Goal: Information Seeking & Learning: Learn about a topic

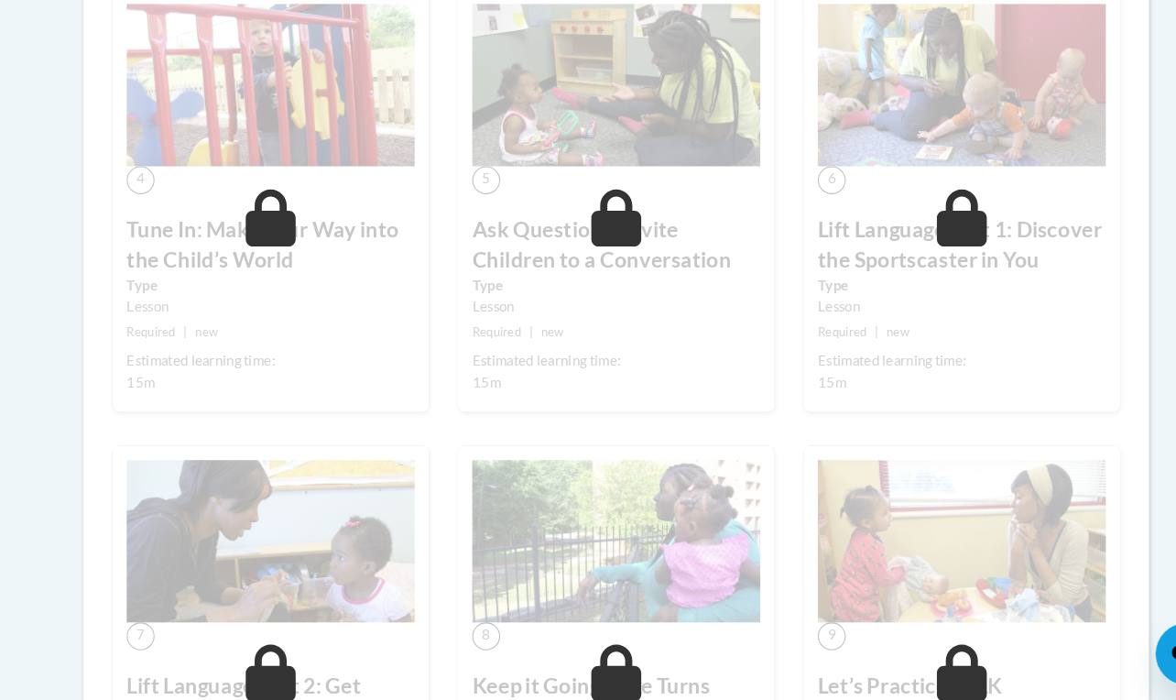
scroll to position [1604, 0]
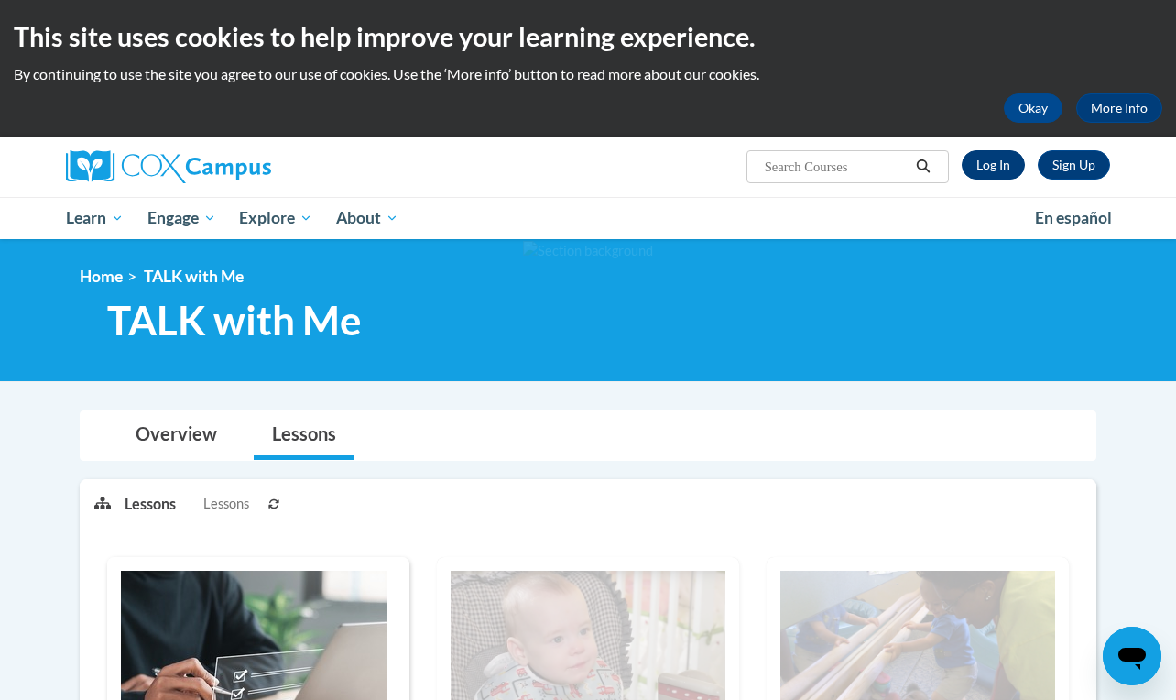
click at [987, 158] on link "Log In" at bounding box center [992, 164] width 63 height 29
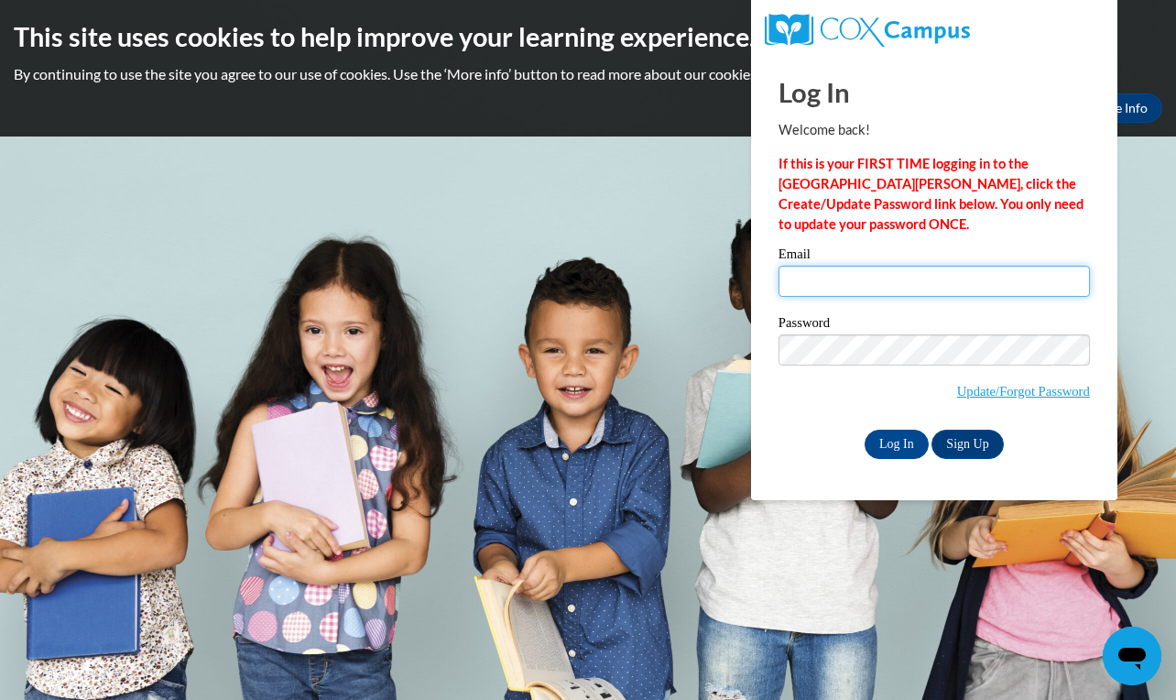
type input "relstravitz@verizon.net"
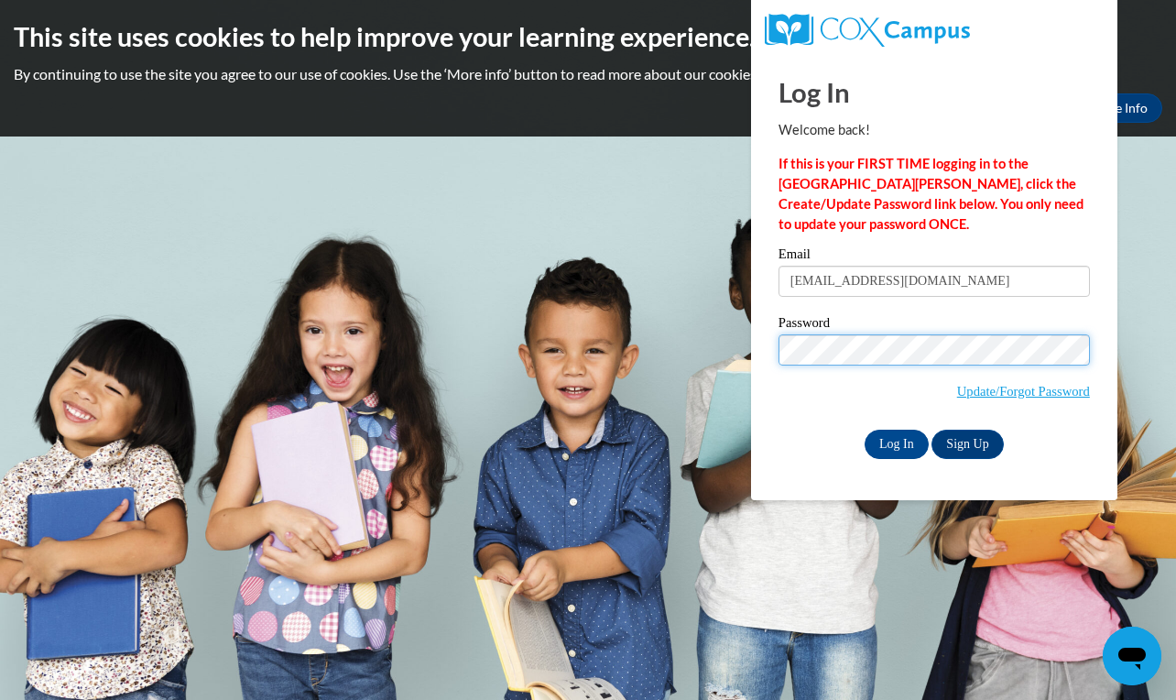
click at [895, 440] on input "Log In" at bounding box center [896, 443] width 64 height 29
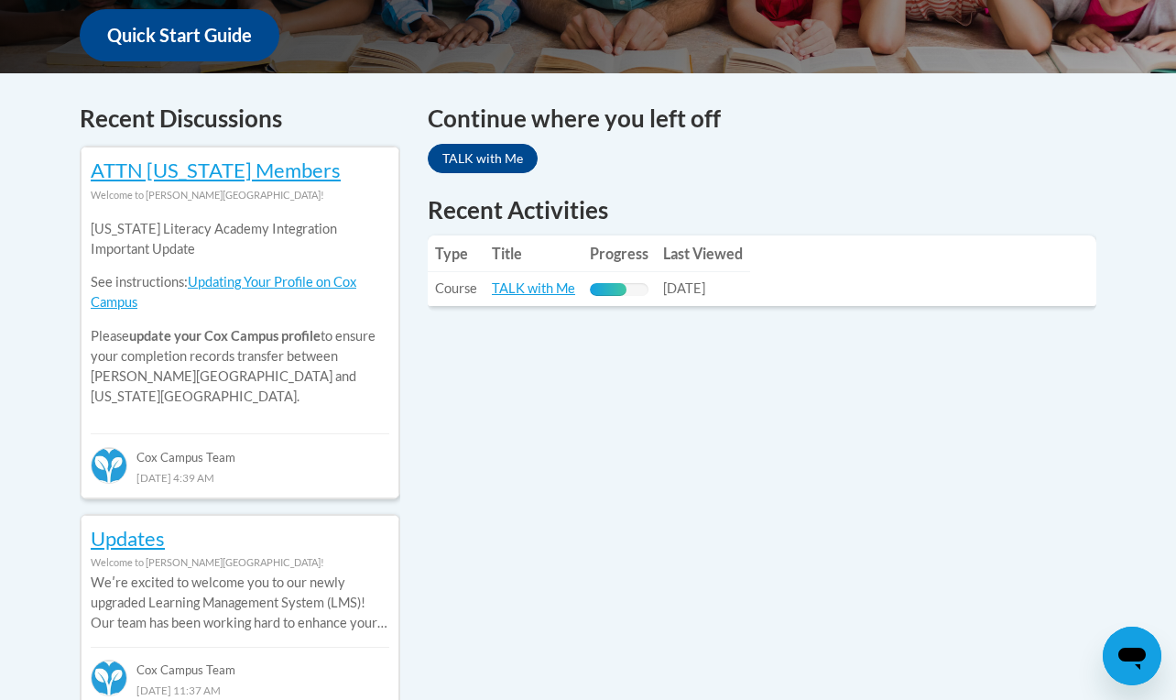
scroll to position [787, 0]
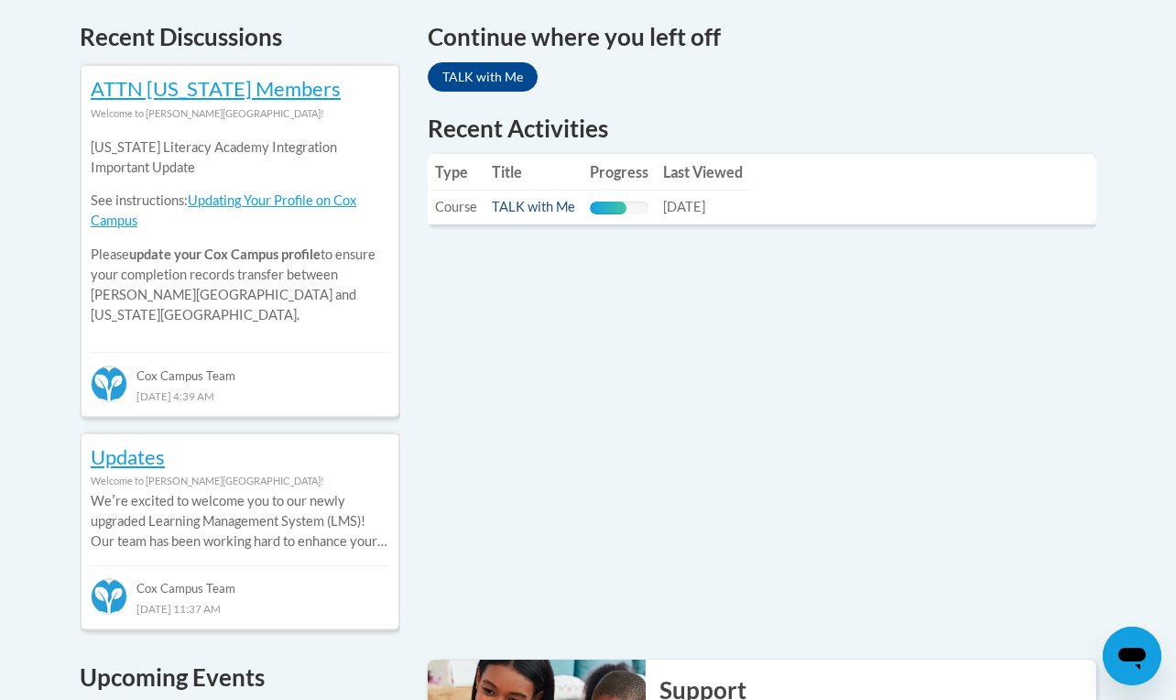
click at [520, 210] on link "TALK with Me" at bounding box center [533, 207] width 83 height 16
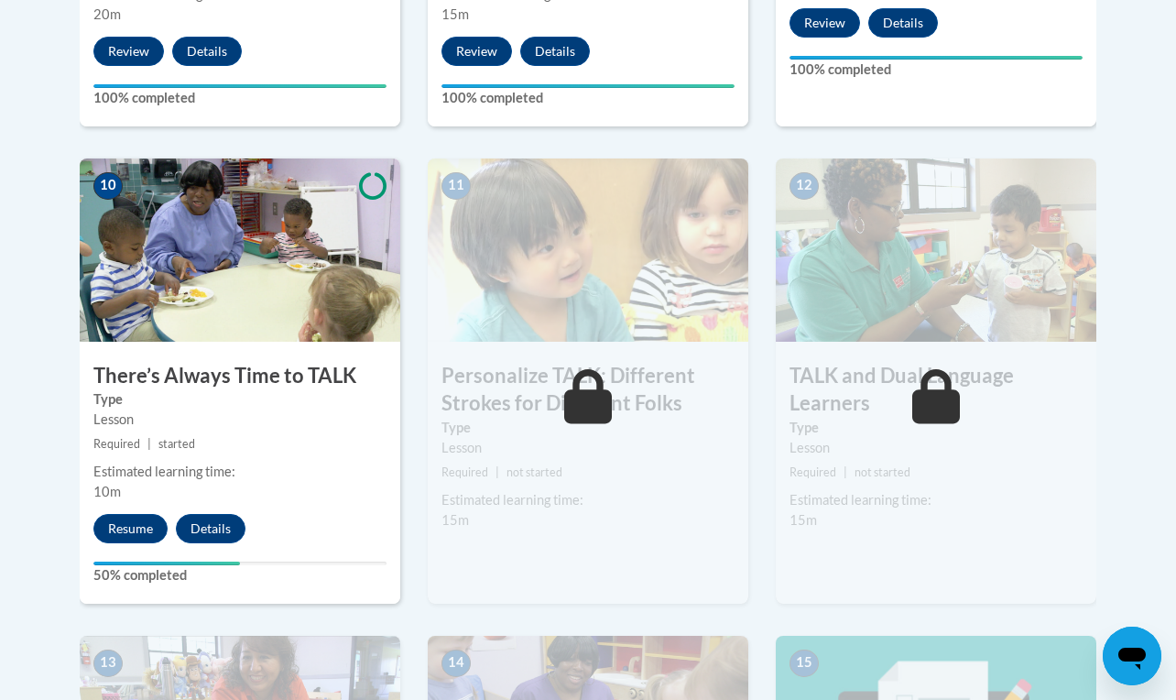
scroll to position [1957, 0]
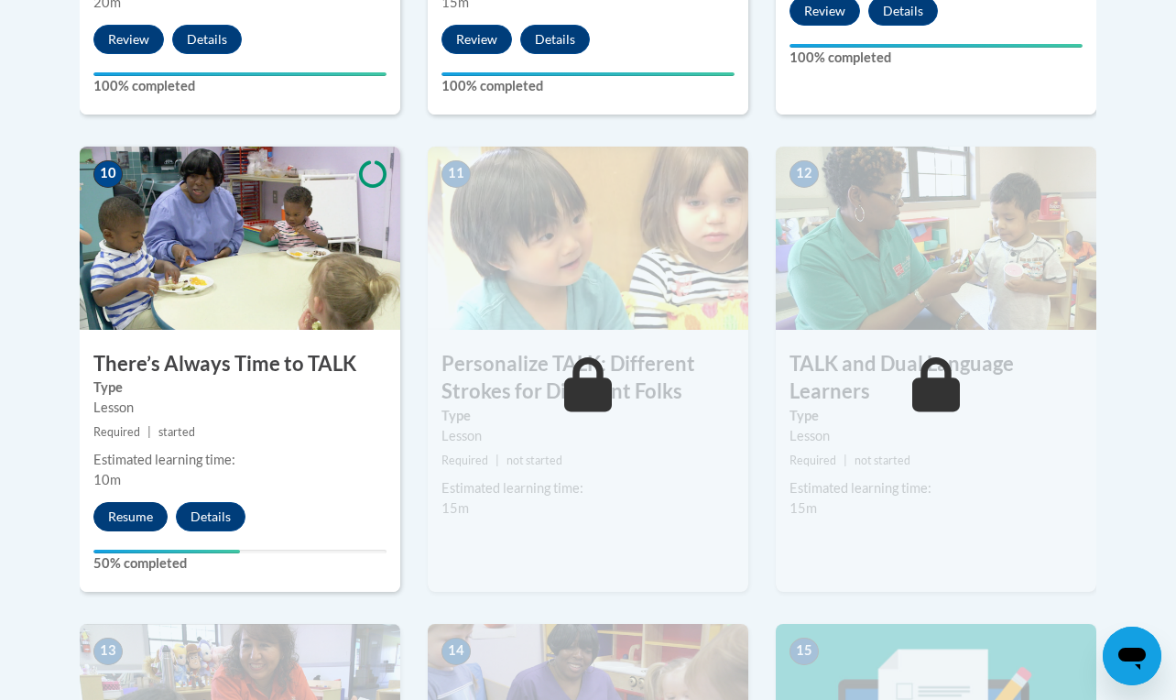
click at [126, 516] on button "Resume" at bounding box center [130, 516] width 74 height 29
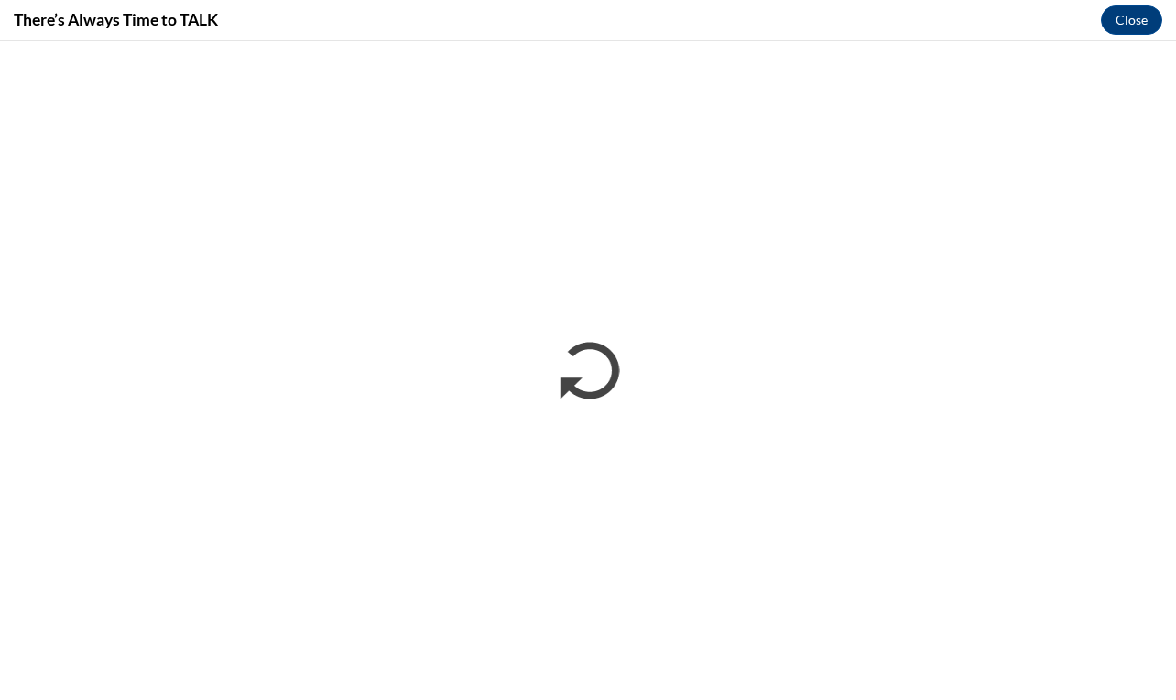
scroll to position [0, 0]
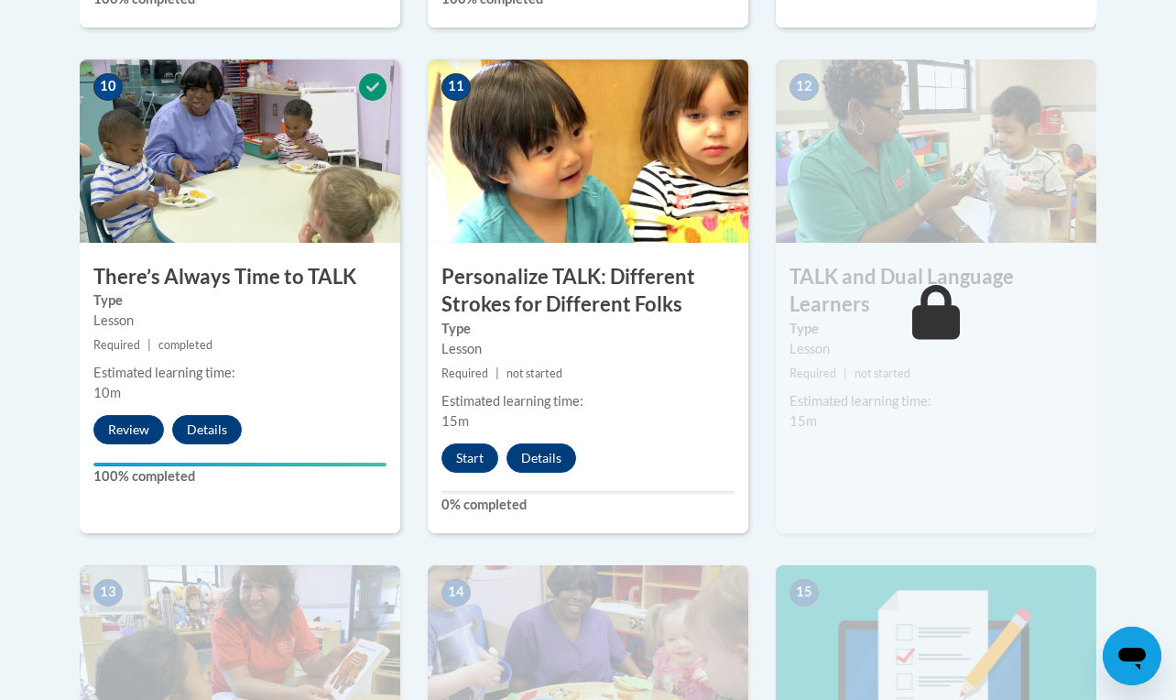
scroll to position [2045, 0]
click at [463, 442] on button "Start" at bounding box center [469, 456] width 57 height 29
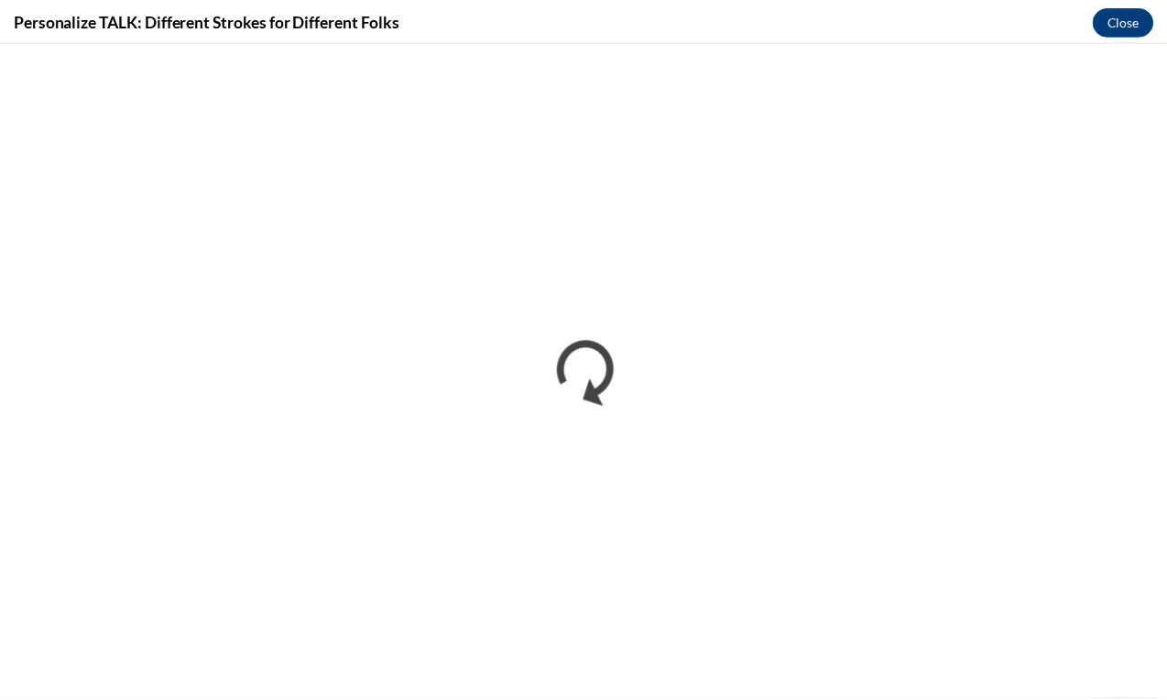
scroll to position [0, 0]
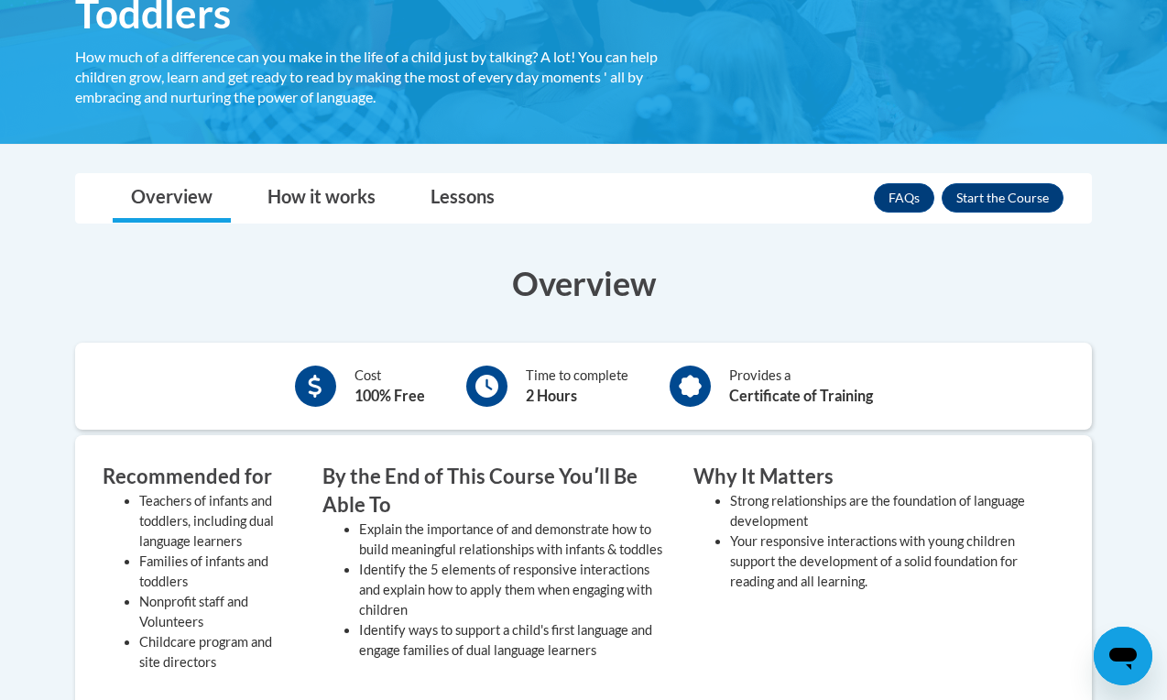
scroll to position [315, 0]
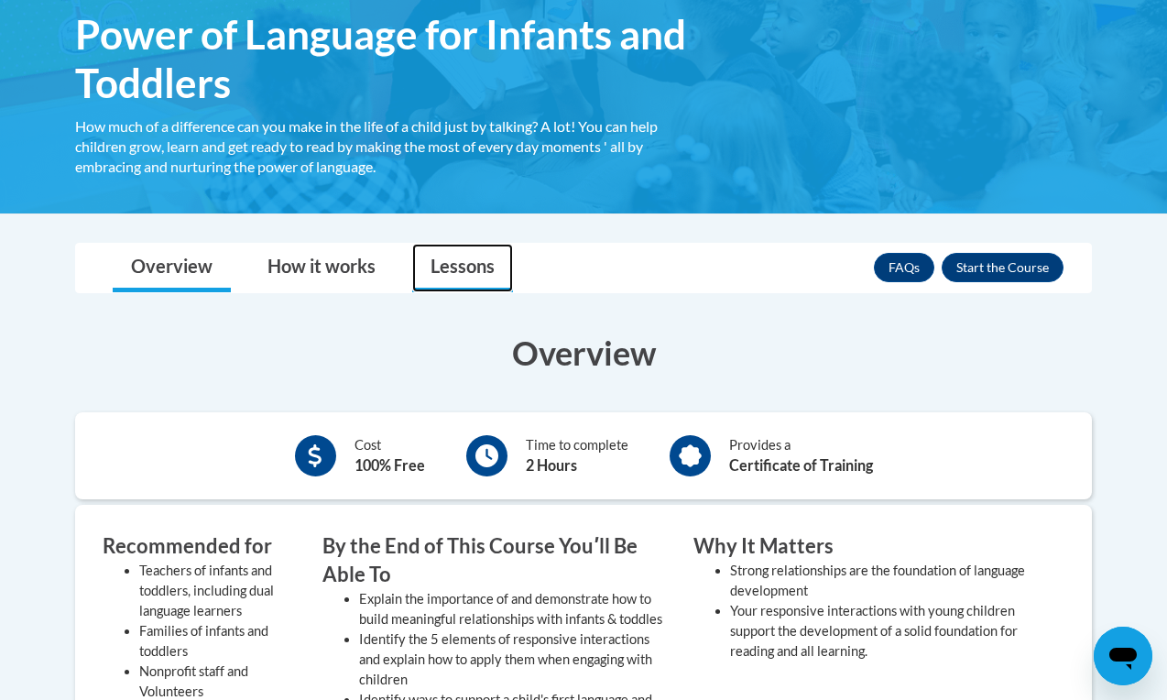
click at [451, 259] on link "Lessons" at bounding box center [462, 268] width 101 height 49
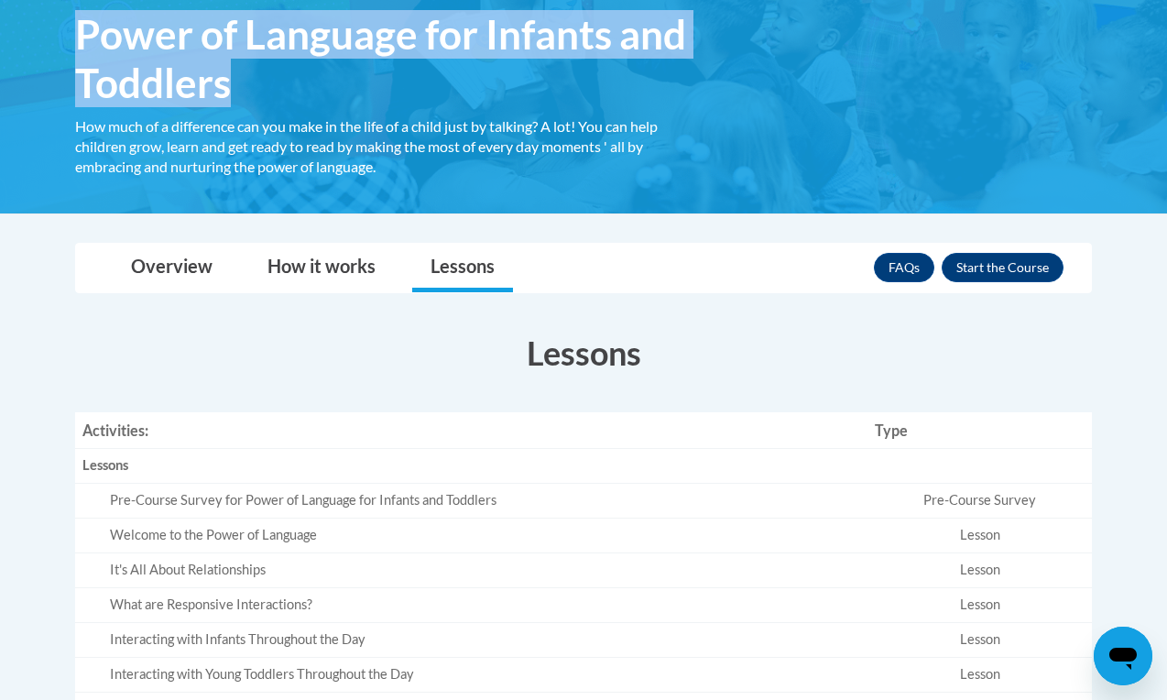
drag, startPoint x: 247, startPoint y: 82, endPoint x: 71, endPoint y: 27, distance: 184.2
click at [71, 27] on h1 "Power of Language for Infants and Toddlers How much of a difference can you mak…" at bounding box center [390, 58] width 659 height 97
copy span "Power of Language for Infants and Toddlers"
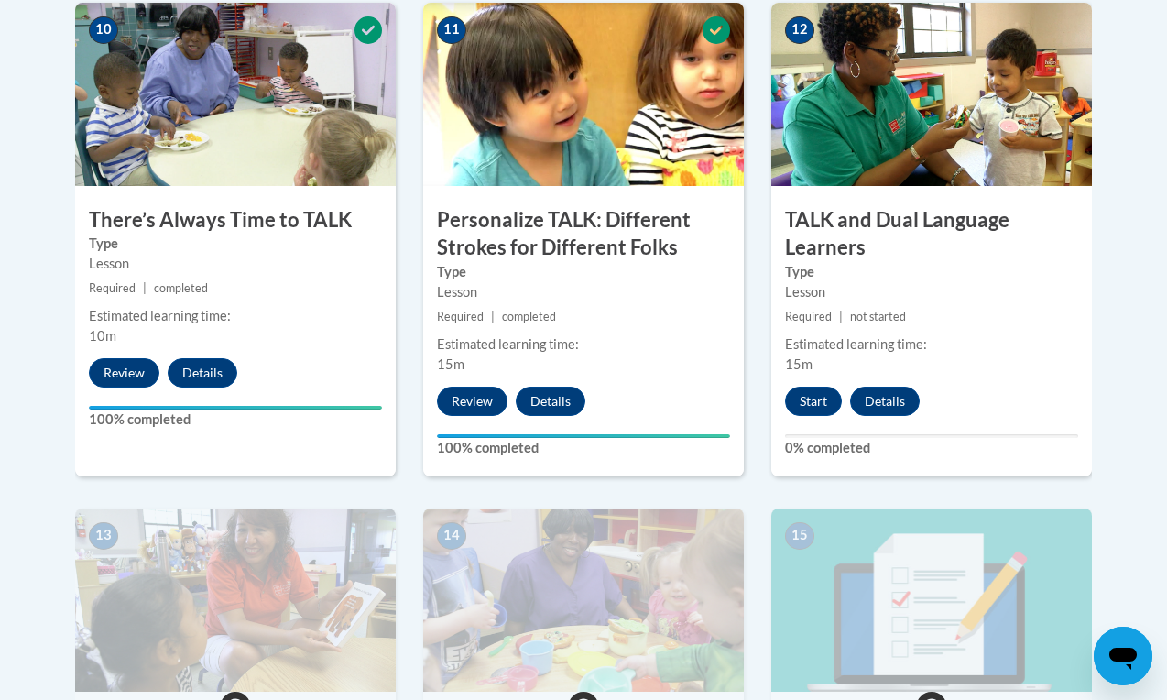
scroll to position [2081, 0]
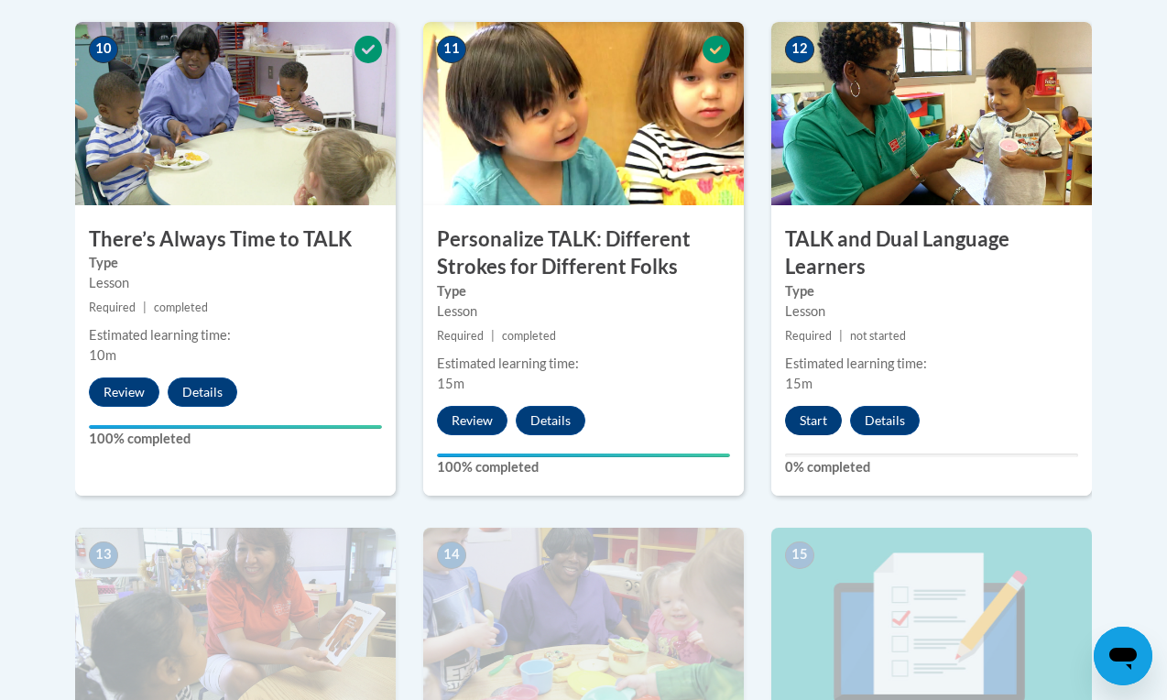
click at [820, 419] on button "Start" at bounding box center [813, 420] width 57 height 29
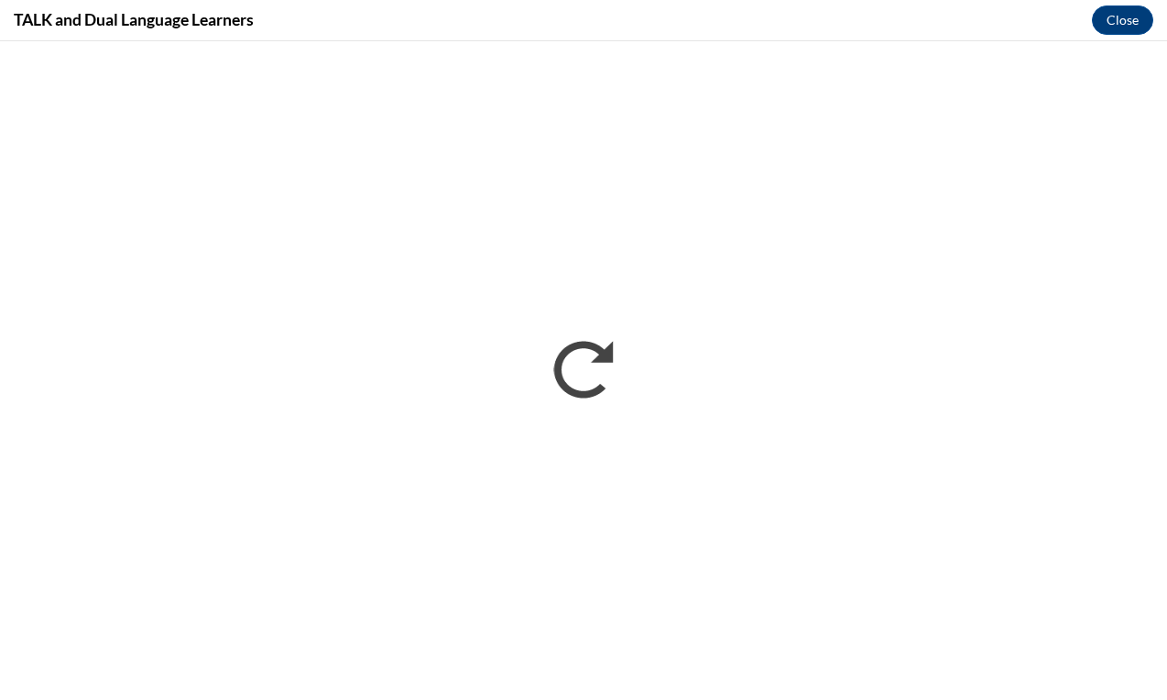
scroll to position [0, 0]
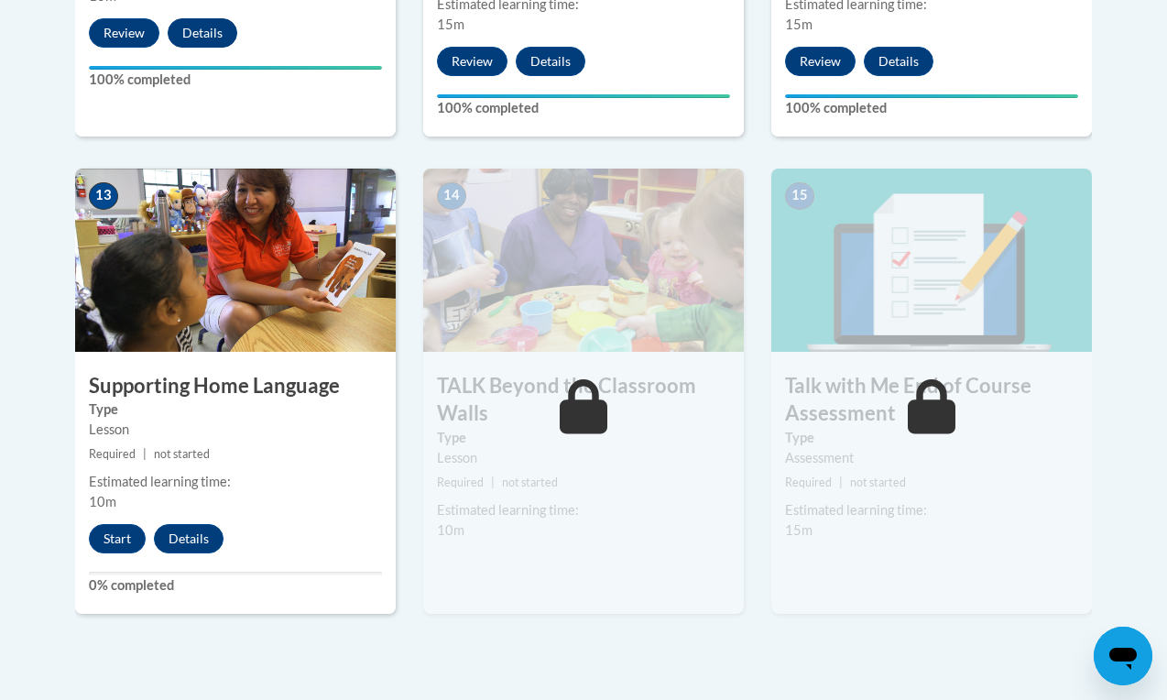
scroll to position [2463, 0]
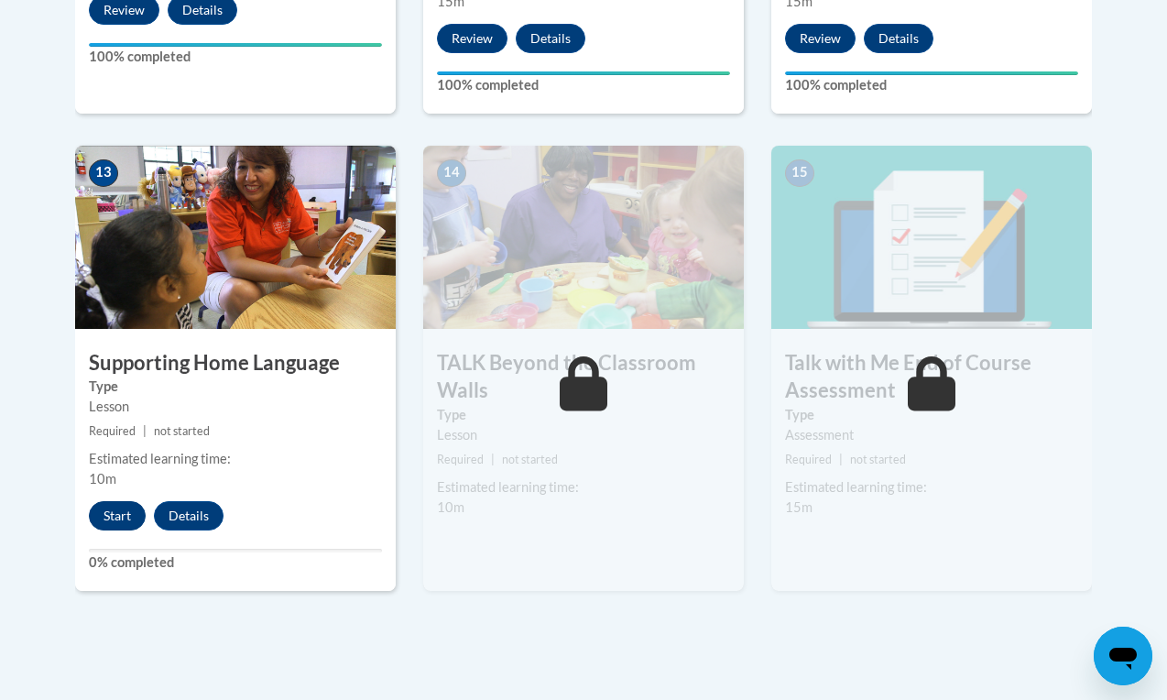
click at [110, 502] on button "Start" at bounding box center [117, 515] width 57 height 29
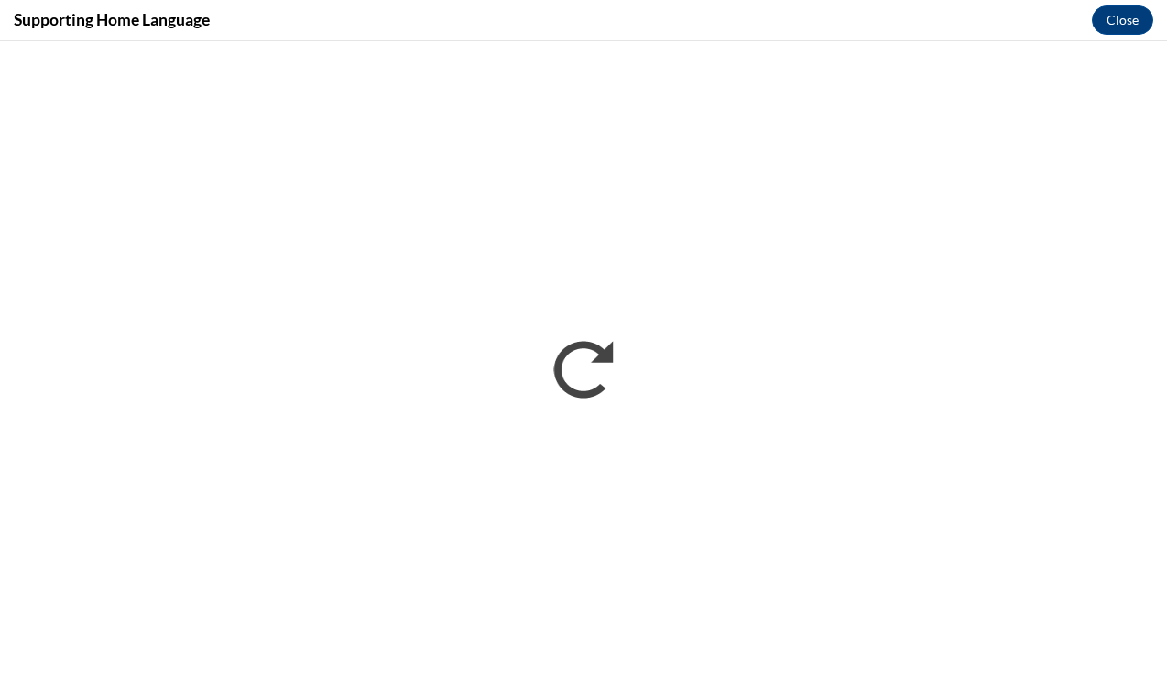
scroll to position [0, 0]
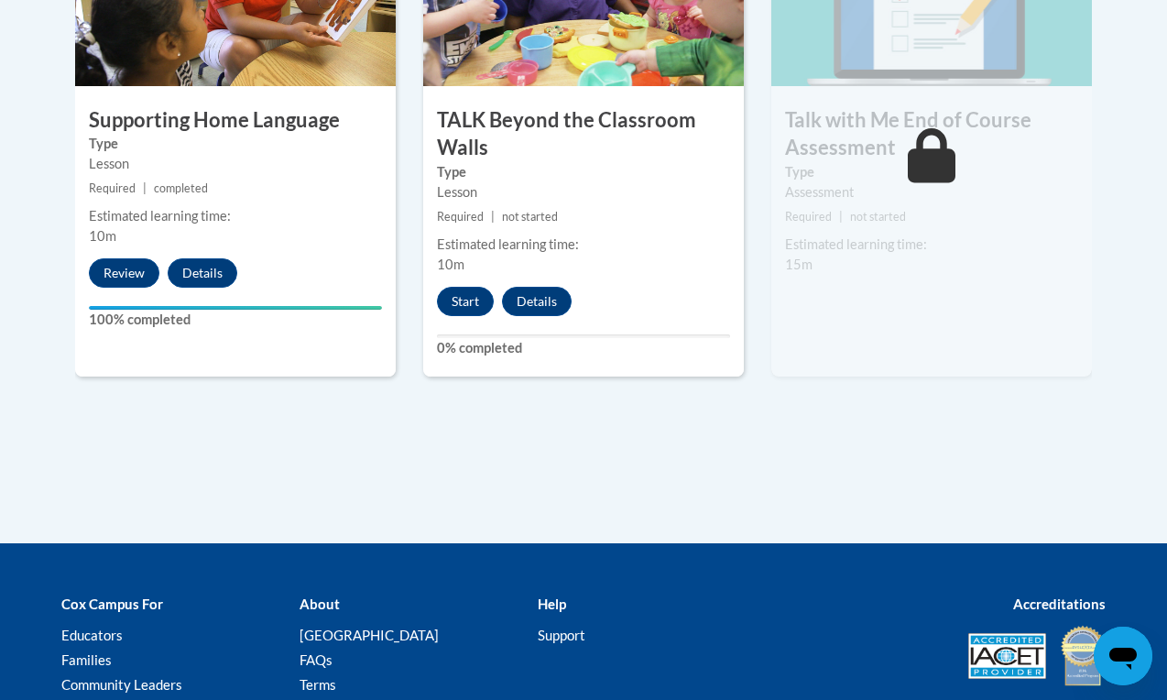
scroll to position [2599, 0]
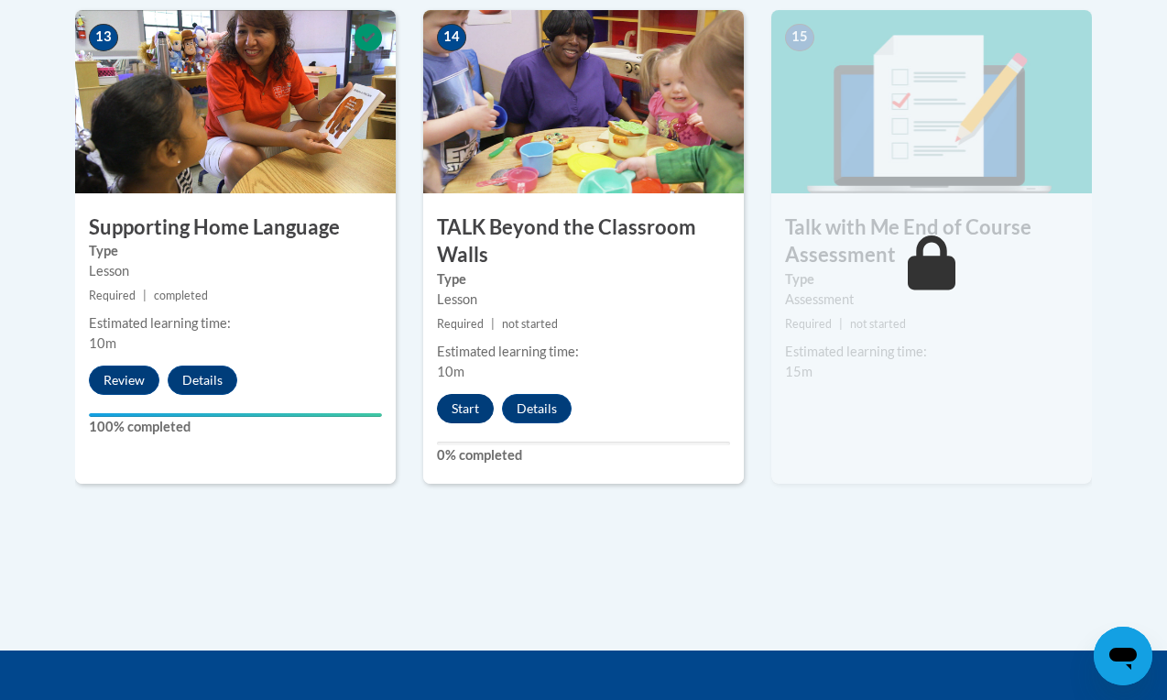
click at [469, 400] on button "Start" at bounding box center [465, 408] width 57 height 29
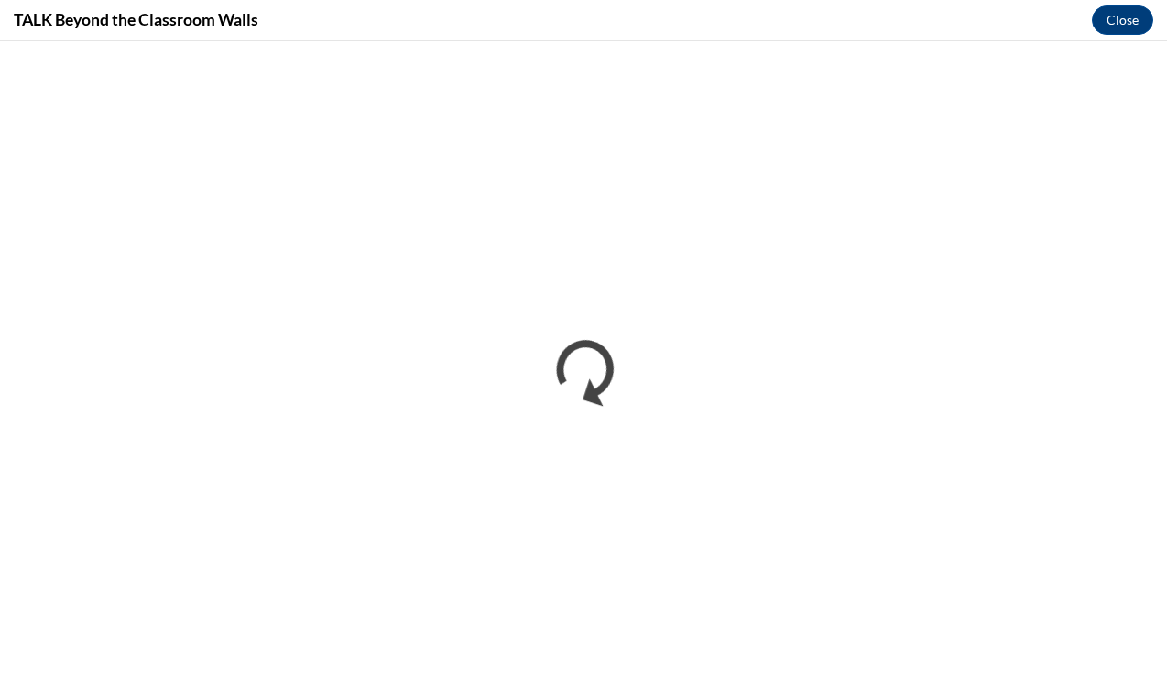
scroll to position [0, 0]
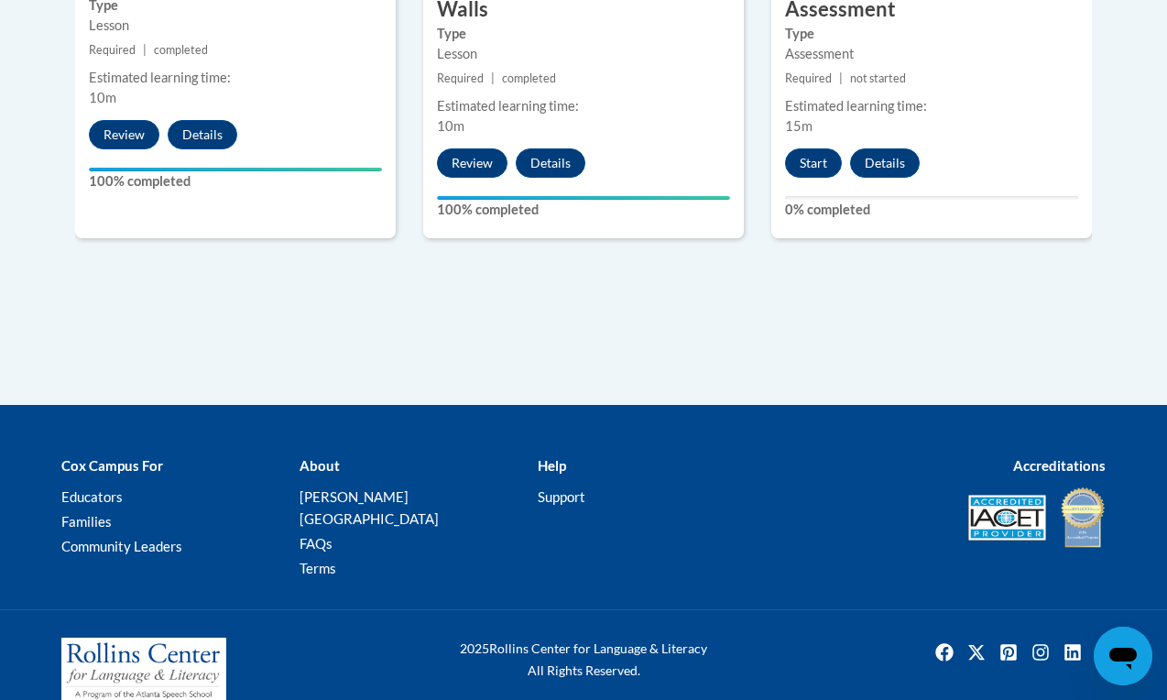
scroll to position [2604, 0]
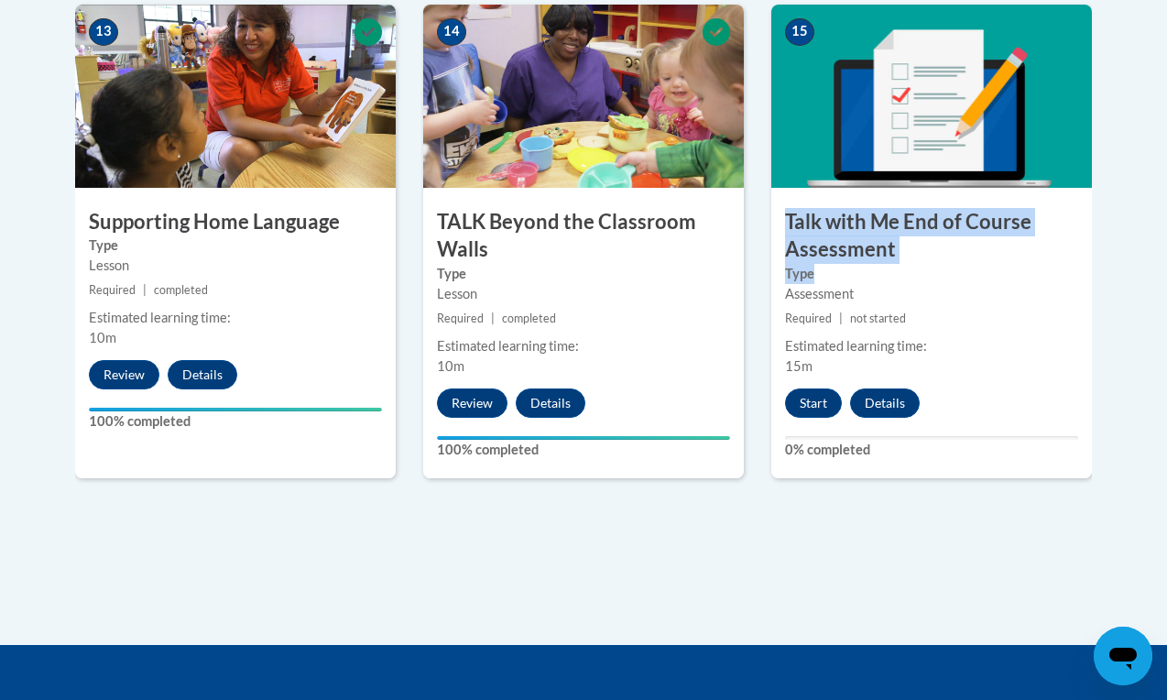
drag, startPoint x: 891, startPoint y: 261, endPoint x: 783, endPoint y: 216, distance: 117.0
click at [783, 216] on div "15 Talk with Me End of Course Assessment Type Assessment Required | not started…" at bounding box center [931, 241] width 320 height 473
click at [783, 216] on h3 "Talk with Me End of Course Assessment" at bounding box center [931, 236] width 320 height 57
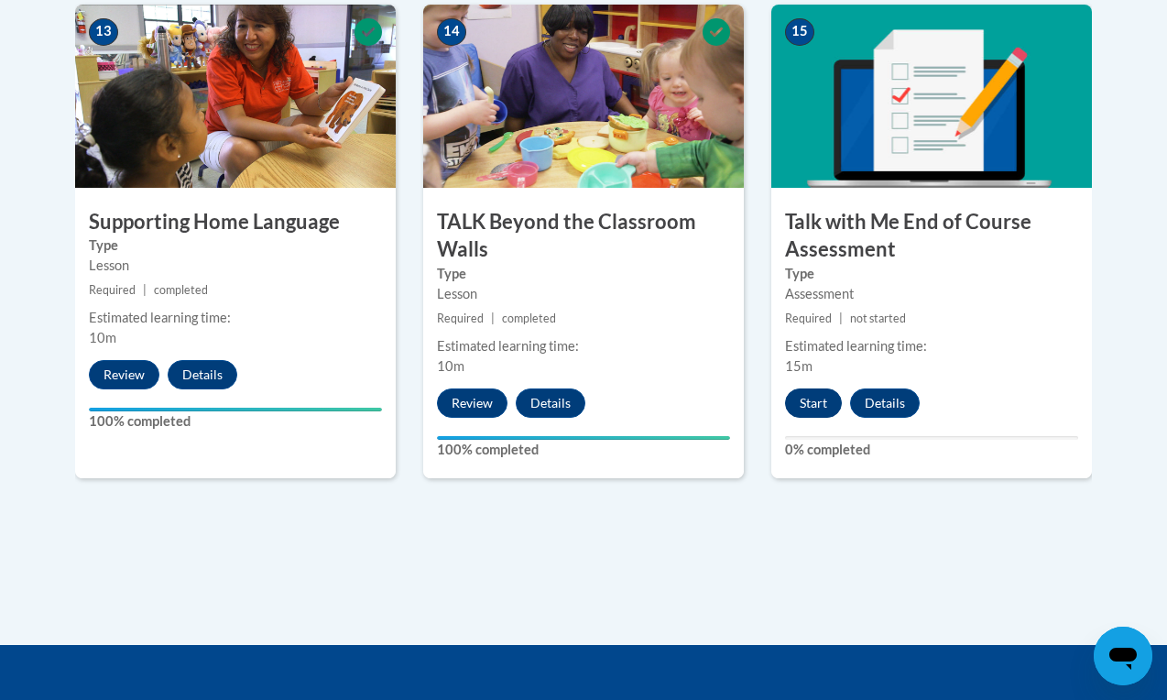
click at [817, 396] on button "Start" at bounding box center [813, 402] width 57 height 29
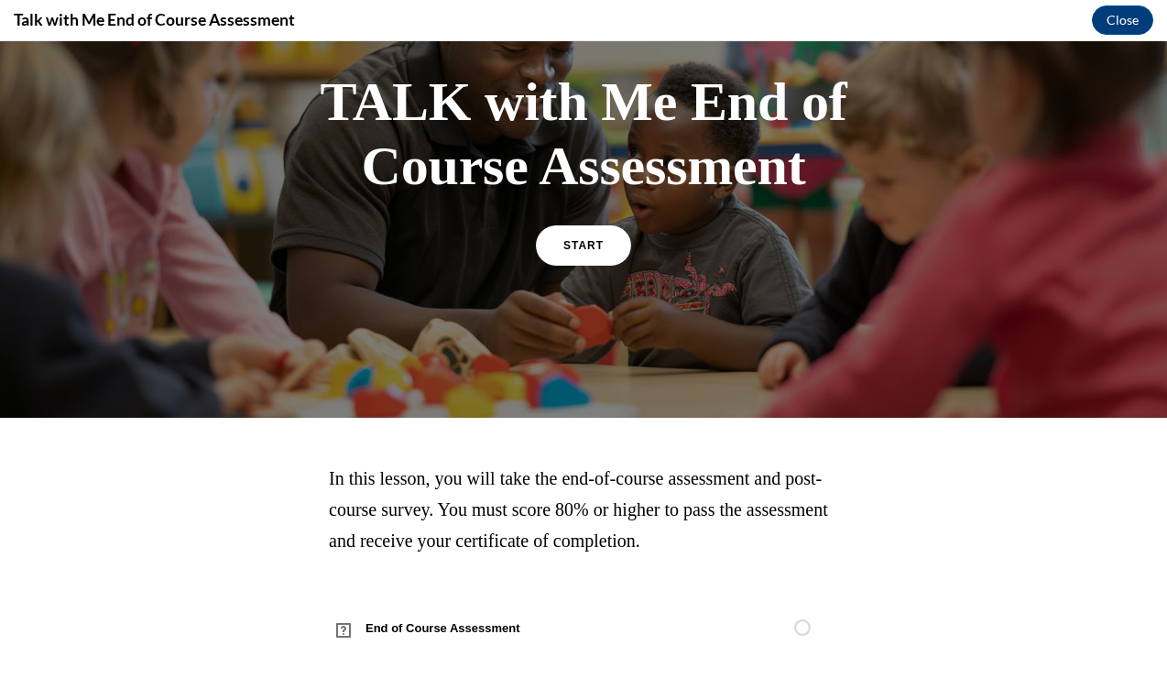
scroll to position [127, 0]
click at [585, 245] on span "START" at bounding box center [583, 245] width 42 height 14
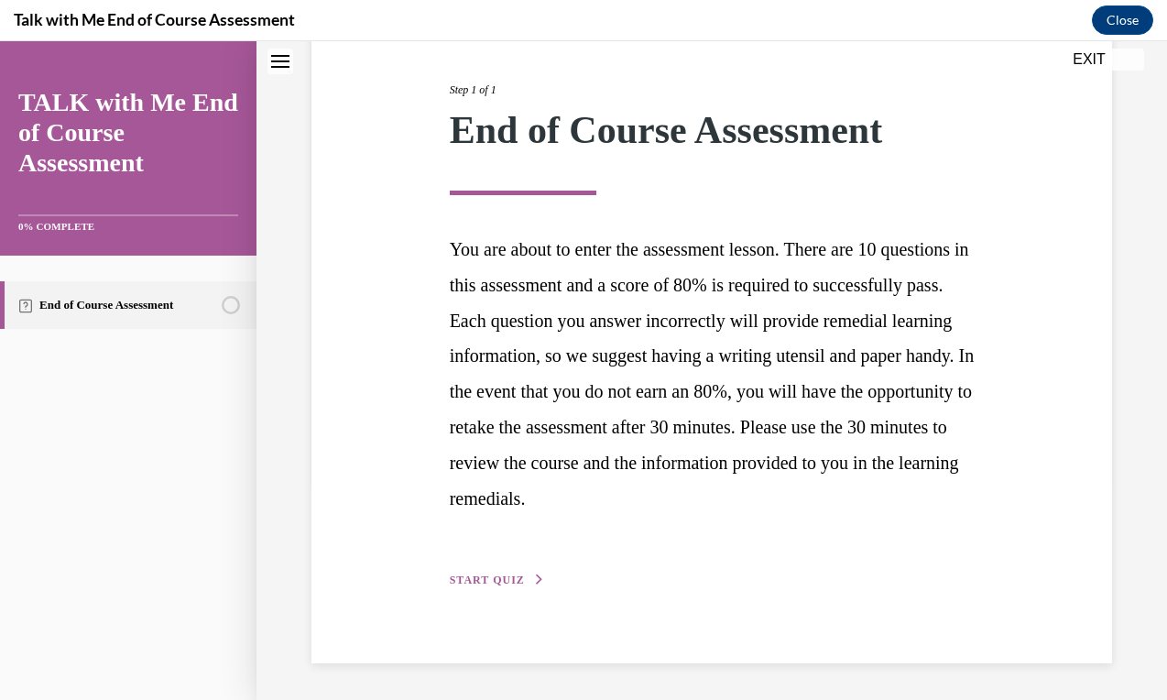
scroll to position [243, 0]
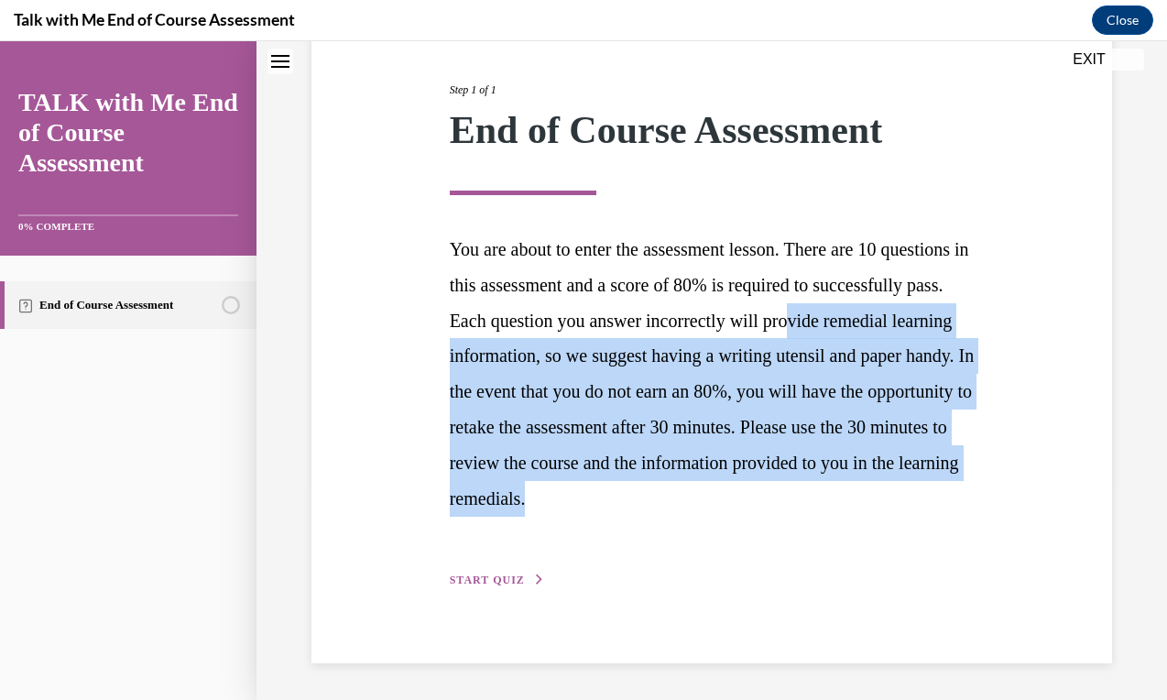
drag, startPoint x: 477, startPoint y: 302, endPoint x: 663, endPoint y: 501, distance: 272.1
click at [661, 499] on p "You are about to enter the assessment lesson. There are 10 questions in this as…" at bounding box center [712, 374] width 525 height 285
click at [663, 501] on p "You are about to enter the assessment lesson. There are 10 questions in this as…" at bounding box center [712, 374] width 525 height 285
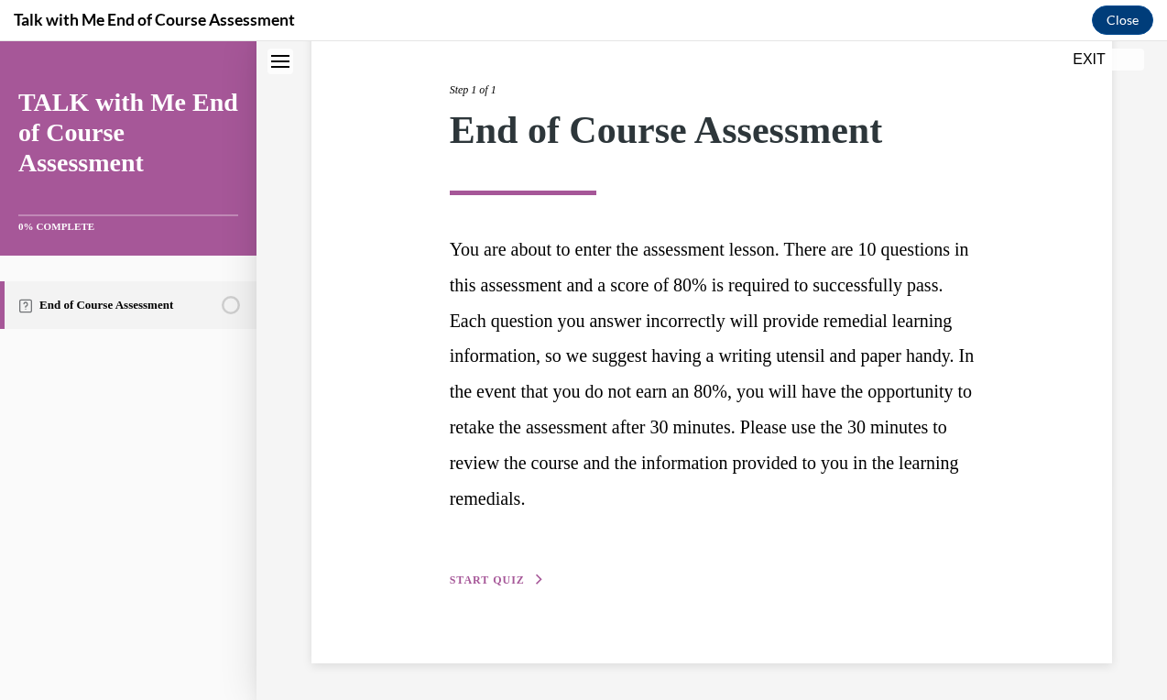
click at [523, 584] on button "START QUIZ" at bounding box center [497, 579] width 95 height 16
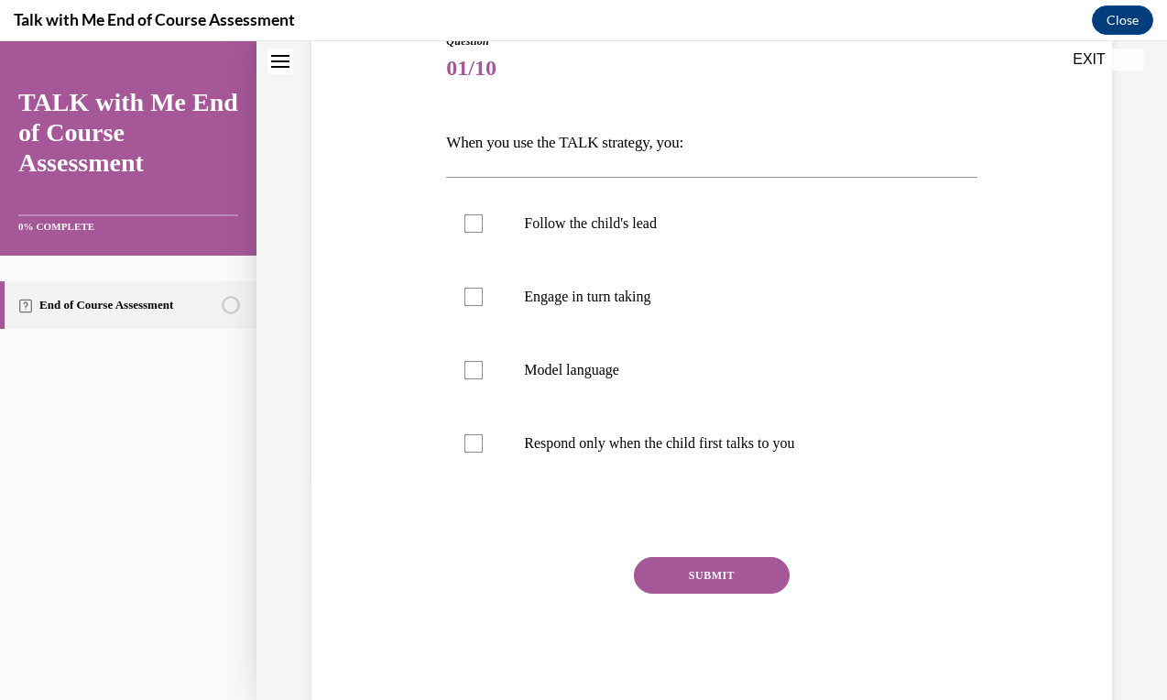
scroll to position [223, 0]
click at [538, 208] on label "Follow the child's lead" at bounding box center [711, 222] width 530 height 73
click at [483, 213] on input "Follow the child's lead" at bounding box center [473, 222] width 18 height 18
checkbox input "true"
click at [535, 300] on p "Engage in turn taking" at bounding box center [727, 296] width 407 height 18
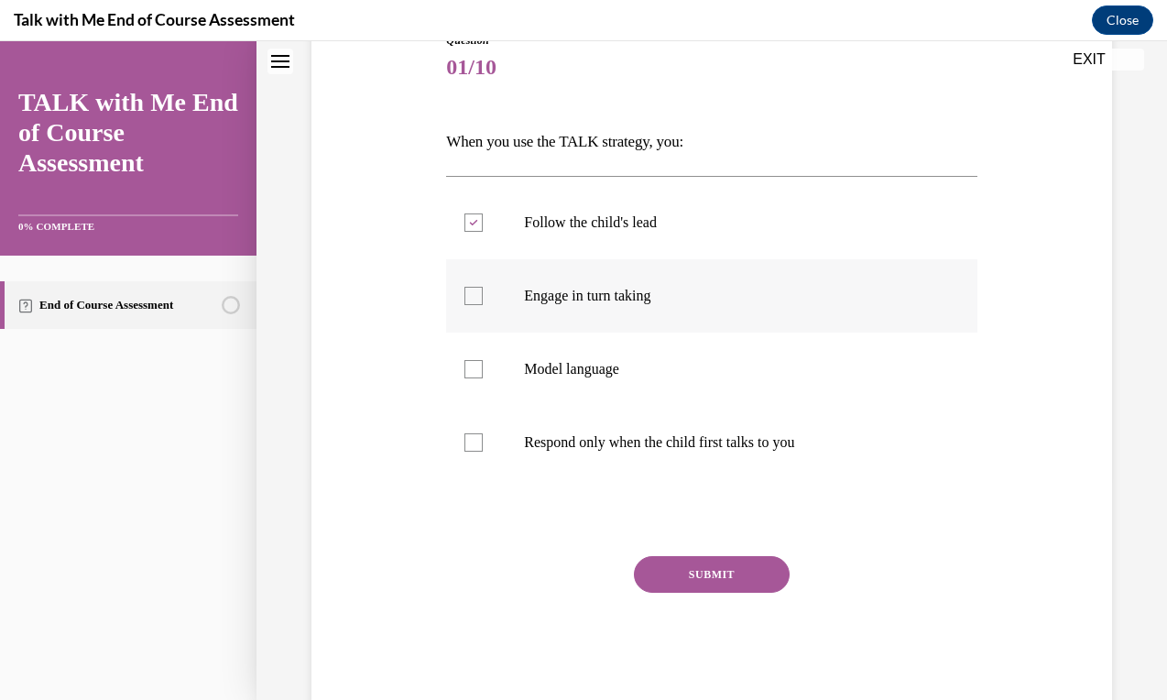
click at [483, 300] on input "Engage in turn taking" at bounding box center [473, 296] width 18 height 18
checkbox input "true"
click at [558, 377] on p "Model language" at bounding box center [727, 369] width 407 height 18
click at [483, 377] on input "Model language" at bounding box center [473, 369] width 18 height 18
checkbox input "true"
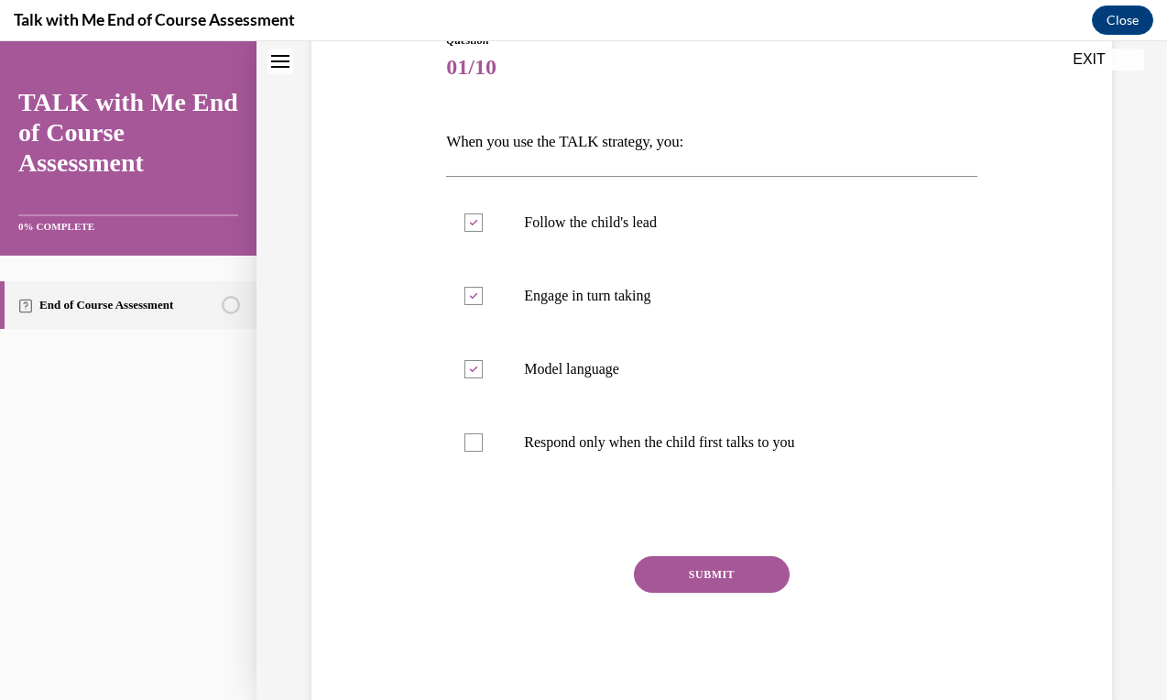
click at [734, 573] on button "SUBMIT" at bounding box center [712, 574] width 156 height 37
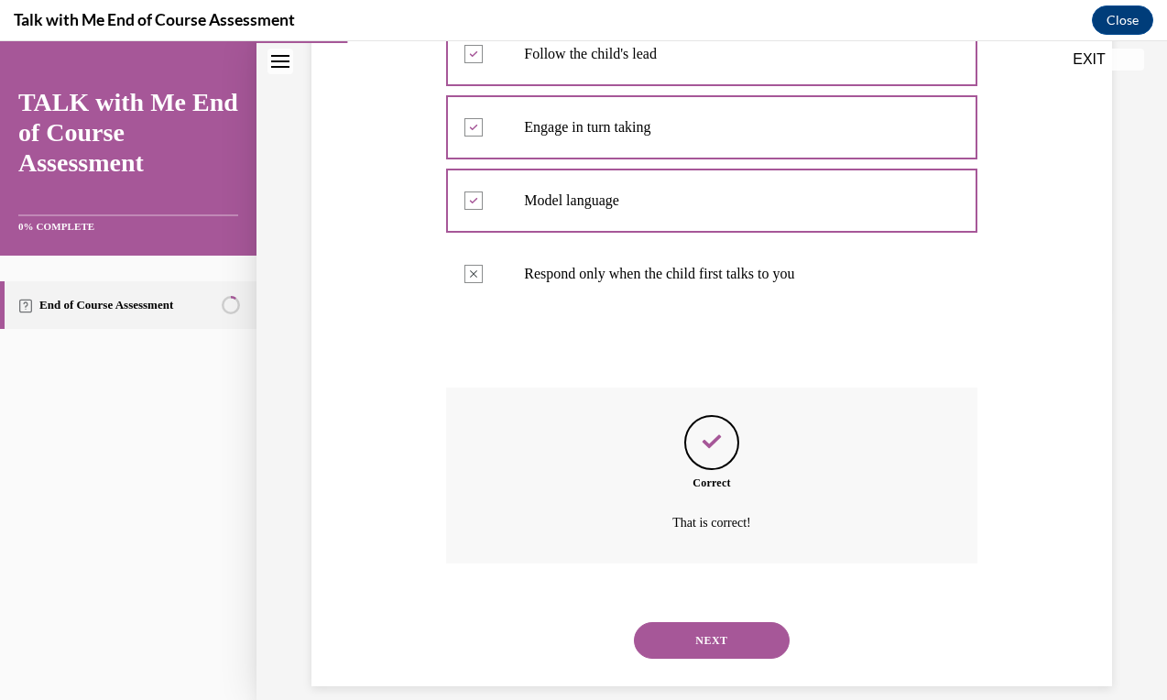
click at [723, 622] on button "NEXT" at bounding box center [712, 640] width 156 height 37
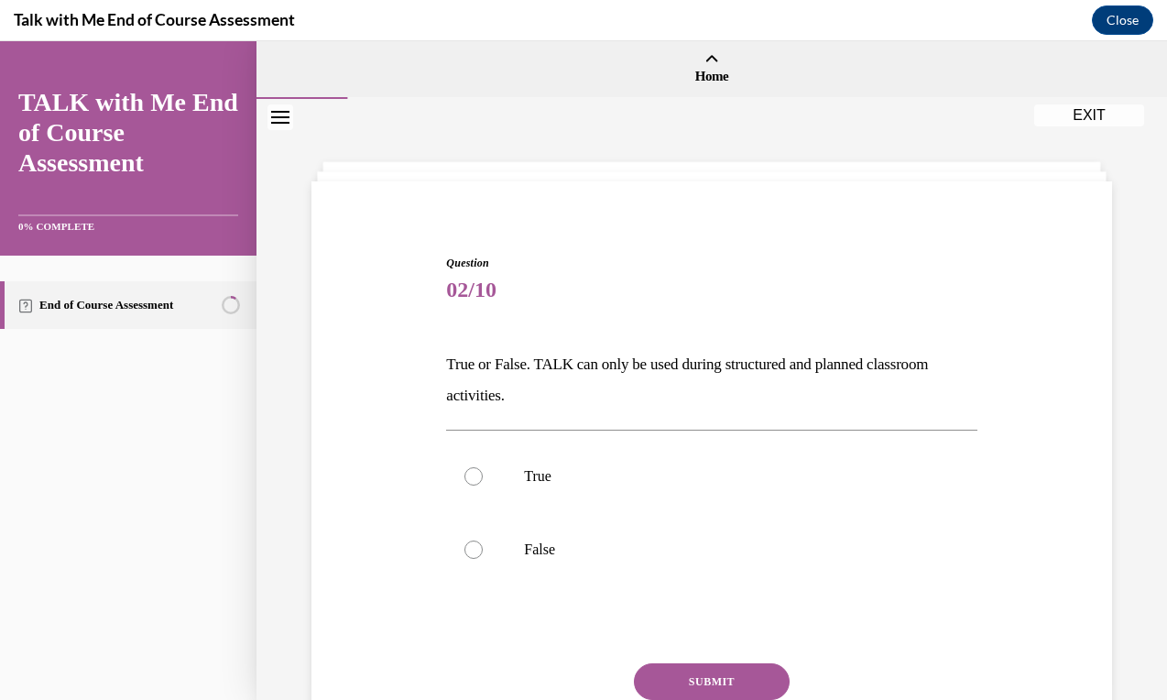
scroll to position [0, 0]
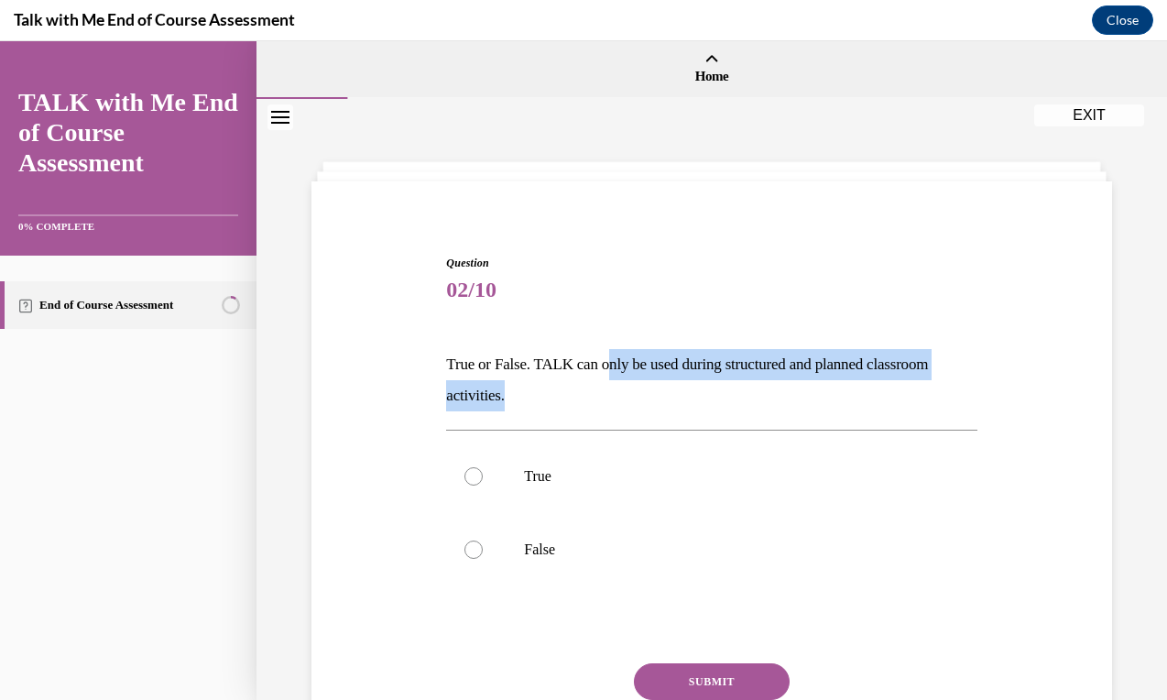
drag, startPoint x: 646, startPoint y: 385, endPoint x: 614, endPoint y: 367, distance: 37.3
click at [614, 367] on p "True or False. TALK can only be used during structured and planned classroom ac…" at bounding box center [711, 380] width 530 height 62
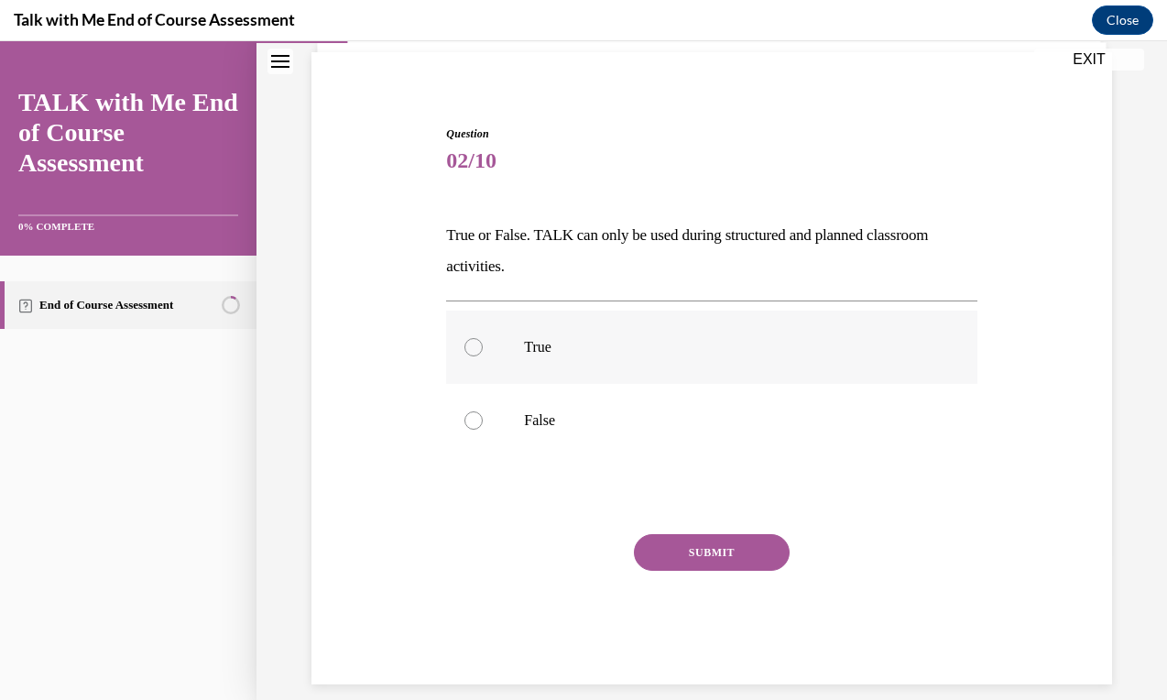
scroll to position [128, 0]
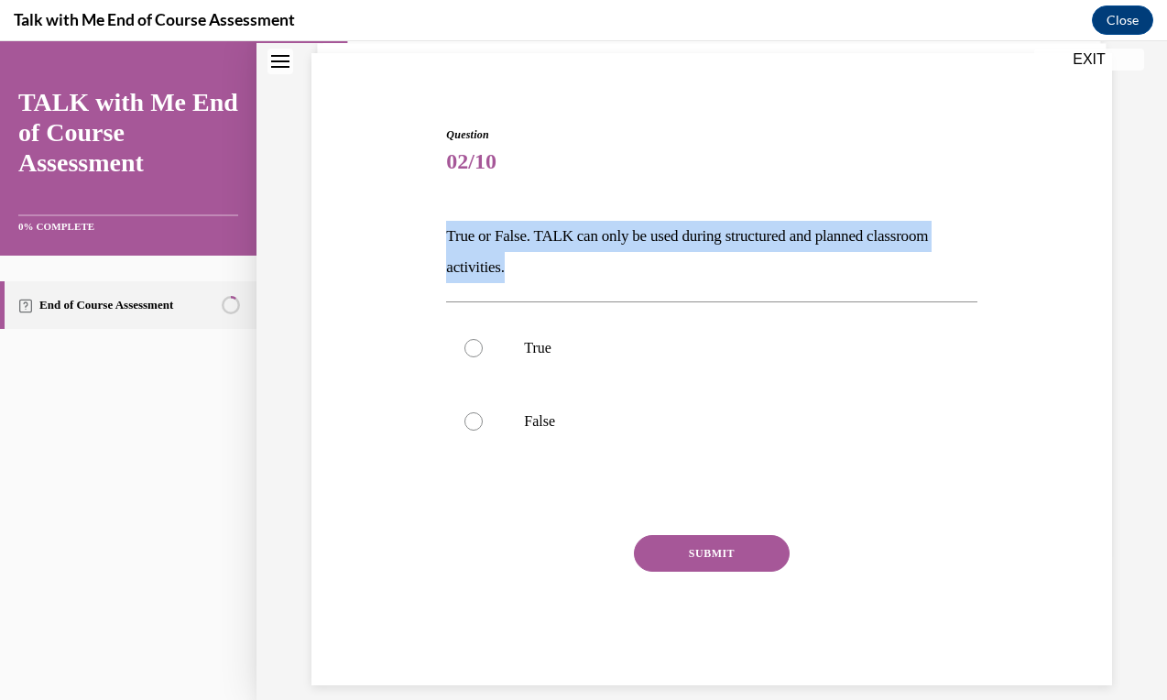
drag, startPoint x: 499, startPoint y: 195, endPoint x: 574, endPoint y: 262, distance: 100.5
click at [574, 262] on div "Question 02/10 True or False. TALK can only be used during structured and plann…" at bounding box center [711, 405] width 530 height 559
click at [574, 262] on p "True or False. TALK can only be used during structured and planned classroom ac…" at bounding box center [711, 252] width 530 height 62
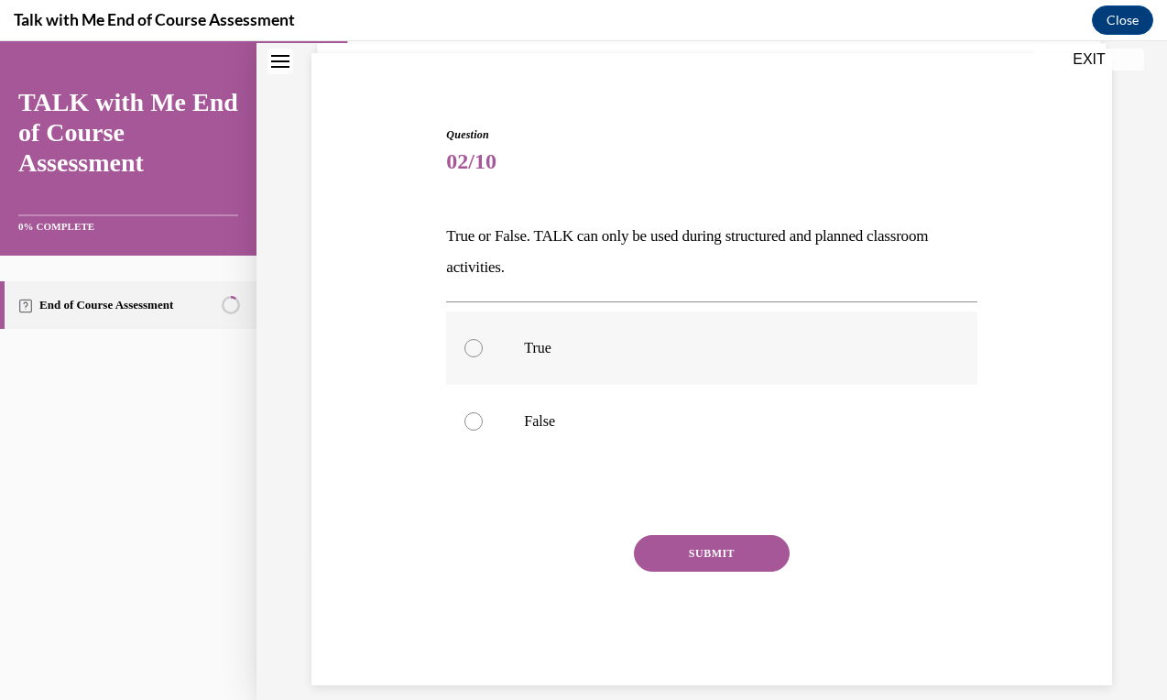
click at [527, 355] on p "True" at bounding box center [727, 348] width 407 height 18
click at [483, 355] on input "True" at bounding box center [473, 348] width 18 height 18
radio input "true"
click at [539, 430] on label "False" at bounding box center [711, 421] width 530 height 73
click at [483, 430] on input "False" at bounding box center [473, 421] width 18 height 18
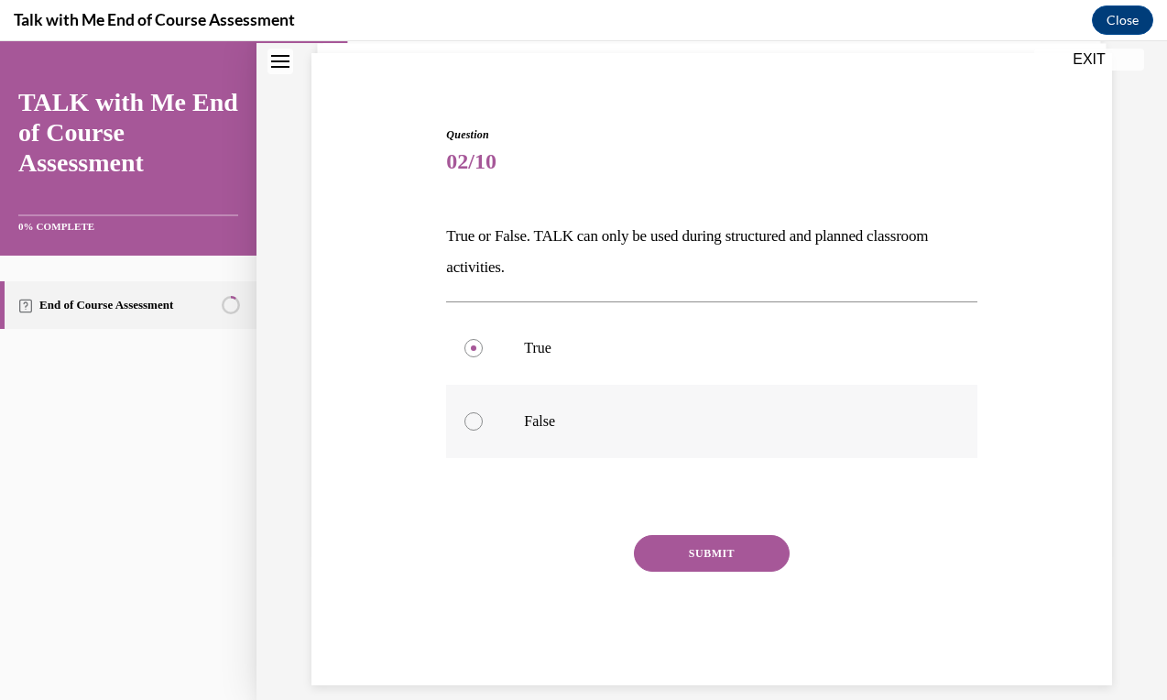
radio input "true"
click at [667, 554] on button "SUBMIT" at bounding box center [712, 553] width 156 height 37
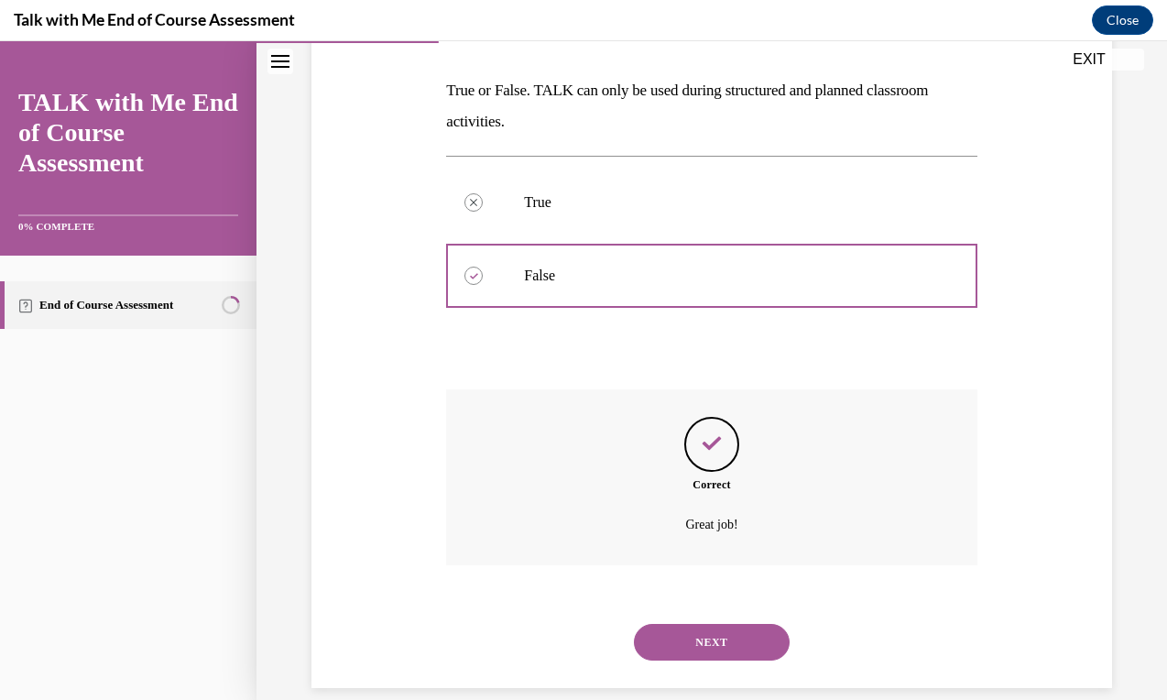
scroll to position [276, 0]
click at [714, 622] on button "NEXT" at bounding box center [712, 640] width 156 height 37
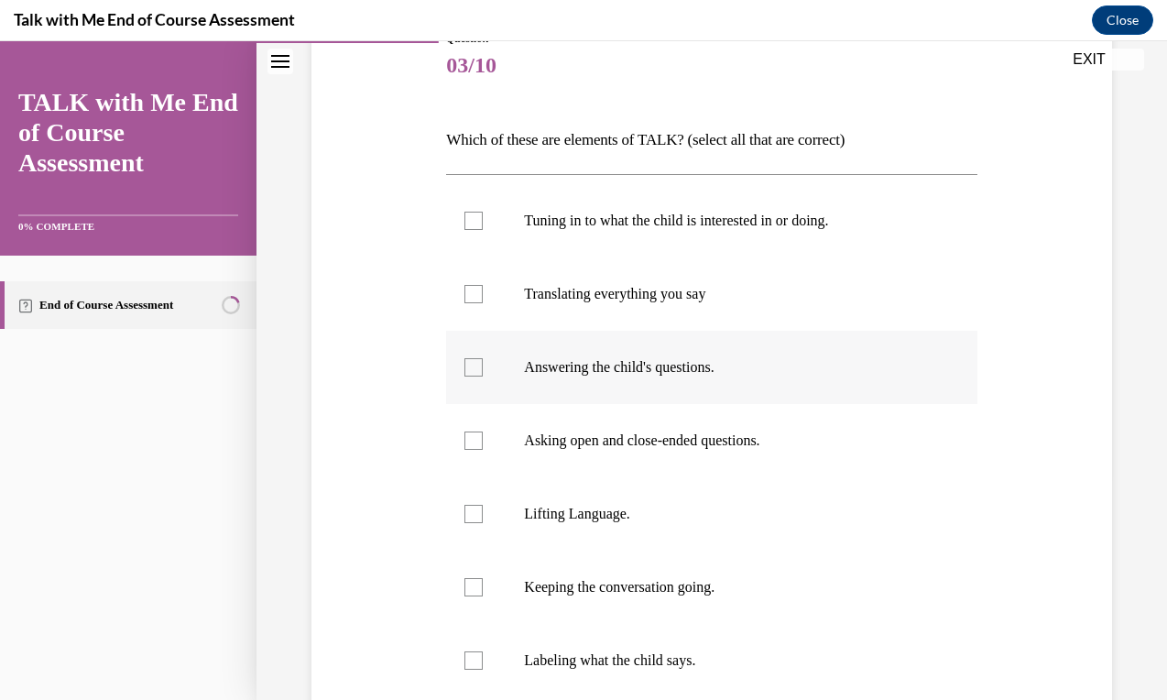
scroll to position [233, 0]
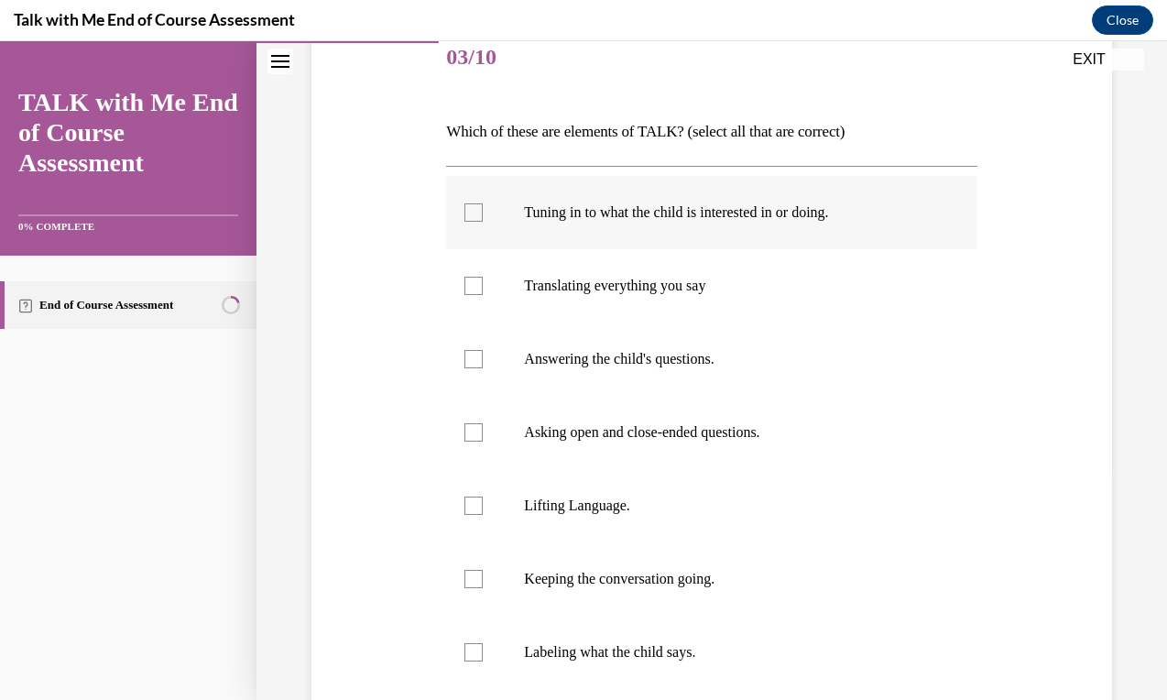
click at [592, 234] on label "Tuning in to what the child is interested in or doing." at bounding box center [711, 212] width 530 height 73
click at [483, 222] on input "Tuning in to what the child is interested in or doing." at bounding box center [473, 212] width 18 height 18
checkbox input "true"
click at [593, 359] on p "Answering the child's questions." at bounding box center [727, 359] width 407 height 18
click at [483, 359] on input "Answering the child's questions." at bounding box center [473, 359] width 18 height 18
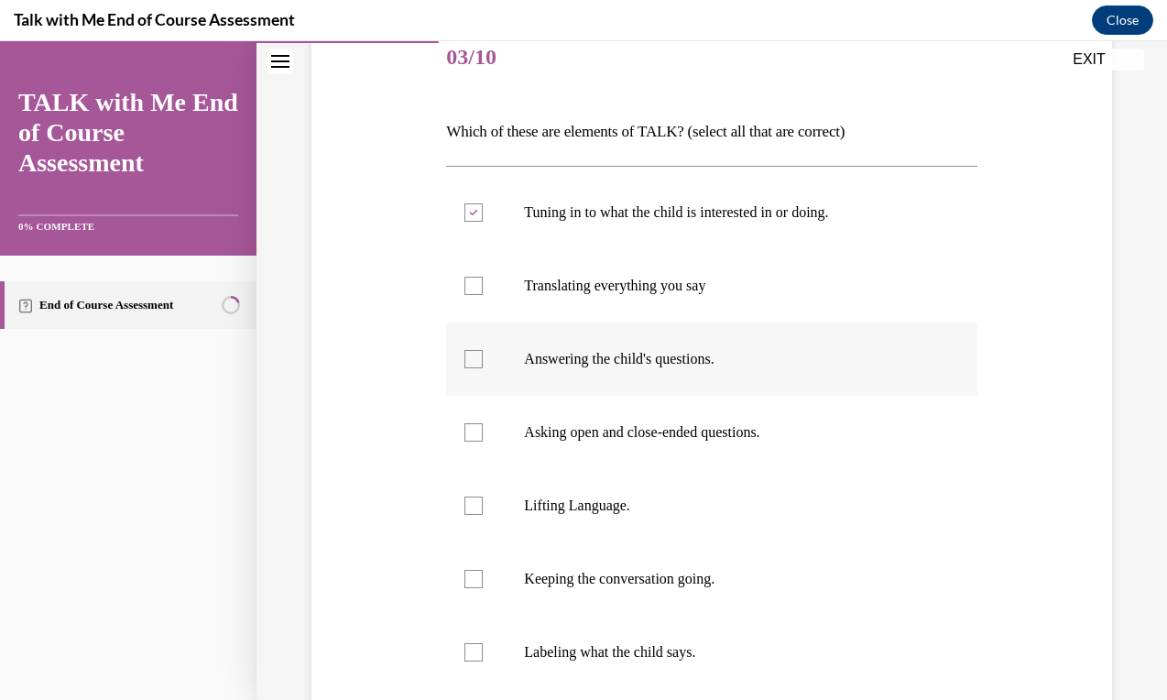
checkbox input "true"
click at [644, 422] on label "Asking open and close-ended questions." at bounding box center [711, 432] width 530 height 73
click at [483, 423] on input "Asking open and close-ended questions." at bounding box center [473, 432] width 18 height 18
checkbox input "true"
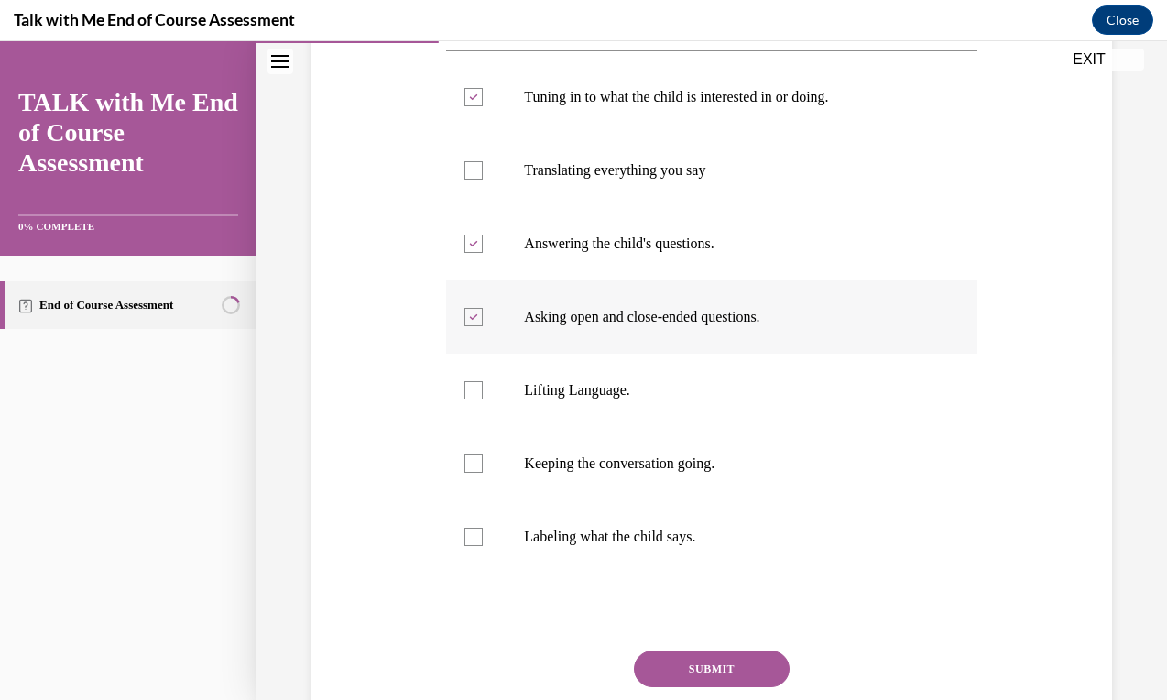
scroll to position [386, 0]
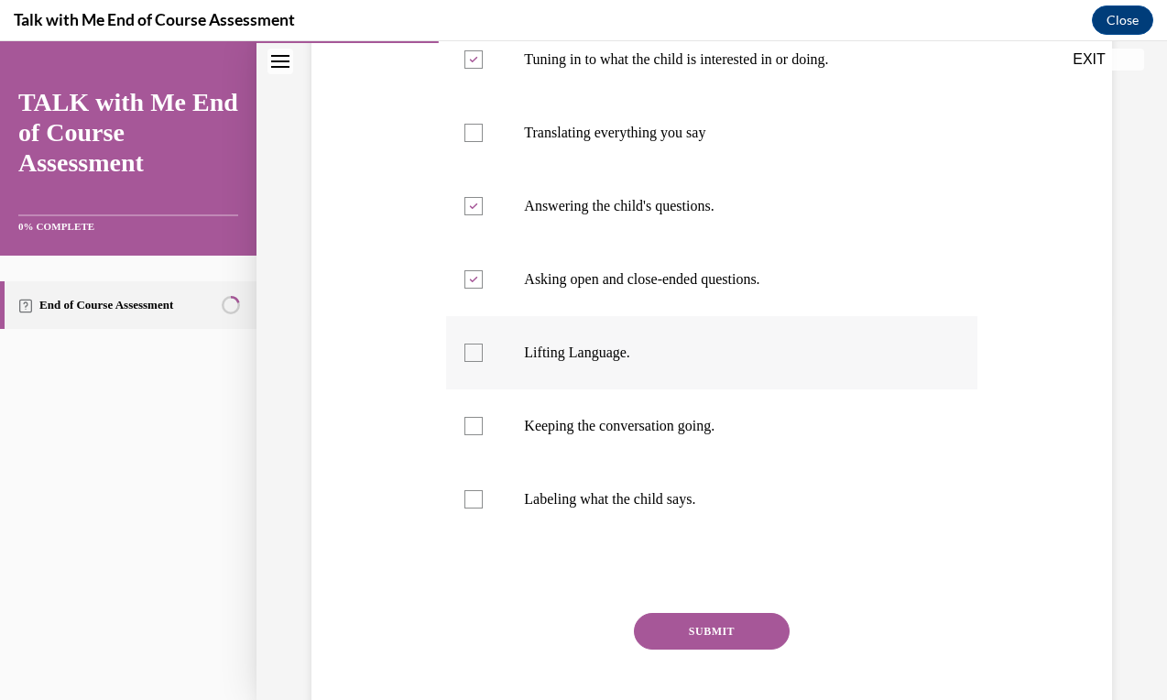
click at [593, 354] on p "Lifting Language." at bounding box center [727, 352] width 407 height 18
click at [483, 354] on input "Lifting Language." at bounding box center [473, 352] width 18 height 18
checkbox input "true"
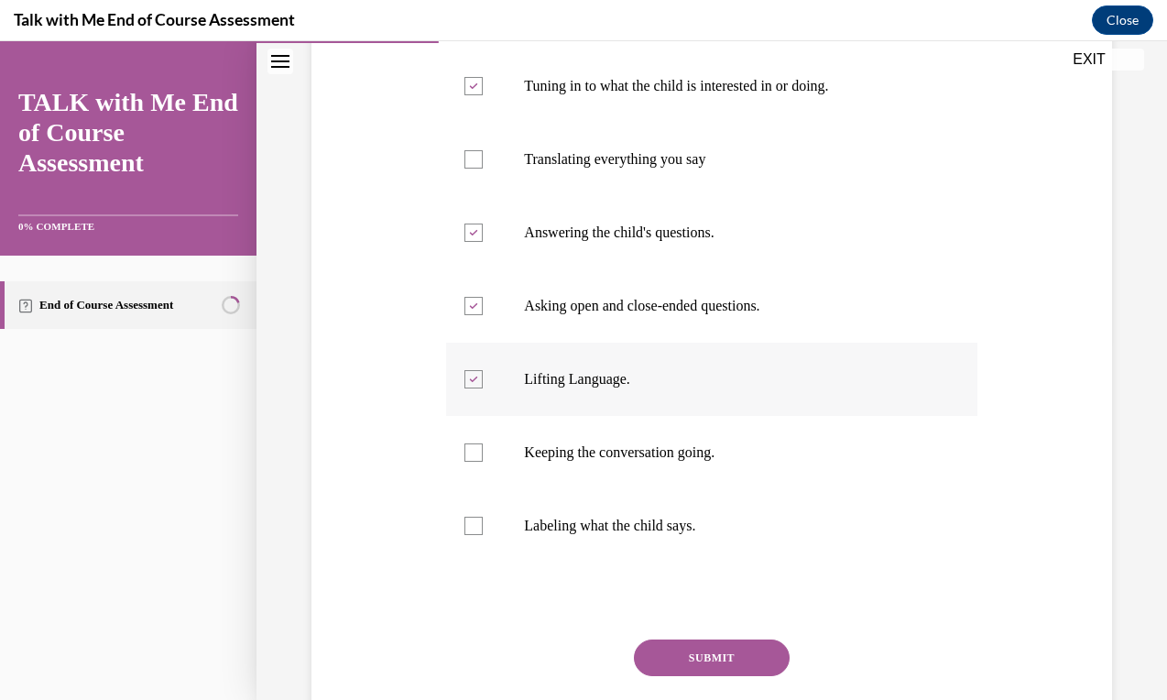
scroll to position [353, 0]
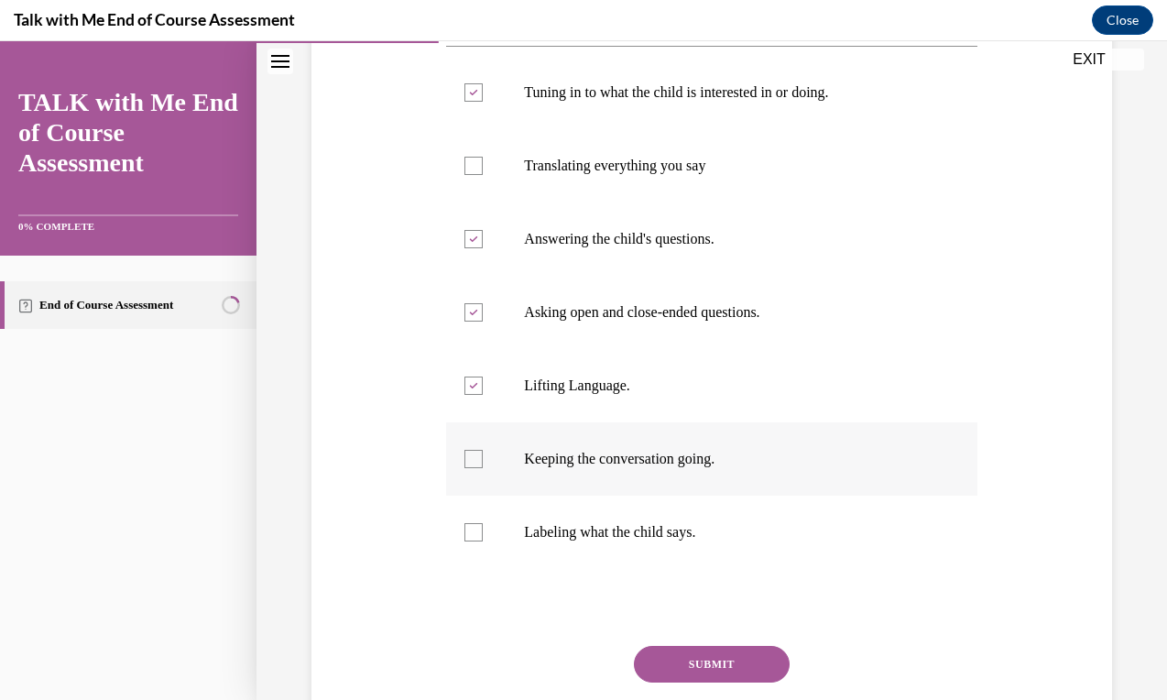
click at [662, 472] on label "Keeping the conversation going." at bounding box center [711, 458] width 530 height 73
click at [483, 468] on input "Keeping the conversation going." at bounding box center [473, 459] width 18 height 18
checkbox input "true"
click at [675, 535] on p "Labeling what the child says." at bounding box center [727, 532] width 407 height 18
click at [483, 535] on input "Labeling what the child says." at bounding box center [473, 532] width 18 height 18
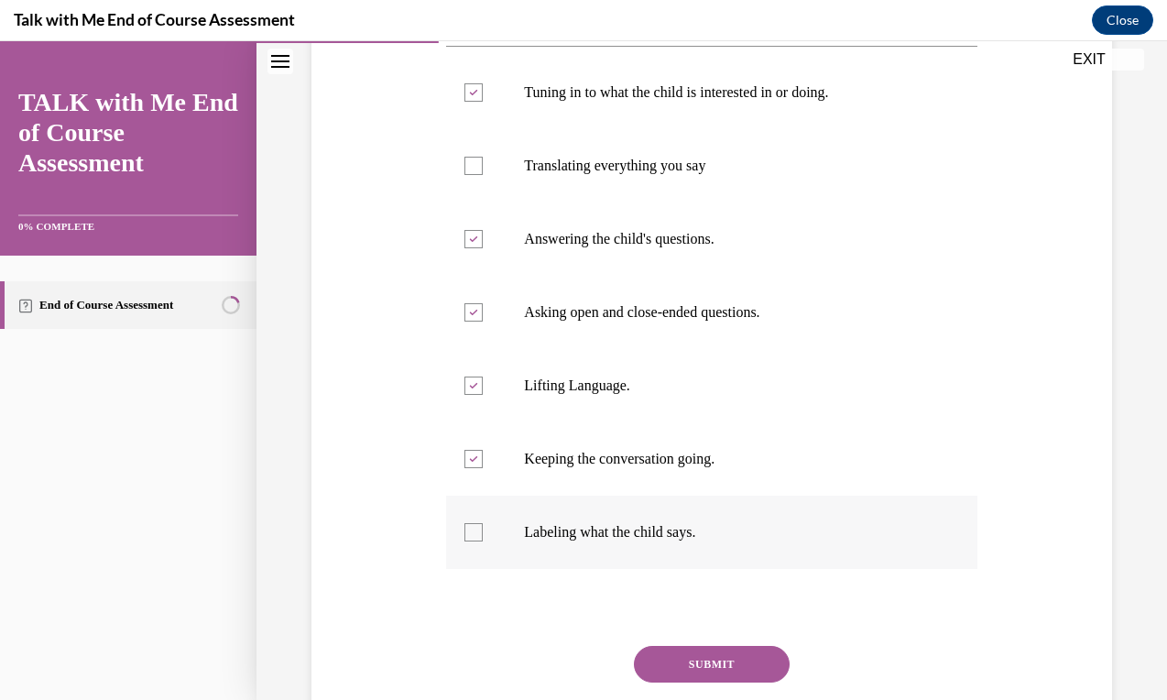
checkbox input "true"
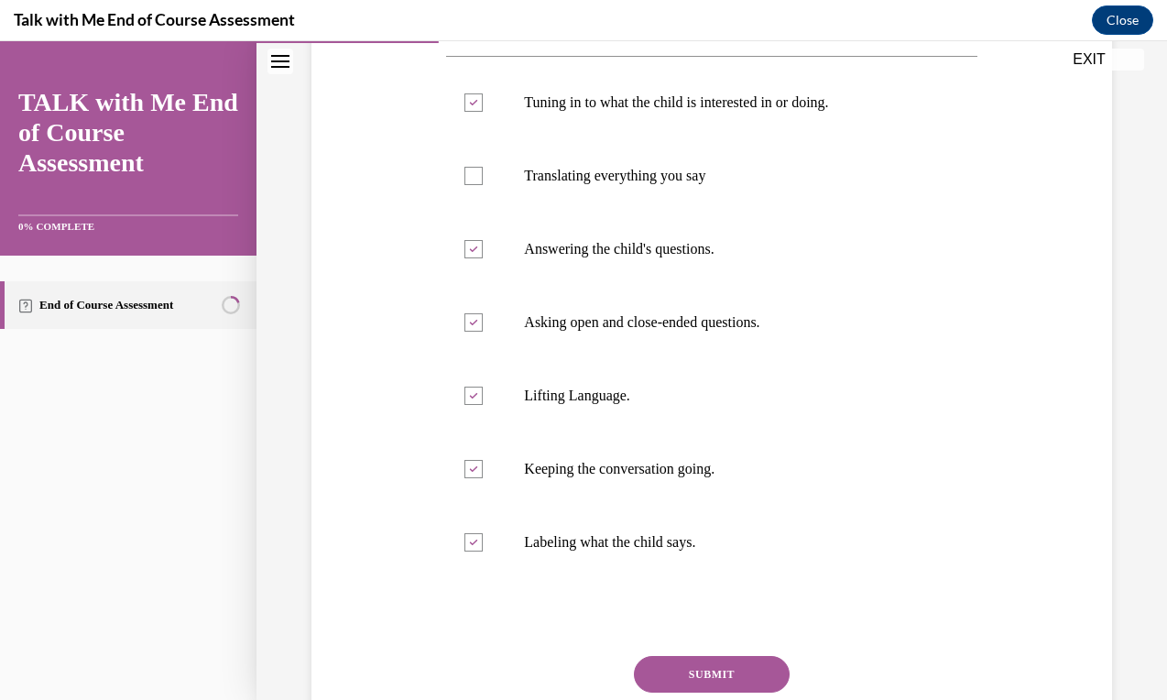
click at [743, 675] on button "SUBMIT" at bounding box center [712, 674] width 156 height 37
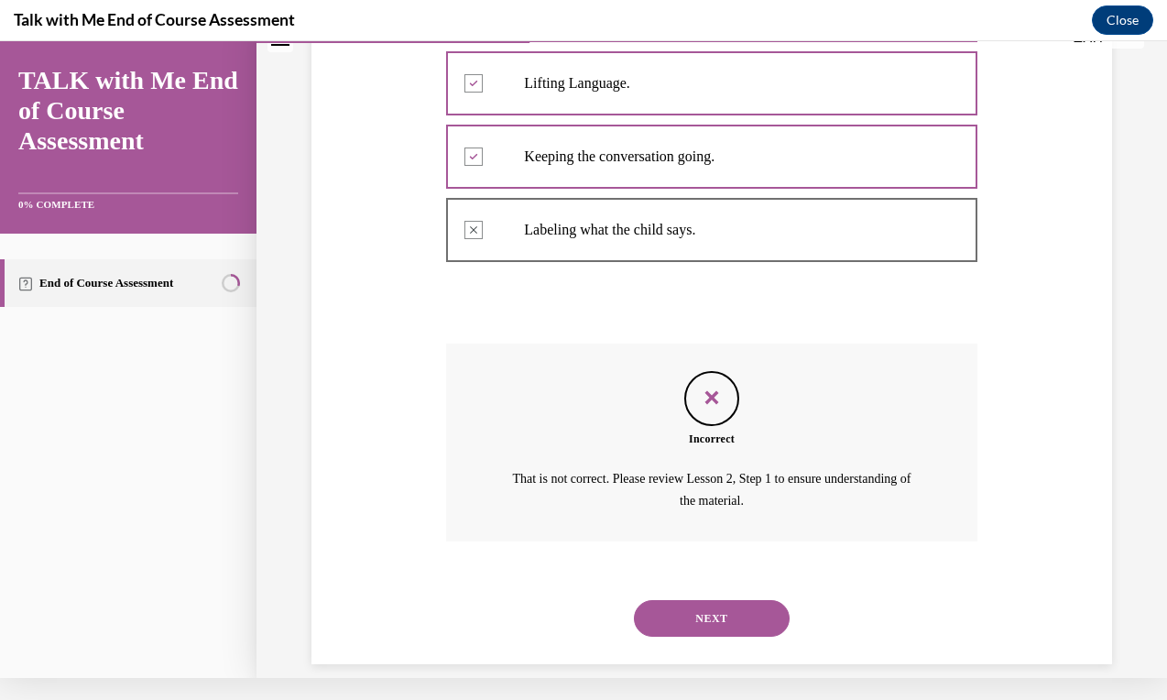
scroll to position [632, 0]
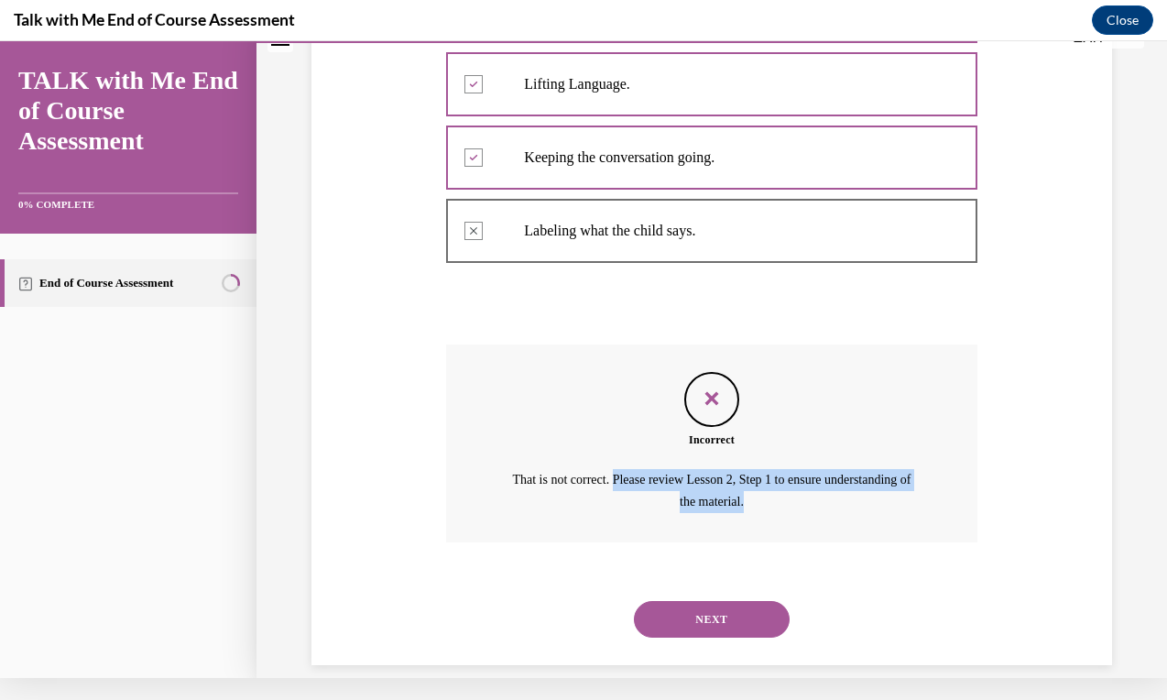
drag, startPoint x: 828, startPoint y: 496, endPoint x: 655, endPoint y: 477, distance: 174.1
click at [655, 477] on p "That is not correct. Please review Lesson 2, Step 1 to ensure understanding of …" at bounding box center [711, 491] width 413 height 44
copy p "Please review Lesson 2, Step 1 to ensure understanding of the material."
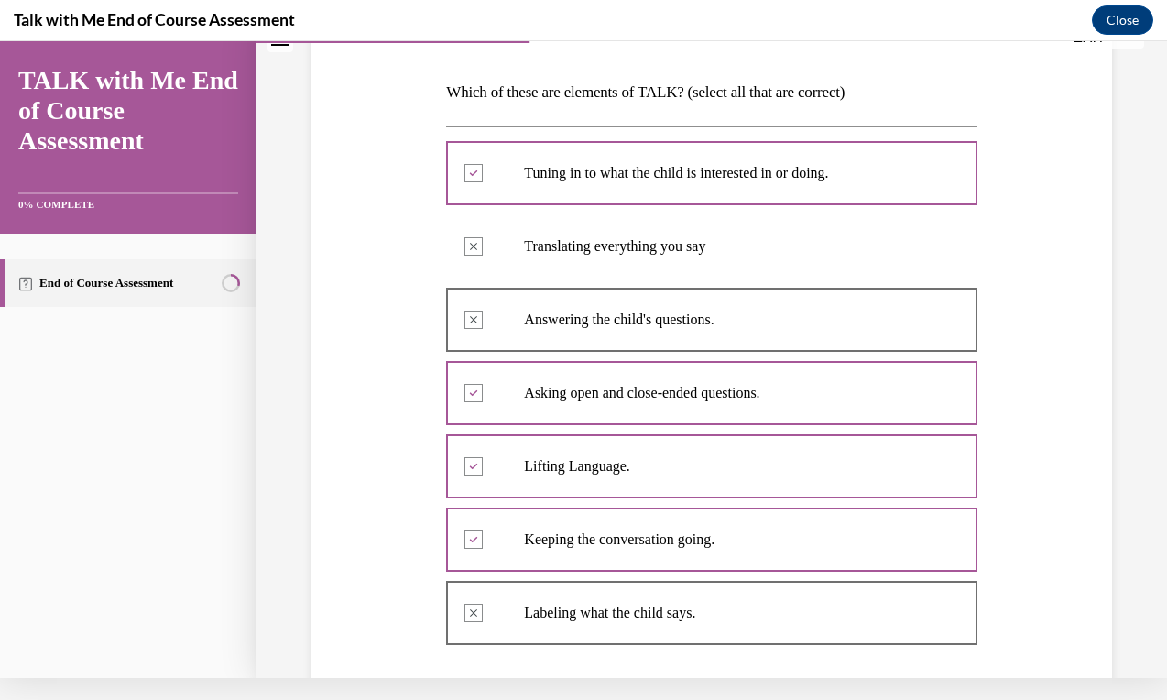
scroll to position [584, 0]
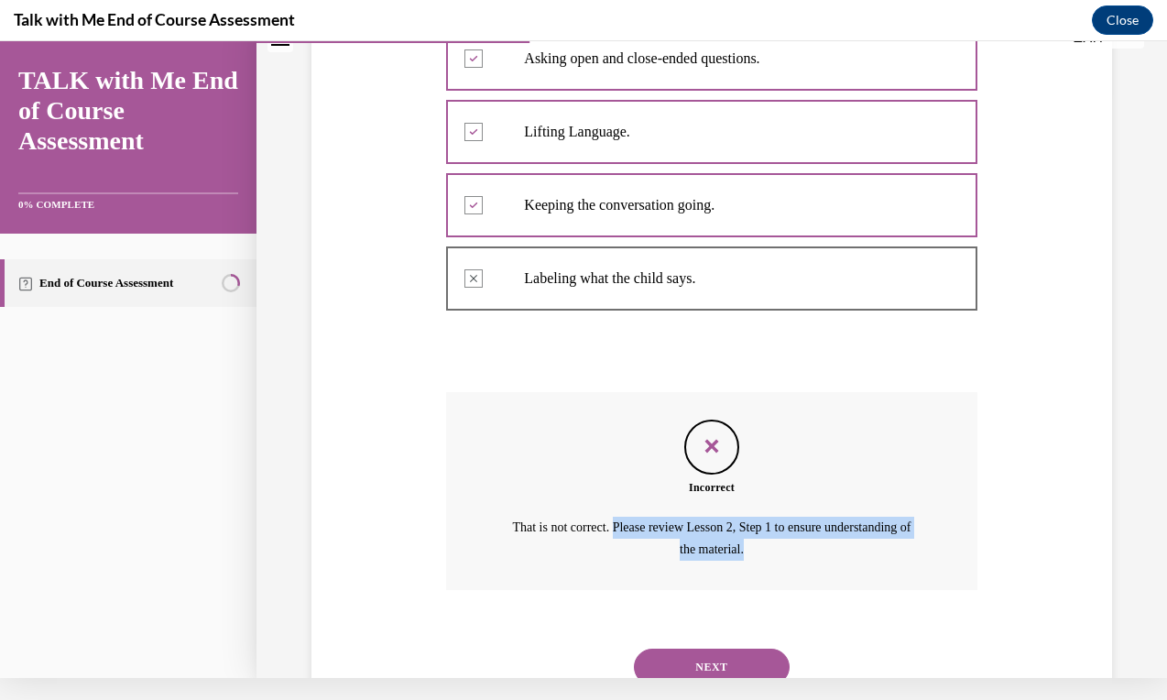
click at [635, 535] on p "That is not correct. Please review Lesson 2, Step 1 to ensure understanding of …" at bounding box center [711, 538] width 413 height 44
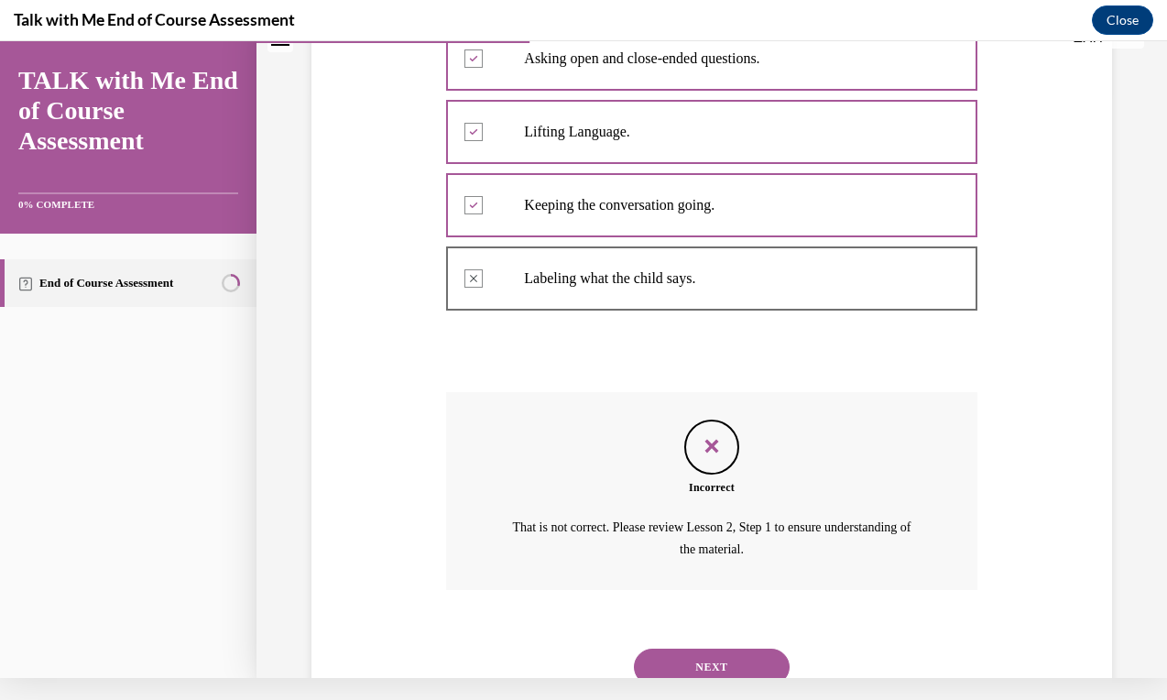
click at [696, 648] on button "NEXT" at bounding box center [712, 666] width 156 height 37
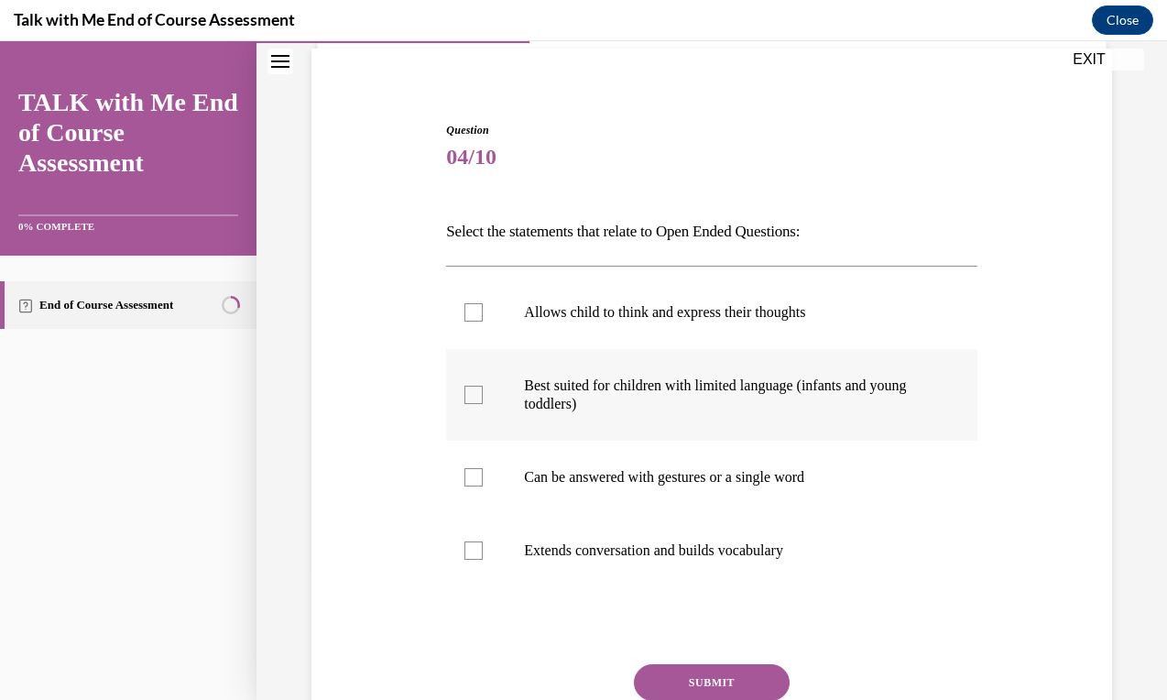
scroll to position [143, 0]
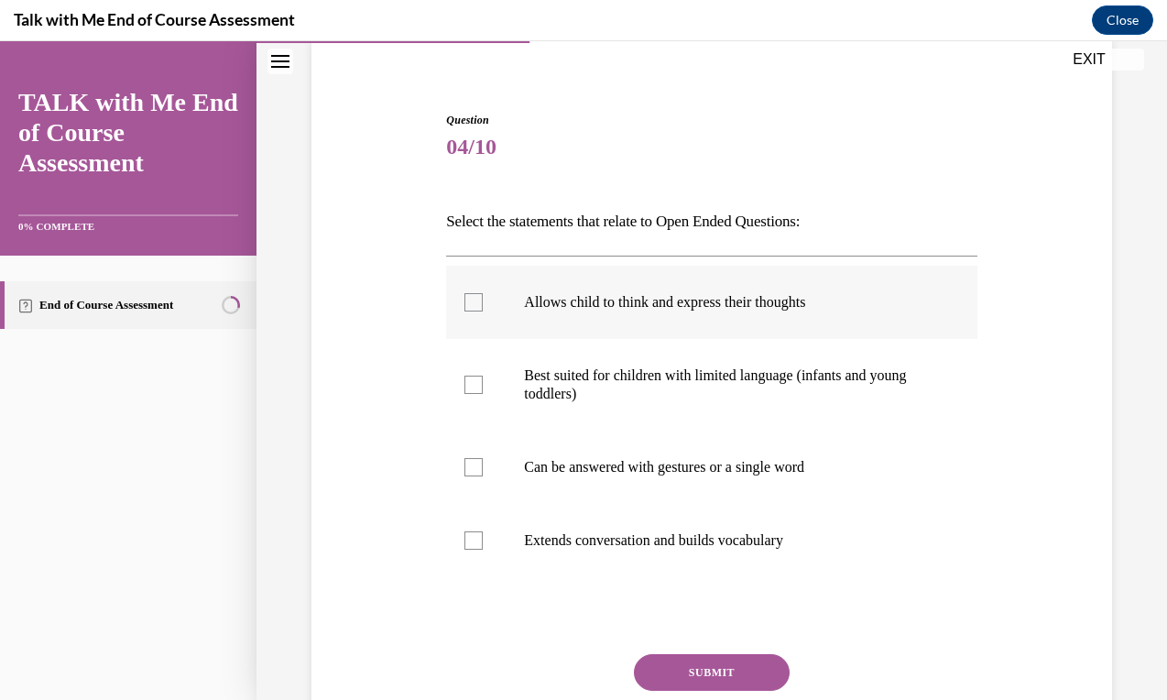
click at [618, 317] on label "Allows child to think and express their thoughts" at bounding box center [711, 302] width 530 height 73
click at [483, 311] on input "Allows child to think and express their thoughts" at bounding box center [473, 302] width 18 height 18
checkbox input "true"
click at [625, 531] on p "Extends conversation and builds vocabulary" at bounding box center [727, 540] width 407 height 18
click at [483, 531] on input "Extends conversation and builds vocabulary" at bounding box center [473, 540] width 18 height 18
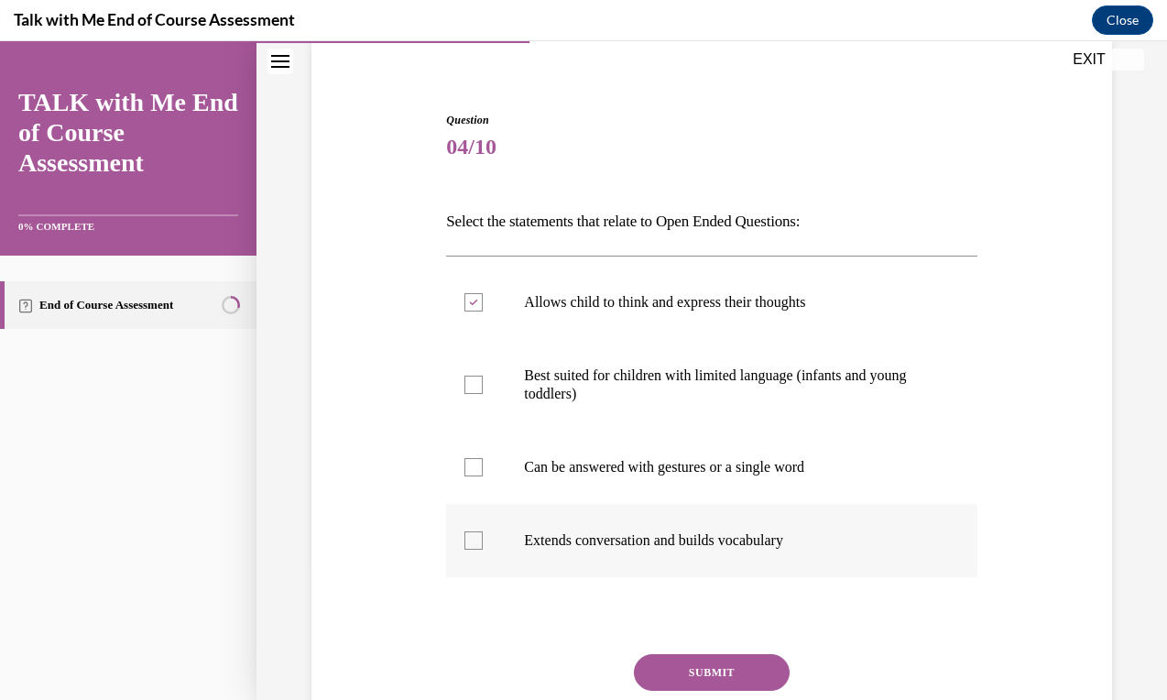
checkbox input "true"
click at [750, 685] on button "SUBMIT" at bounding box center [712, 672] width 156 height 37
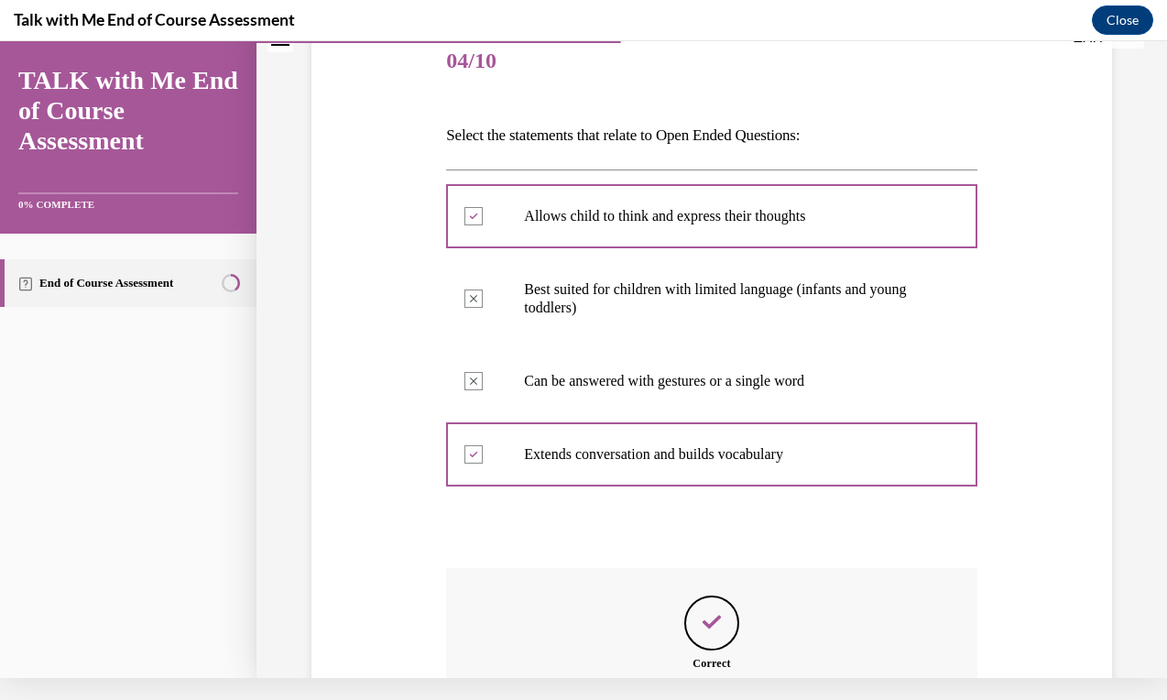
scroll to position [409, 0]
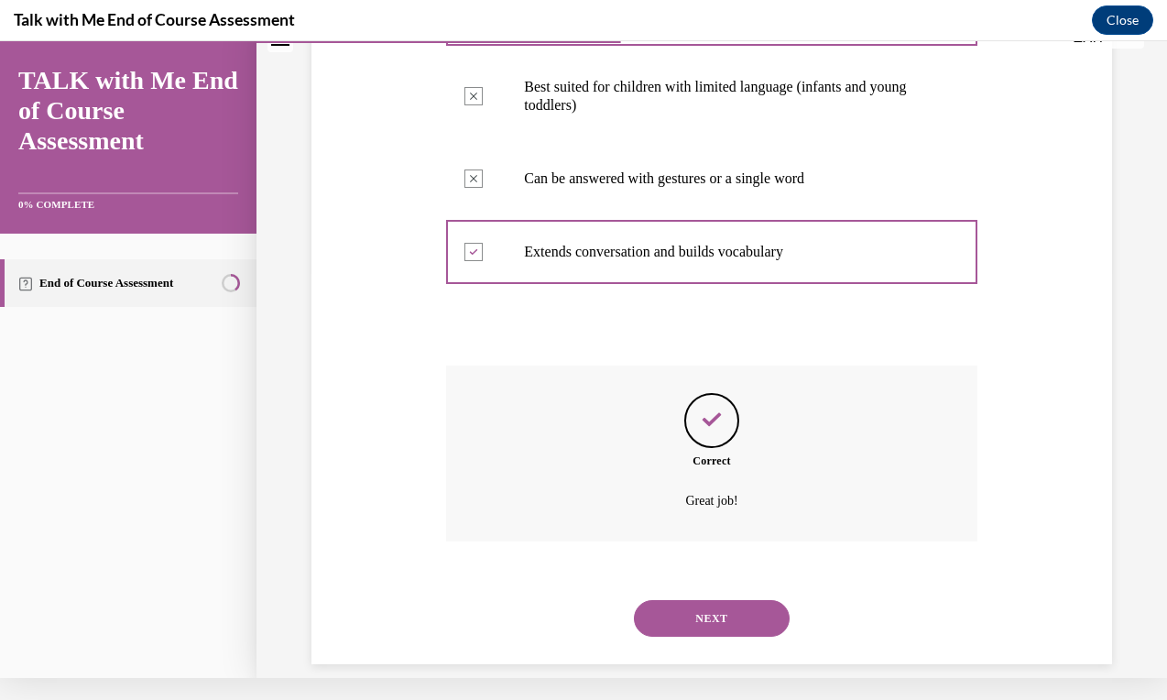
click at [703, 600] on button "NEXT" at bounding box center [712, 618] width 156 height 37
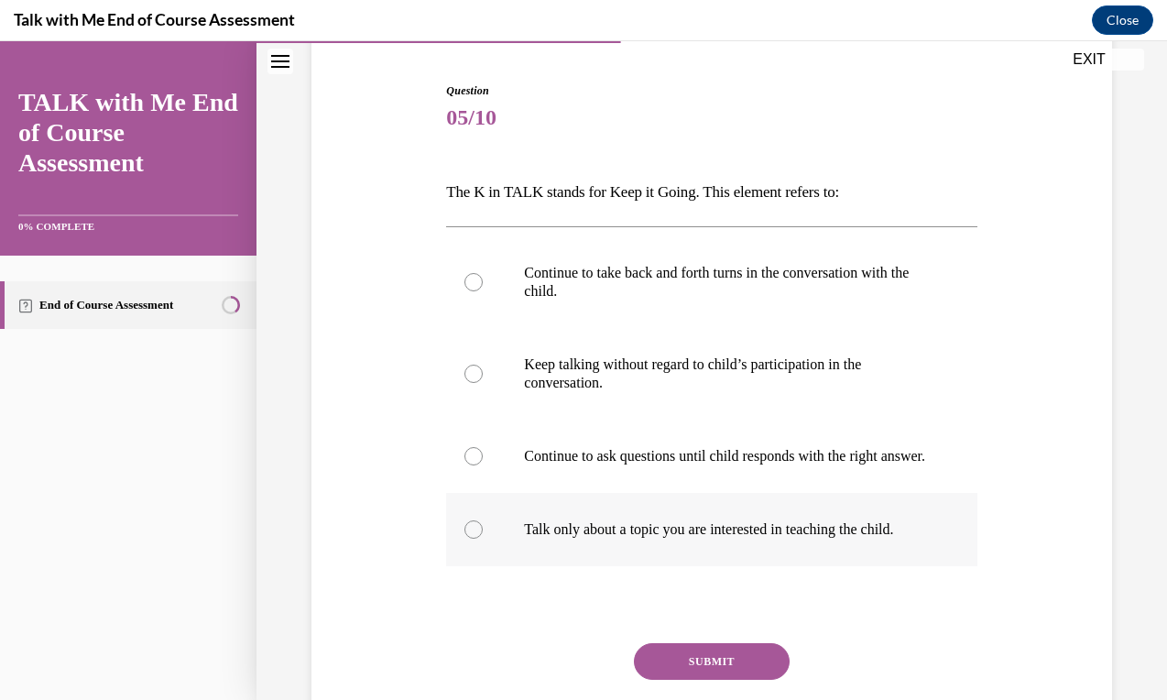
scroll to position [179, 0]
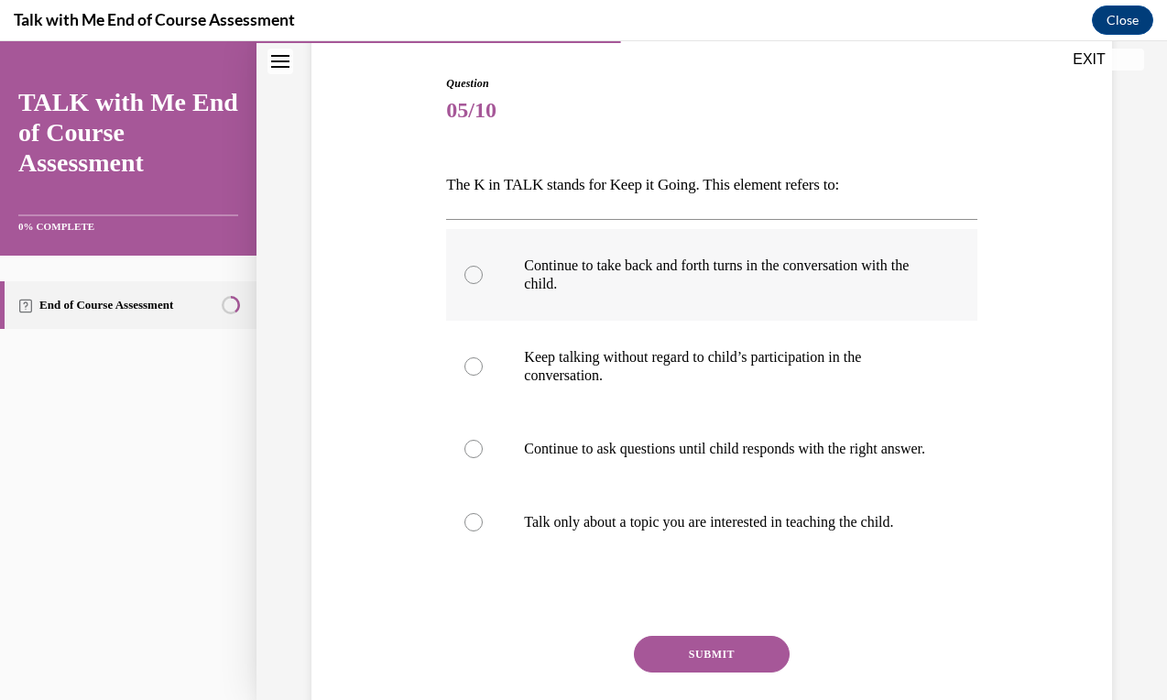
click at [614, 283] on p "Continue to take back and forth turns in the conversation with the child." at bounding box center [727, 274] width 407 height 37
click at [483, 283] on input "Continue to take back and forth turns in the conversation with the child." at bounding box center [473, 275] width 18 height 18
radio input "true"
click at [735, 671] on button "SUBMIT" at bounding box center [712, 653] width 156 height 37
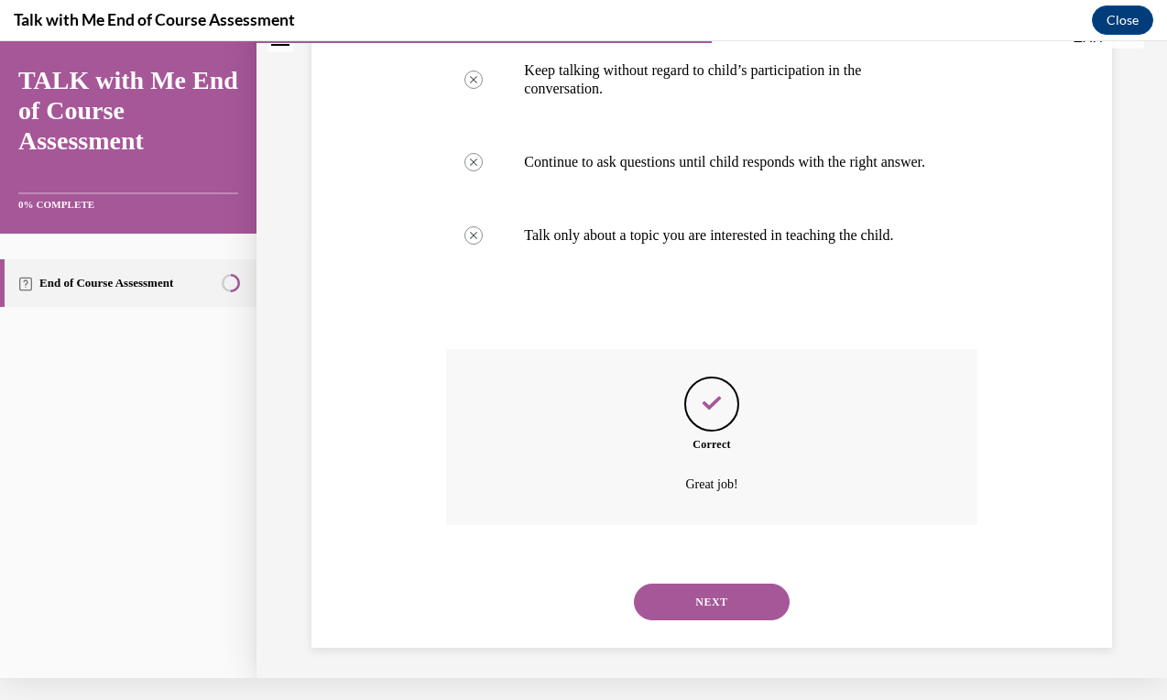
scroll to position [446, 0]
click at [711, 592] on button "NEXT" at bounding box center [712, 599] width 156 height 37
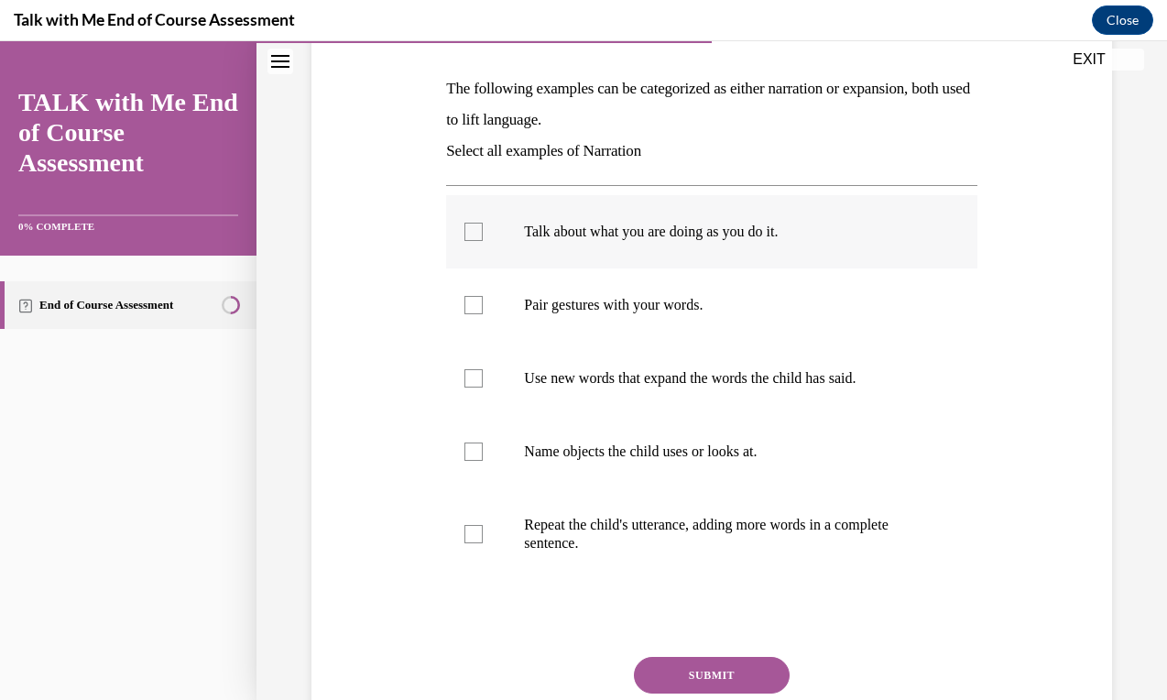
scroll to position [277, 0]
click at [708, 236] on p "Talk about what you are doing as you do it." at bounding box center [727, 231] width 407 height 18
click at [483, 236] on input "Talk about what you are doing as you do it." at bounding box center [473, 231] width 18 height 18
checkbox input "true"
click at [654, 315] on label "Pair gestures with your words." at bounding box center [711, 303] width 530 height 73
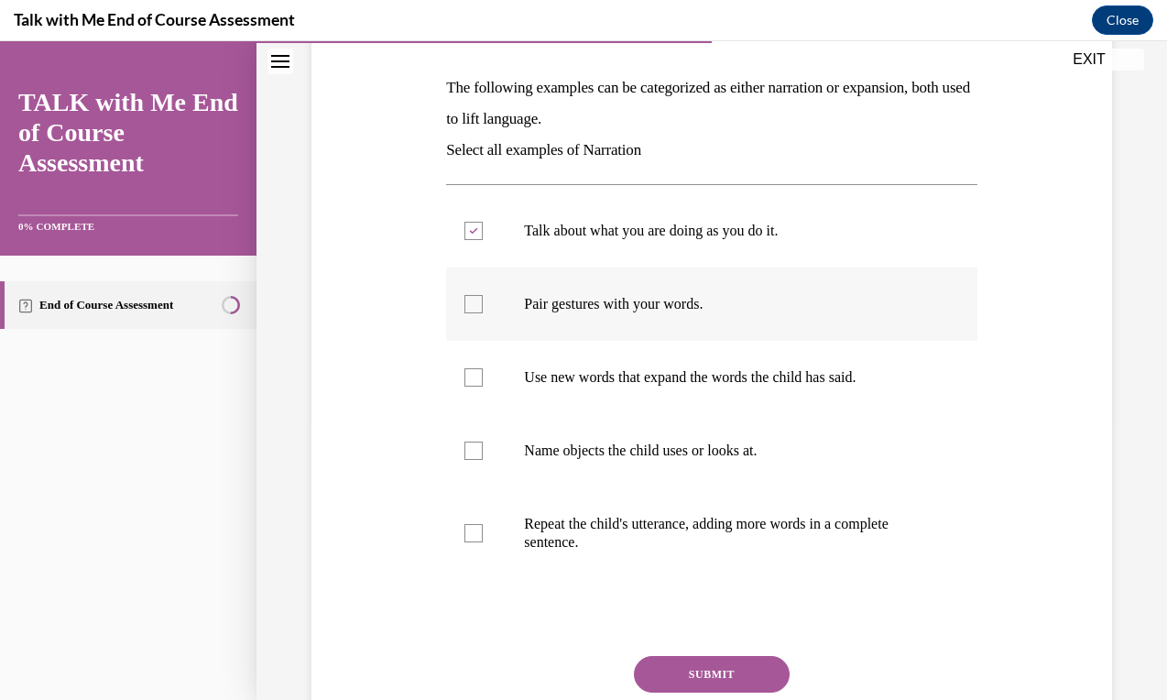
click at [483, 313] on input "Pair gestures with your words." at bounding box center [473, 304] width 18 height 18
click at [653, 323] on label "Pair gestures with your words." at bounding box center [711, 303] width 530 height 73
click at [483, 313] on input "Pair gestures with your words." at bounding box center [473, 304] width 18 height 18
click at [662, 313] on label "Pair gestures with your words." at bounding box center [711, 303] width 530 height 73
click at [483, 313] on input "Pair gestures with your words." at bounding box center [473, 304] width 18 height 18
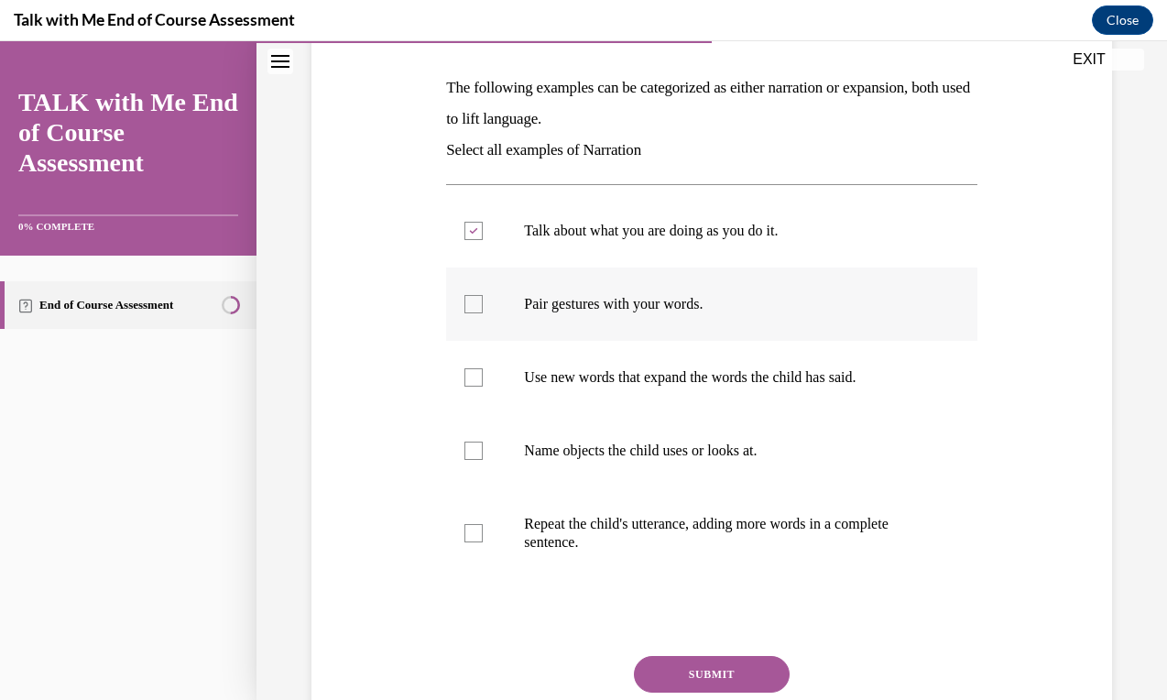
checkbox input "true"
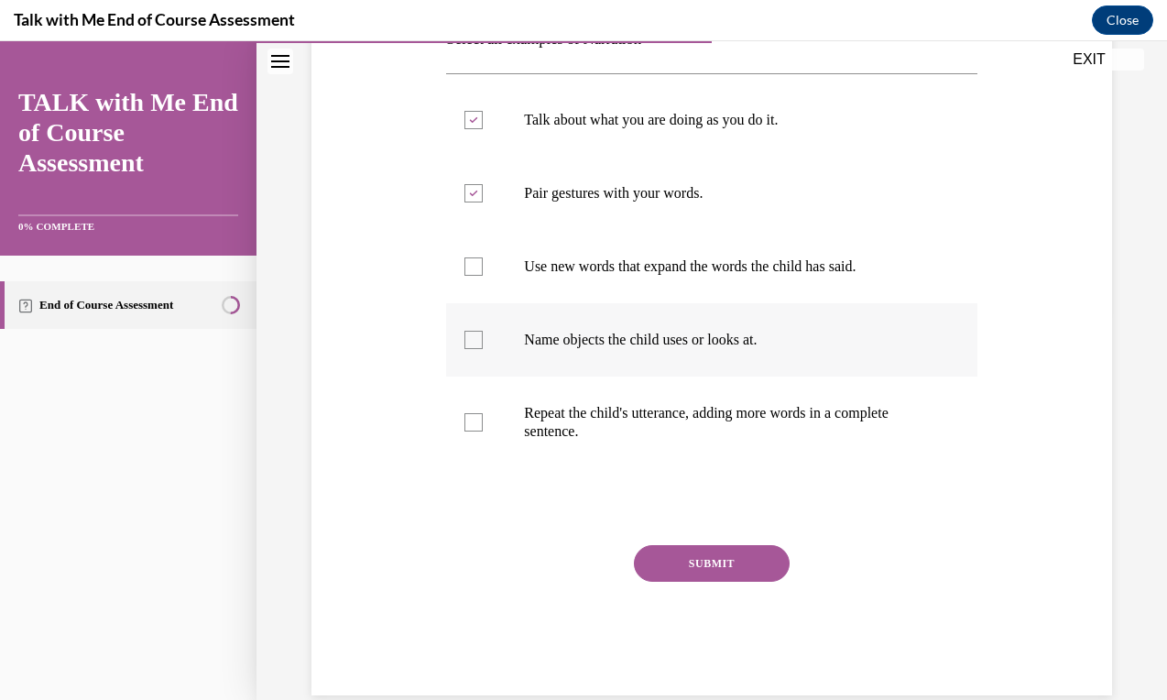
scroll to position [388, 0]
click at [669, 277] on label "Use new words that expand the words the child has said." at bounding box center [711, 265] width 530 height 73
click at [483, 275] on input "Use new words that expand the words the child has said." at bounding box center [473, 265] width 18 height 18
checkbox input "true"
click at [688, 336] on p "Name objects the child uses or looks at." at bounding box center [727, 339] width 407 height 18
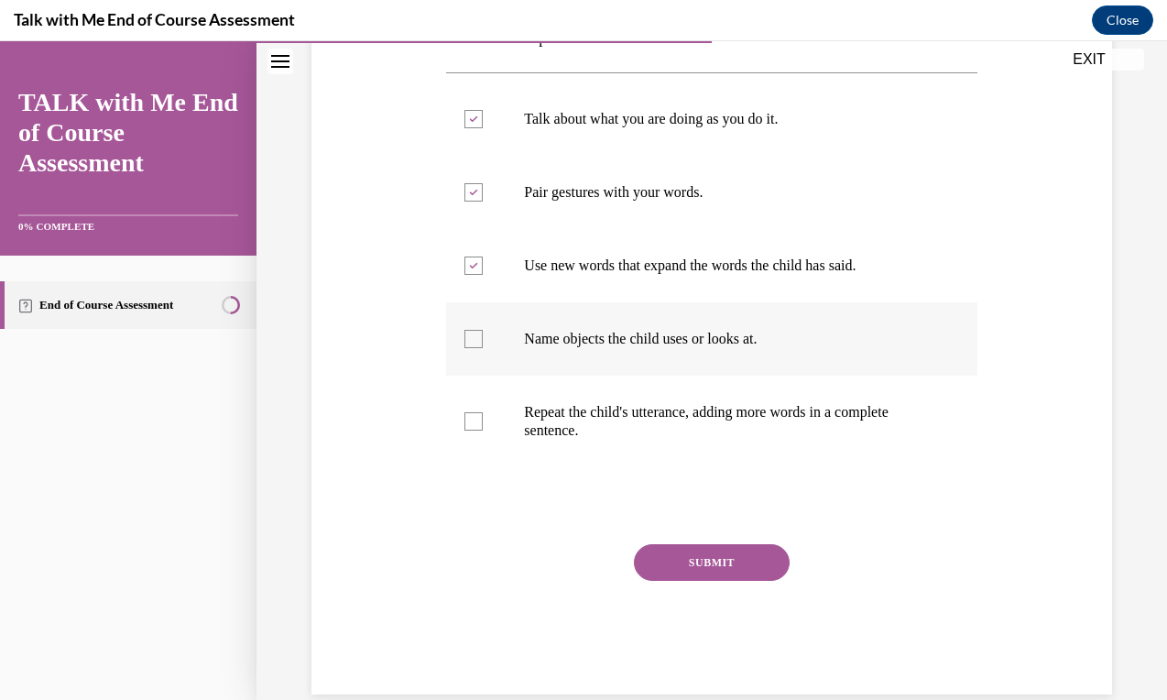
click at [483, 336] on input "Name objects the child uses or looks at." at bounding box center [473, 339] width 18 height 18
checkbox input "true"
click at [667, 400] on label "Repeat the child's utterance, adding more words in a complete sentence." at bounding box center [711, 421] width 530 height 92
click at [483, 412] on input "Repeat the child's utterance, adding more words in a complete sentence." at bounding box center [473, 421] width 18 height 18
checkbox input "true"
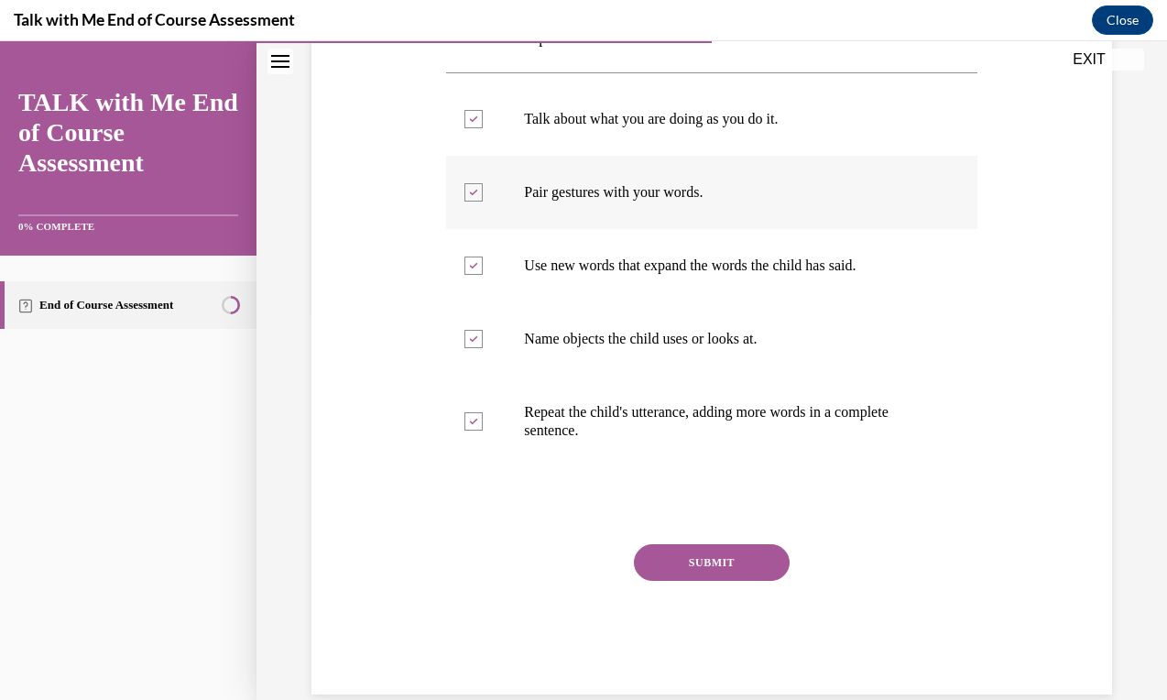
click at [610, 189] on p "Pair gestures with your words." at bounding box center [727, 192] width 407 height 18
click at [483, 189] on input "Pair gestures with your words." at bounding box center [473, 192] width 18 height 18
click at [610, 189] on p "Pair gestures with your words." at bounding box center [727, 192] width 407 height 18
click at [483, 189] on input "Pair gestures with your words." at bounding box center [473, 192] width 18 height 18
checkbox input "true"
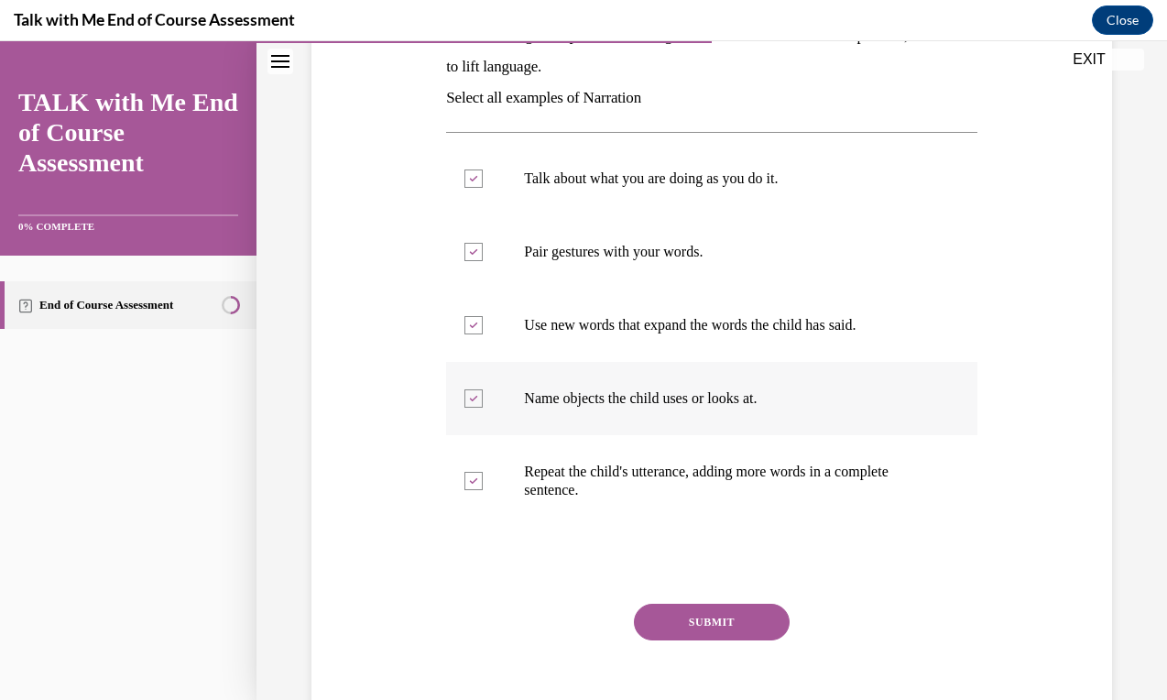
scroll to position [330, 0]
click at [686, 625] on button "SUBMIT" at bounding box center [712, 621] width 156 height 37
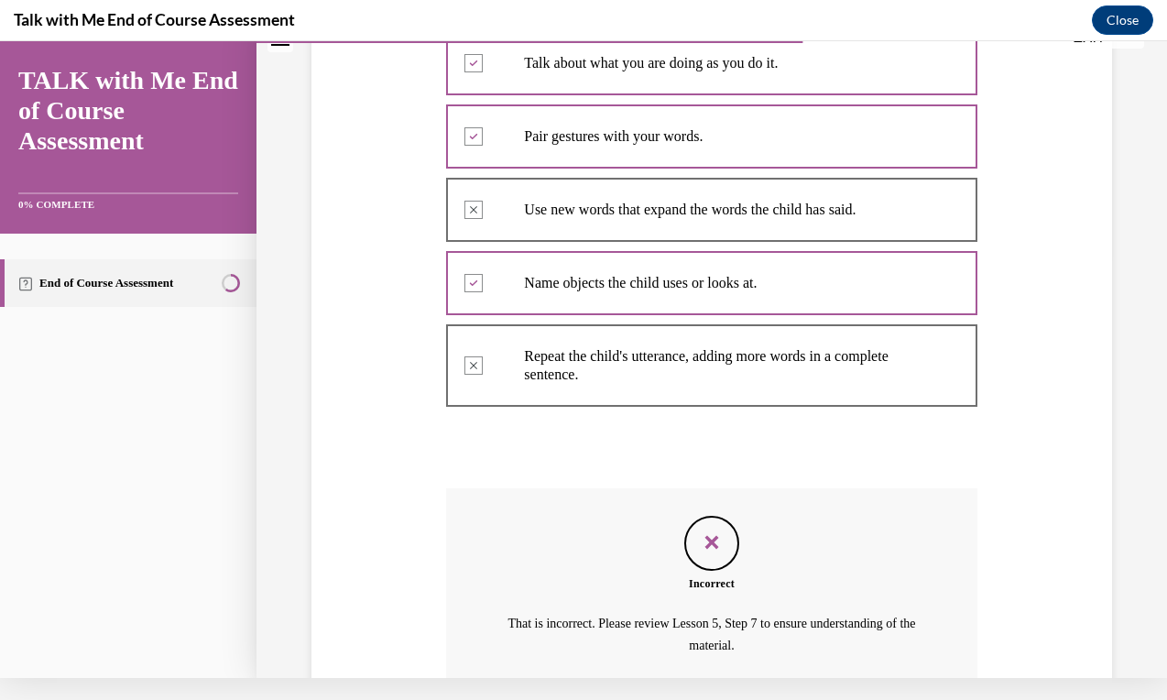
scroll to position [429, 0]
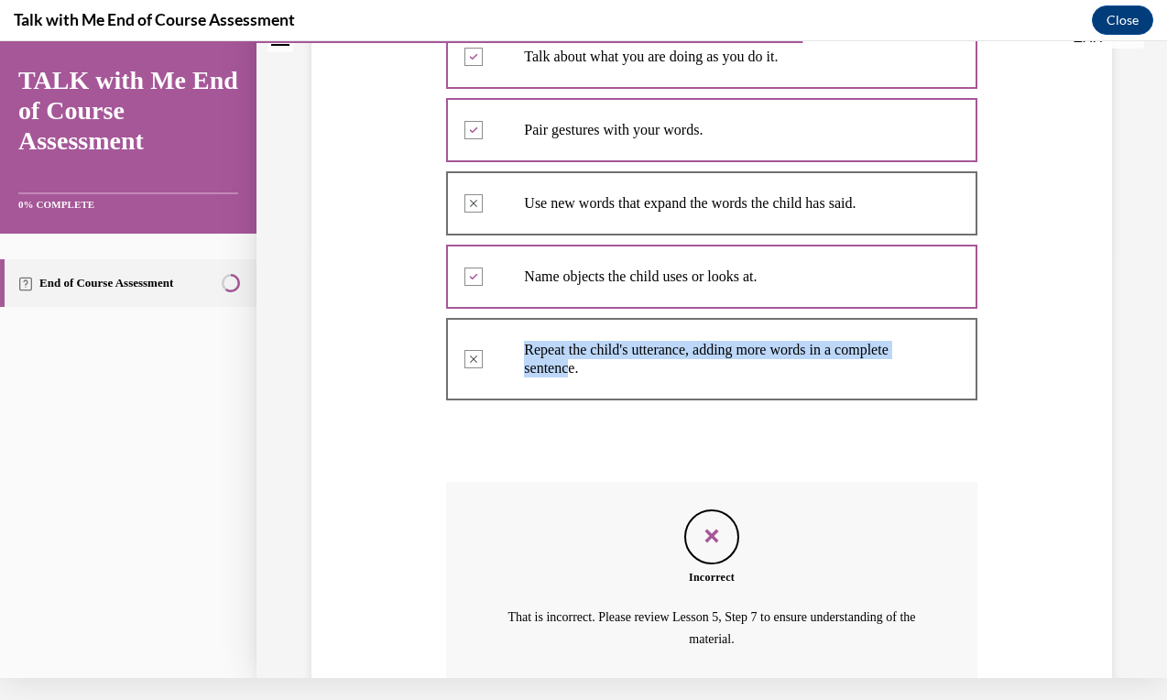
drag, startPoint x: 516, startPoint y: 338, endPoint x: 578, endPoint y: 371, distance: 70.5
click at [578, 371] on label "Repeat the child's utterance, adding more words in a complete sentence." at bounding box center [711, 359] width 530 height 92
click at [578, 371] on p "Repeat the child's utterance, adding more words in a complete sentence." at bounding box center [727, 359] width 407 height 37
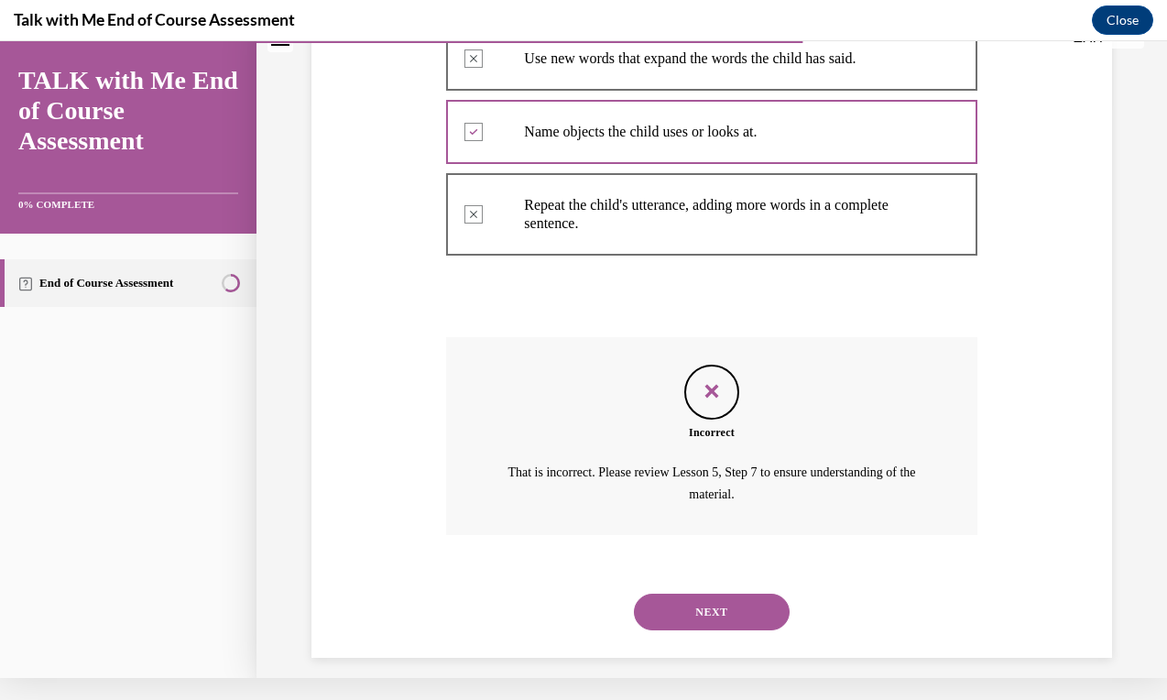
scroll to position [568, 0]
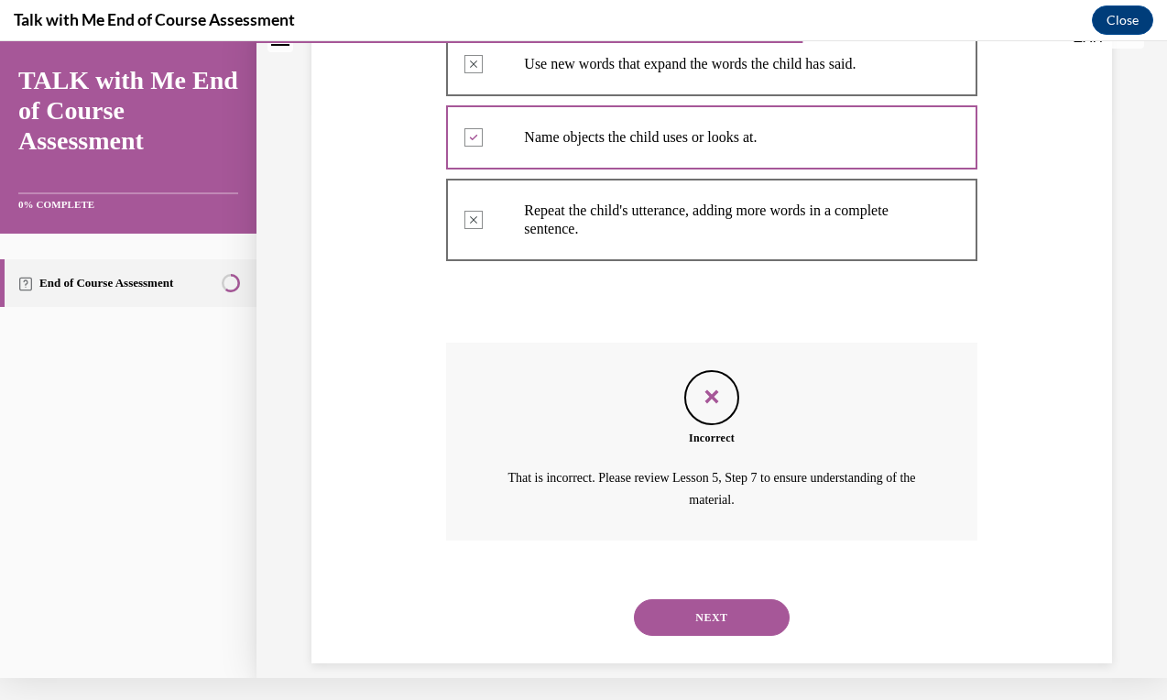
click at [727, 599] on button "NEXT" at bounding box center [712, 617] width 156 height 37
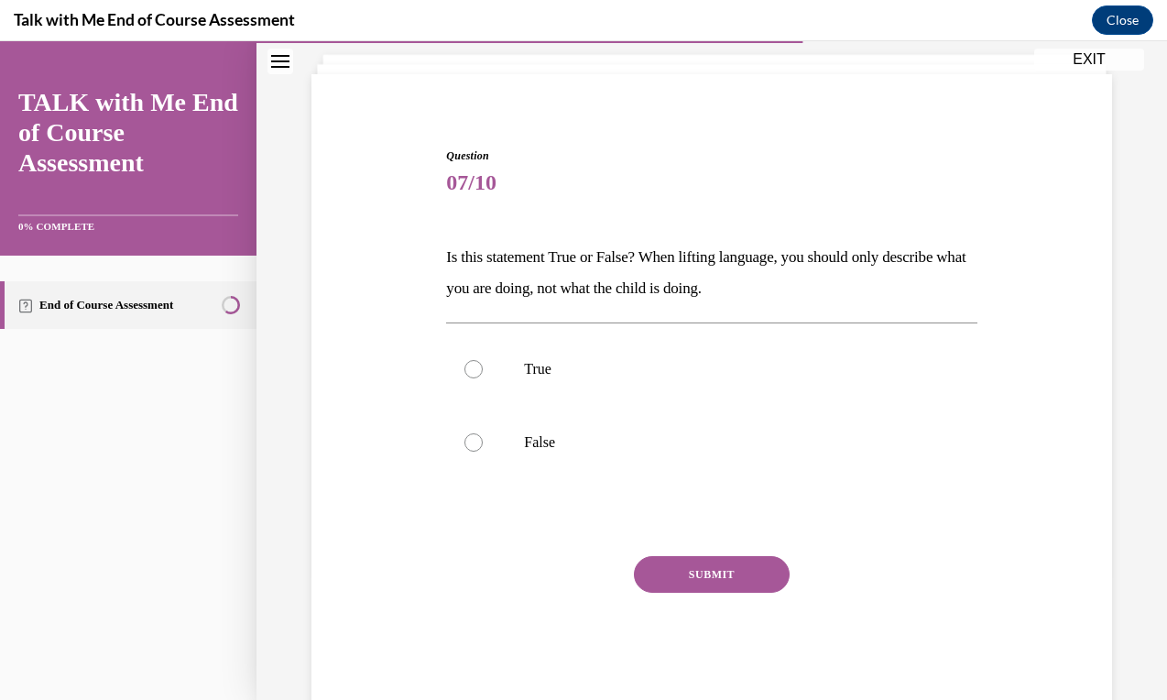
scroll to position [108, 0]
click at [619, 427] on label "False" at bounding box center [711, 441] width 530 height 73
click at [483, 432] on input "False" at bounding box center [473, 441] width 18 height 18
radio input "true"
click at [697, 584] on button "SUBMIT" at bounding box center [712, 573] width 156 height 37
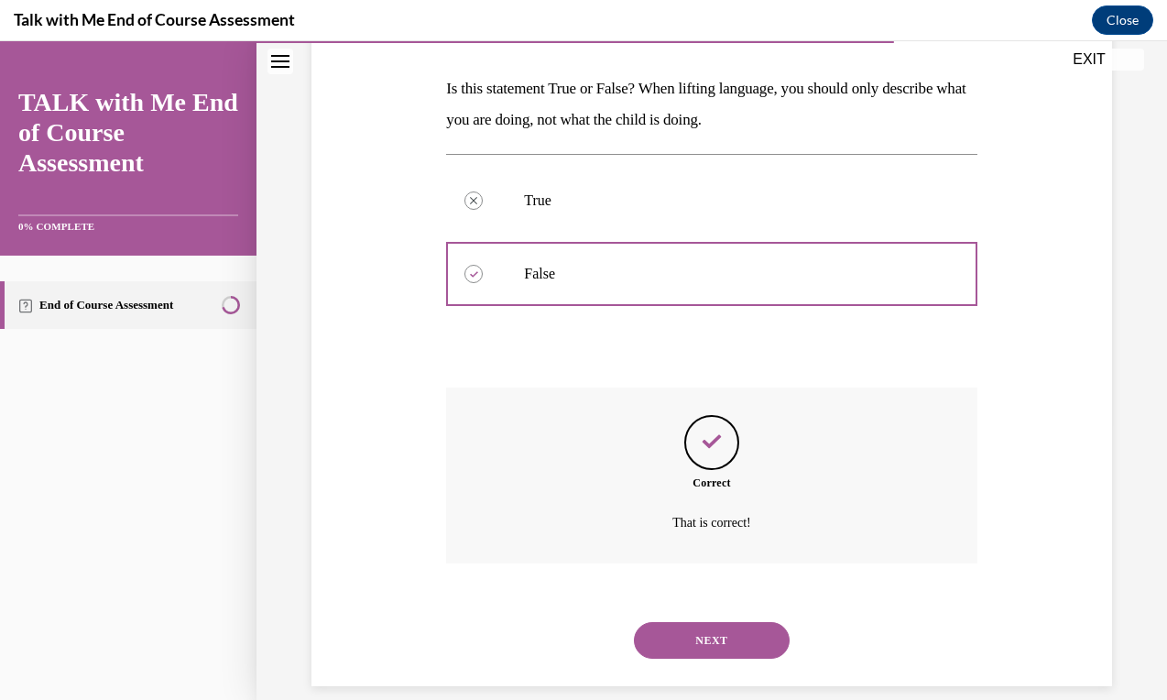
click at [706, 633] on button "NEXT" at bounding box center [712, 640] width 156 height 37
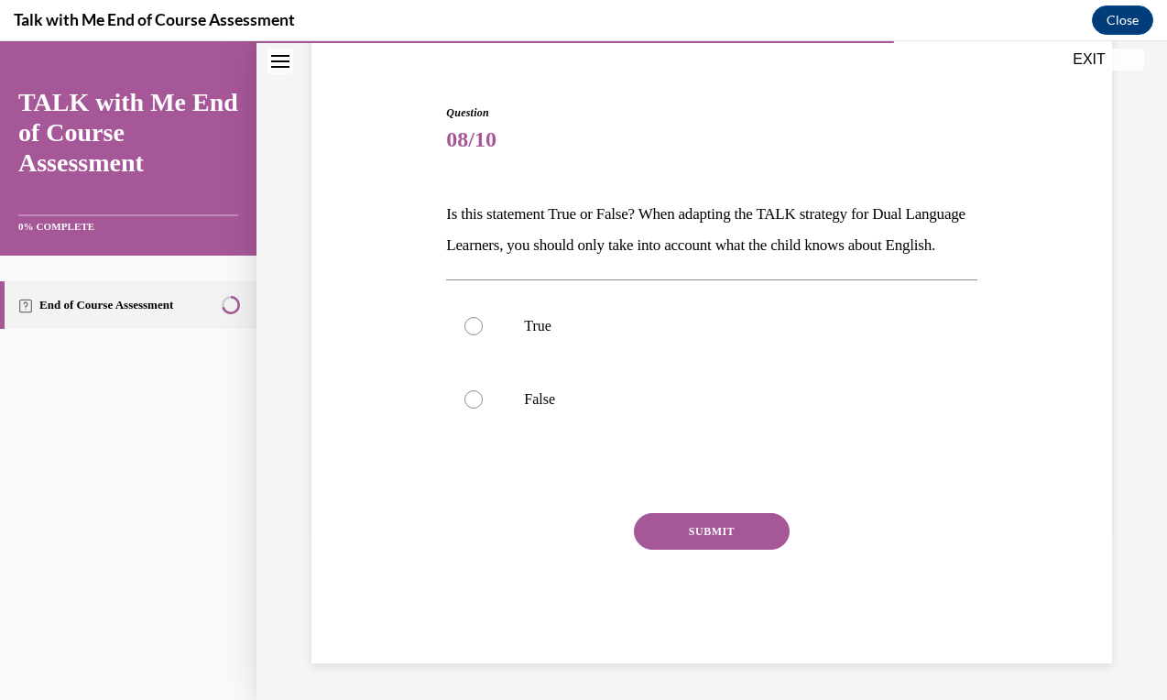
scroll to position [157, 0]
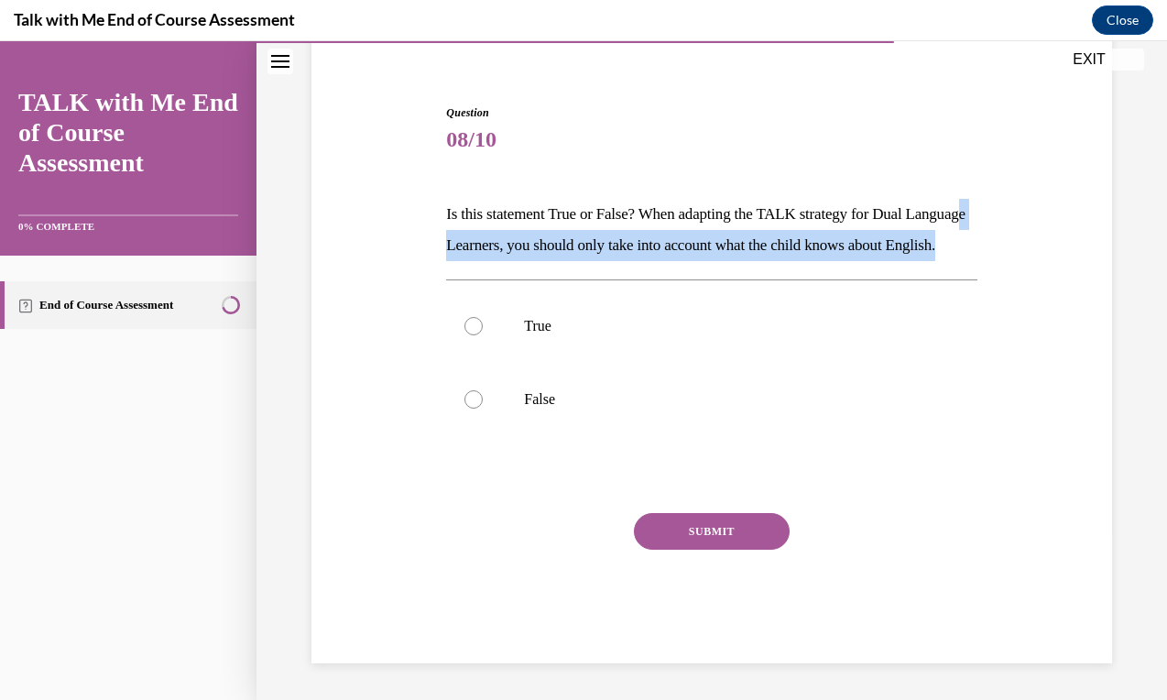
drag, startPoint x: 558, startPoint y: 272, endPoint x: 505, endPoint y: 227, distance: 68.8
click at [505, 227] on p "Is this statement True or False? When adapting the TALK strategy for Dual Langu…" at bounding box center [711, 230] width 530 height 62
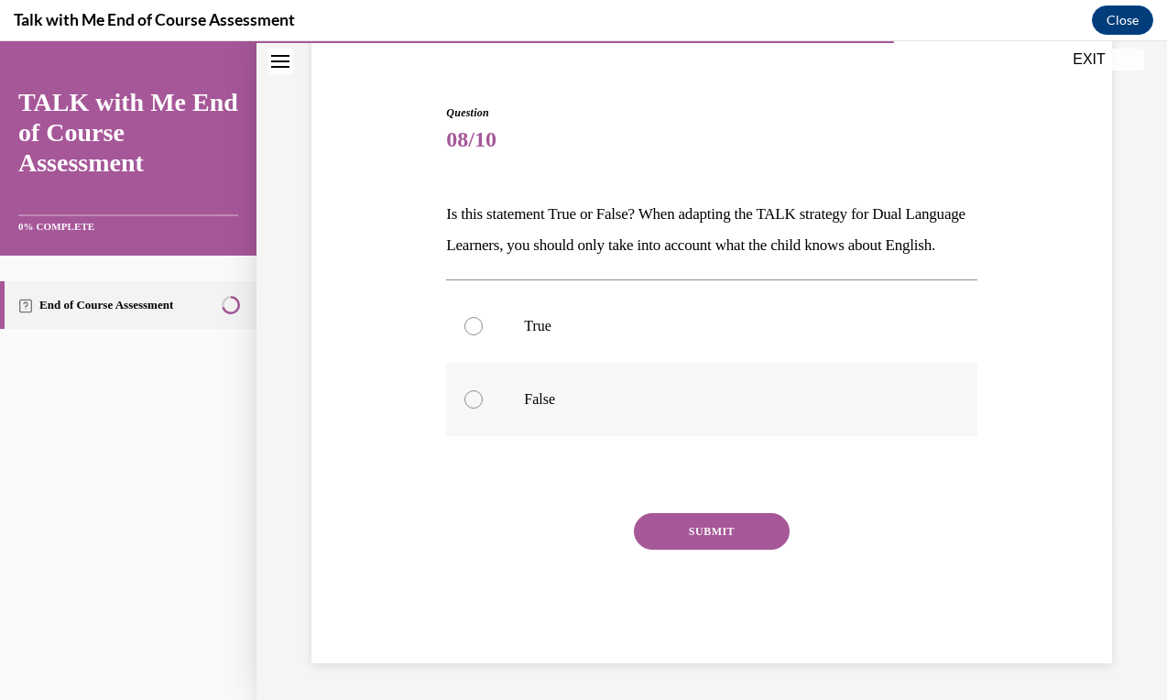
click at [553, 434] on label "False" at bounding box center [711, 399] width 530 height 73
click at [483, 408] on input "False" at bounding box center [473, 399] width 18 height 18
radio input "true"
click at [685, 549] on button "SUBMIT" at bounding box center [712, 531] width 156 height 37
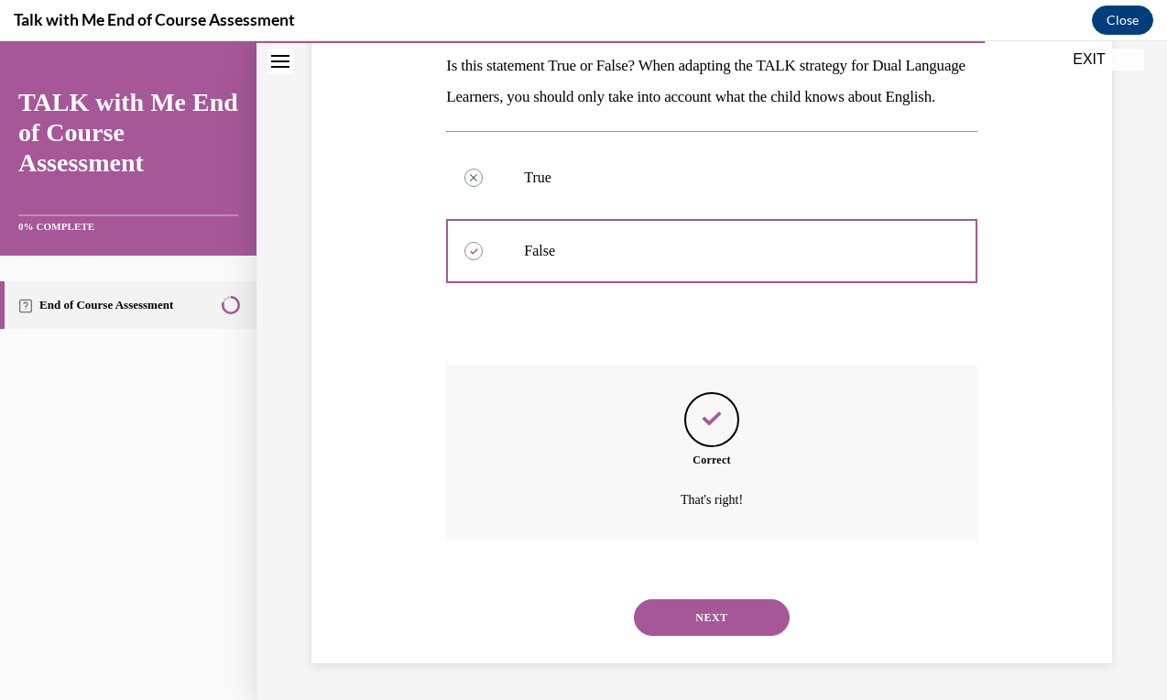
click at [697, 612] on button "NEXT" at bounding box center [712, 617] width 156 height 37
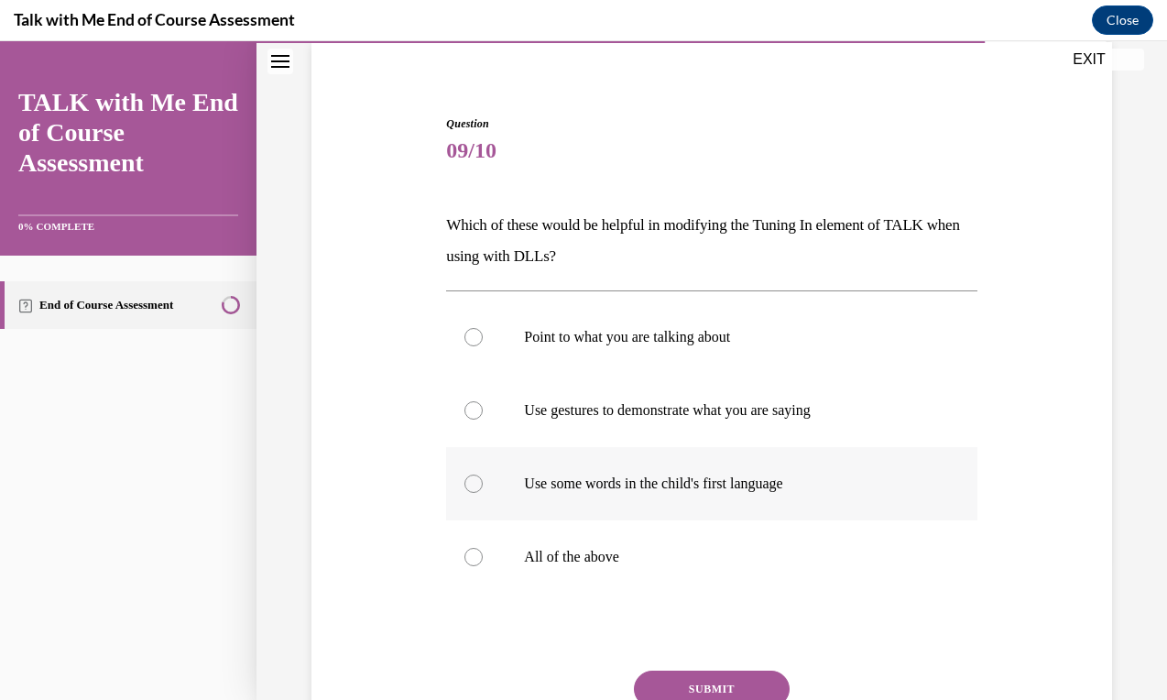
scroll to position [136, 0]
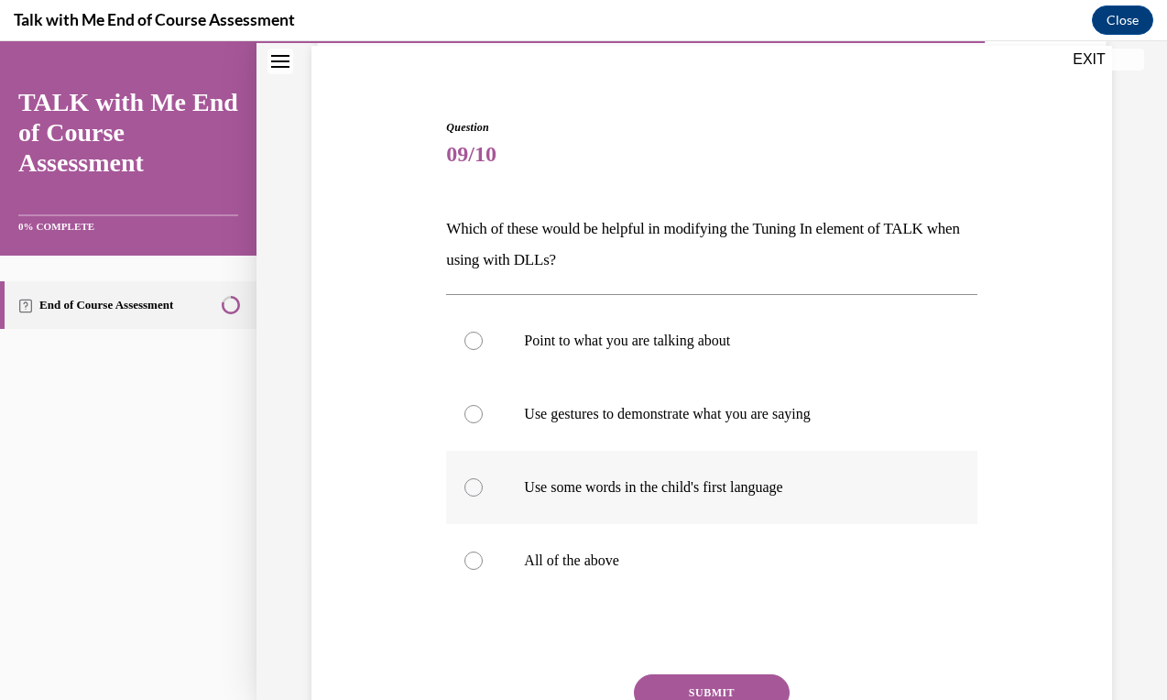
click at [628, 491] on p "Use some words in the child's first language" at bounding box center [727, 487] width 407 height 18
click at [483, 491] on input "Use some words in the child's first language" at bounding box center [473, 487] width 18 height 18
radio input "true"
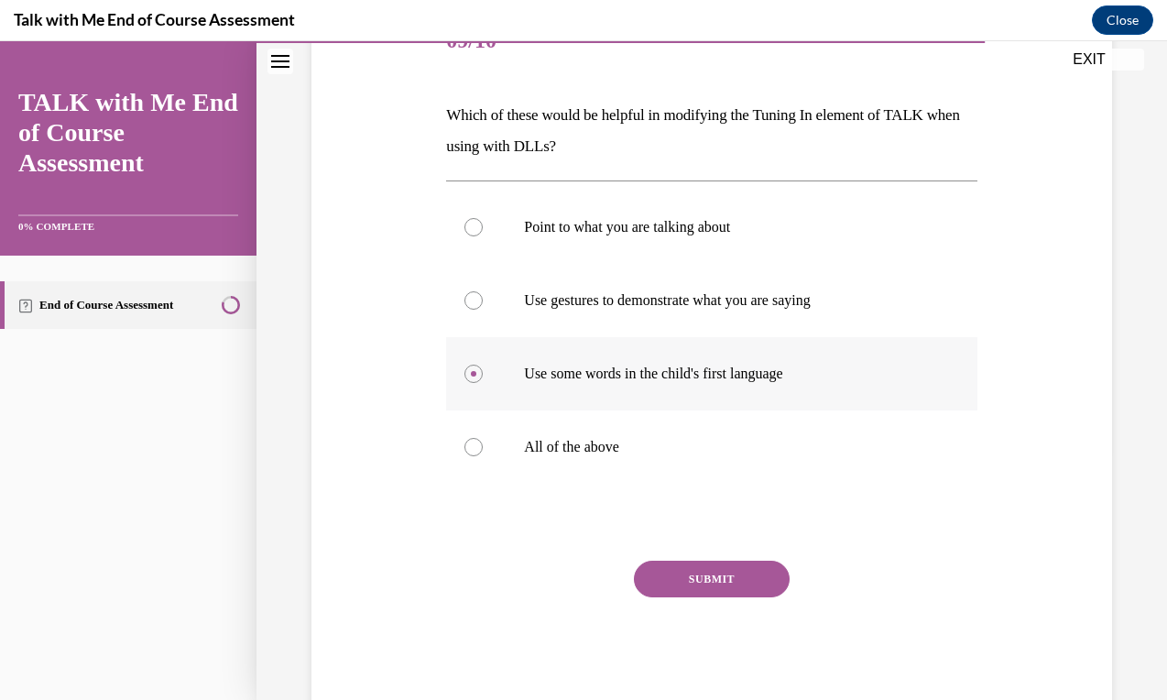
scroll to position [250, 0]
click at [730, 577] on button "SUBMIT" at bounding box center [712, 577] width 156 height 37
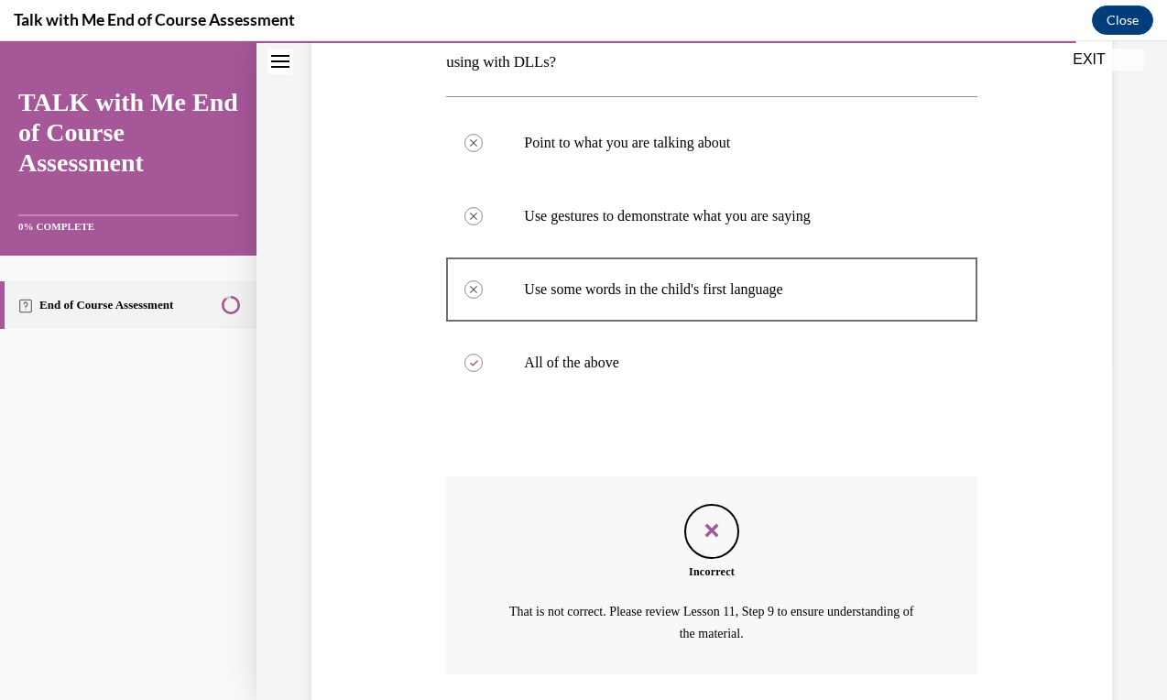
scroll to position [208, 0]
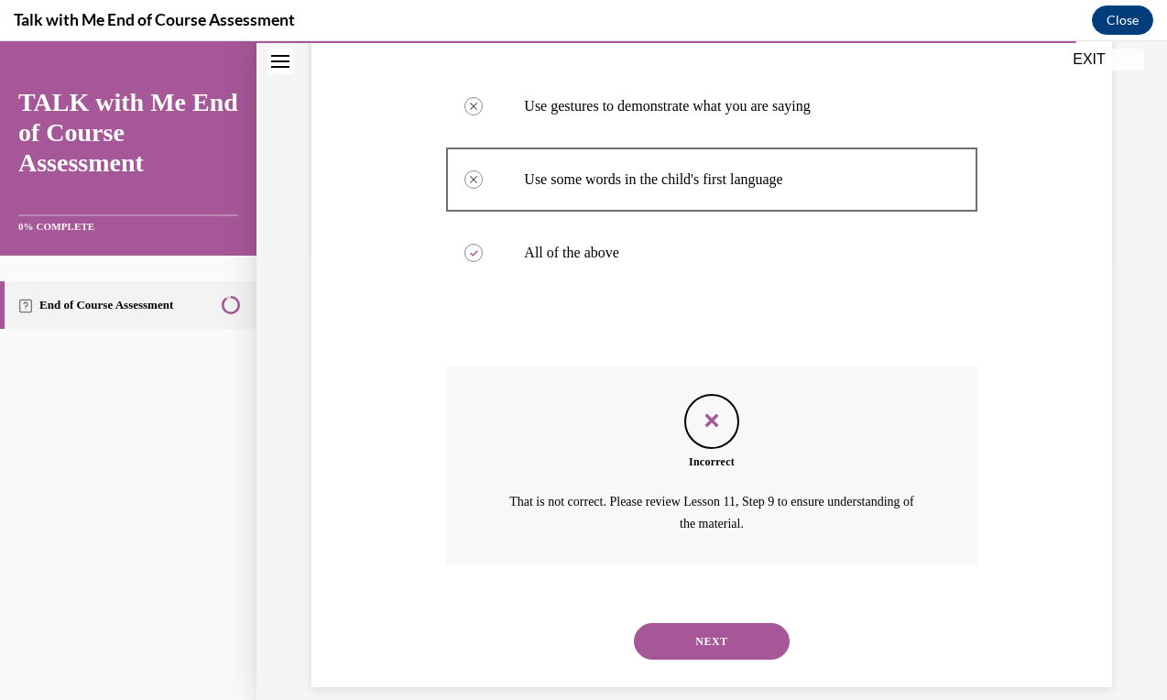
click at [739, 625] on button "NEXT" at bounding box center [712, 641] width 156 height 37
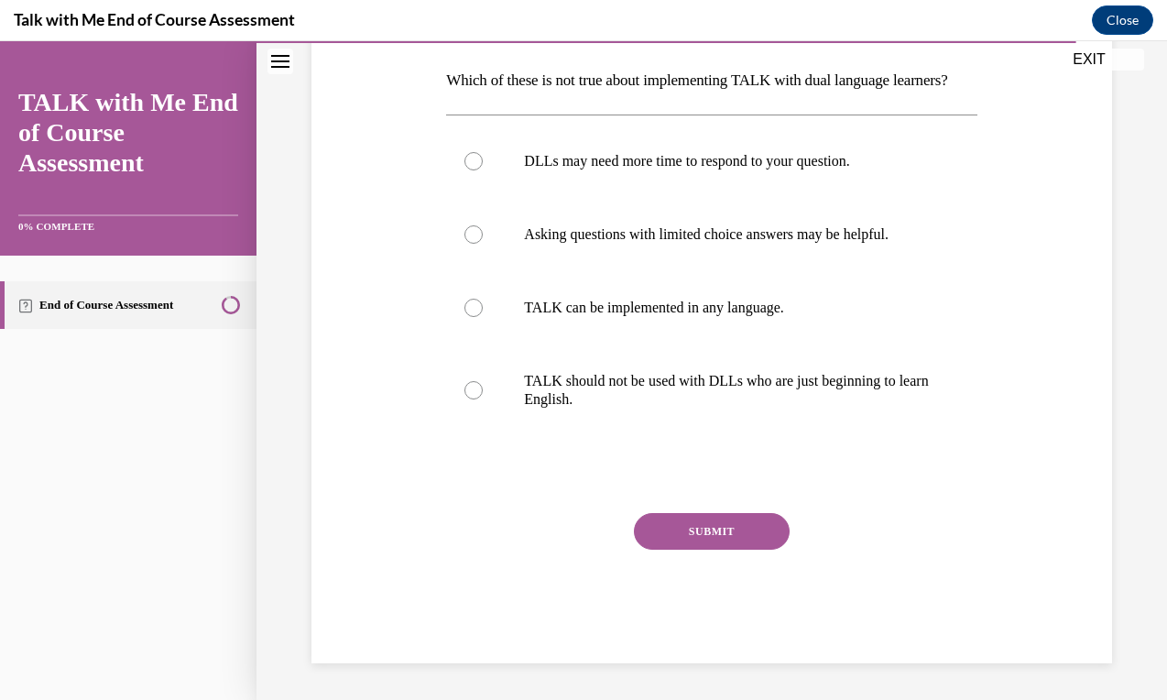
scroll to position [293, 0]
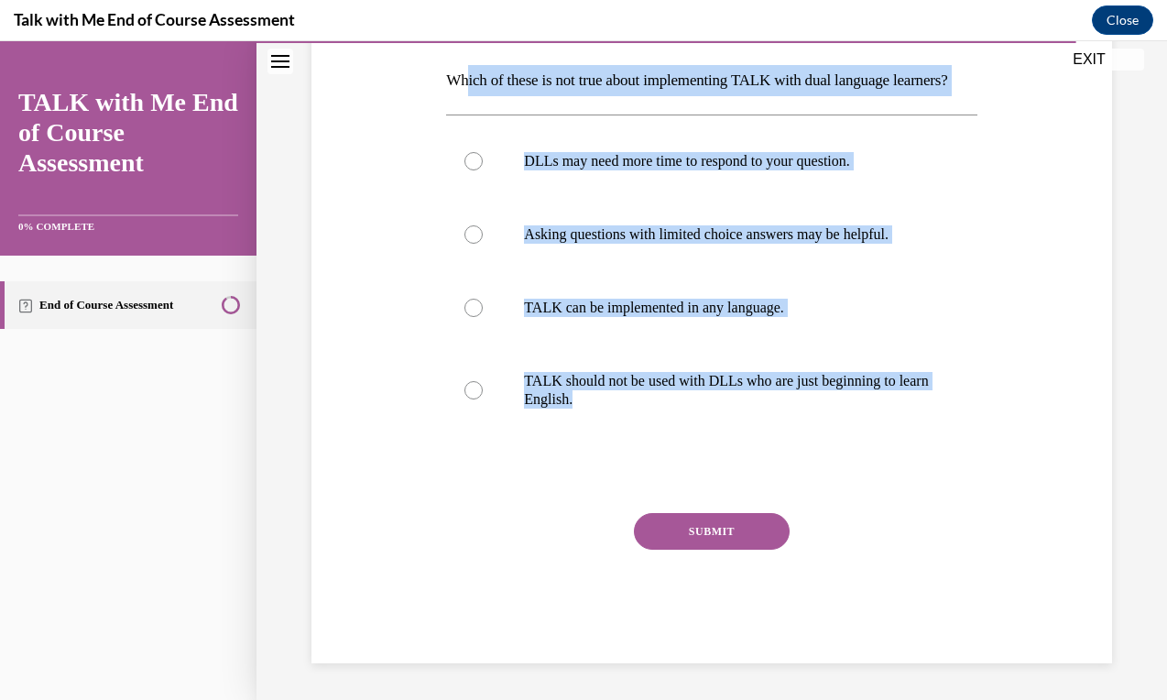
drag, startPoint x: 696, startPoint y: 482, endPoint x: 467, endPoint y: 78, distance: 464.2
click at [467, 78] on div "Question 10/10 Which of these is not true about implementing TALK with dual lan…" at bounding box center [711, 317] width 530 height 692
click at [467, 78] on p "Which of these is not true about implementing TALK with dual language learners?" at bounding box center [711, 80] width 530 height 31
drag, startPoint x: 431, startPoint y: 70, endPoint x: 993, endPoint y: 451, distance: 678.4
click at [993, 450] on div "Question 10/10 Which of these is not true about implementing TALK with dual lan…" at bounding box center [711, 289] width 809 height 747
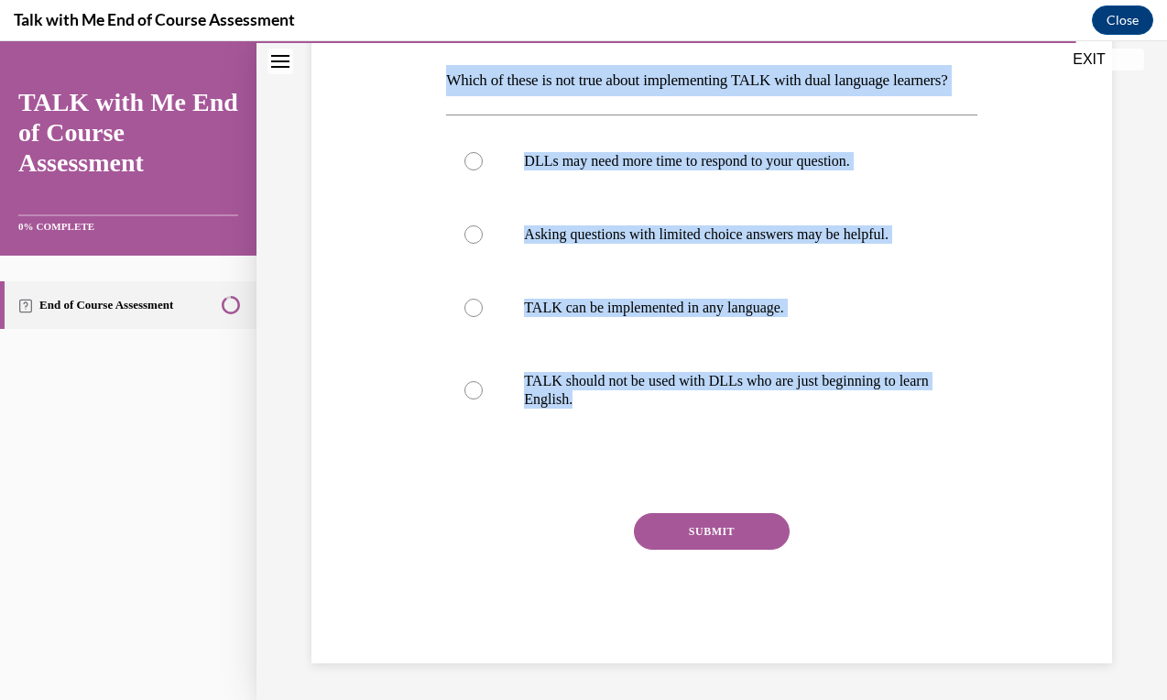
scroll to position [280, 0]
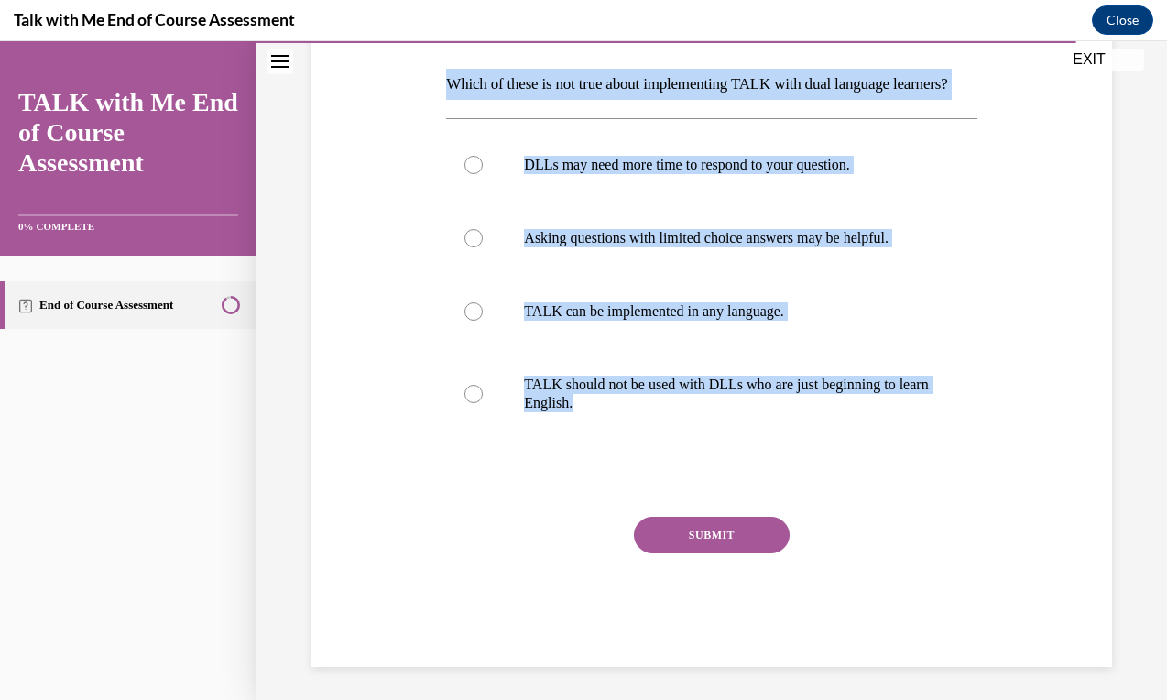
click at [993, 451] on div "Question 10/10 Which of these is not true about implementing TALK with dual lan…" at bounding box center [711, 292] width 809 height 747
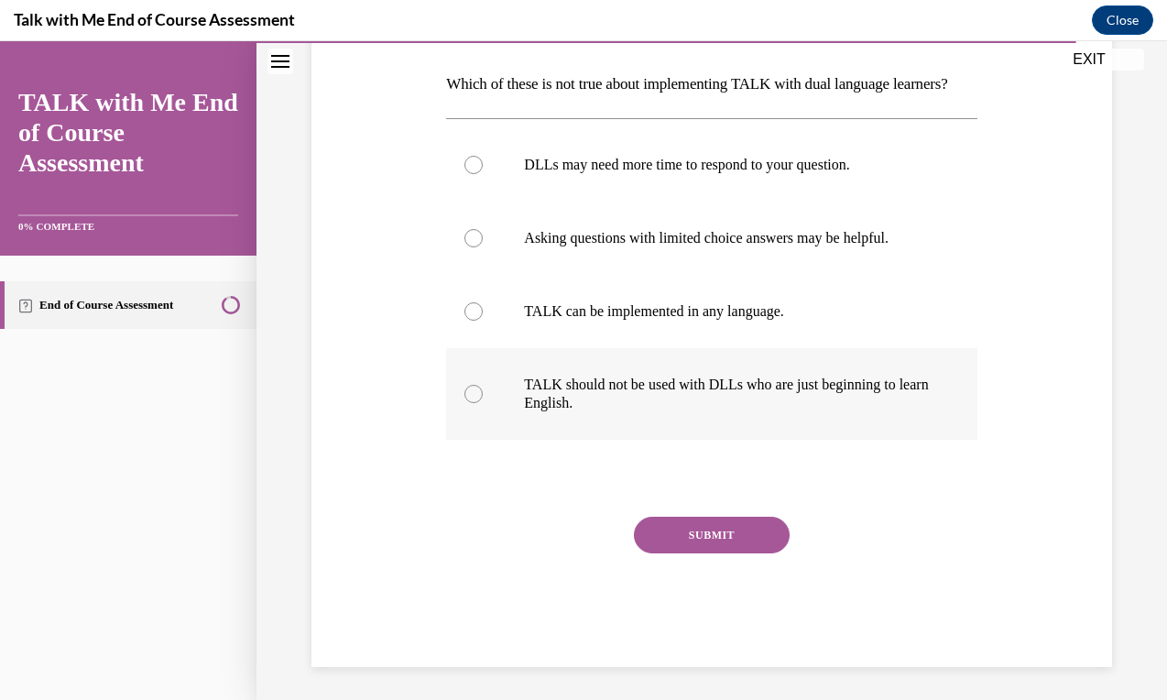
click at [653, 412] on p "TALK should not be used with DLLs who are just beginning to learn English." at bounding box center [727, 393] width 407 height 37
click at [483, 403] on input "TALK should not be used with DLLs who are just beginning to learn English." at bounding box center [473, 394] width 18 height 18
radio input "true"
click at [671, 553] on button "SUBMIT" at bounding box center [712, 534] width 156 height 37
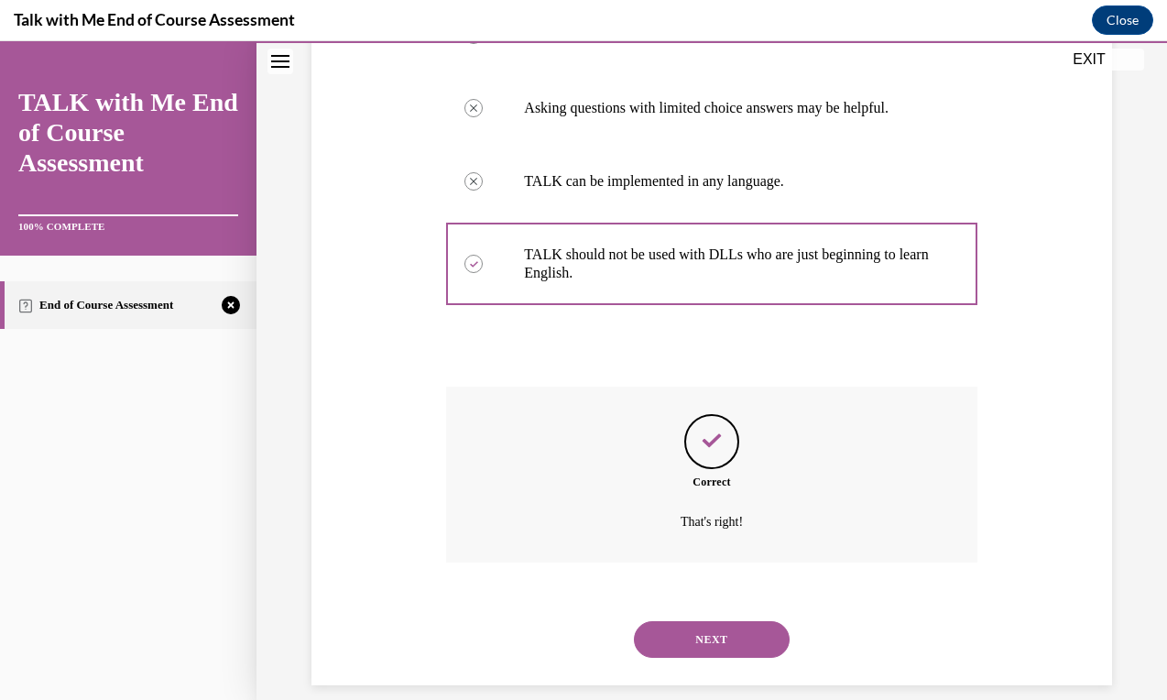
scroll to position [440, 0]
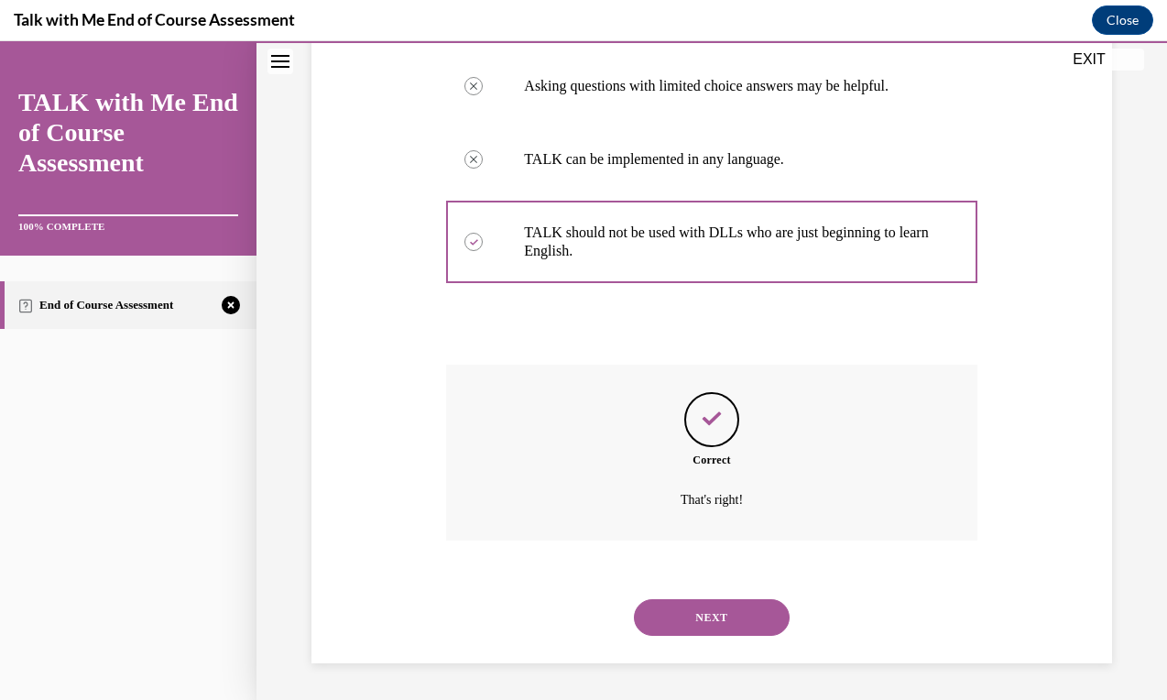
click at [716, 608] on button "NEXT" at bounding box center [712, 617] width 156 height 37
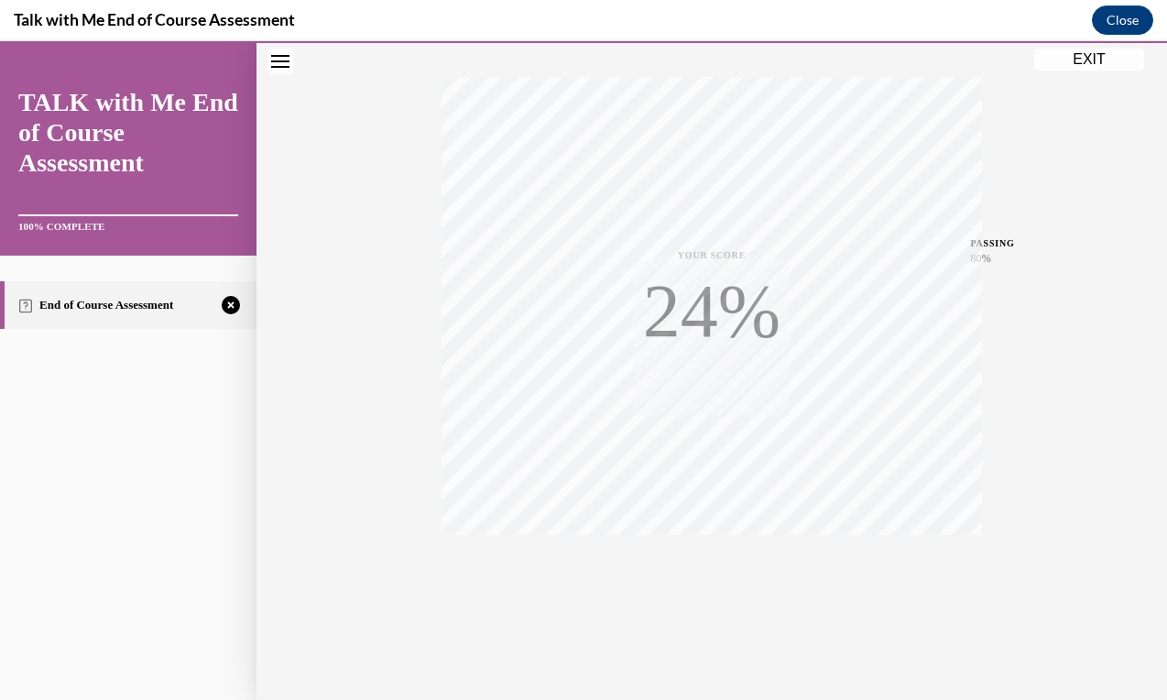
scroll to position [280, 0]
click at [704, 577] on div "TAKE AGAIN" at bounding box center [711, 576] width 65 height 43
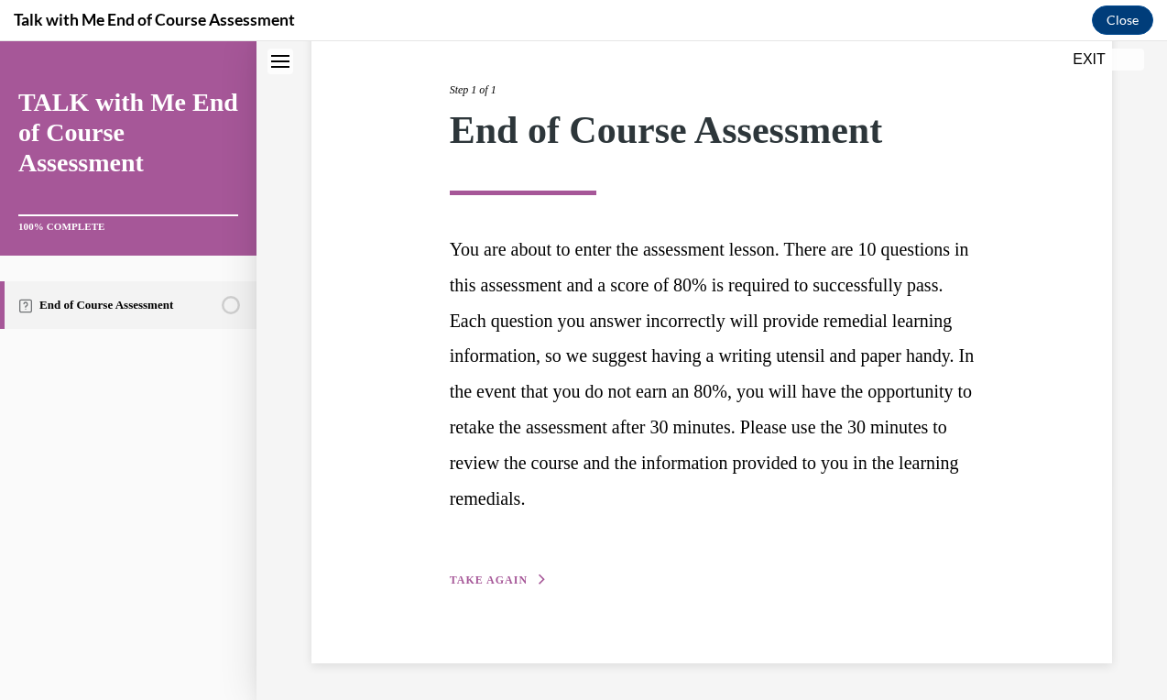
scroll to position [243, 0]
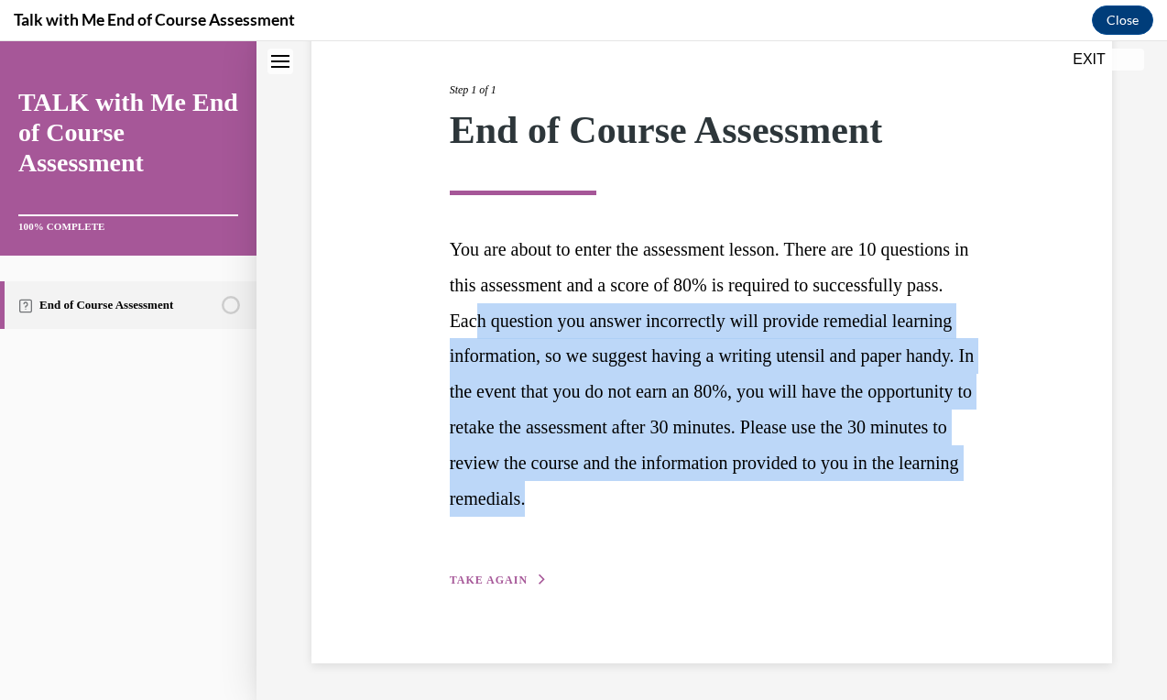
drag, startPoint x: 620, startPoint y: 298, endPoint x: 782, endPoint y: 484, distance: 247.3
click at [782, 484] on p "You are about to enter the assessment lesson. There are 10 questions in this as…" at bounding box center [712, 374] width 525 height 285
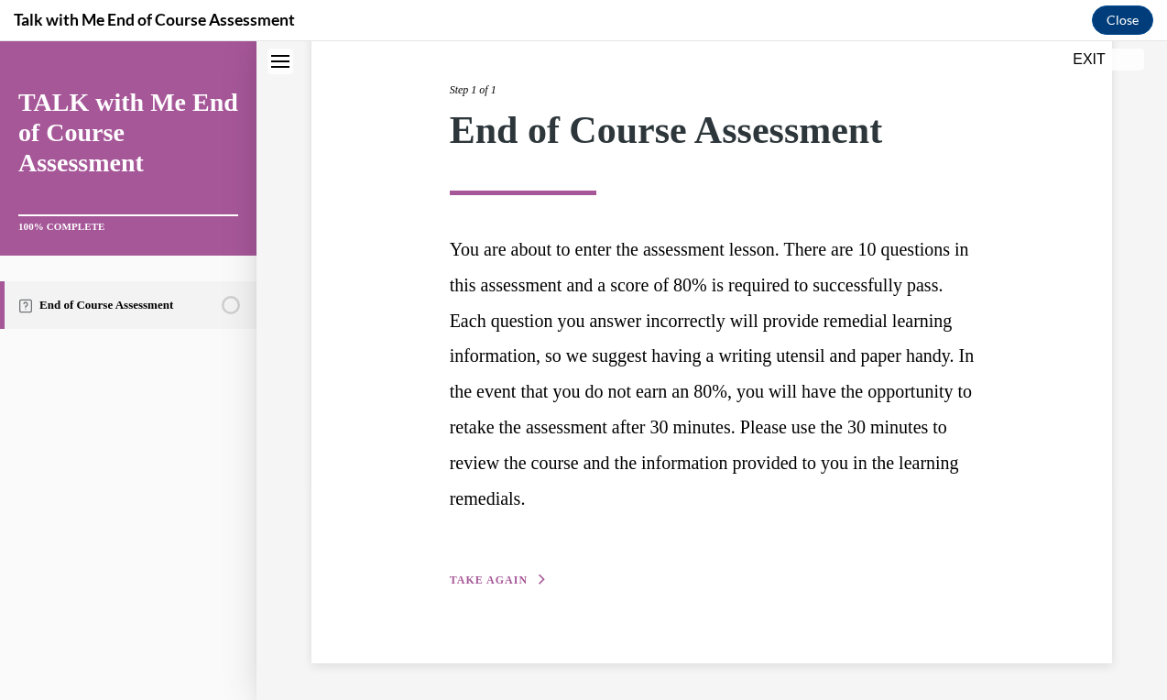
click at [511, 575] on span "TAKE AGAIN" at bounding box center [489, 579] width 78 height 13
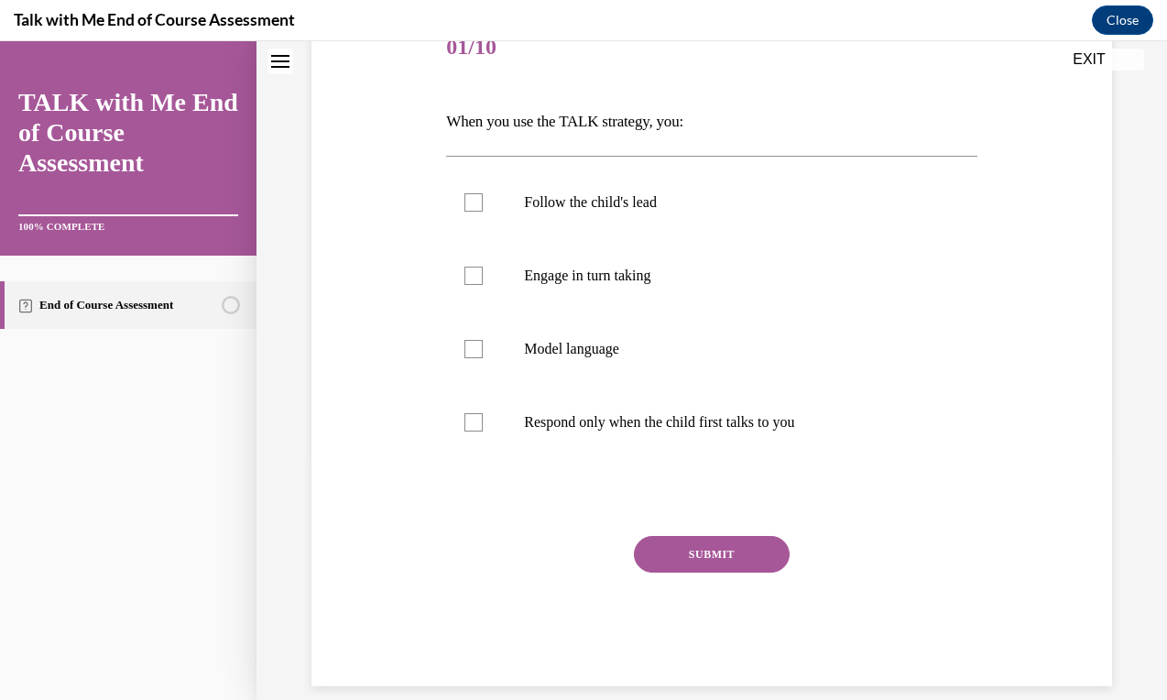
scroll to position [204, 0]
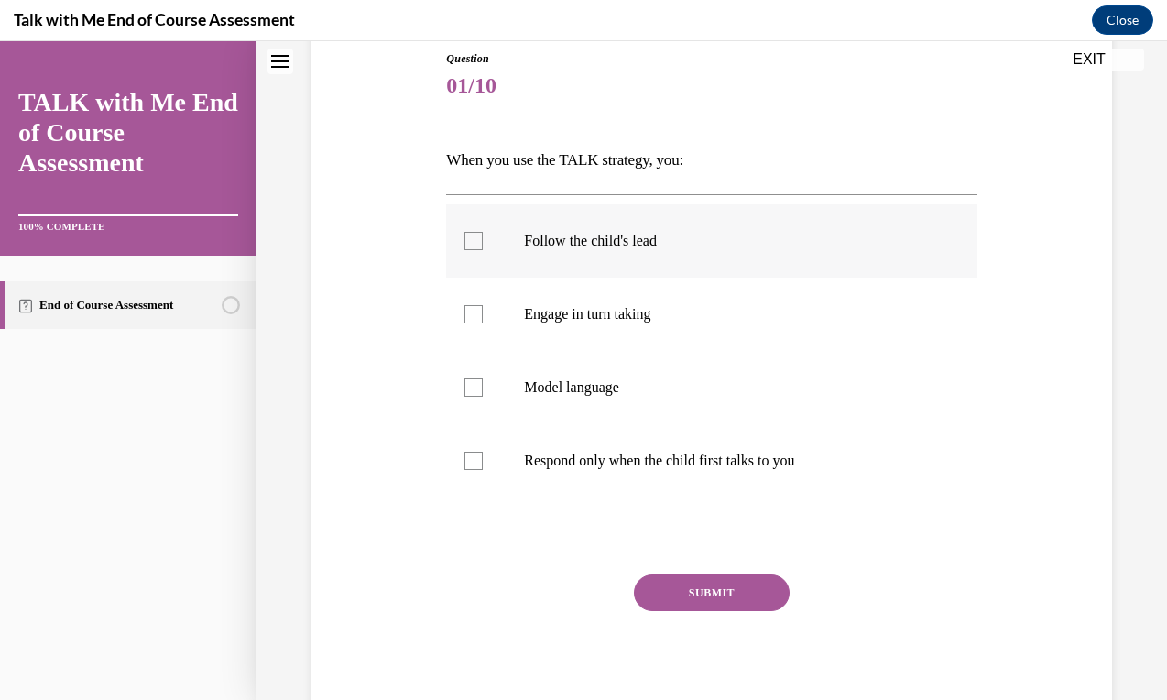
click at [536, 259] on label "Follow the child's lead" at bounding box center [711, 240] width 530 height 73
click at [483, 250] on input "Follow the child's lead" at bounding box center [473, 241] width 18 height 18
checkbox input "true"
click at [549, 359] on label "Model language" at bounding box center [711, 388] width 530 height 73
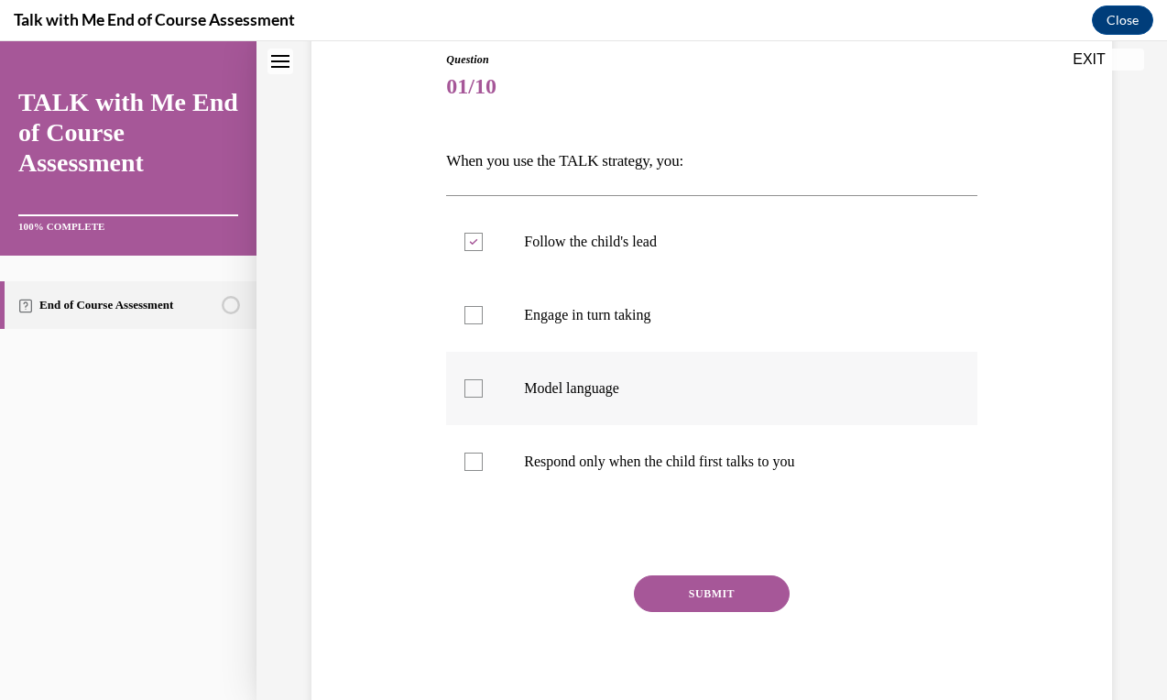
click at [483, 379] on input "Model language" at bounding box center [473, 388] width 18 height 18
checkbox input "true"
click at [574, 313] on p "Engage in turn taking" at bounding box center [727, 315] width 407 height 18
click at [483, 313] on input "Engage in turn taking" at bounding box center [473, 315] width 18 height 18
checkbox input "true"
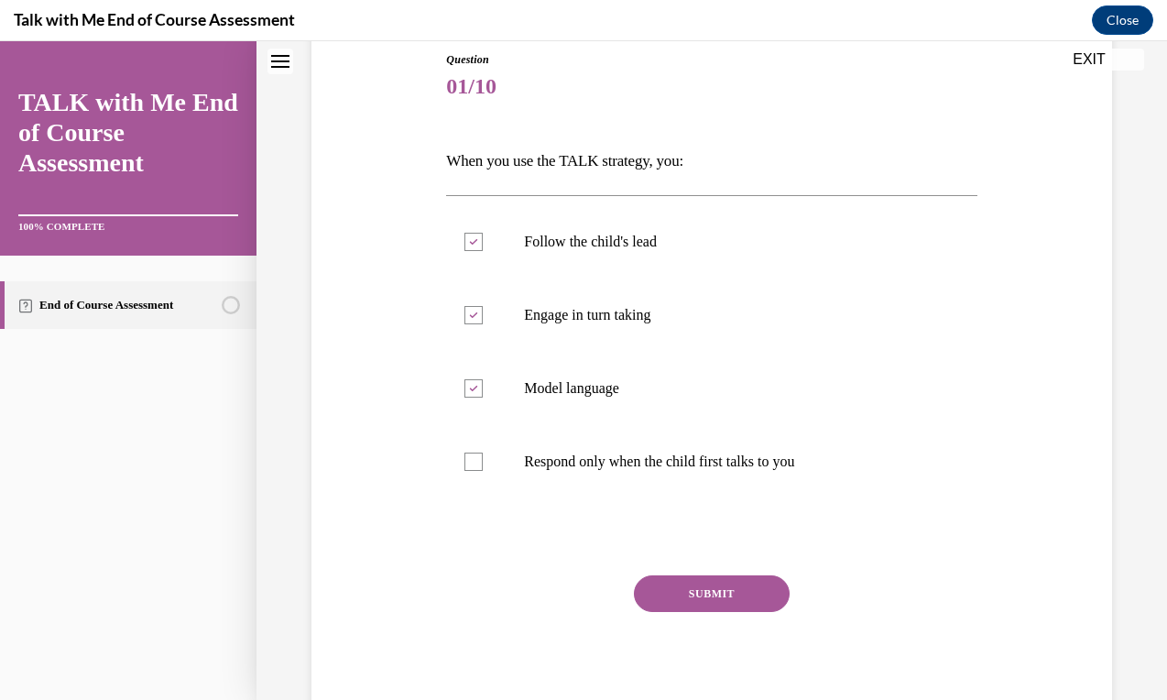
click at [684, 604] on button "SUBMIT" at bounding box center [712, 593] width 156 height 37
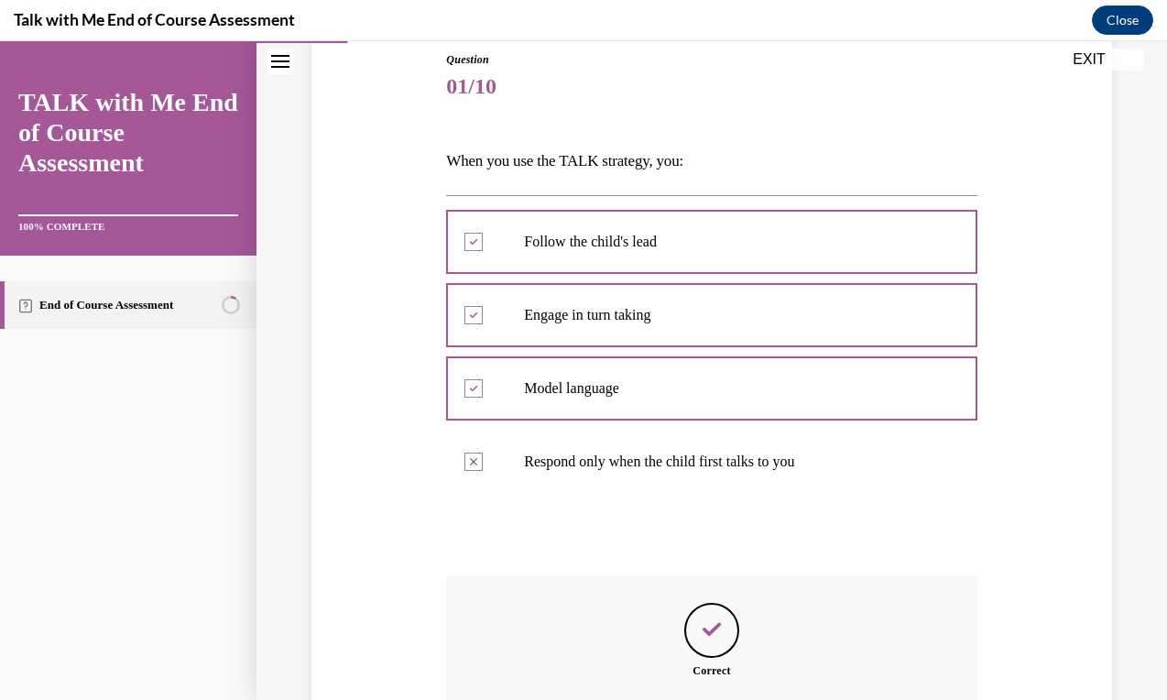
scroll to position [22, 0]
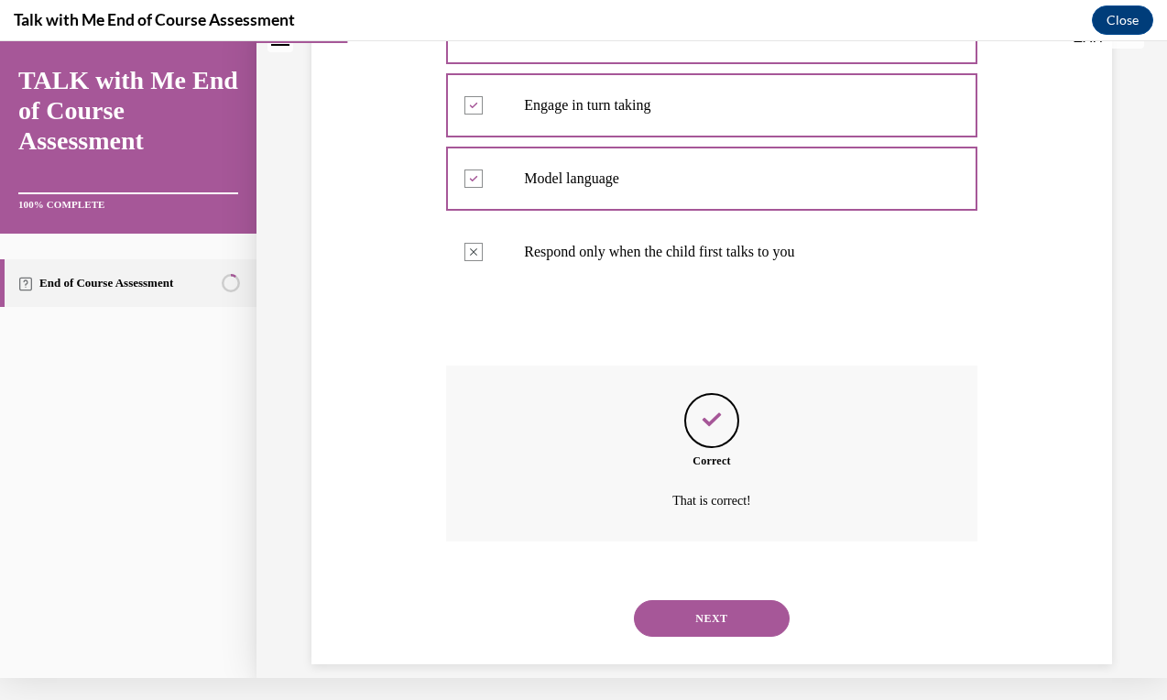
click at [684, 602] on button "NEXT" at bounding box center [712, 618] width 156 height 37
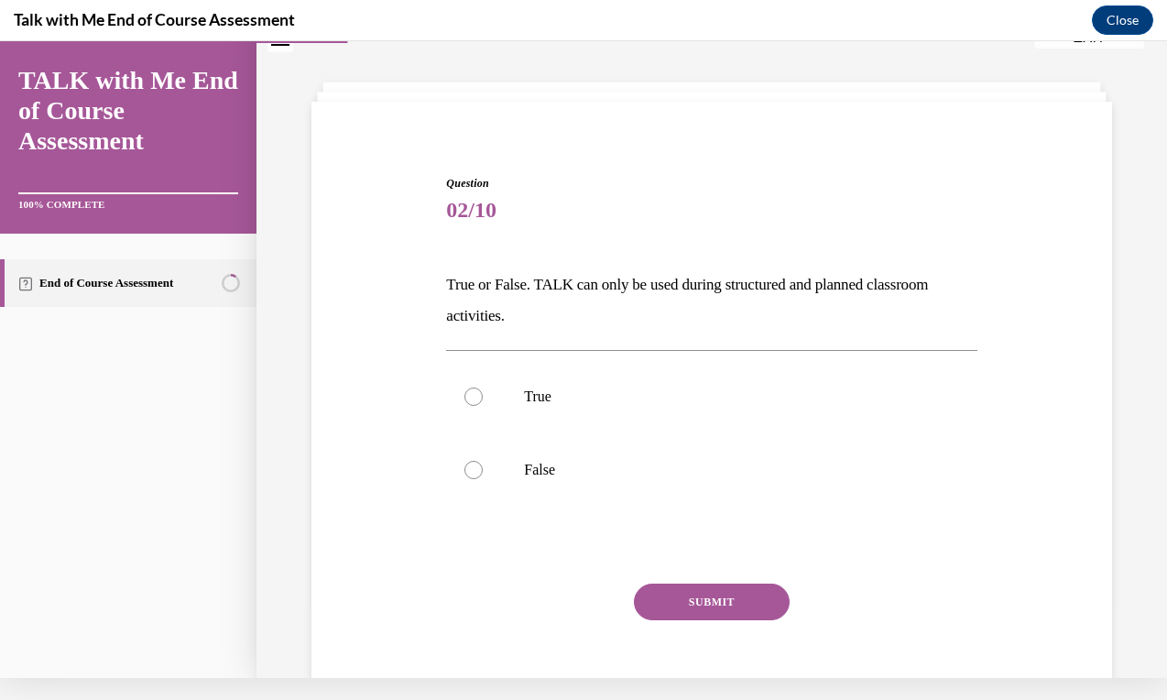
scroll to position [61, 0]
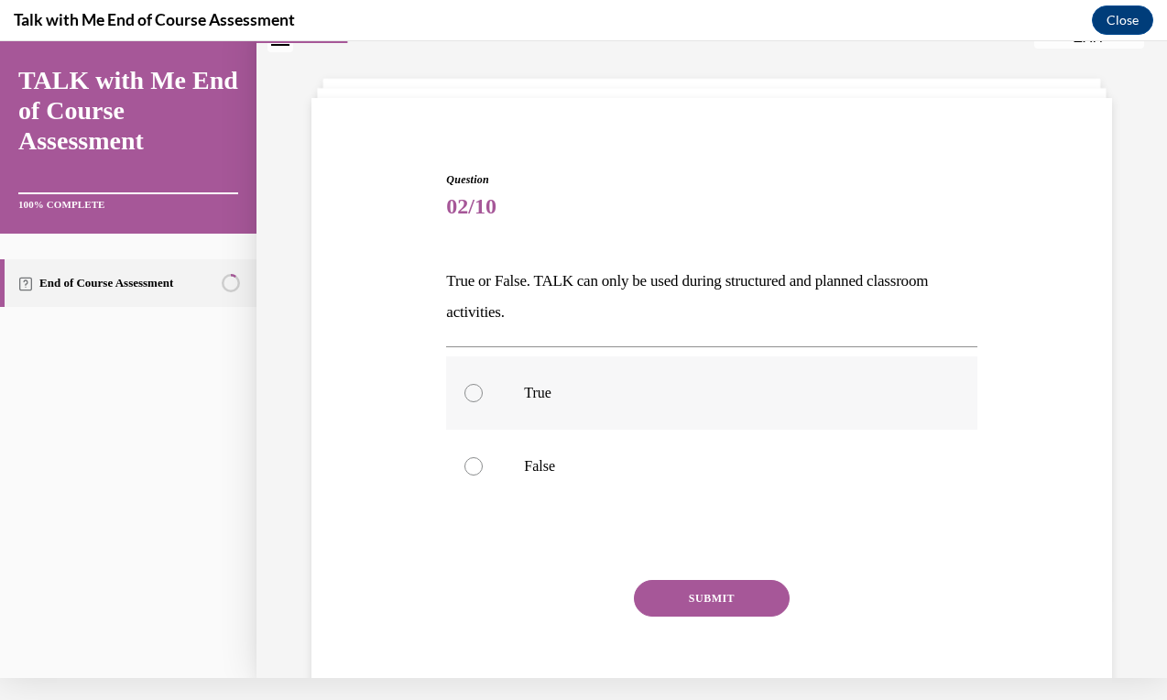
click at [552, 387] on p "True" at bounding box center [727, 393] width 407 height 18
click at [483, 387] on input "True" at bounding box center [473, 393] width 18 height 18
radio input "true"
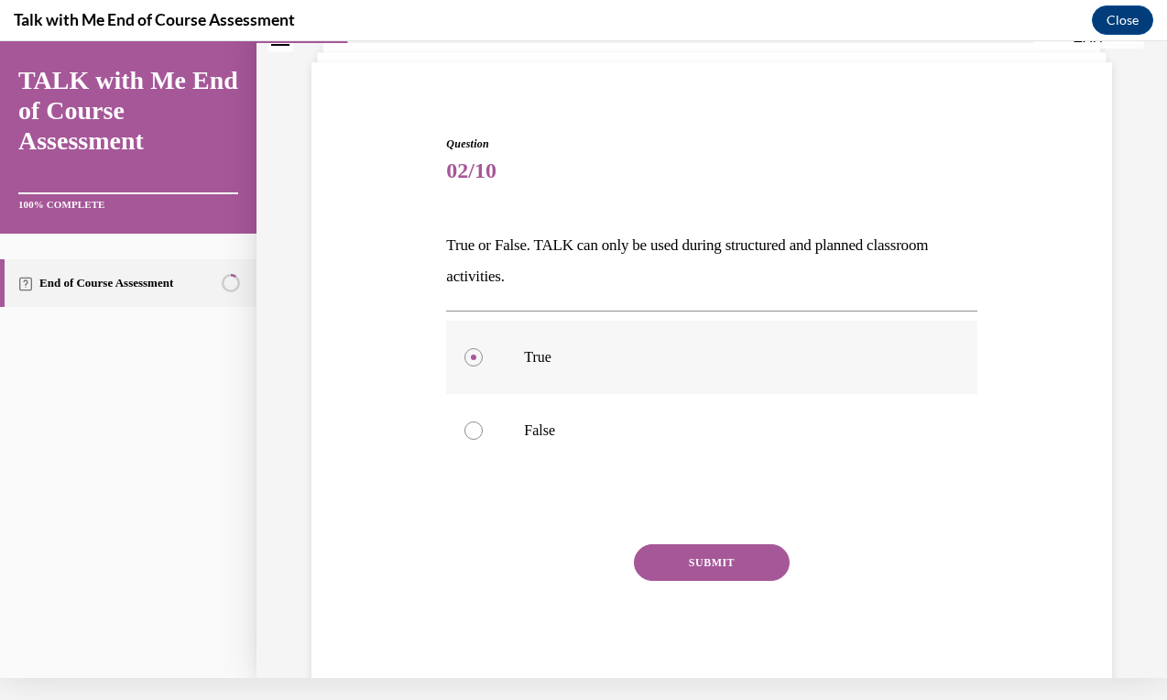
scroll to position [98, 0]
click at [564, 440] on label "False" at bounding box center [711, 429] width 530 height 73
click at [483, 439] on input "False" at bounding box center [473, 429] width 18 height 18
radio input "true"
click at [728, 567] on button "SUBMIT" at bounding box center [712, 561] width 156 height 37
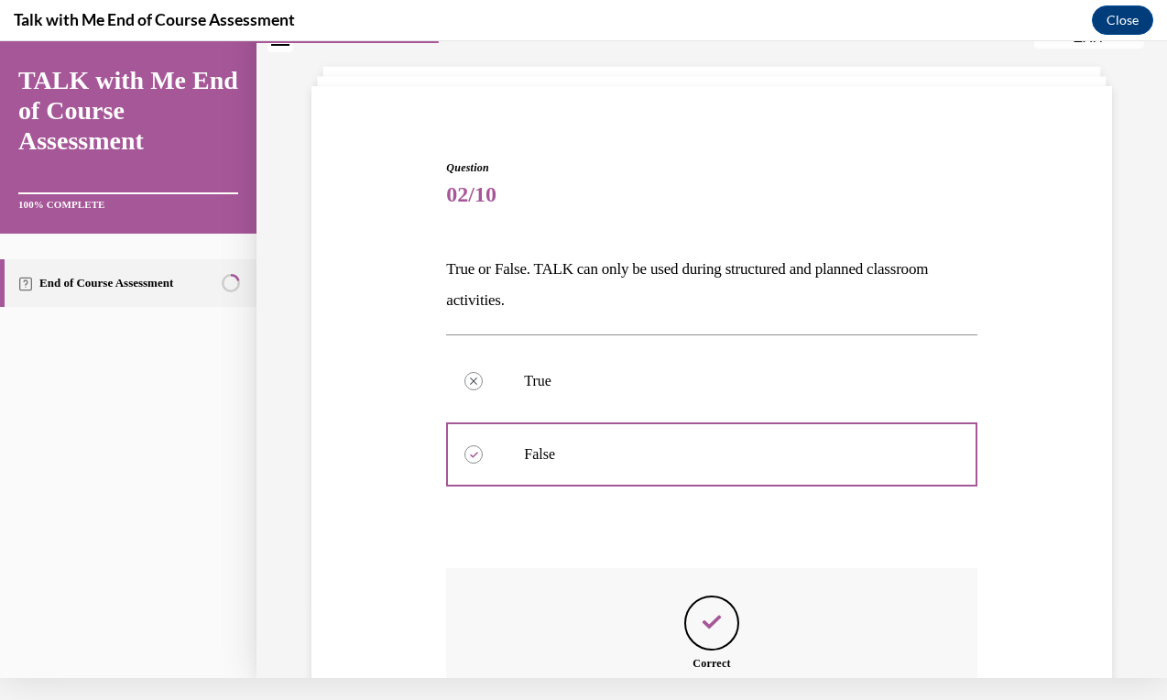
scroll to position [276, 0]
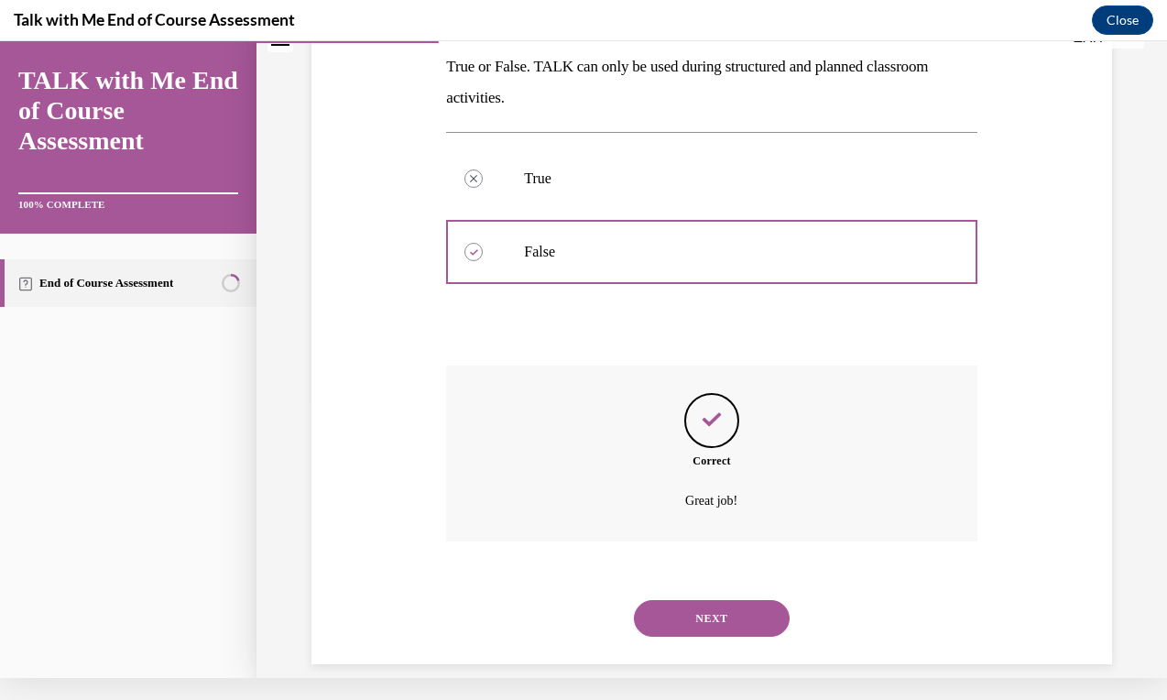
click at [696, 620] on div "NEXT" at bounding box center [711, 617] width 530 height 73
click at [698, 606] on button "NEXT" at bounding box center [712, 618] width 156 height 37
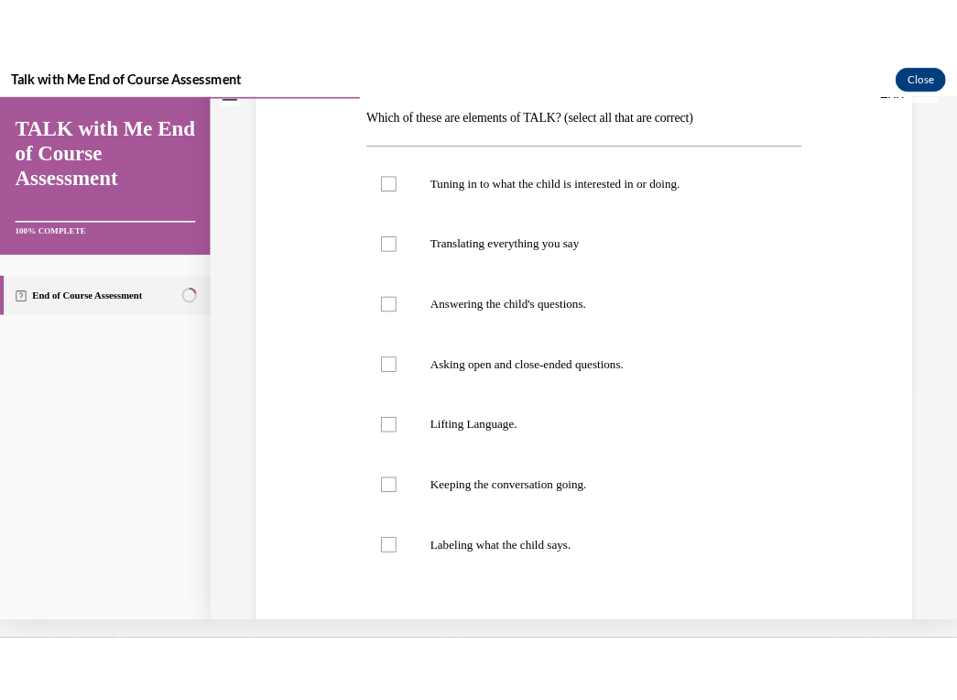
scroll to position [0, 0]
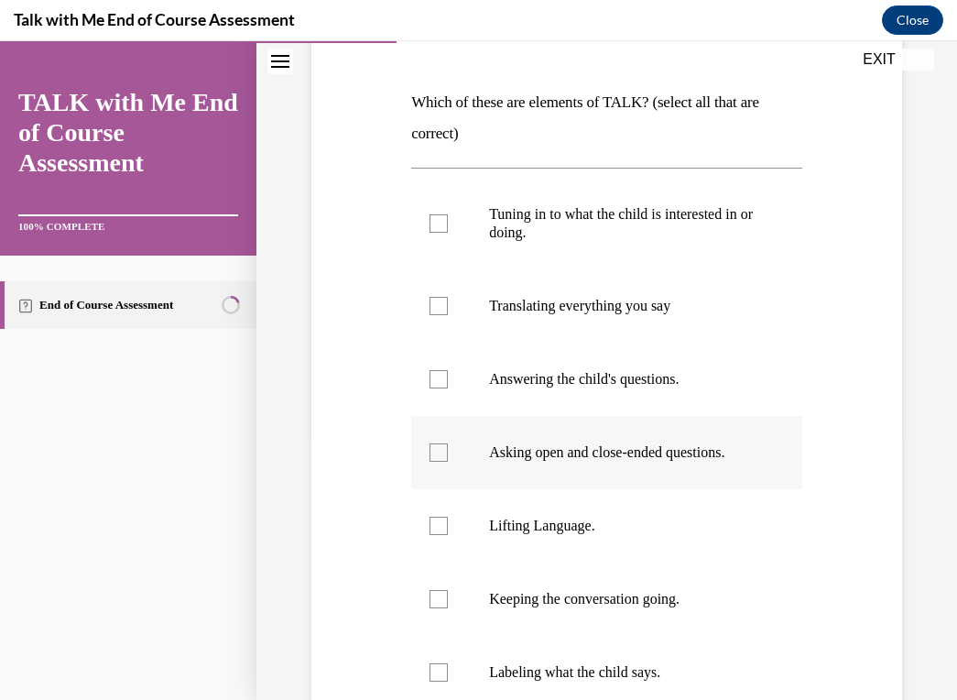
click at [508, 478] on label "Asking open and close-ended questions." at bounding box center [606, 452] width 391 height 73
click at [448, 462] on input "Asking open and close-ended questions." at bounding box center [438, 452] width 18 height 18
checkbox input "true"
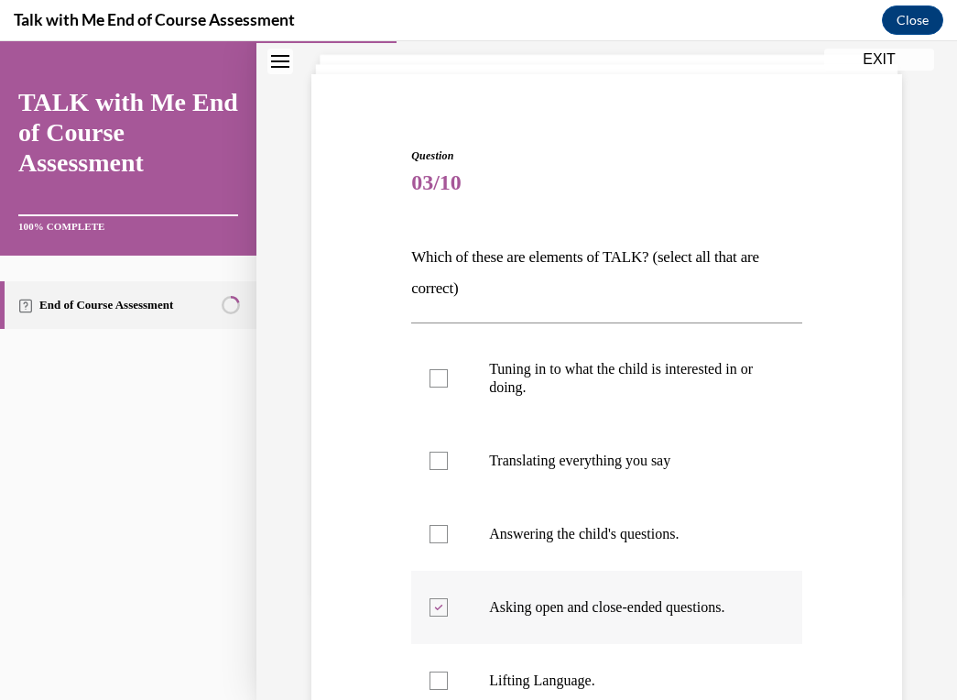
scroll to position [108, 0]
click at [524, 535] on p "Answering the child's questions." at bounding box center [622, 533] width 267 height 18
click at [448, 535] on input "Answering the child's questions." at bounding box center [438, 533] width 18 height 18
checkbox input "true"
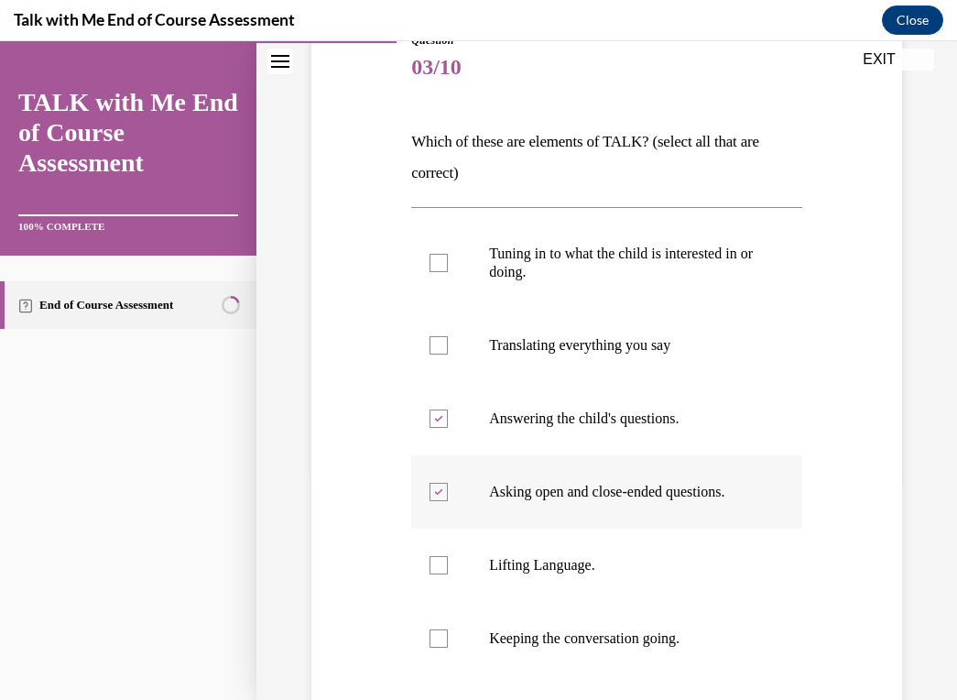
scroll to position [235, 0]
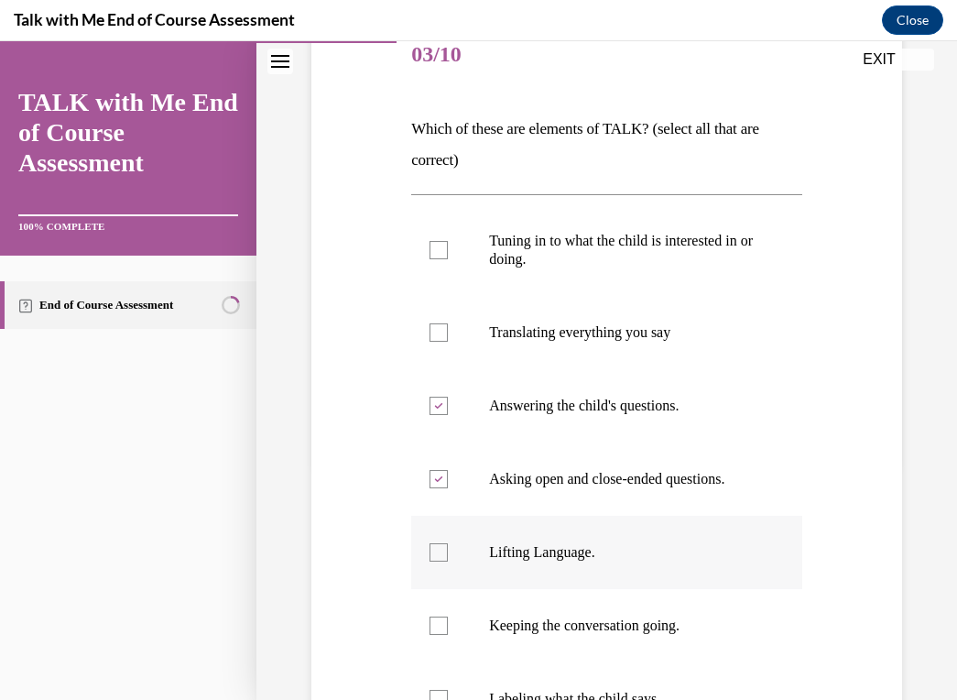
click at [528, 557] on p "Lifting Language." at bounding box center [622, 552] width 267 height 18
click at [448, 557] on input "Lifting Language." at bounding box center [438, 552] width 18 height 18
checkbox input "true"
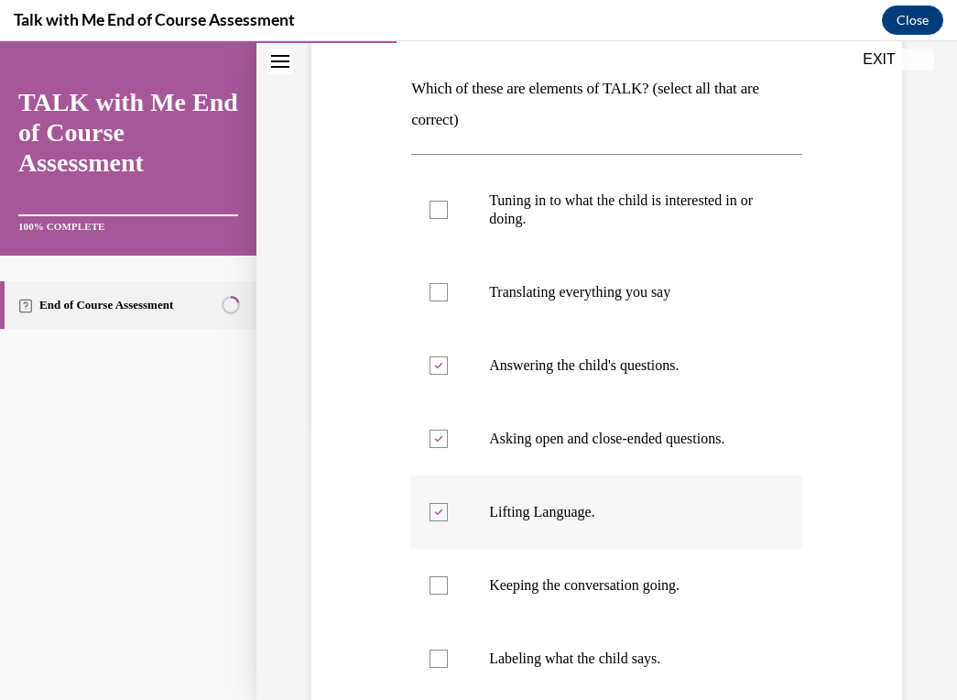
scroll to position [282, 0]
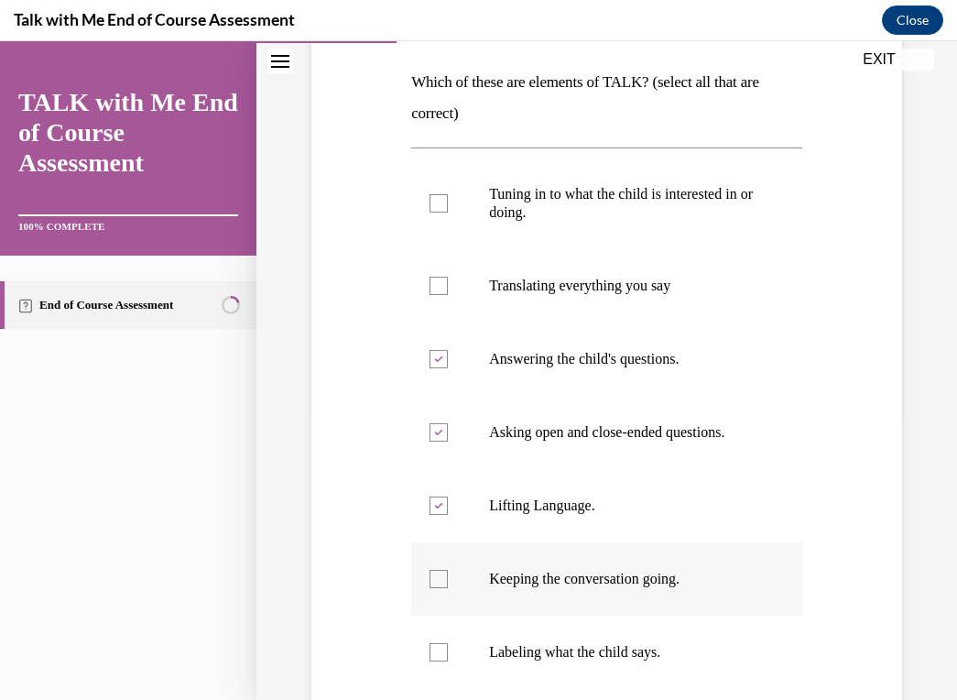
click at [530, 566] on label "Keeping the conversation going." at bounding box center [606, 578] width 391 height 73
click at [448, 570] on input "Keeping the conversation going." at bounding box center [438, 579] width 18 height 18
checkbox input "true"
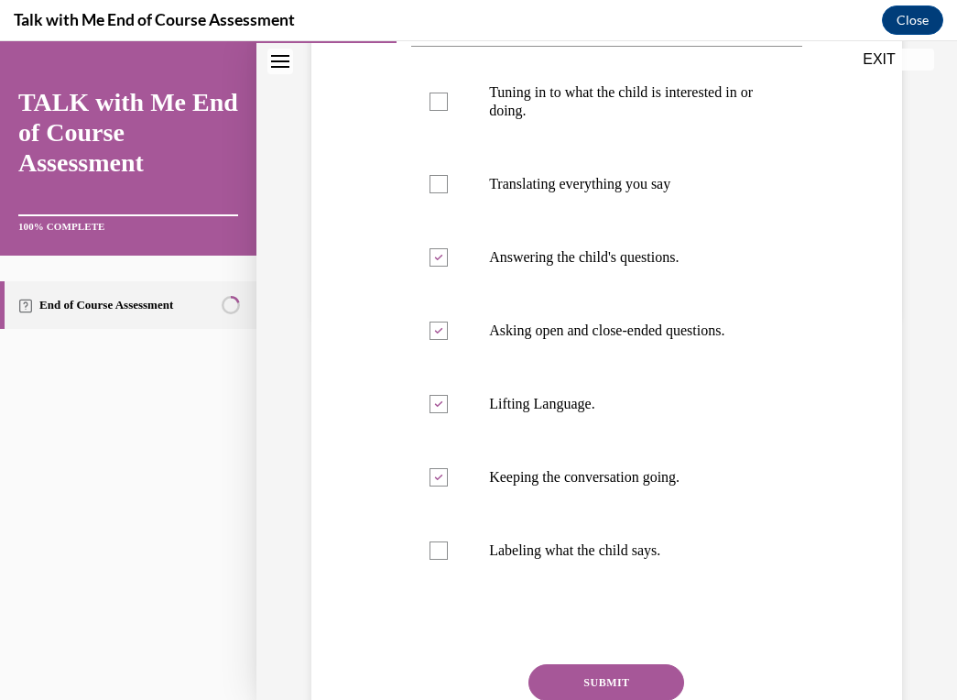
scroll to position [353, 0]
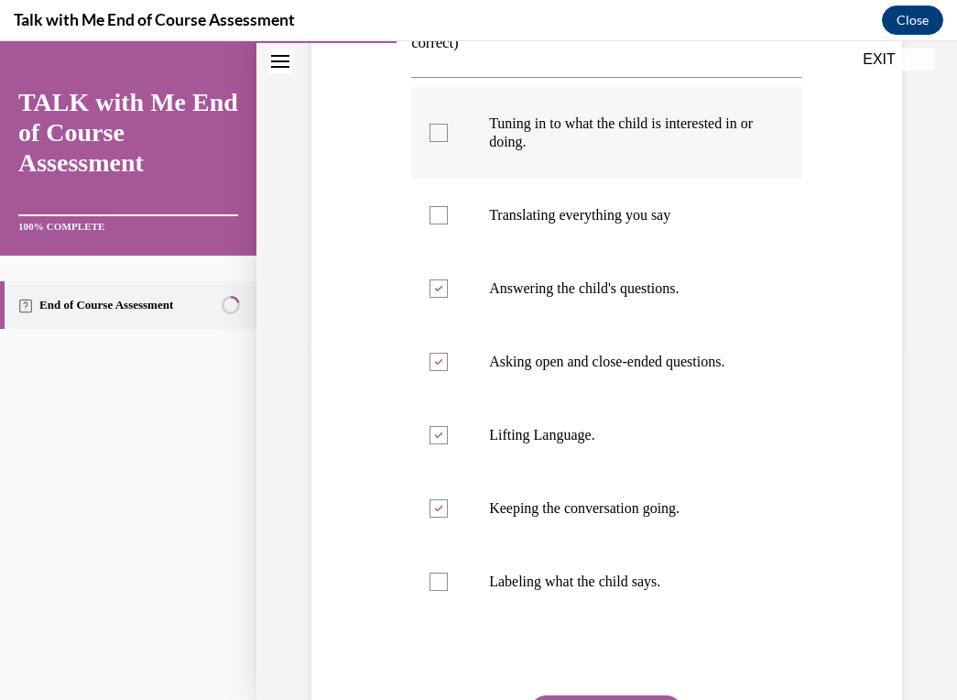
click at [518, 141] on p "Tuning in to what the child is interested in or doing." at bounding box center [622, 132] width 267 height 37
click at [448, 141] on input "Tuning in to what the child is interested in or doing." at bounding box center [438, 133] width 18 height 18
checkbox input "true"
click at [526, 290] on p "Answering the child's questions." at bounding box center [622, 288] width 267 height 18
click at [448, 290] on input "Answering the child's questions." at bounding box center [438, 288] width 18 height 18
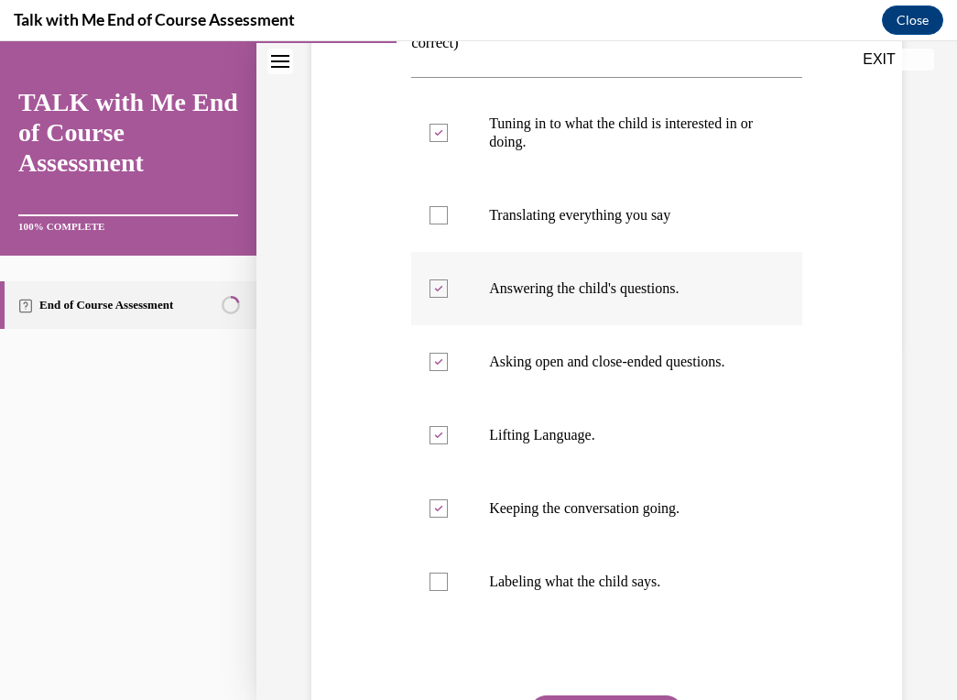
checkbox input "false"
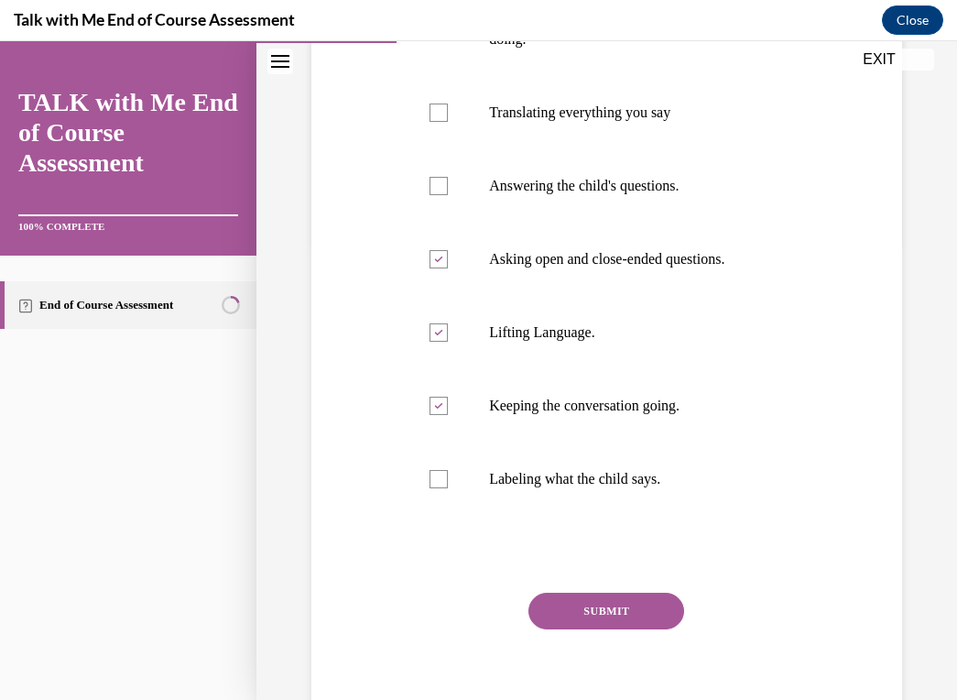
scroll to position [472, 0]
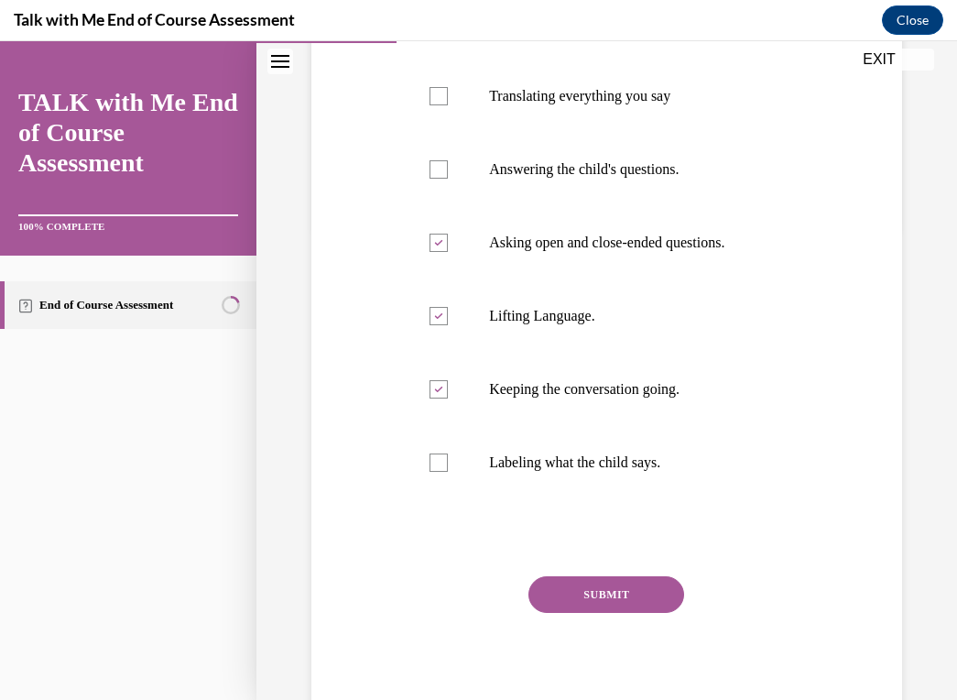
click at [583, 597] on button "SUBMIT" at bounding box center [606, 594] width 156 height 37
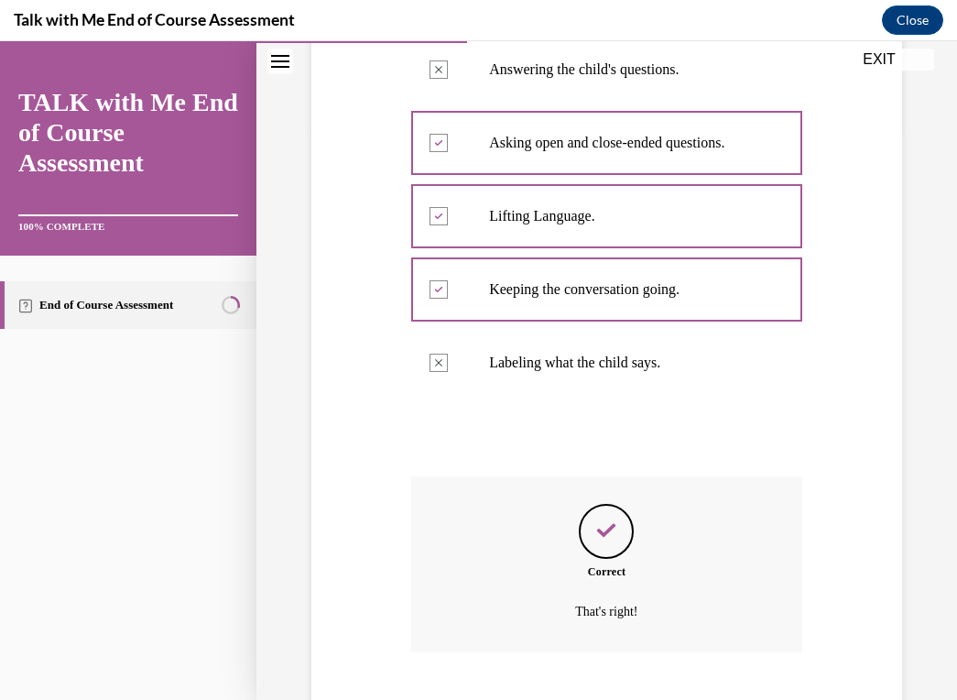
scroll to position [660, 0]
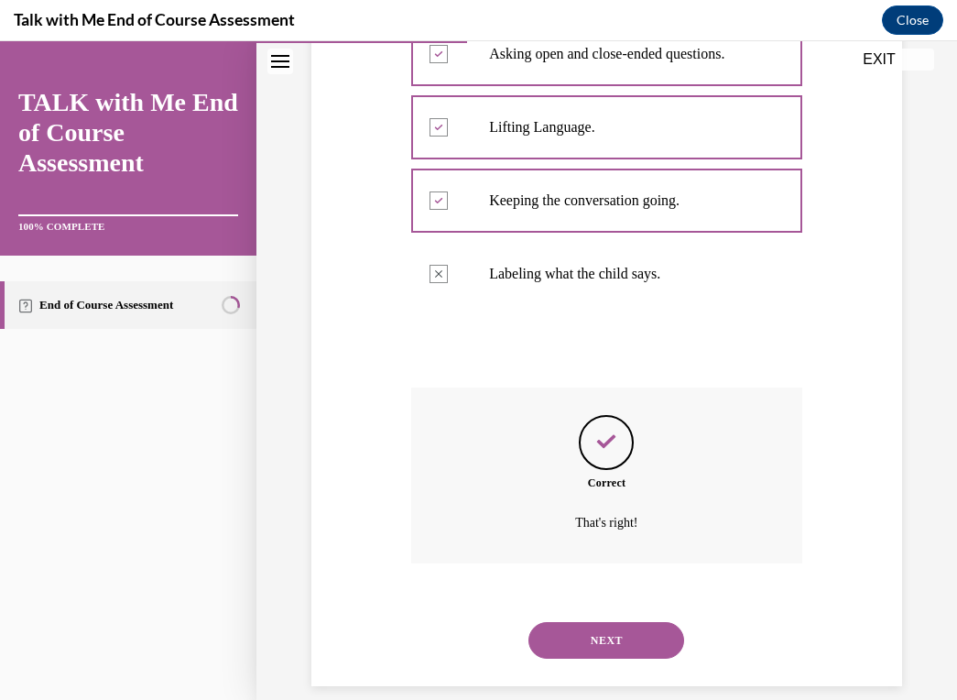
click at [610, 642] on div "NEXT" at bounding box center [606, 639] width 391 height 73
click at [614, 622] on button "NEXT" at bounding box center [606, 640] width 156 height 37
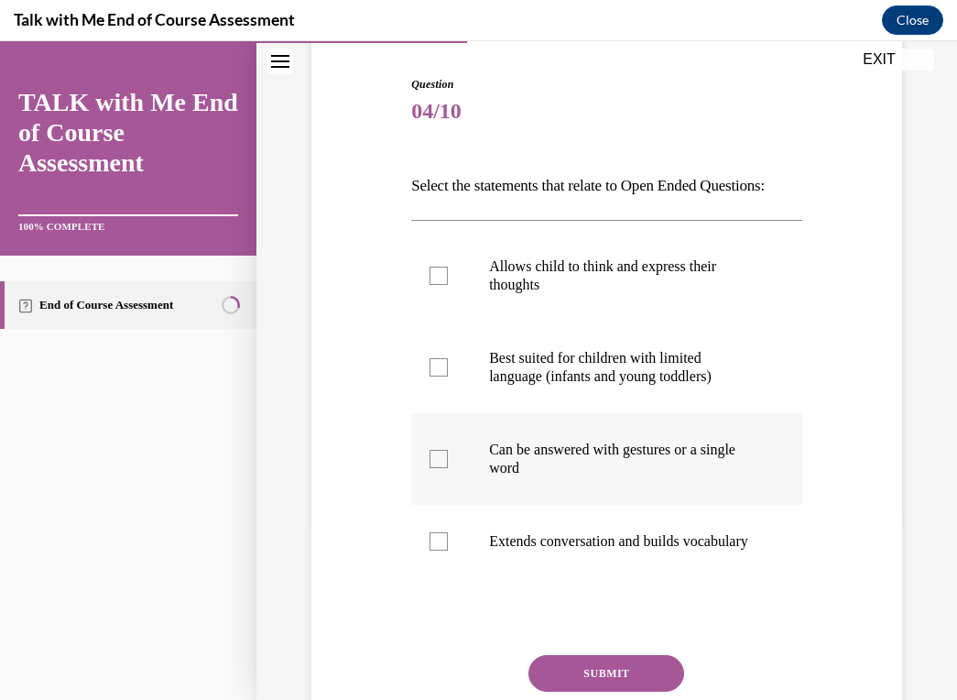
scroll to position [202, 0]
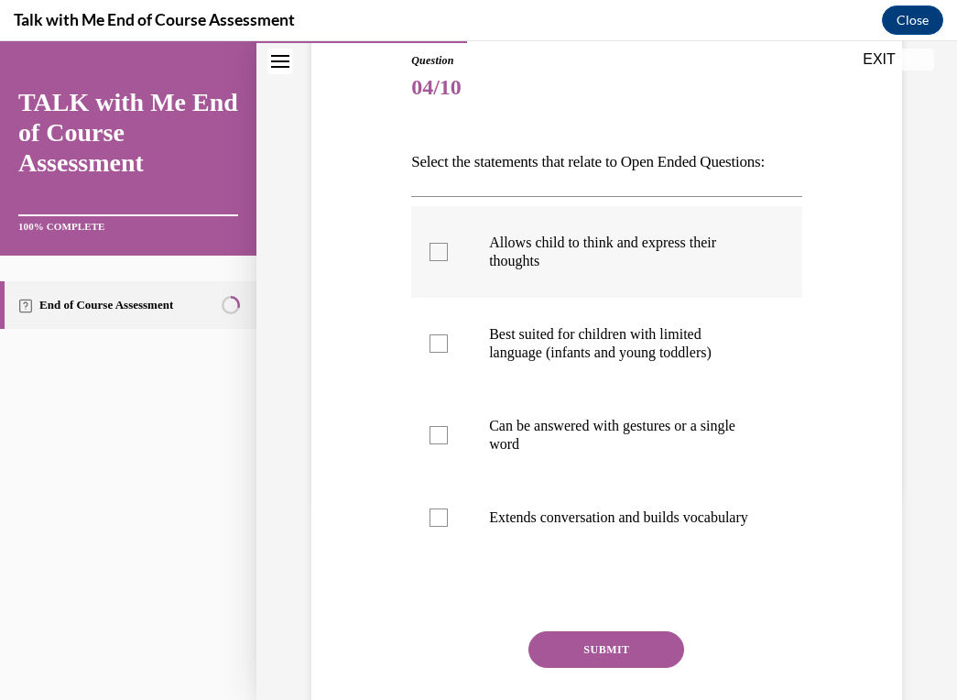
click at [544, 270] on p "Allows child to think and express their thoughts" at bounding box center [622, 252] width 267 height 37
click at [448, 261] on input "Allows child to think and express their thoughts" at bounding box center [438, 252] width 18 height 18
checkbox input "true"
click at [575, 527] on p "Extends conversation and builds vocabulary" at bounding box center [622, 517] width 267 height 18
click at [448, 527] on input "Extends conversation and builds vocabulary" at bounding box center [438, 517] width 18 height 18
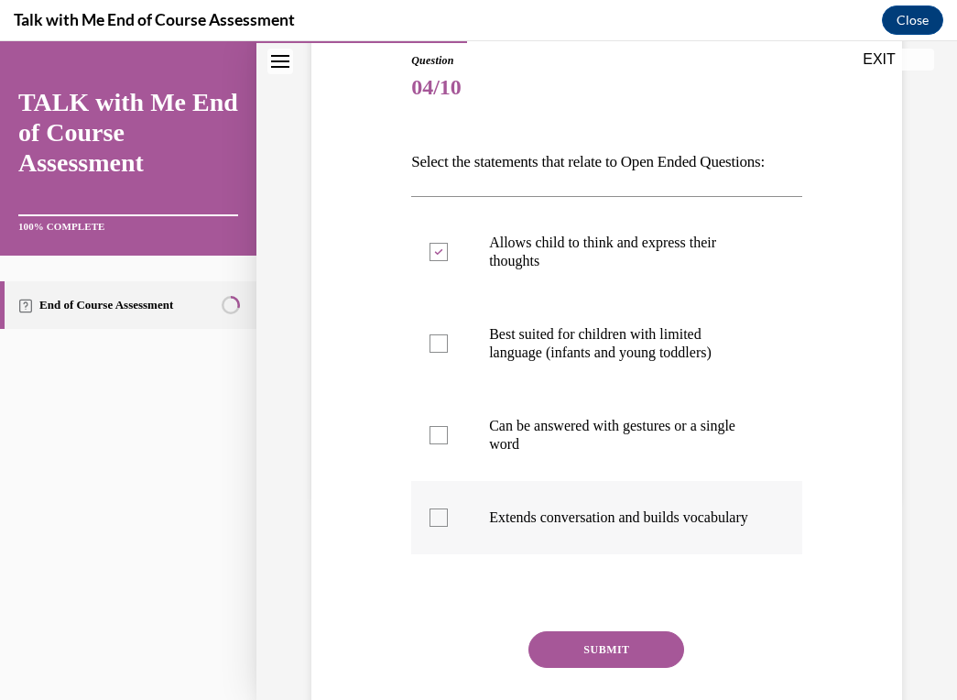
checkbox input "true"
click at [618, 668] on button "SUBMIT" at bounding box center [606, 649] width 156 height 37
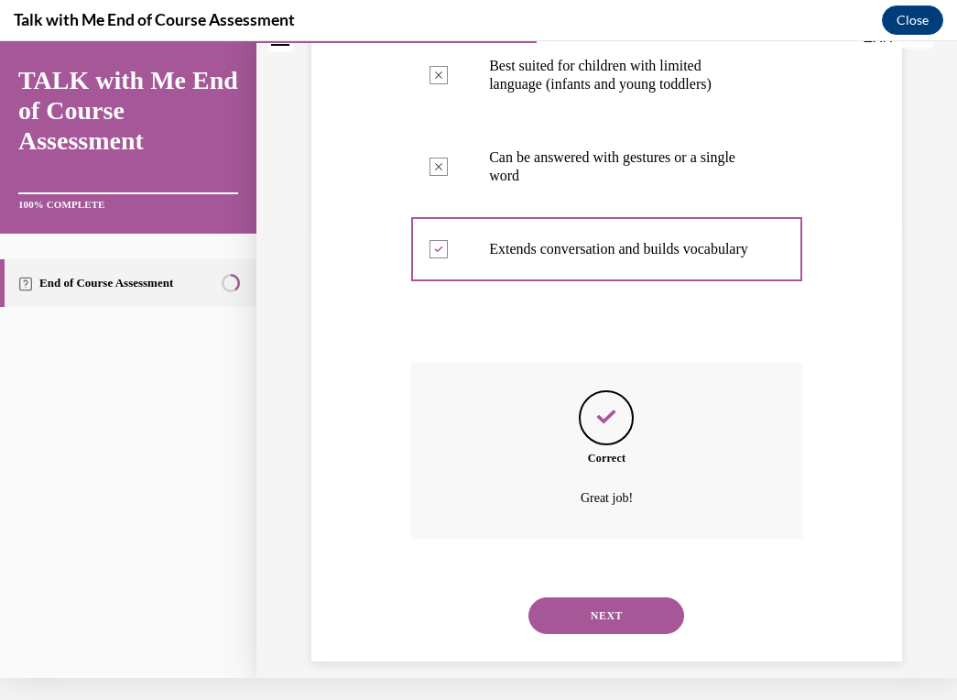
scroll to position [495, 0]
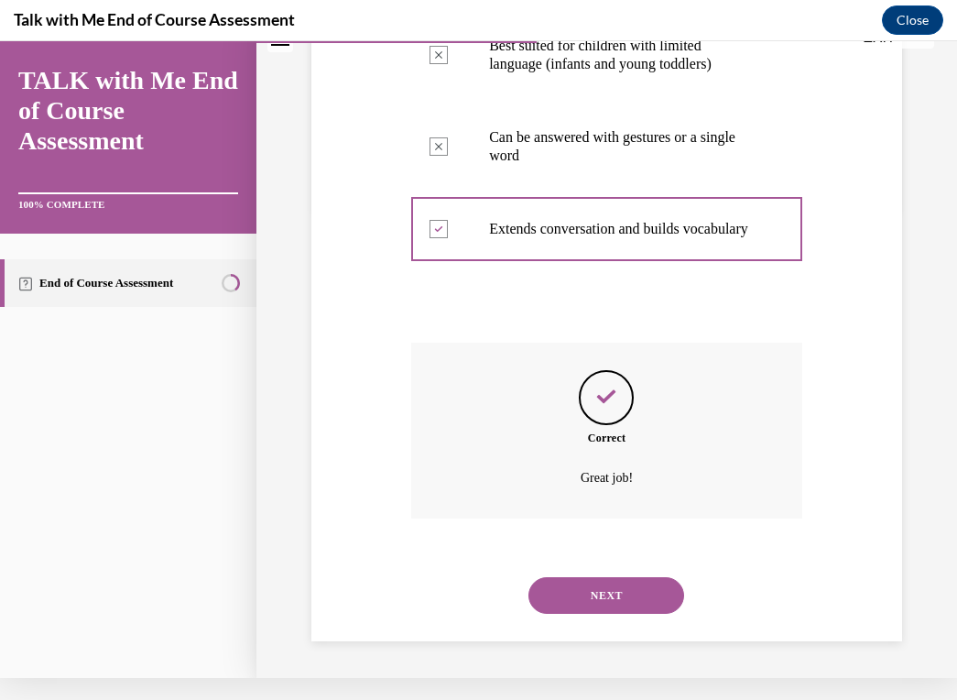
click at [607, 594] on button "NEXT" at bounding box center [606, 595] width 156 height 37
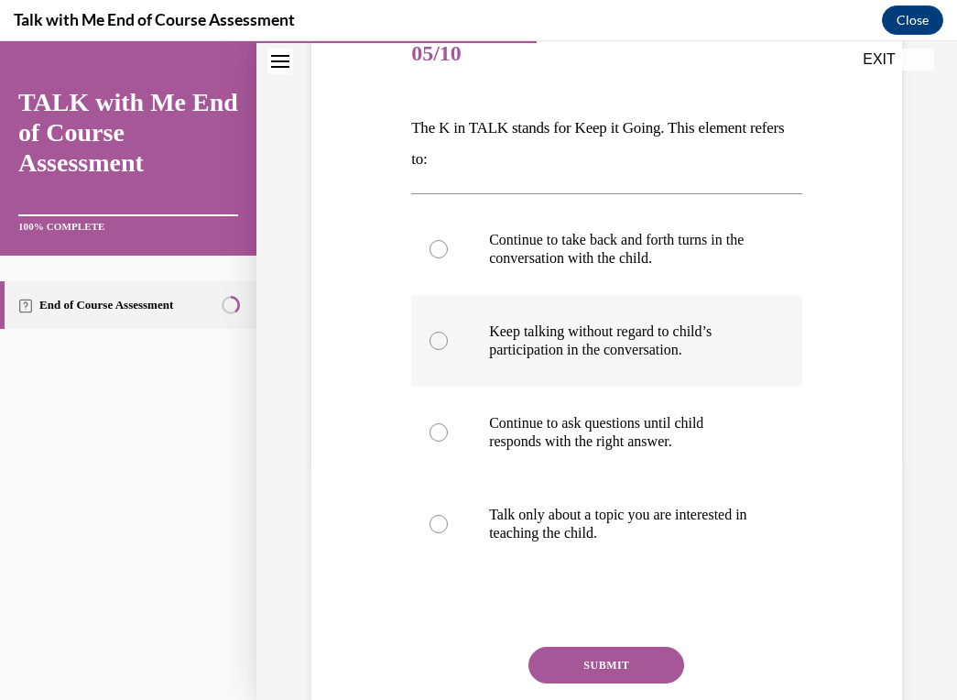
scroll to position [243, 0]
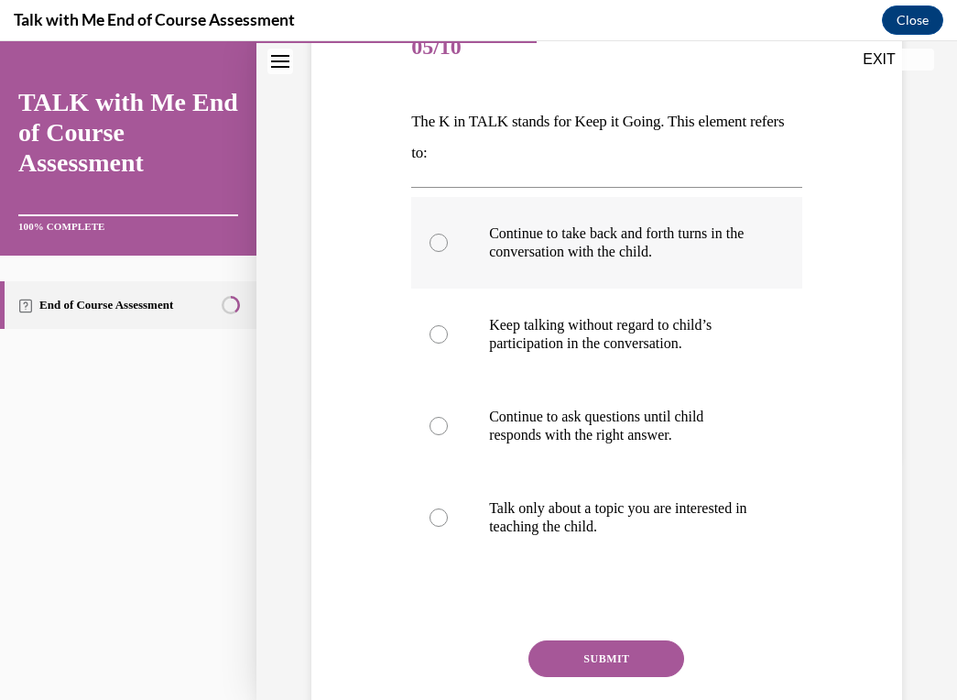
click at [608, 255] on p "Continue to take back and forth turns in the conversation with the child." at bounding box center [622, 242] width 267 height 37
click at [448, 252] on input "Continue to take back and forth turns in the conversation with the child." at bounding box center [438, 243] width 18 height 18
radio input "true"
click at [635, 658] on button "SUBMIT" at bounding box center [606, 658] width 156 height 37
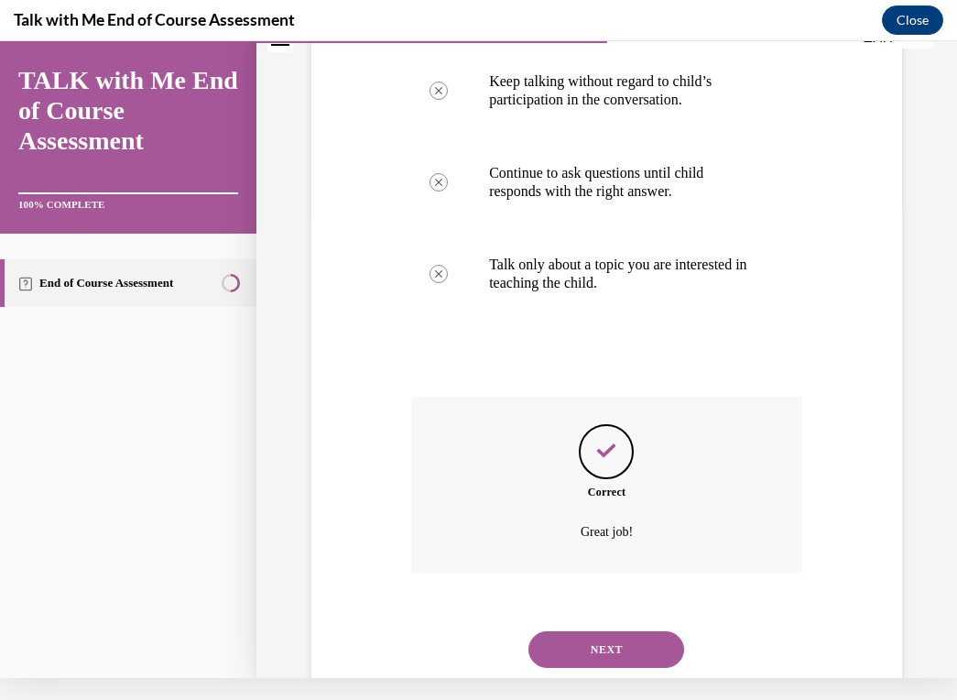
scroll to position [495, 0]
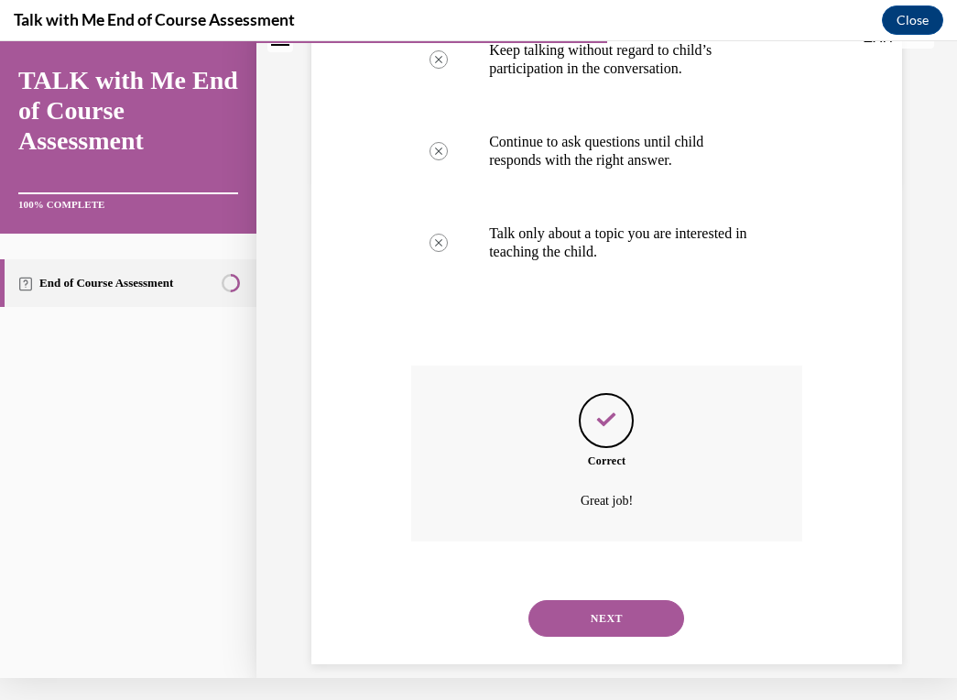
click at [601, 611] on button "NEXT" at bounding box center [606, 618] width 156 height 37
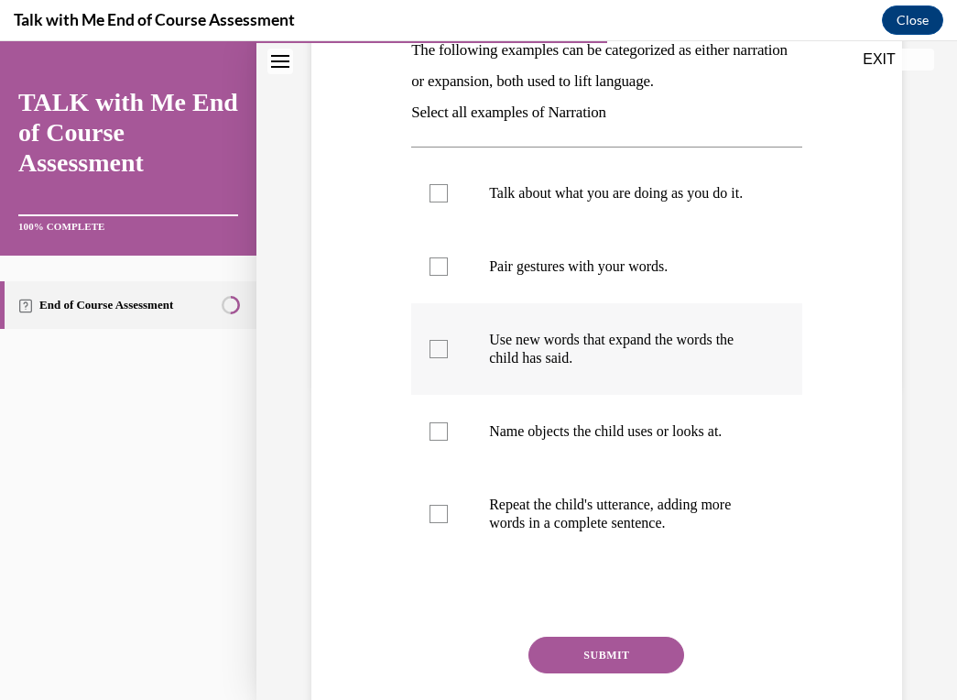
scroll to position [361, 0]
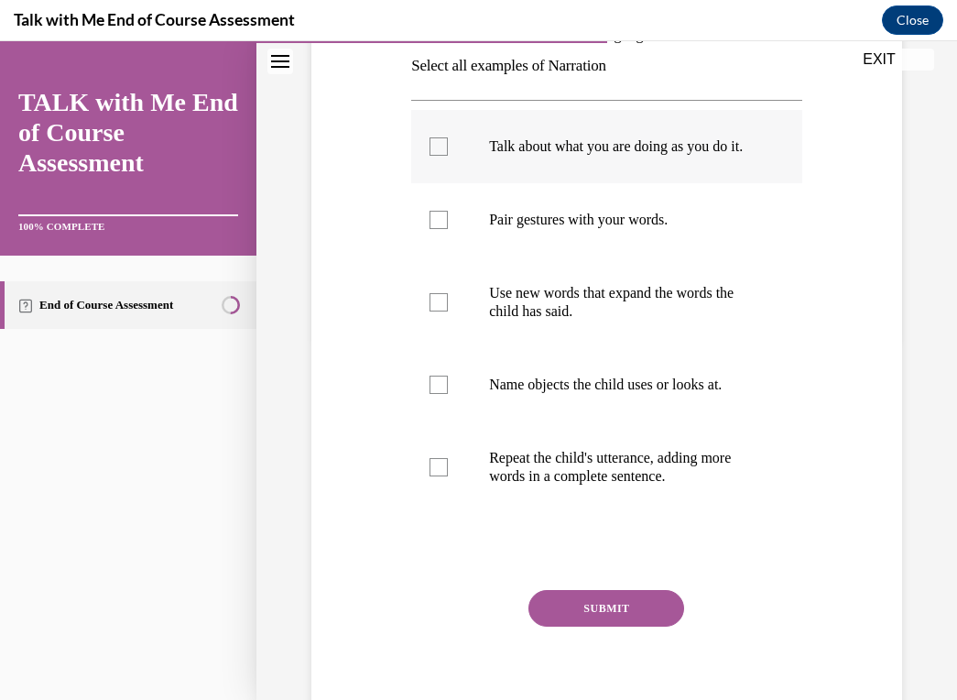
click at [546, 156] on p "Talk about what you are doing as you do it." at bounding box center [622, 146] width 267 height 18
click at [448, 156] on input "Talk about what you are doing as you do it." at bounding box center [438, 146] width 18 height 18
checkbox input "true"
click at [517, 229] on p "Pair gestures with your words." at bounding box center [622, 220] width 267 height 18
click at [448, 229] on input "Pair gestures with your words." at bounding box center [438, 220] width 18 height 18
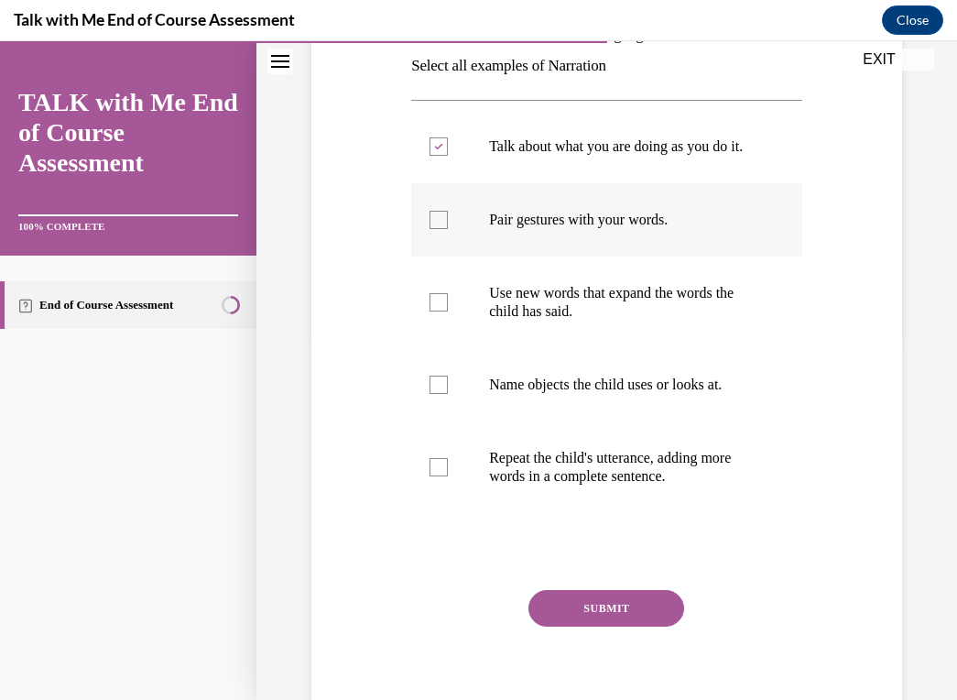
checkbox input "true"
click at [567, 394] on p "Name objects the child uses or looks at." at bounding box center [622, 384] width 267 height 18
click at [448, 394] on input "Name objects the child uses or looks at." at bounding box center [438, 384] width 18 height 18
checkbox input "true"
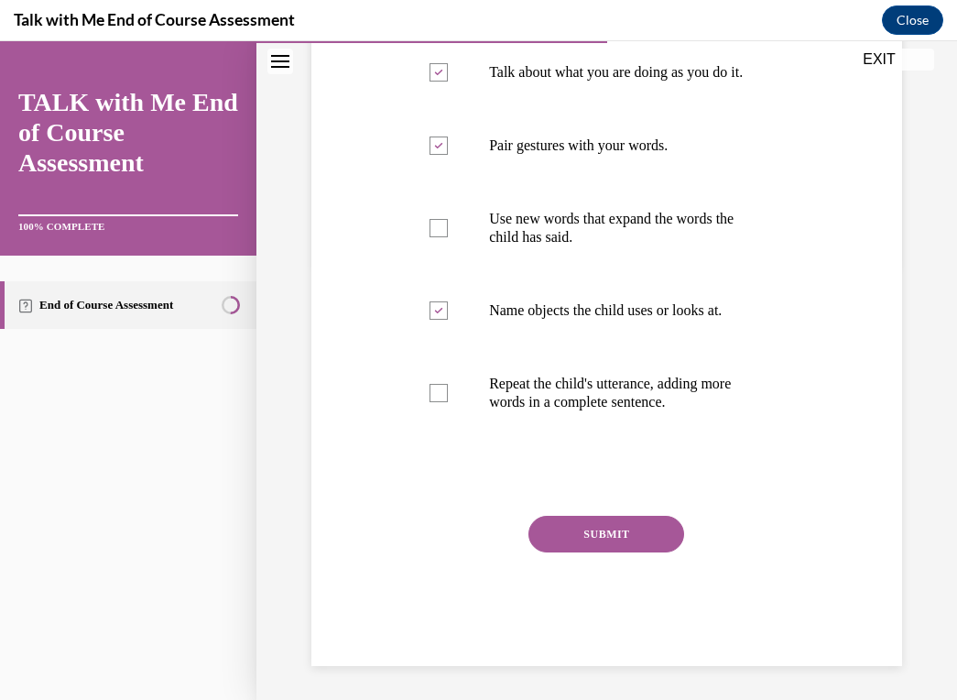
scroll to position [434, 0]
click at [609, 553] on button "SUBMIT" at bounding box center [606, 534] width 156 height 37
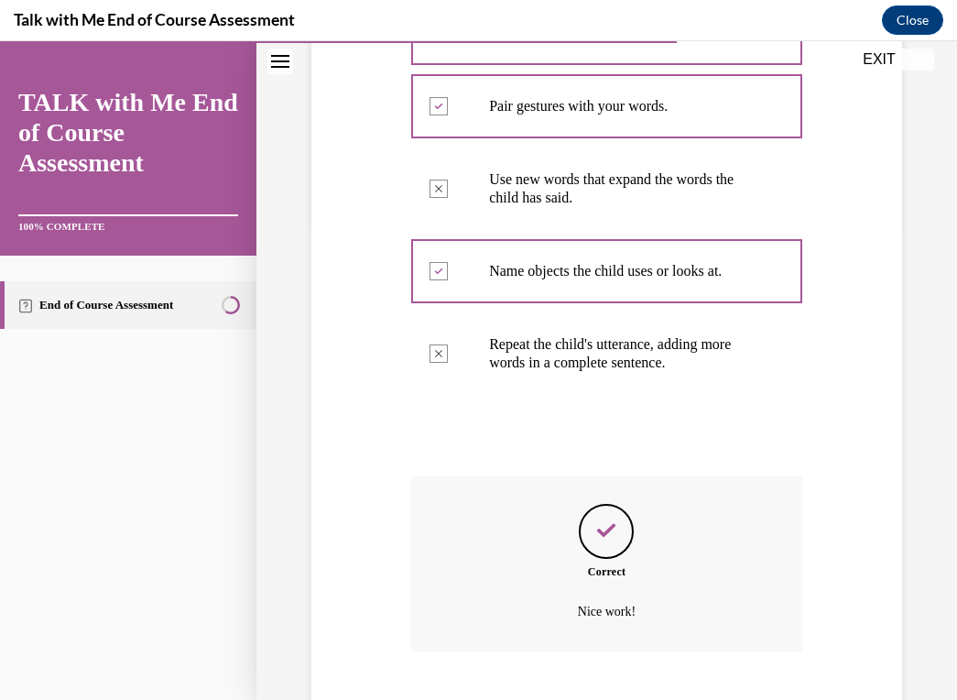
scroll to position [581, 0]
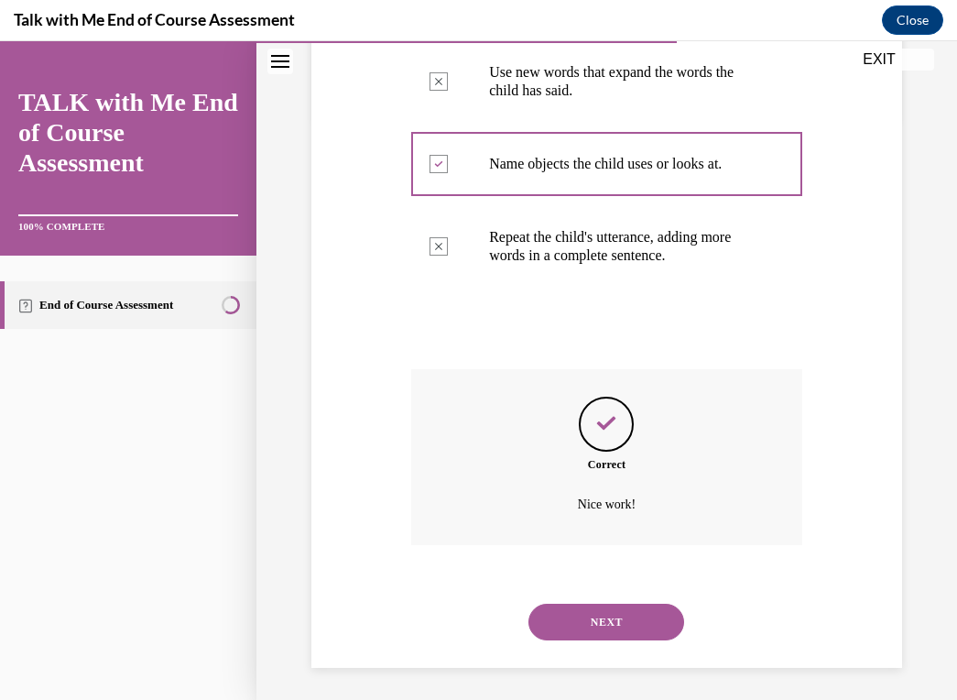
click at [602, 625] on button "NEXT" at bounding box center [606, 621] width 156 height 37
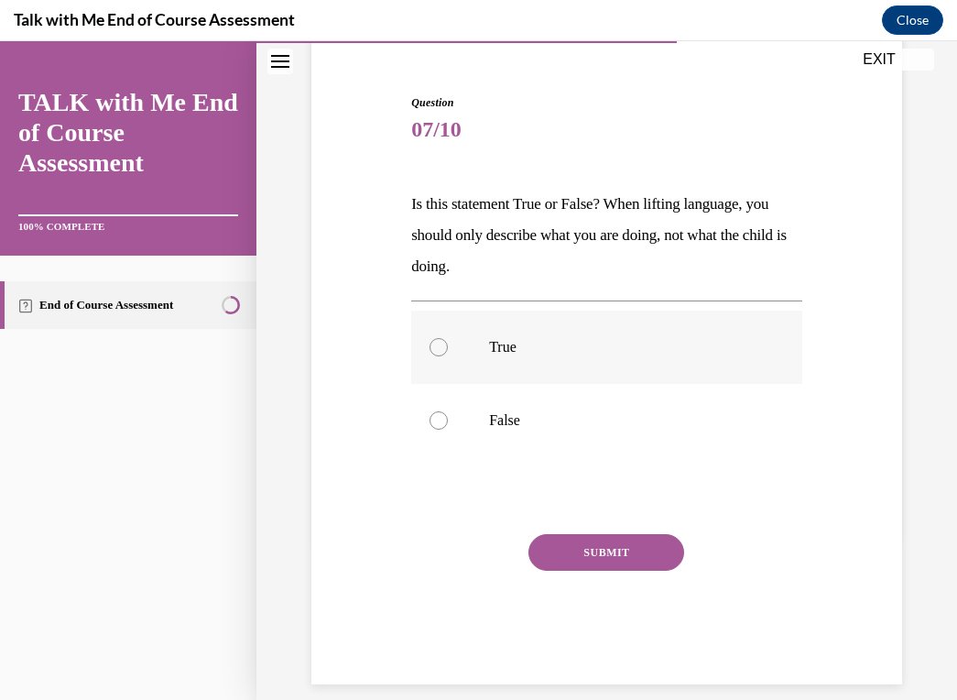
scroll to position [159, 0]
click at [538, 423] on p "False" at bounding box center [622, 421] width 267 height 18
click at [448, 423] on input "False" at bounding box center [438, 421] width 18 height 18
radio input "true"
click at [608, 554] on button "SUBMIT" at bounding box center [606, 553] width 156 height 37
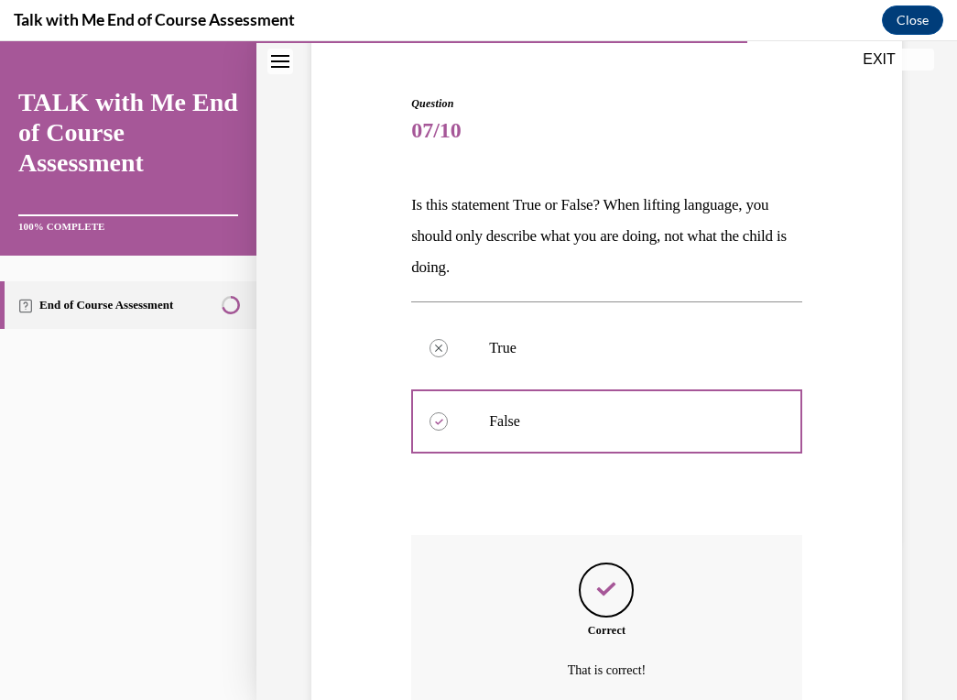
scroll to position [307, 0]
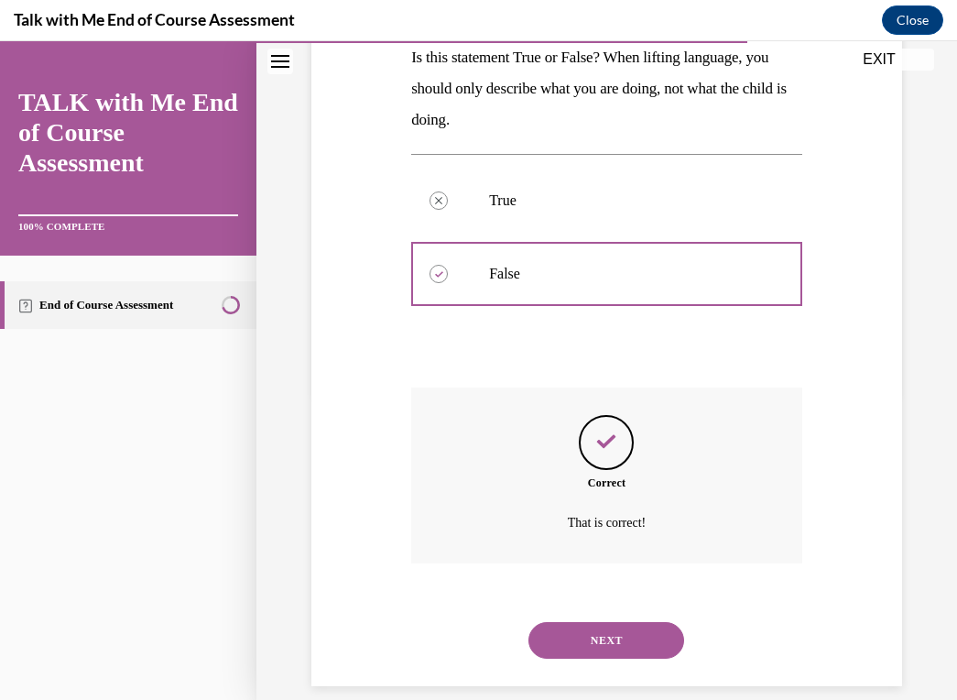
click at [593, 622] on button "NEXT" at bounding box center [606, 640] width 156 height 37
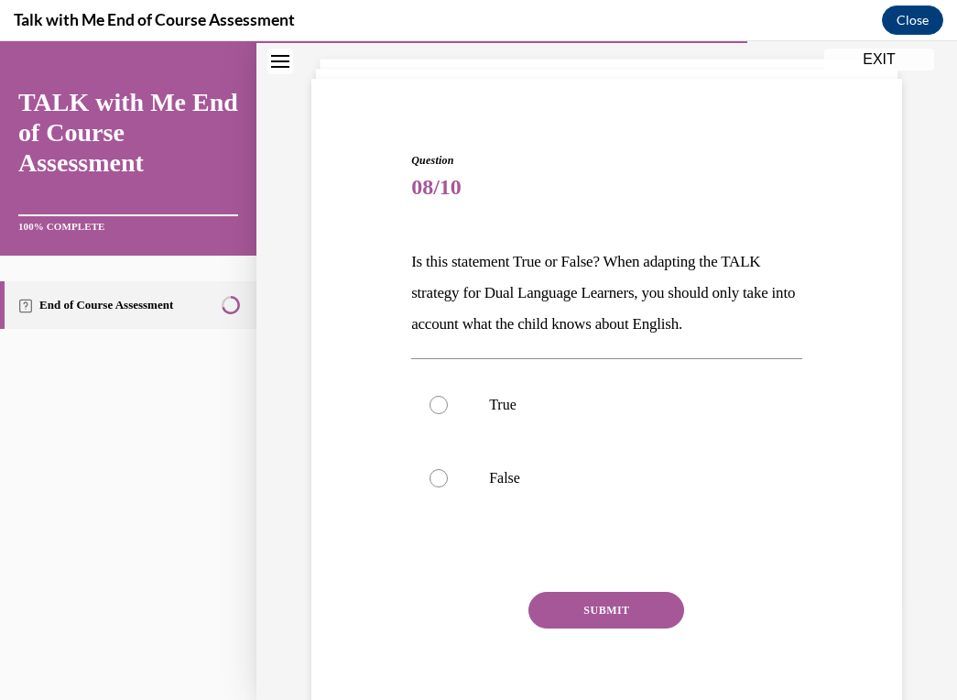
scroll to position [110, 0]
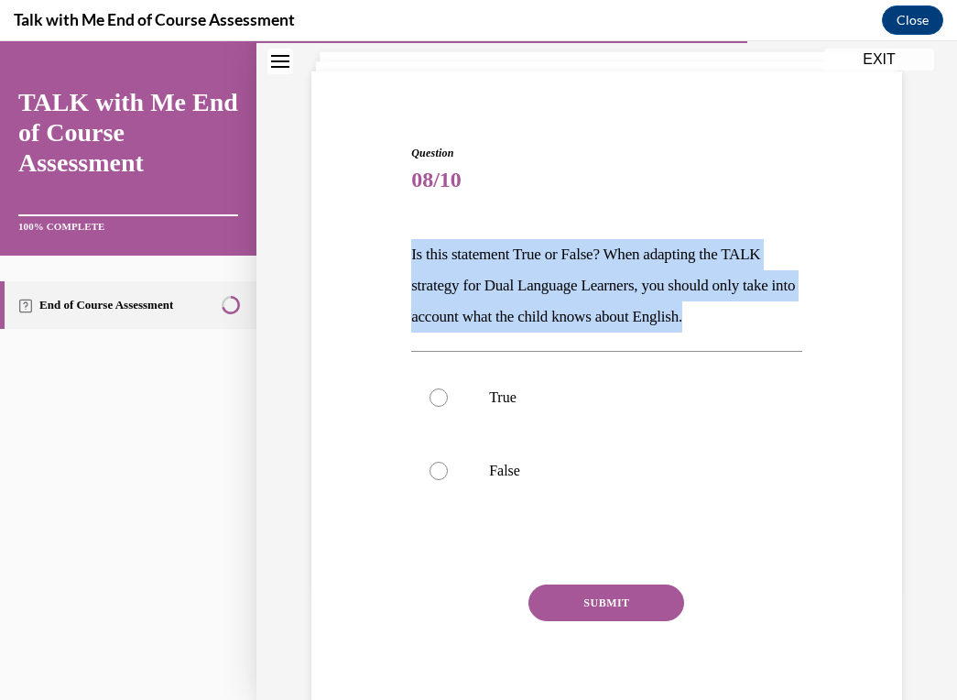
drag, startPoint x: 463, startPoint y: 219, endPoint x: 820, endPoint y: 310, distance: 368.4
click at [820, 310] on div "Question 08/10 Is this statement True or False? When adapting the TALK strategy…" at bounding box center [607, 412] width 600 height 645
drag, startPoint x: 820, startPoint y: 310, endPoint x: 668, endPoint y: 231, distance: 172.4
click at [667, 231] on div "Question 08/10 Is this statement True or False? When adapting the TALK strategy…" at bounding box center [607, 412] width 600 height 645
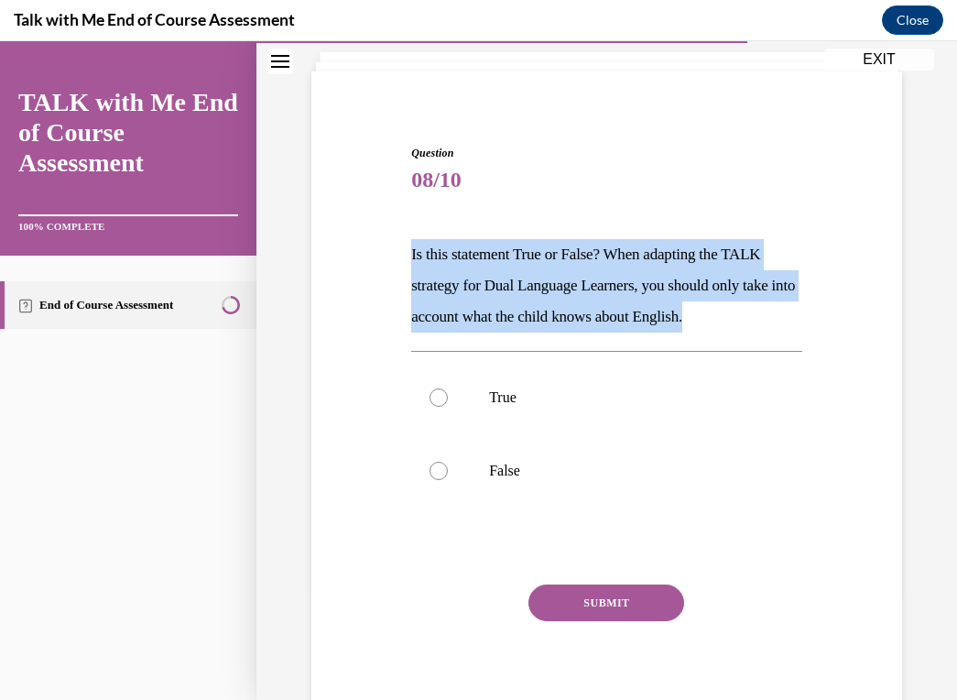
click at [668, 231] on div "Question 08/10 Is this statement True or False? When adapting the TALK strategy…" at bounding box center [606, 440] width 391 height 590
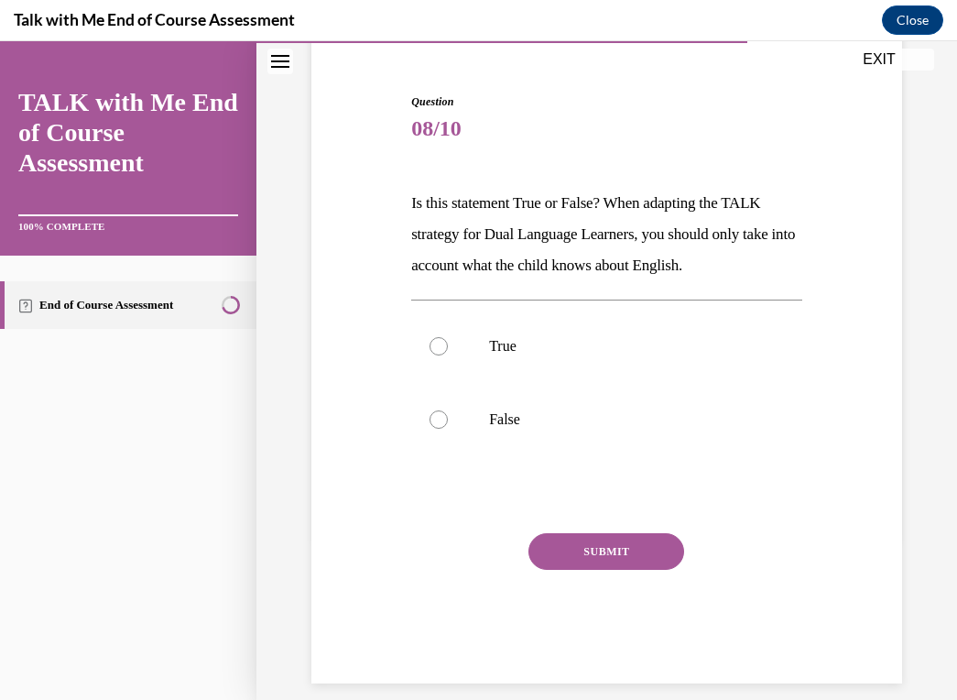
scroll to position [159, 0]
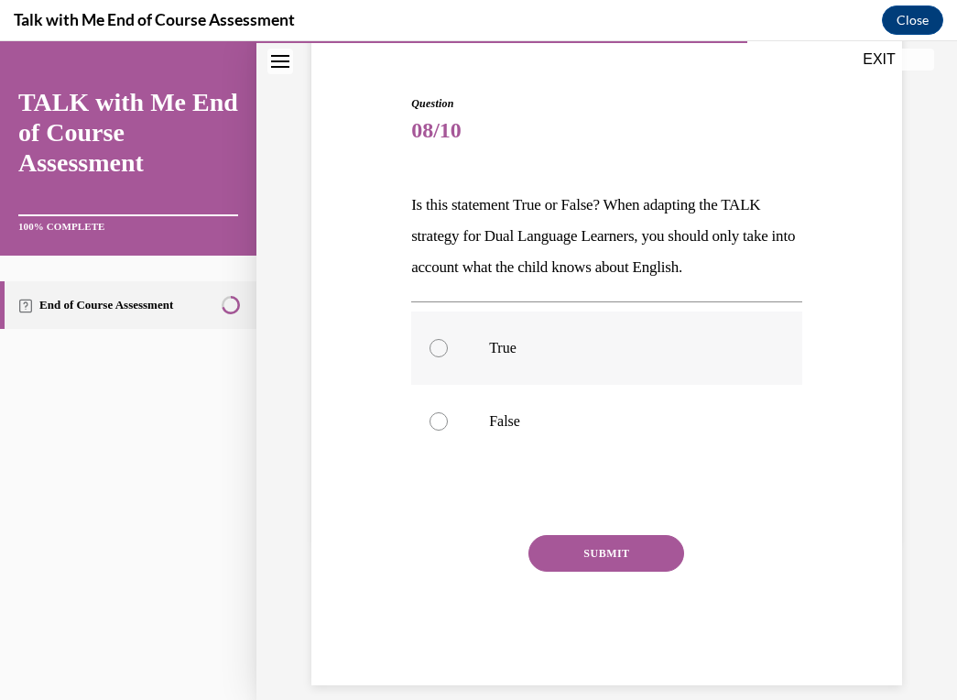
click at [518, 327] on label "True" at bounding box center [606, 347] width 391 height 73
click at [448, 339] on input "True" at bounding box center [438, 348] width 18 height 18
radio input "true"
click at [520, 414] on p "False" at bounding box center [622, 421] width 267 height 18
click at [448, 414] on input "False" at bounding box center [438, 421] width 18 height 18
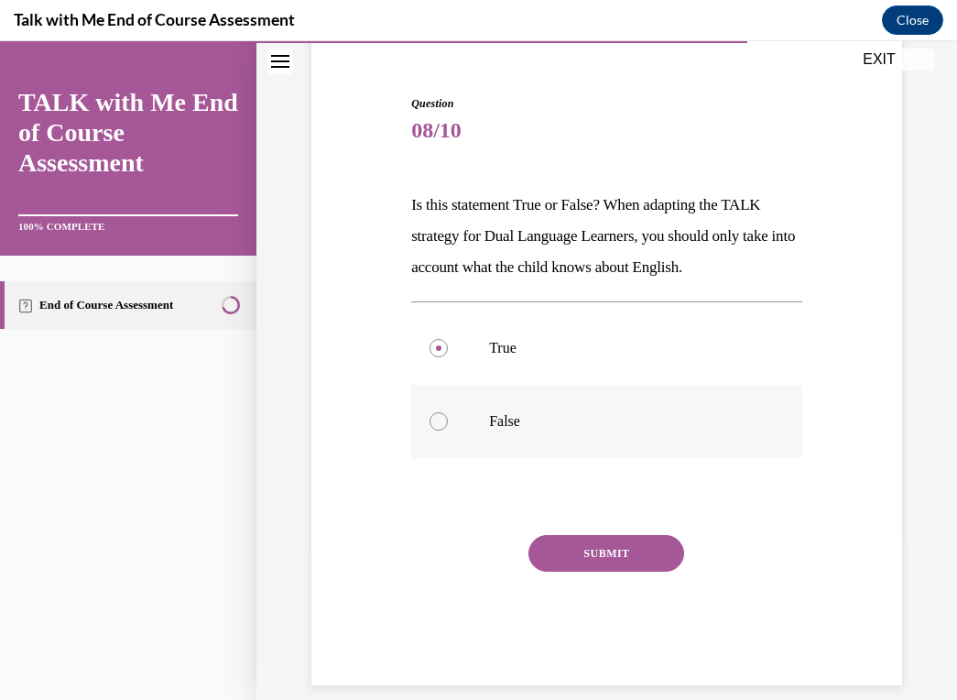
radio input "true"
click at [594, 549] on button "SUBMIT" at bounding box center [606, 553] width 156 height 37
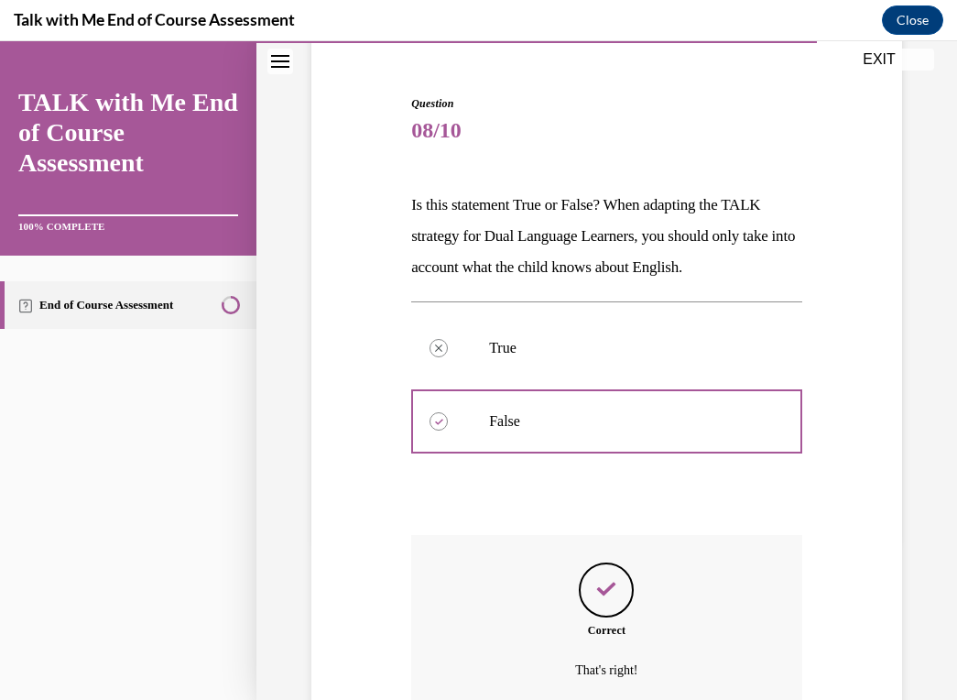
scroll to position [307, 0]
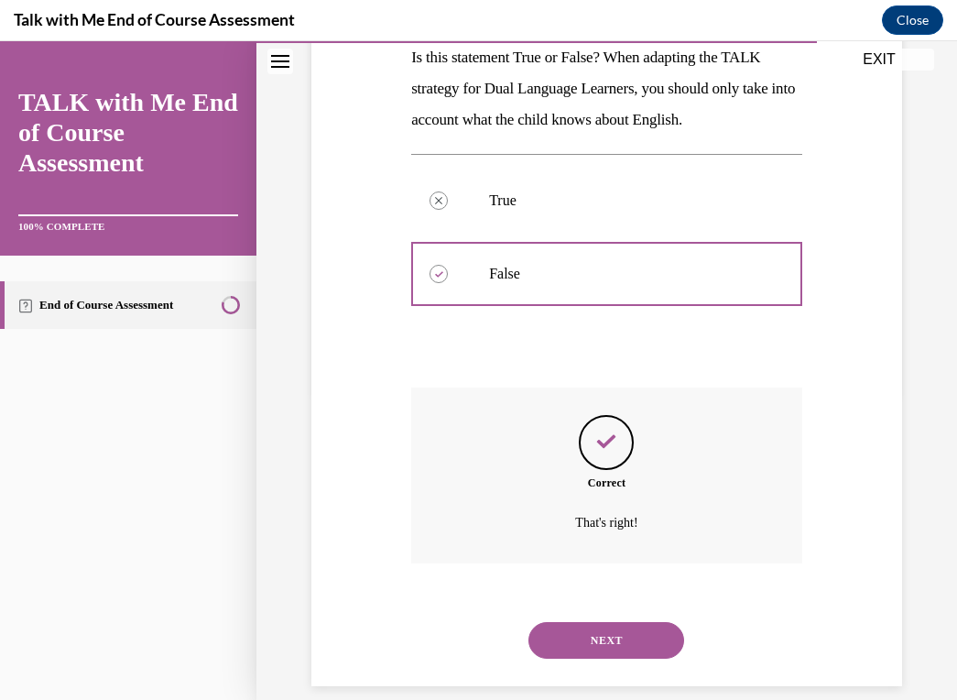
click at [600, 622] on button "NEXT" at bounding box center [606, 640] width 156 height 37
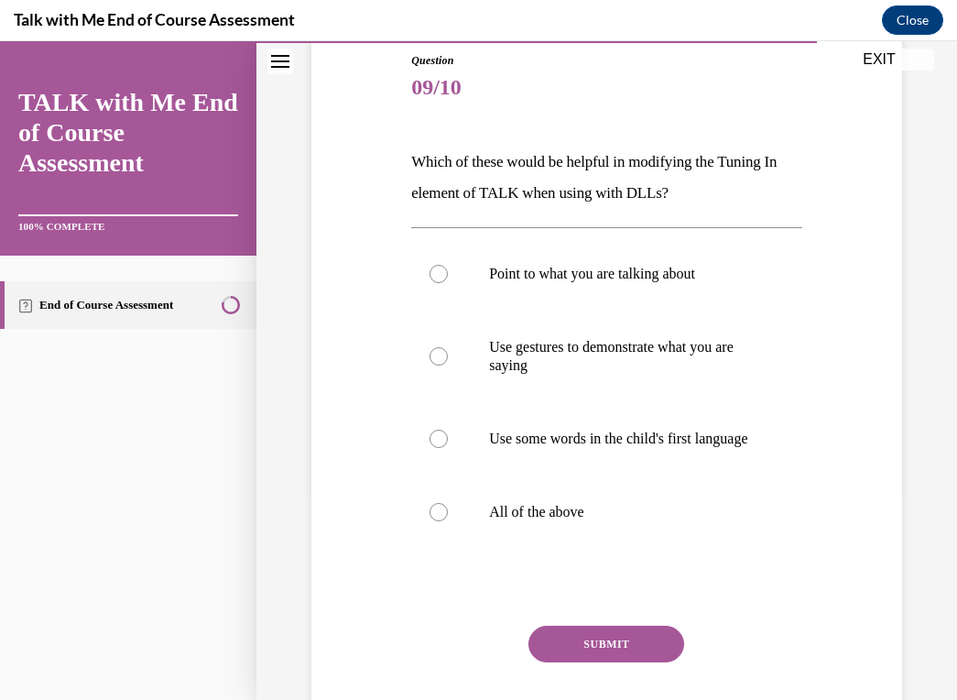
scroll to position [211, 0]
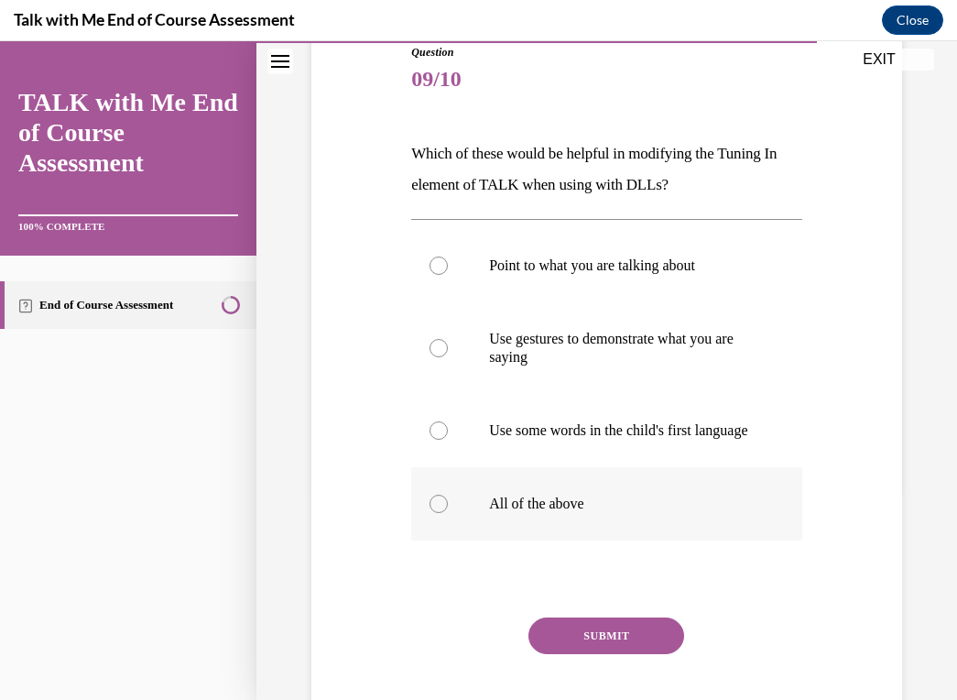
click at [592, 513] on p "All of the above" at bounding box center [622, 503] width 267 height 18
click at [448, 513] on input "All of the above" at bounding box center [438, 503] width 18 height 18
radio input "true"
click at [611, 651] on button "SUBMIT" at bounding box center [606, 635] width 156 height 37
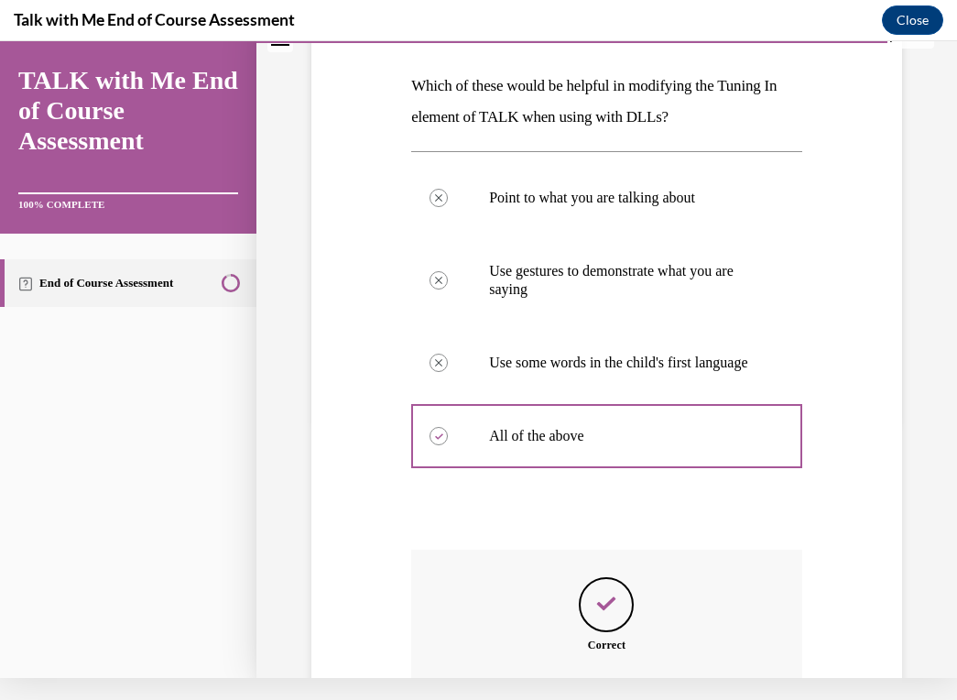
scroll to position [459, 0]
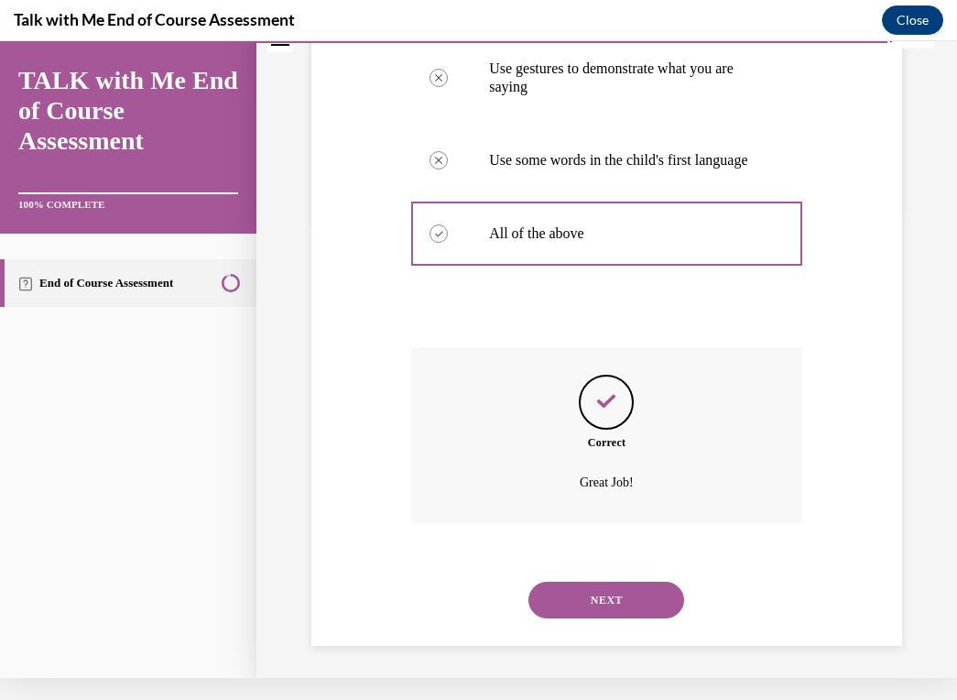
click at [612, 618] on div "NEXT" at bounding box center [606, 599] width 391 height 73
click at [616, 581] on button "NEXT" at bounding box center [606, 599] width 156 height 37
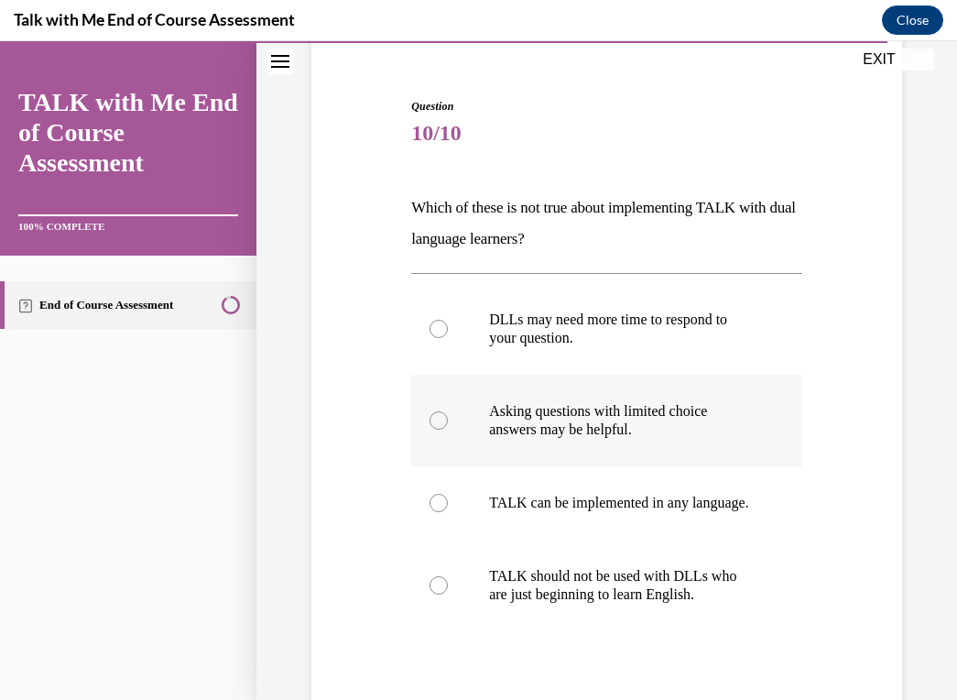
scroll to position [164, 0]
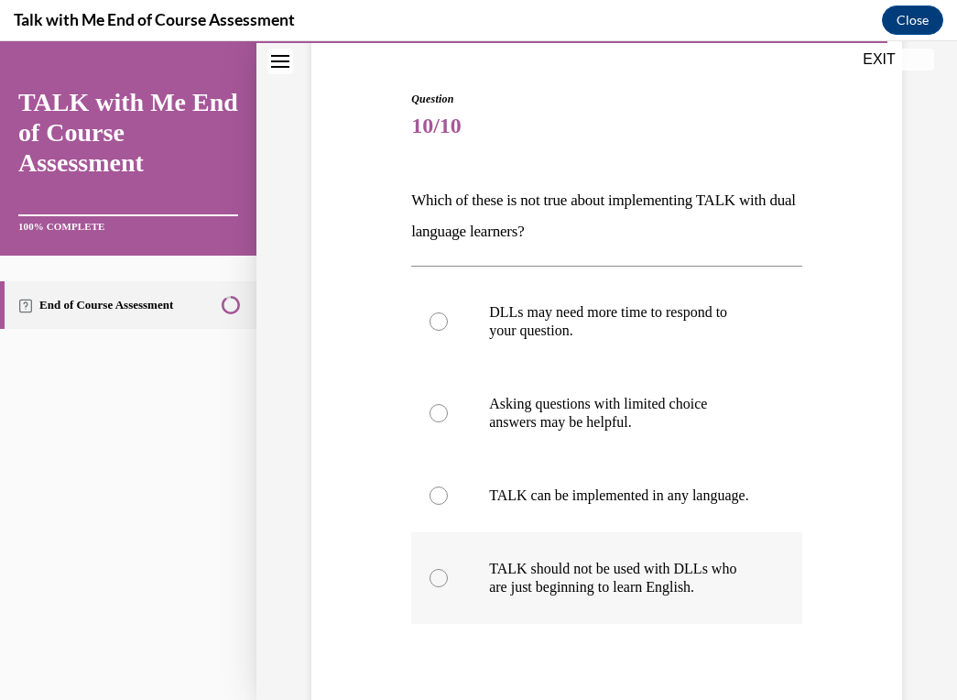
click at [583, 566] on label "TALK should not be used with DLLs who are just beginning to learn English." at bounding box center [606, 578] width 391 height 92
click at [448, 569] on input "TALK should not be used with DLLs who are just beginning to learn English." at bounding box center [438, 578] width 18 height 18
radio input "true"
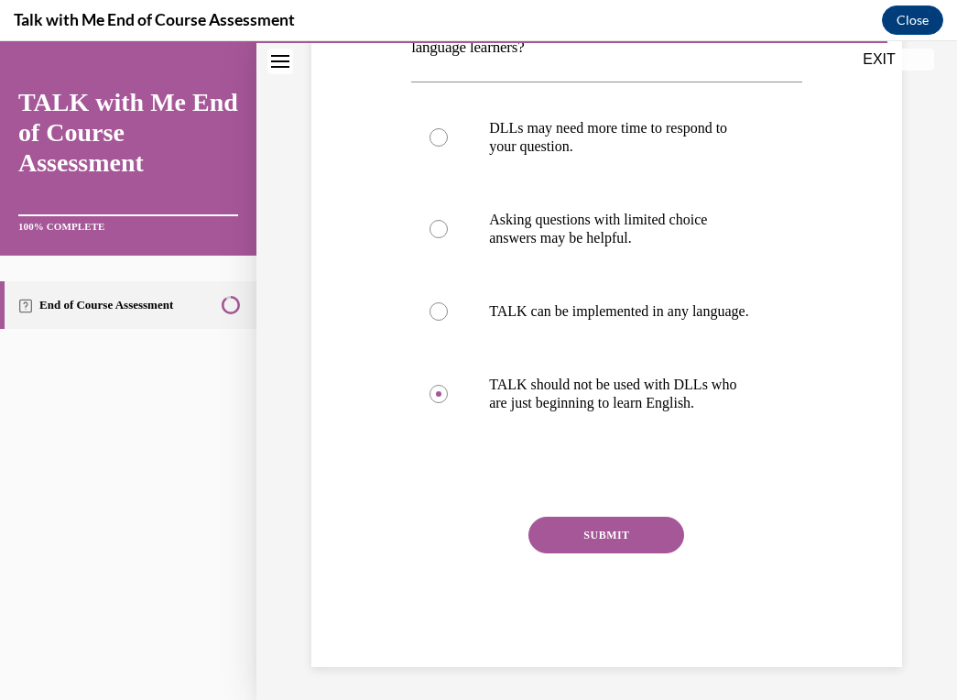
click at [582, 553] on button "SUBMIT" at bounding box center [606, 534] width 156 height 37
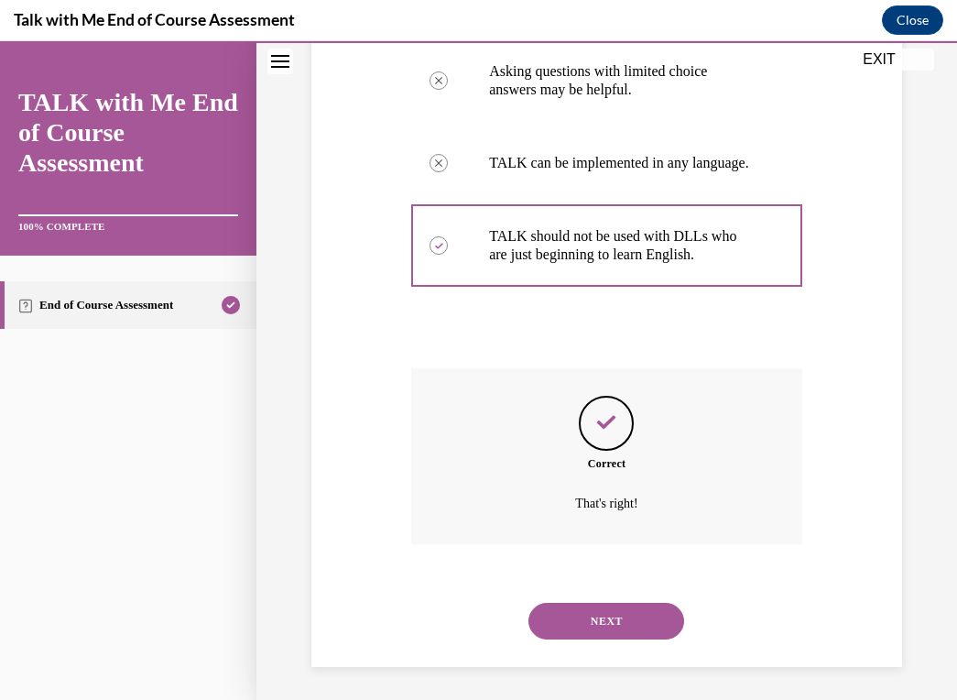
scroll to position [495, 0]
click at [598, 598] on div "NEXT" at bounding box center [606, 621] width 391 height 73
click at [592, 622] on button "NEXT" at bounding box center [606, 621] width 156 height 37
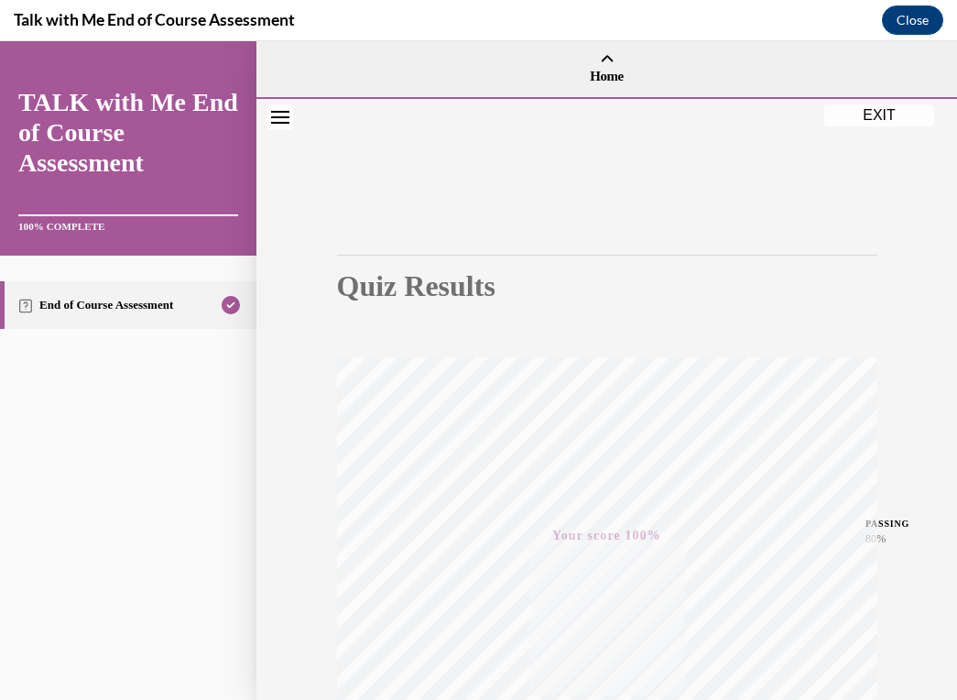
scroll to position [0, 0]
click at [876, 122] on button "EXIT" at bounding box center [879, 115] width 110 height 22
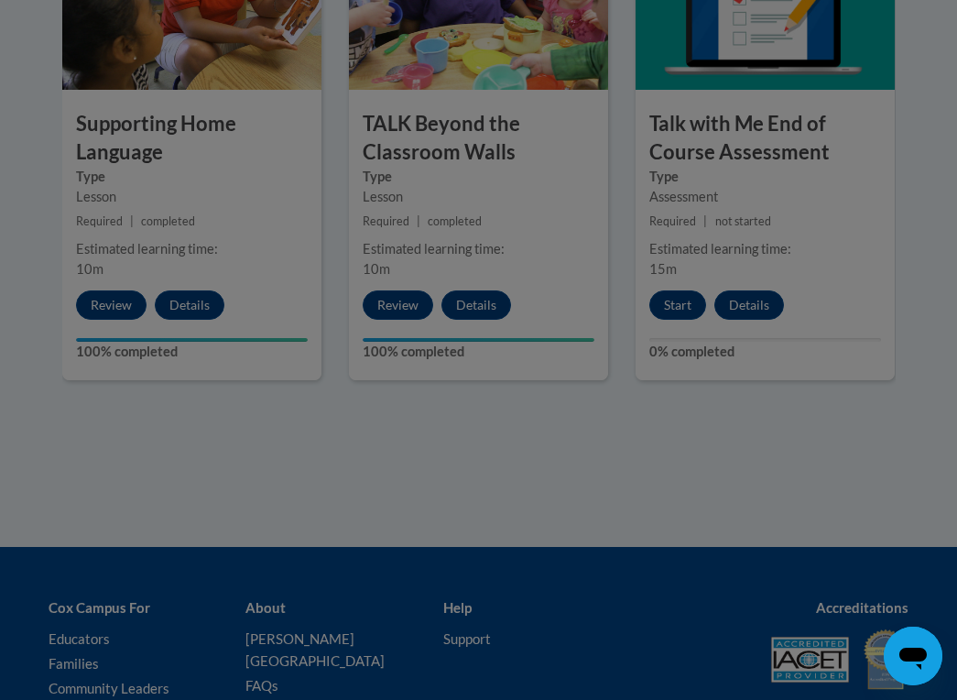
scroll to position [2792, 0]
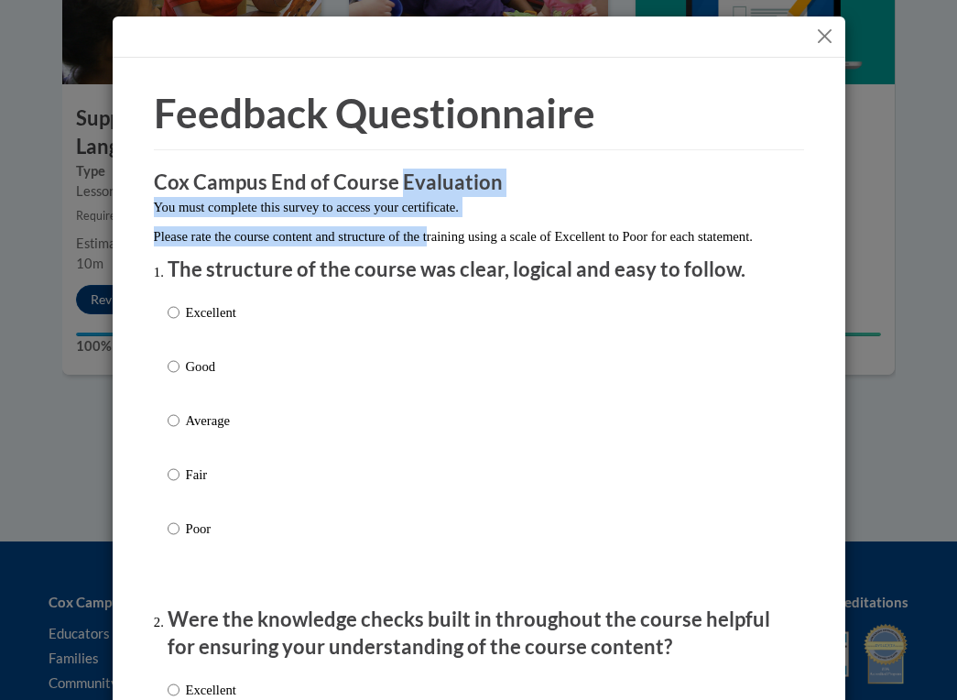
drag, startPoint x: 397, startPoint y: 169, endPoint x: 466, endPoint y: 240, distance: 98.4
click at [466, 240] on p "Please rate the course content and structure of the training using a scale of E…" at bounding box center [479, 236] width 650 height 20
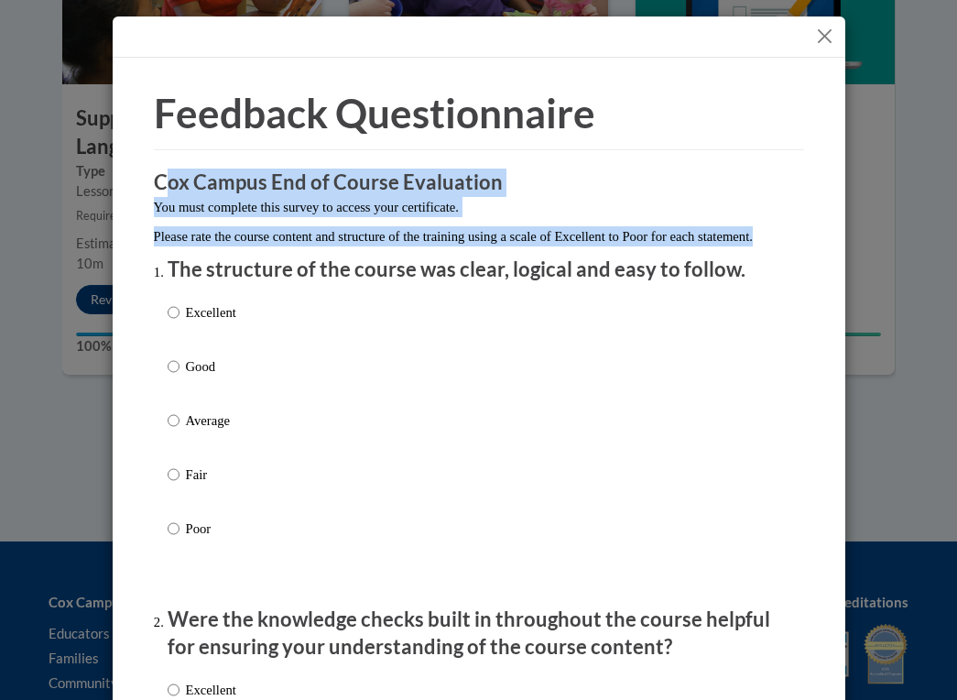
drag, startPoint x: 312, startPoint y: 254, endPoint x: 162, endPoint y: 169, distance: 172.2
click at [162, 169] on h3 "Cox Campus End of Course Evaluation" at bounding box center [479, 182] width 650 height 28
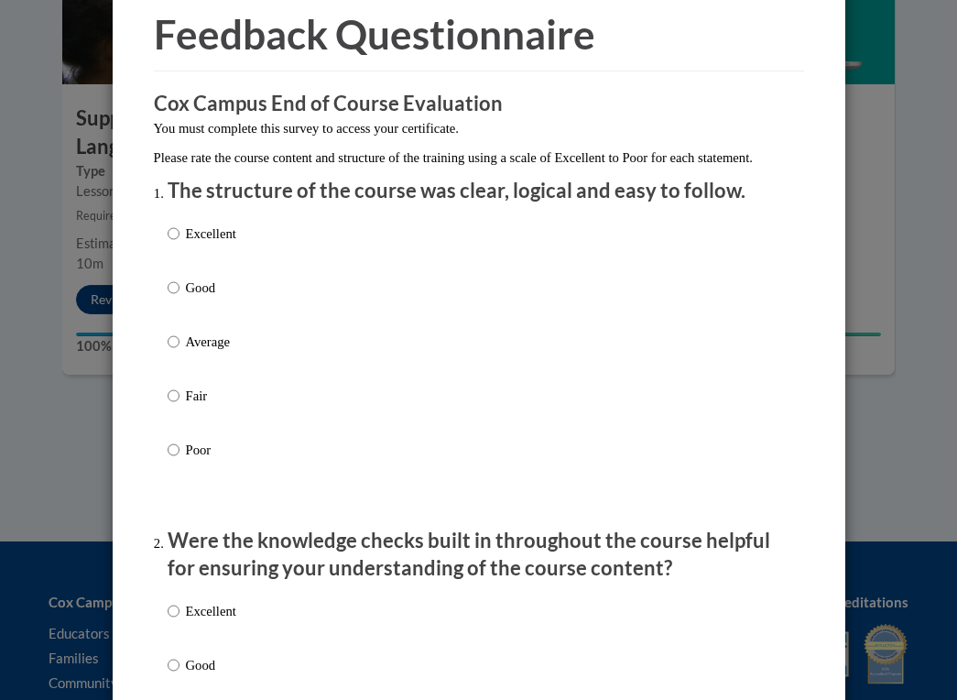
scroll to position [82, 0]
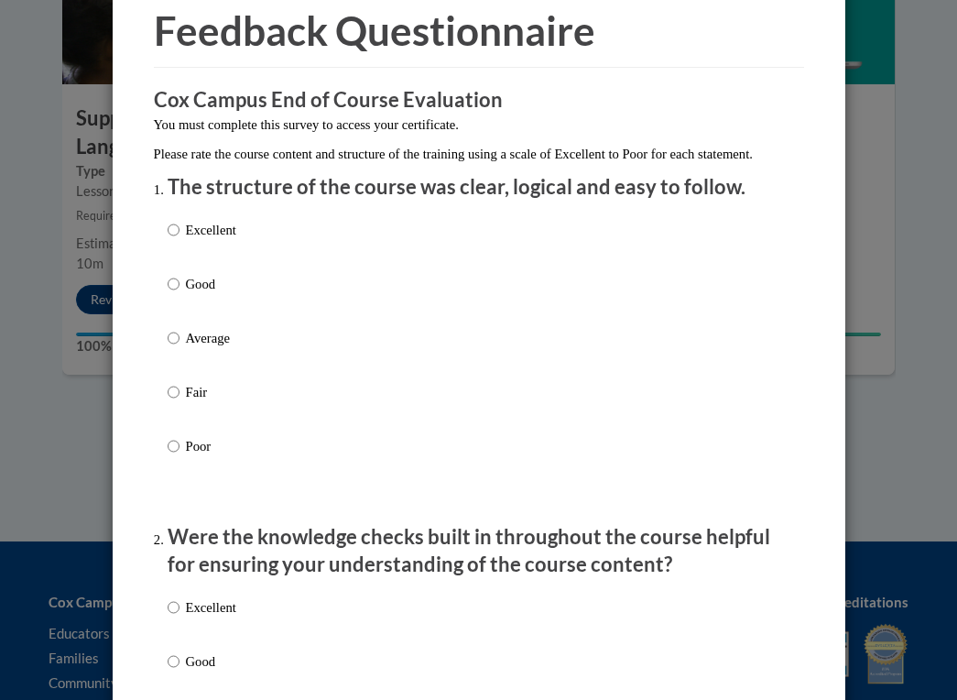
click at [172, 294] on input "Good" at bounding box center [174, 284] width 12 height 20
radio input "true"
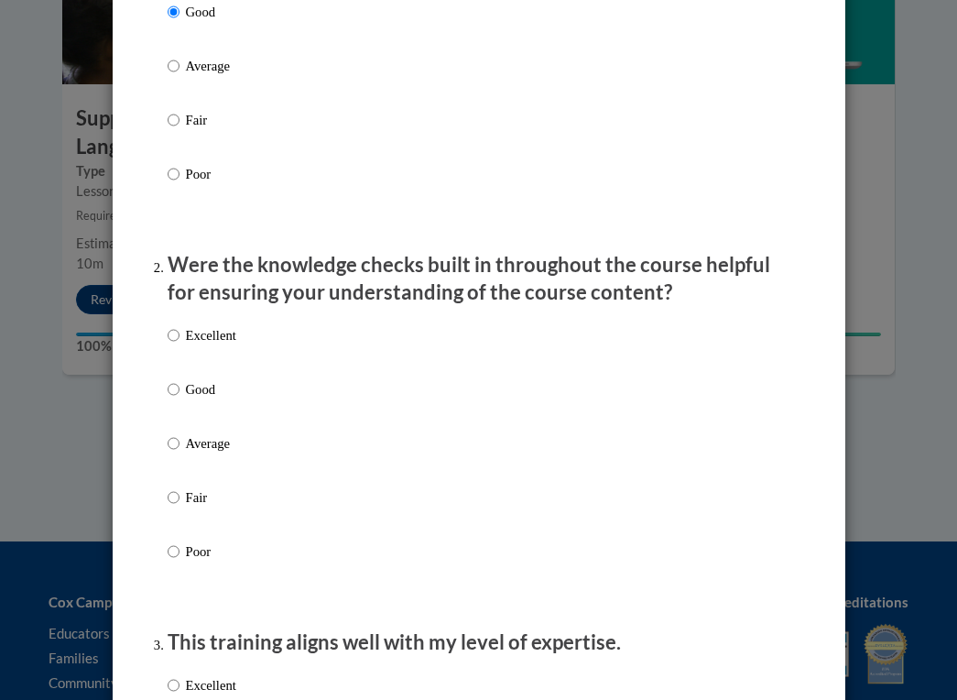
scroll to position [390, 0]
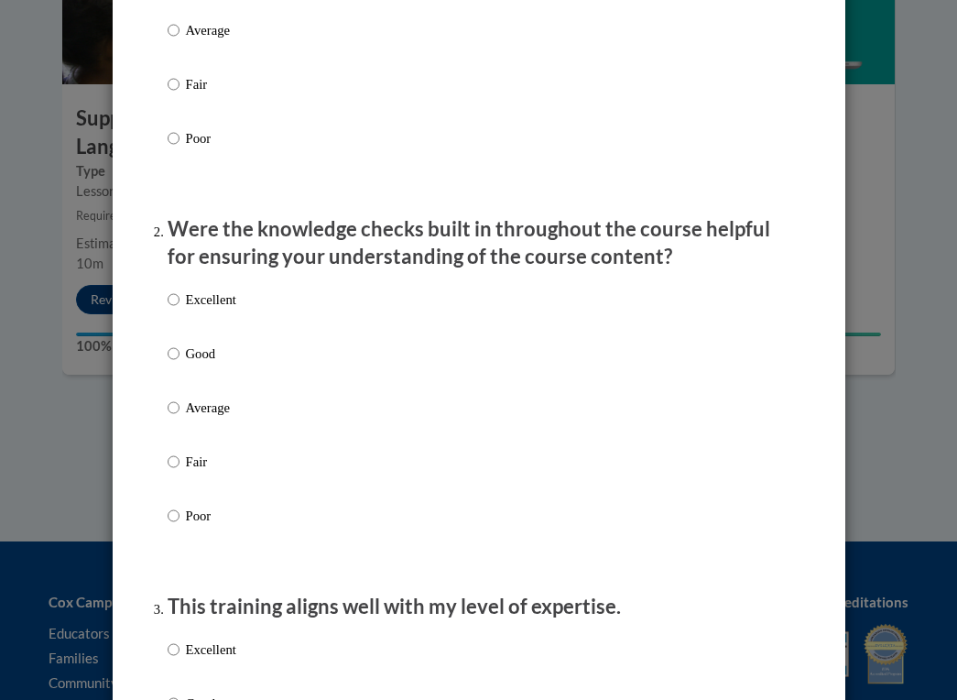
click at [178, 364] on input "Good" at bounding box center [174, 353] width 12 height 20
radio input "true"
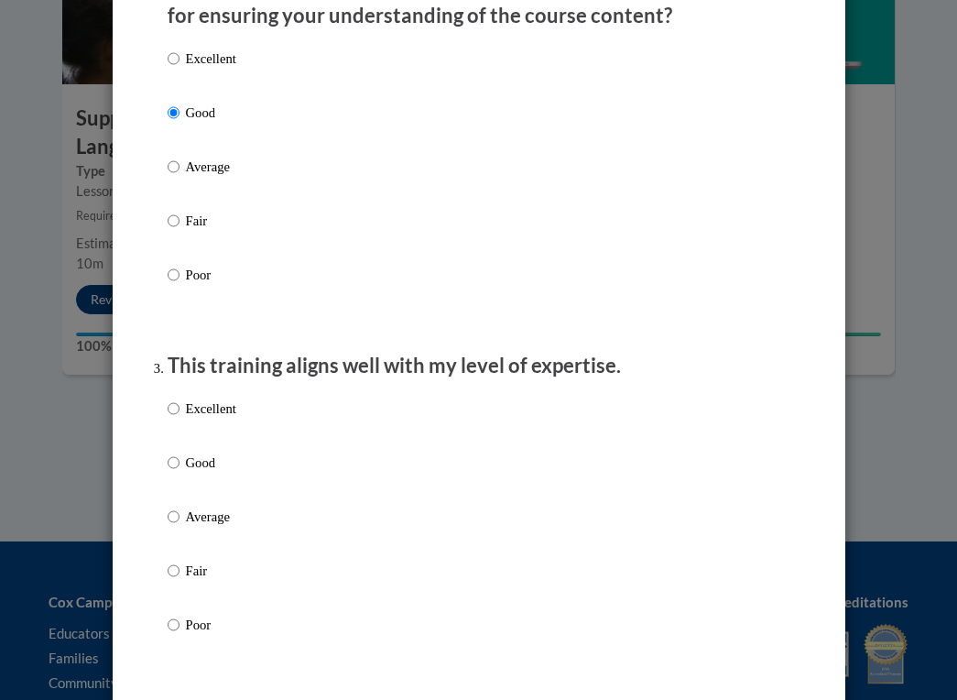
scroll to position [678, 0]
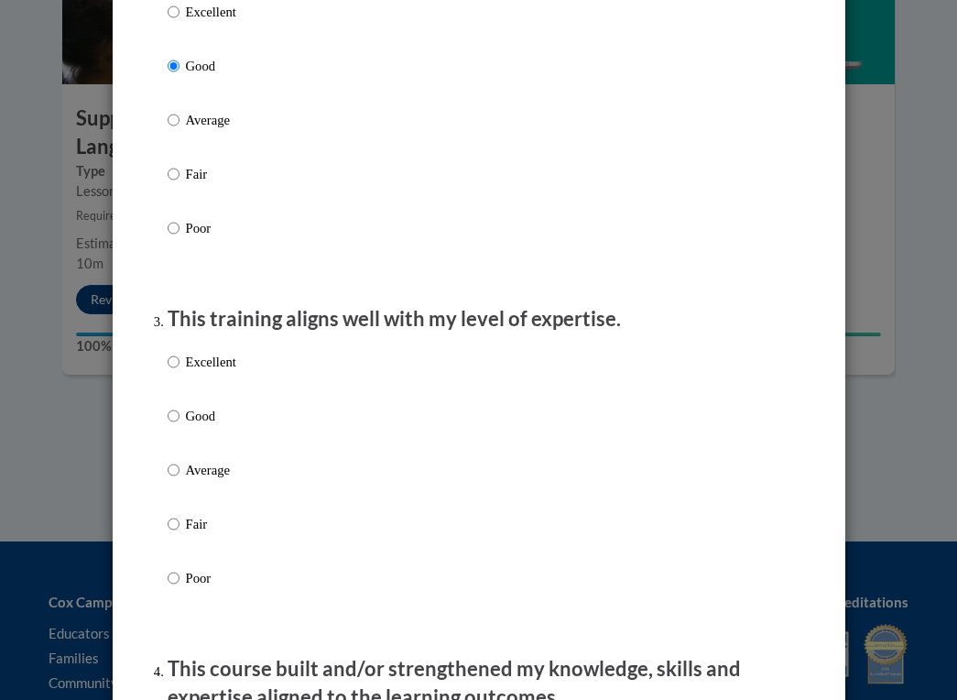
click at [170, 426] on input "Good" at bounding box center [174, 416] width 12 height 20
radio input "true"
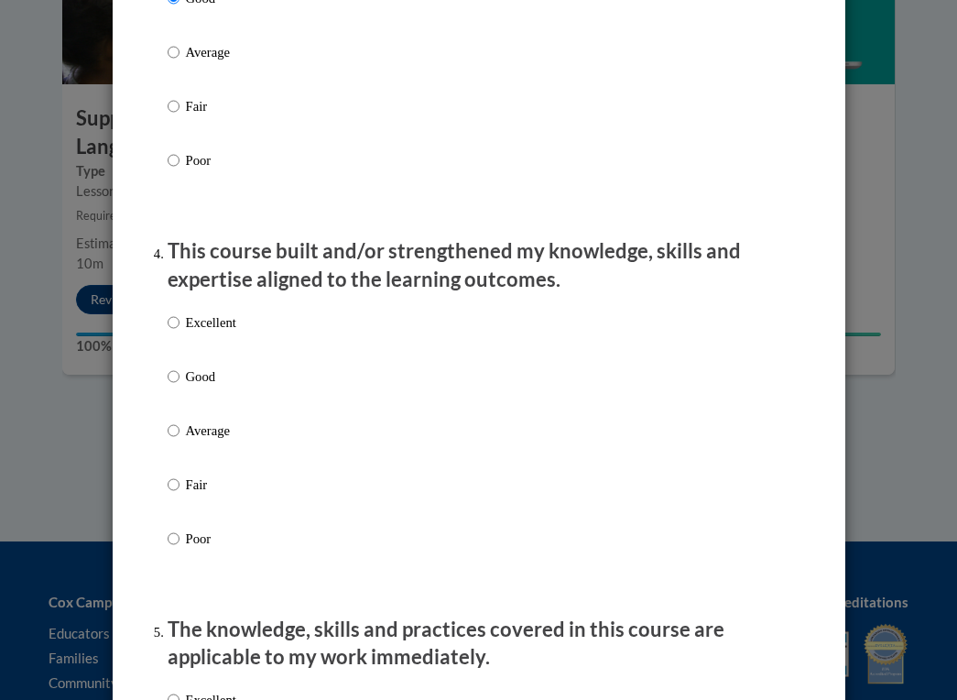
scroll to position [1098, 0]
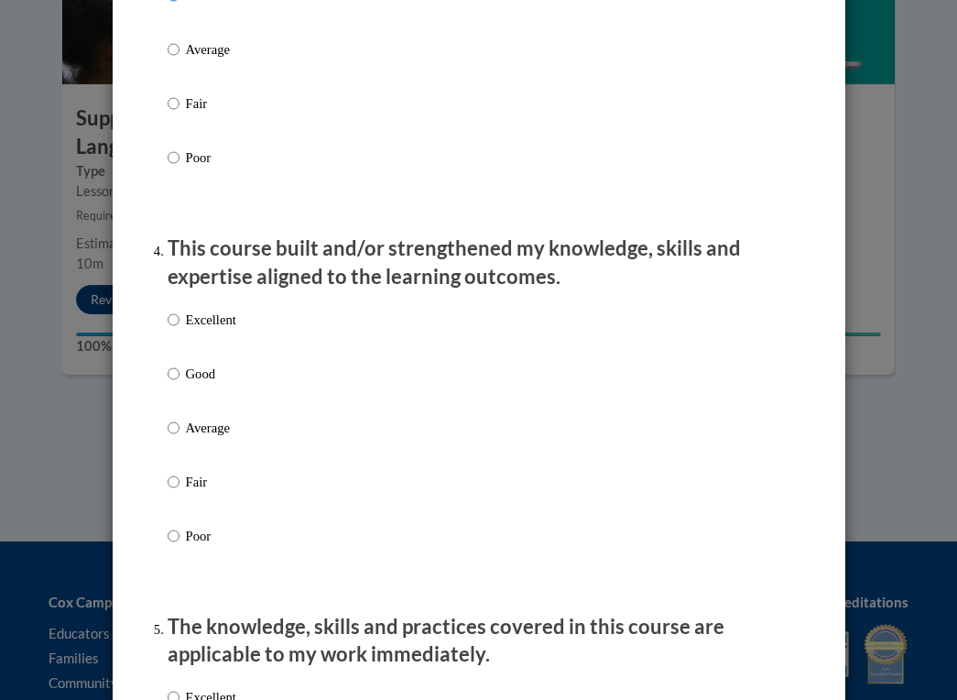
click at [181, 391] on label "Good" at bounding box center [202, 388] width 69 height 49
click at [179, 384] on input "Good" at bounding box center [174, 374] width 12 height 20
radio input "true"
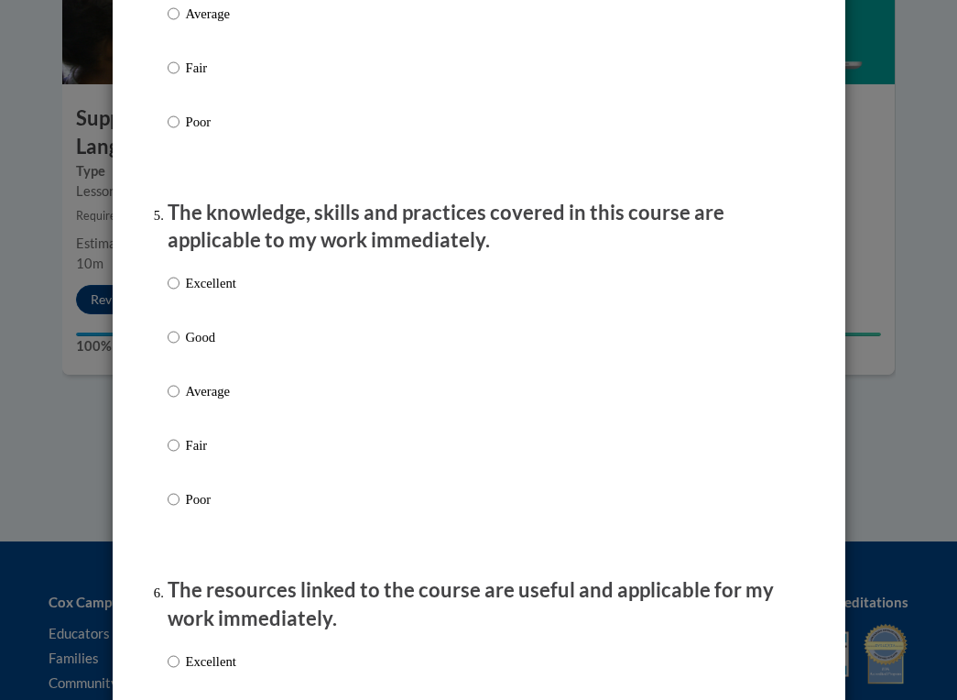
scroll to position [1532, 0]
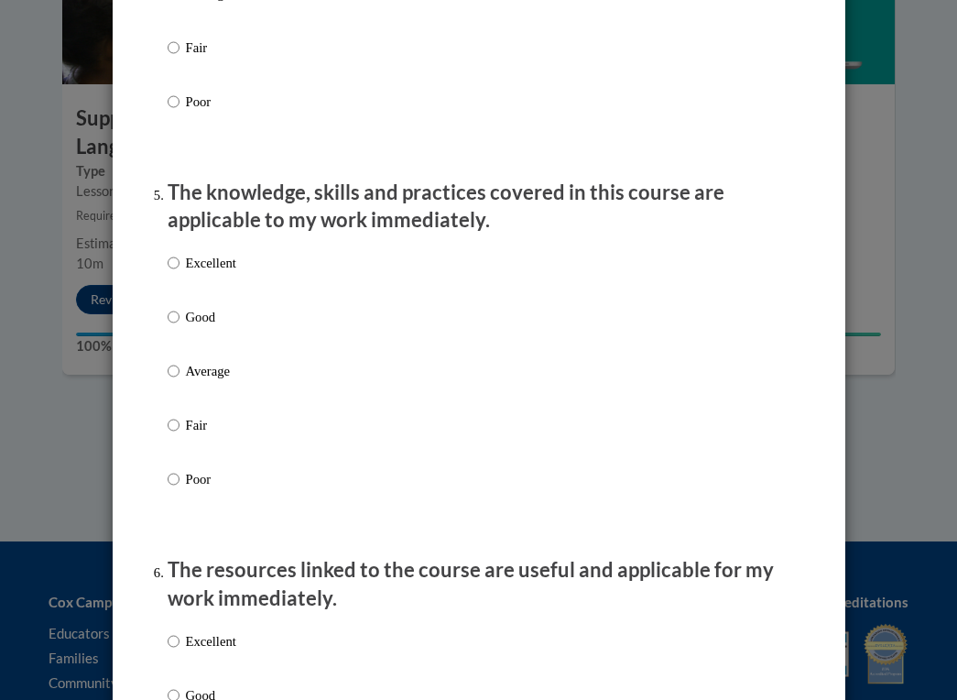
click at [190, 347] on label "Good" at bounding box center [202, 331] width 69 height 49
click at [179, 327] on input "Good" at bounding box center [174, 317] width 12 height 20
radio input "true"
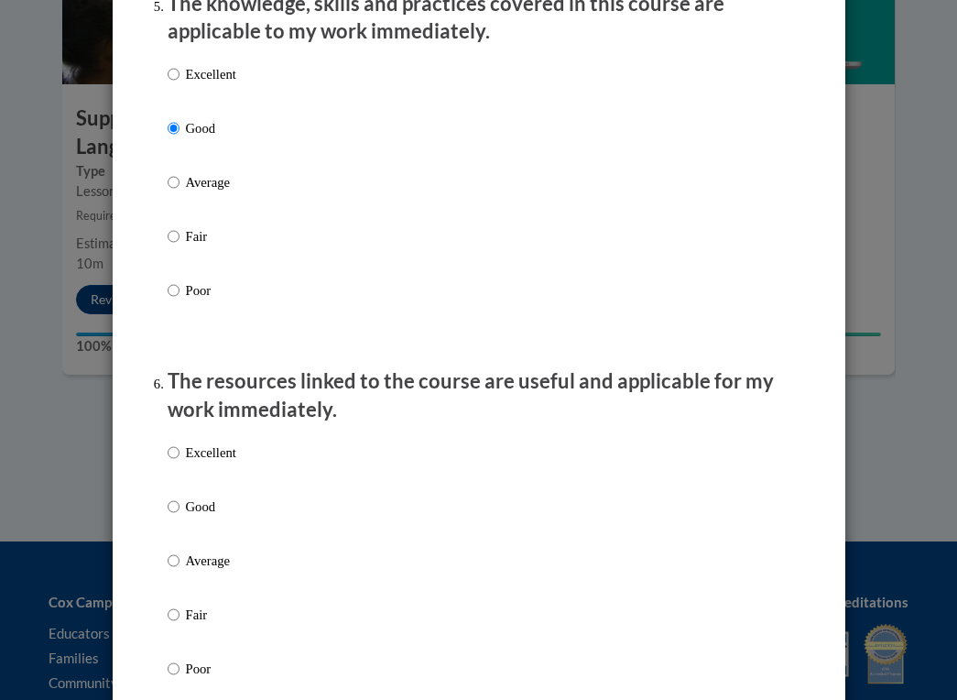
scroll to position [1772, 0]
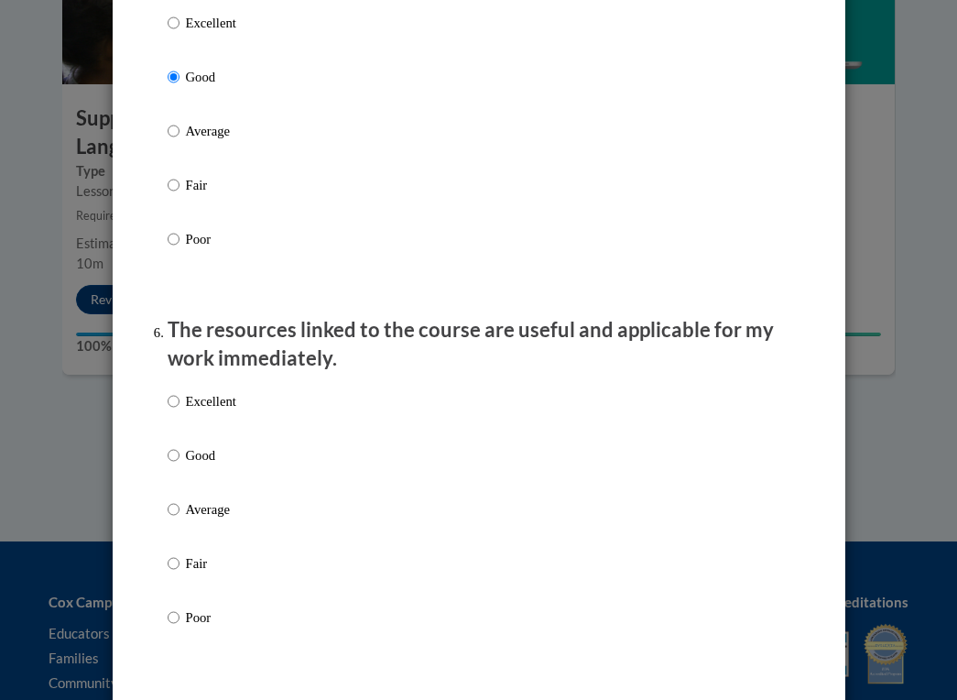
click at [204, 459] on p "Good" at bounding box center [211, 455] width 50 height 20
click at [179, 459] on input "Good" at bounding box center [174, 455] width 12 height 20
radio input "true"
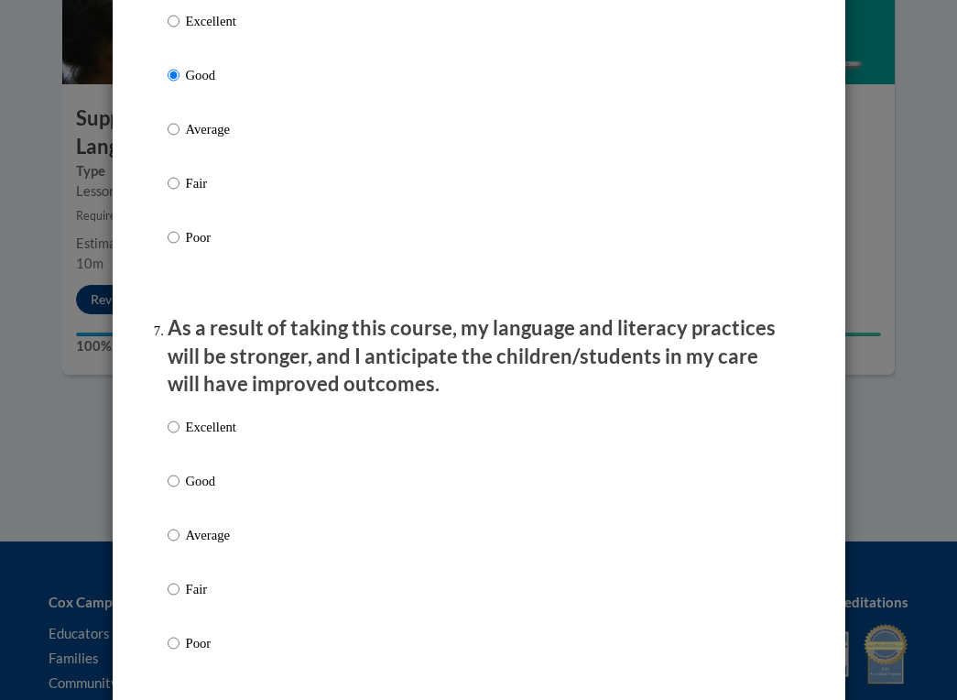
scroll to position [2226, 0]
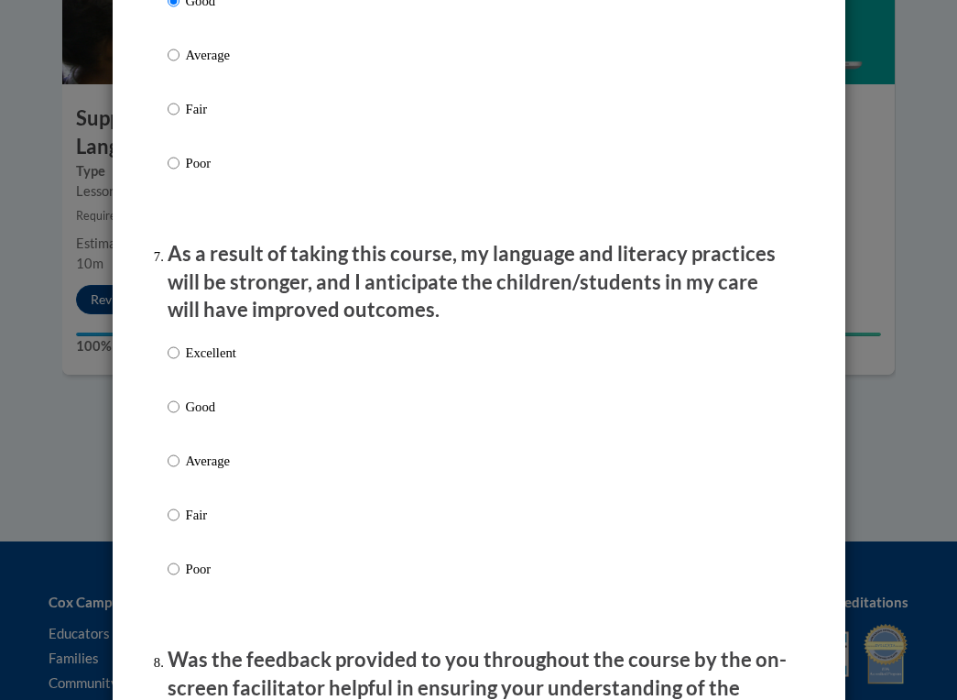
click at [201, 389] on label "Excellent" at bounding box center [202, 366] width 69 height 49
click at [179, 363] on input "Excellent" at bounding box center [174, 352] width 12 height 20
radio input "true"
click at [208, 413] on p "Good" at bounding box center [211, 406] width 50 height 20
click at [179, 413] on input "Good" at bounding box center [174, 406] width 12 height 20
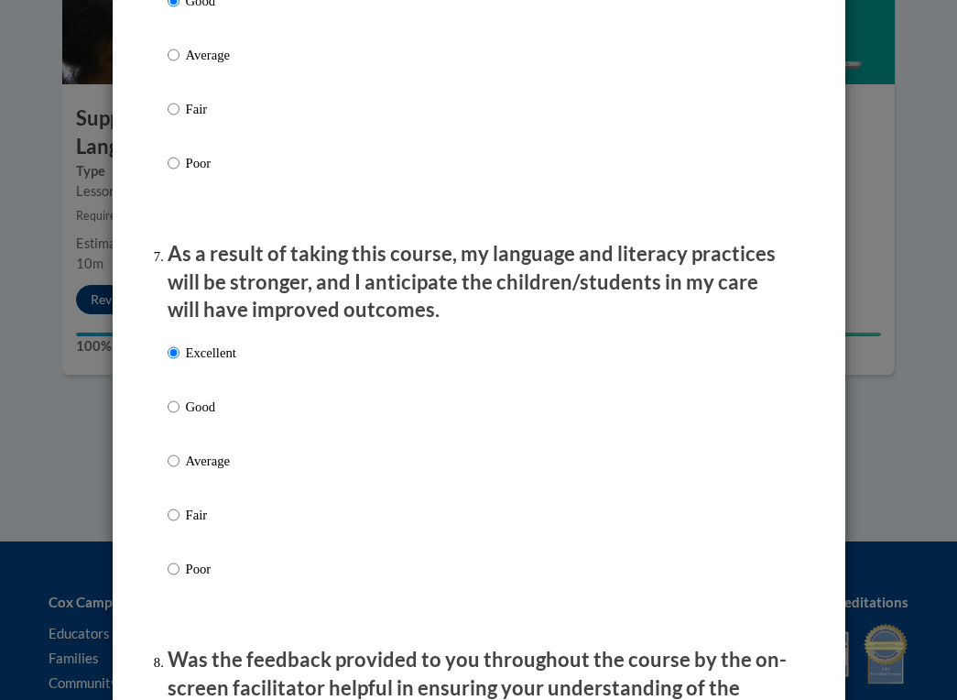
radio input "true"
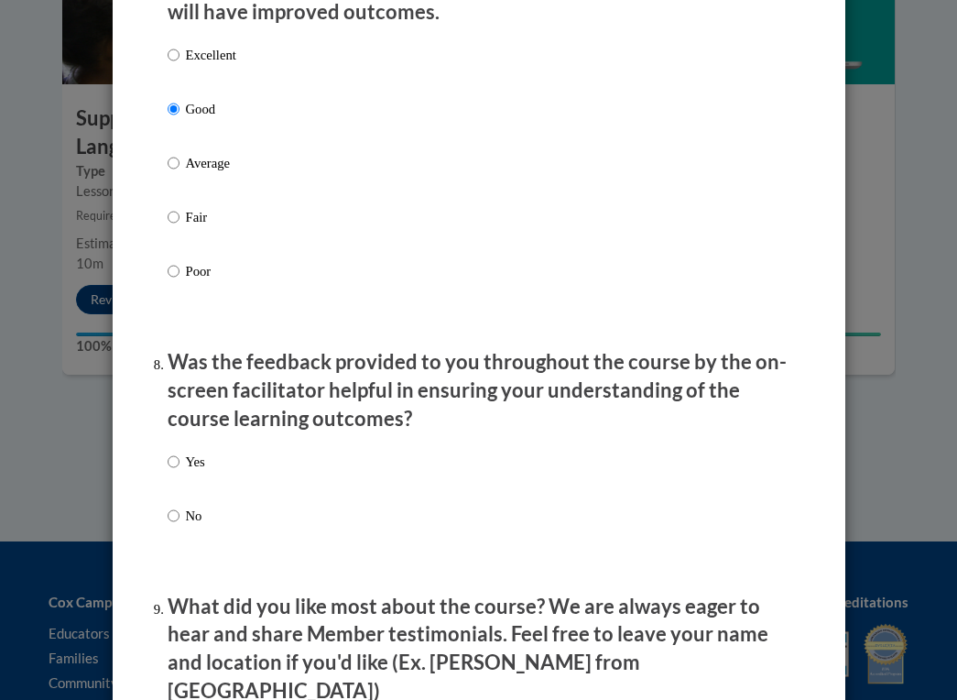
scroll to position [2536, 0]
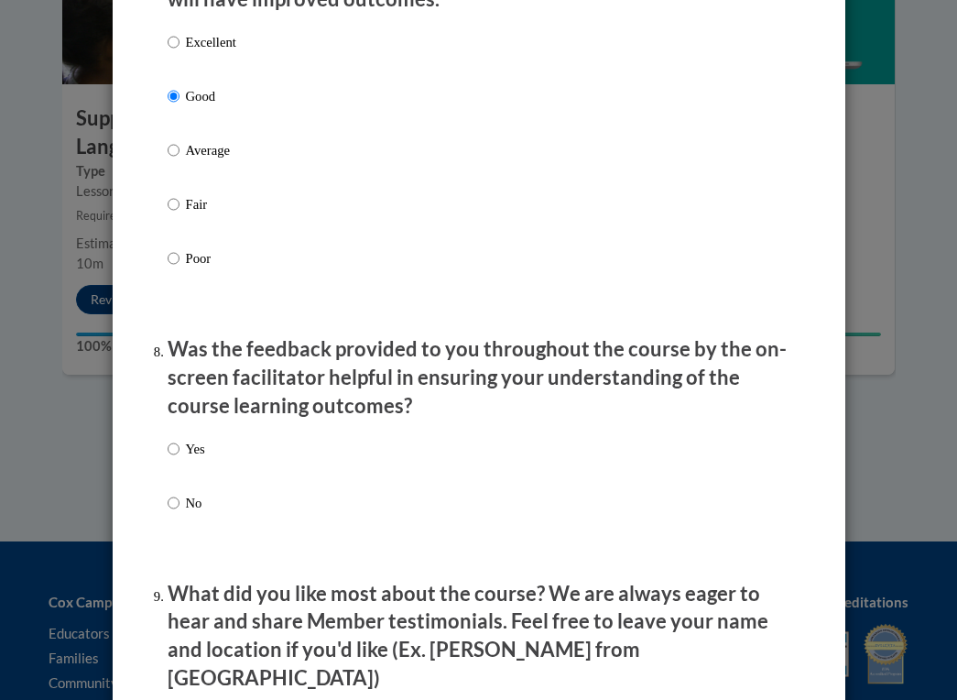
click at [242, 459] on div "Yes No" at bounding box center [479, 497] width 623 height 136
click at [203, 452] on p "Yes" at bounding box center [195, 449] width 19 height 20
click at [179, 452] on input "Yes" at bounding box center [174, 449] width 12 height 20
radio input "true"
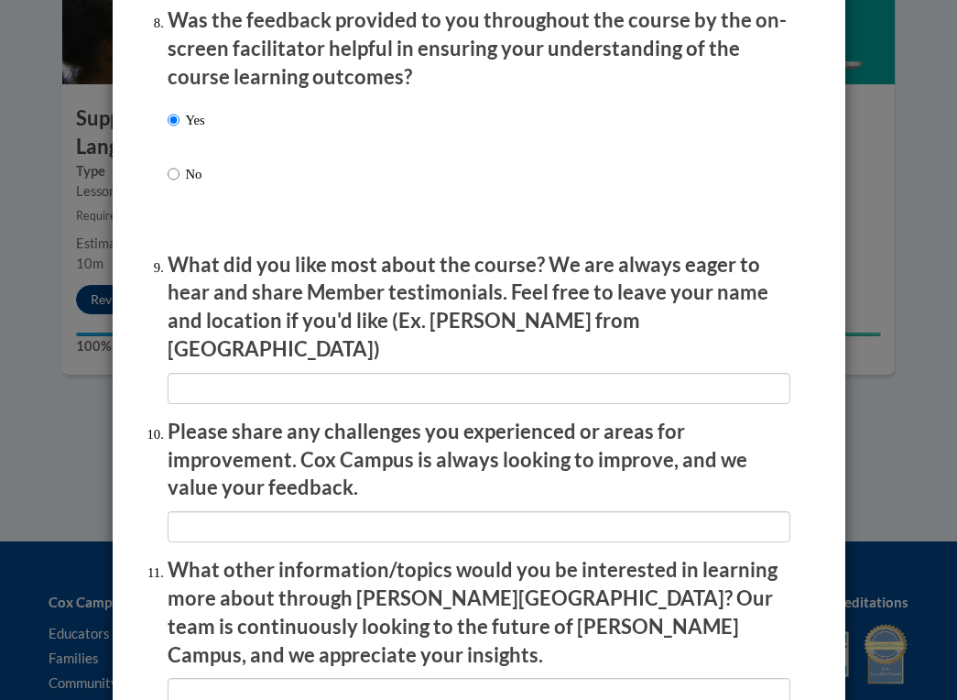
scroll to position [2882, 0]
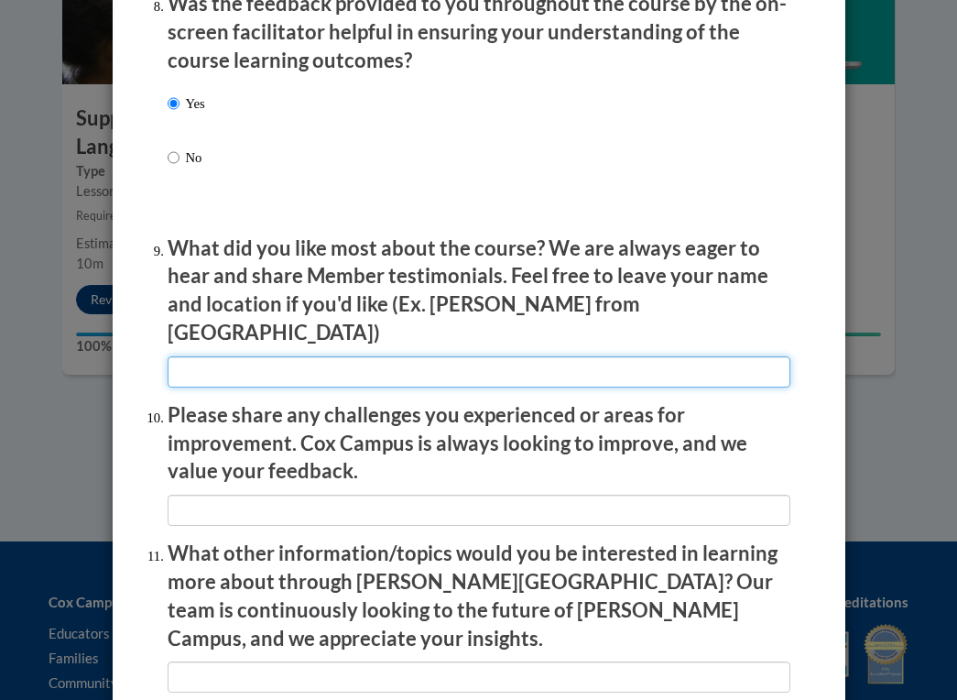
click at [258, 356] on input "textbox" at bounding box center [479, 371] width 623 height 31
type input "Examples and open-ended questions"
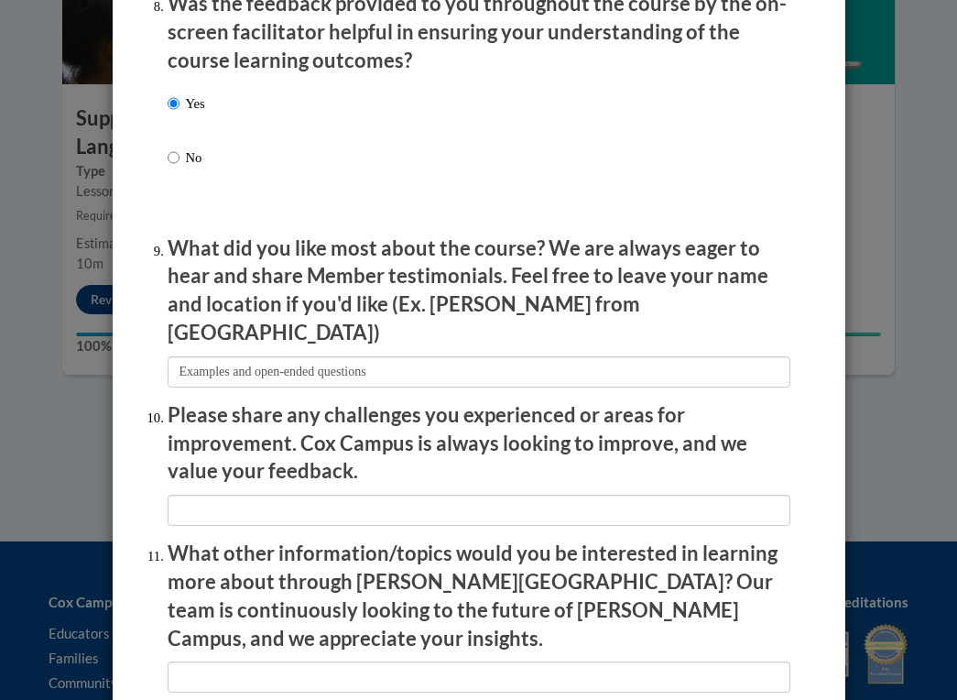
drag, startPoint x: 255, startPoint y: 334, endPoint x: 279, endPoint y: 458, distance: 125.9
click at [279, 458] on li "Please share any challenges you experienced or areas for improvement. Cox Campu…" at bounding box center [479, 463] width 623 height 125
click at [302, 458] on li "Please share any challenges you experienced or areas for improvement. Cox Campu…" at bounding box center [479, 463] width 623 height 125
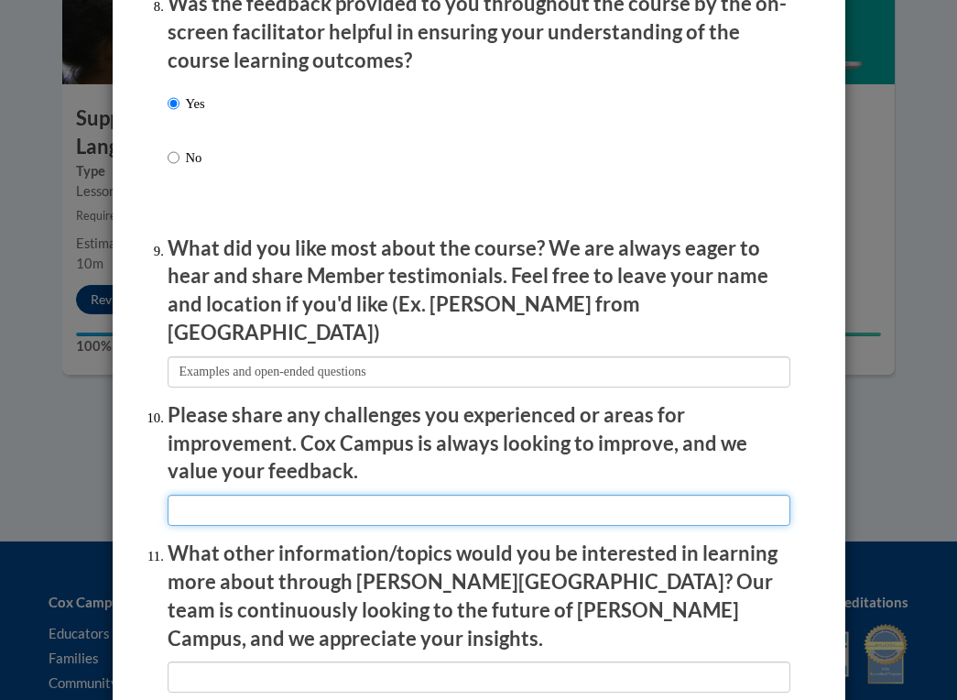
click at [305, 494] on input "textbox" at bounding box center [479, 509] width 623 height 31
type input "t"
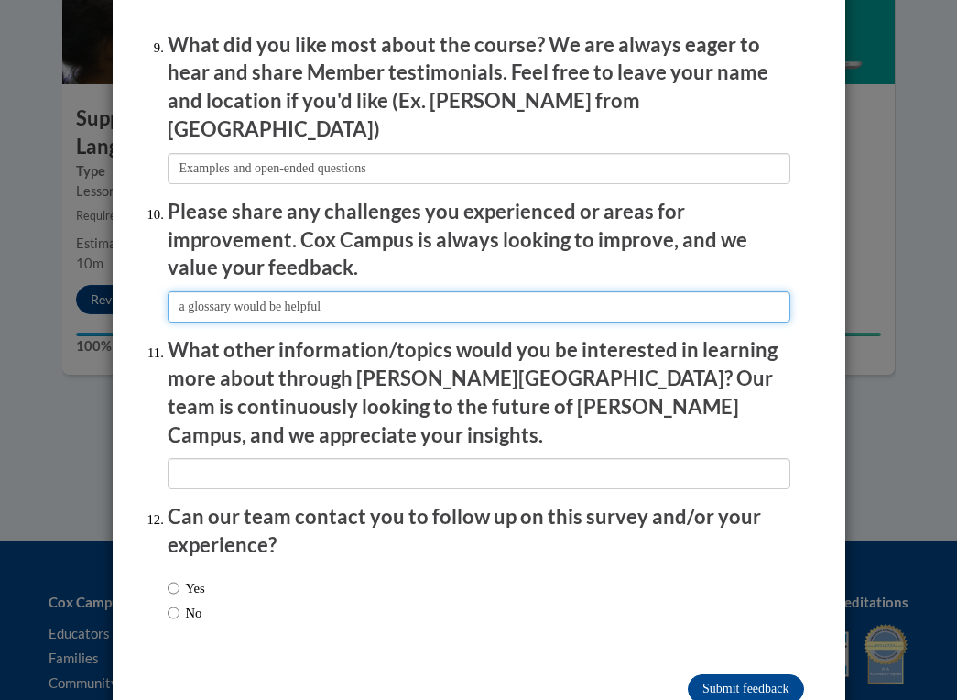
scroll to position [3084, 0]
type input "a glossary would be helpful"
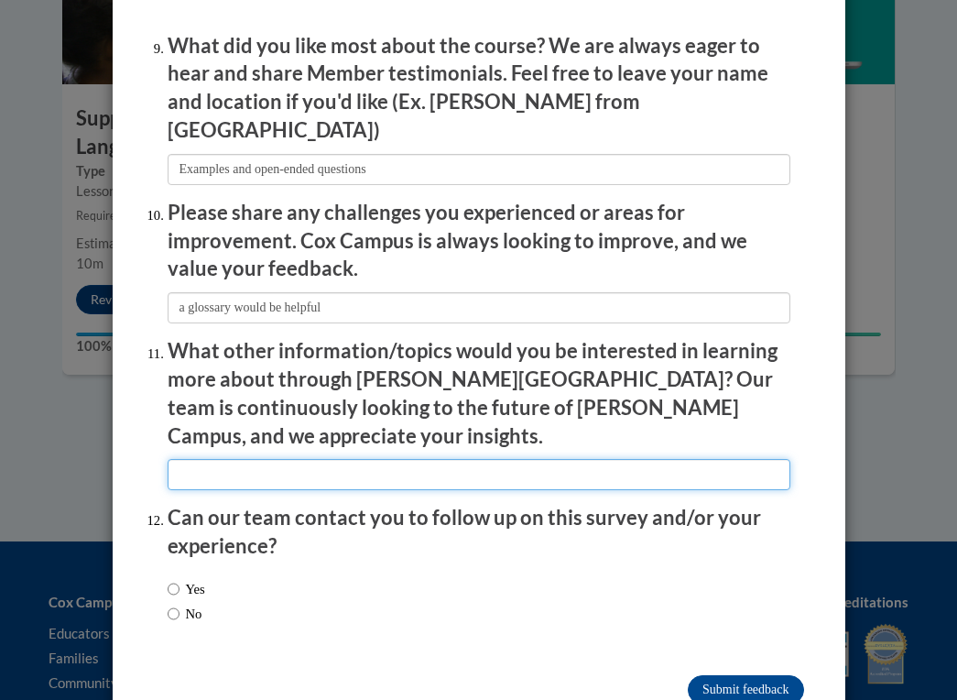
click at [331, 459] on input "textbox" at bounding box center [479, 474] width 623 height 31
type input "how to support children with autism"
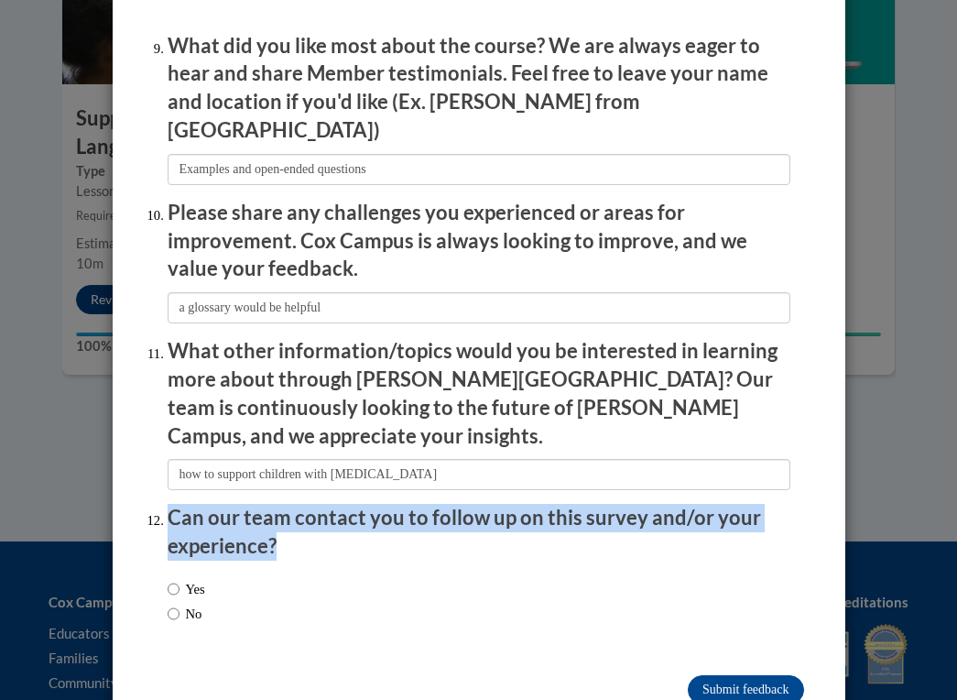
drag, startPoint x: 298, startPoint y: 474, endPoint x: 178, endPoint y: 440, distance: 124.9
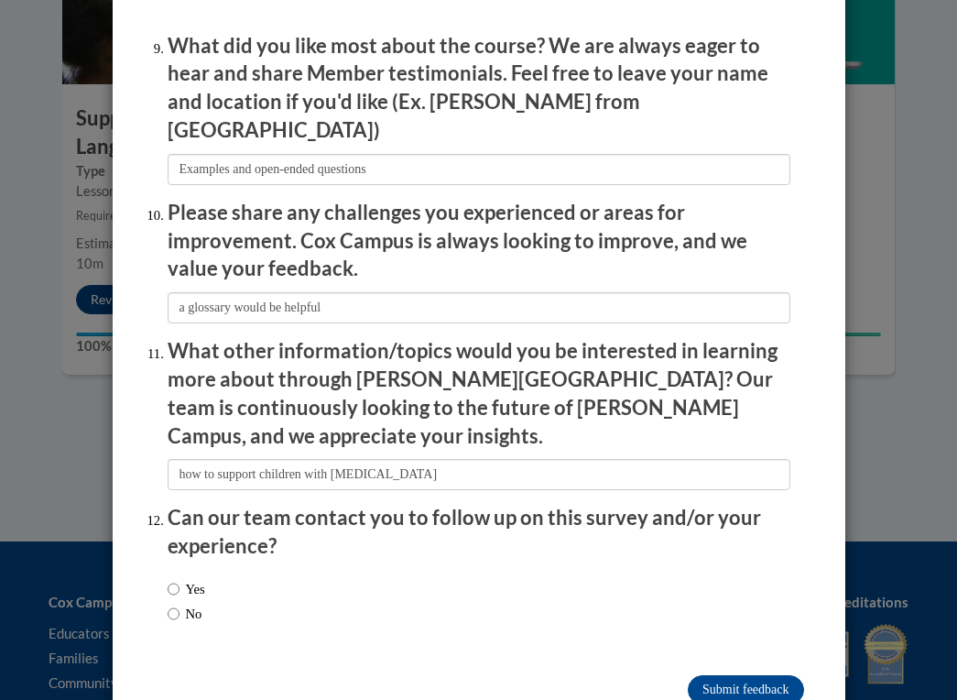
click at [176, 603] on input "No" at bounding box center [174, 613] width 12 height 20
radio input "true"
click at [744, 675] on input "Submit feedback" at bounding box center [745, 689] width 115 height 29
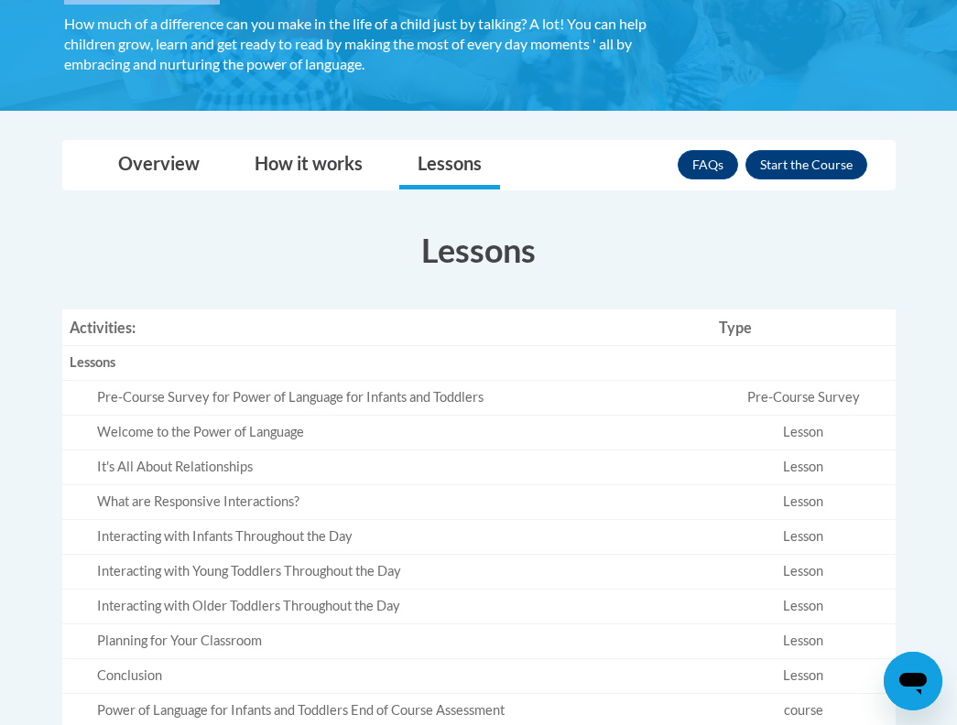
scroll to position [403, 0]
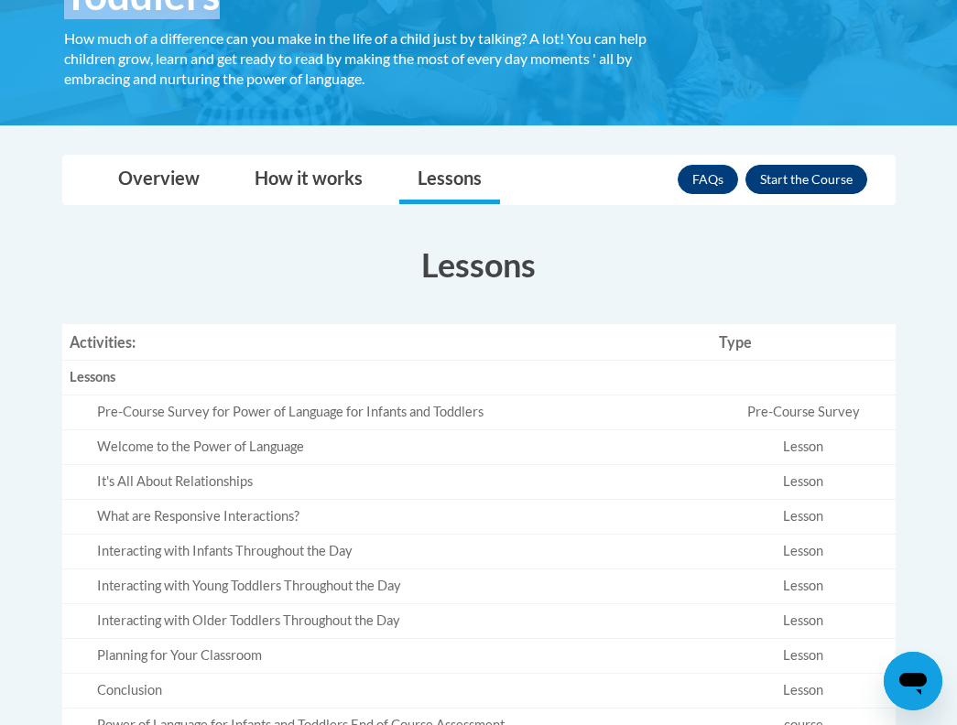
click at [806, 176] on button "Enroll" at bounding box center [806, 179] width 122 height 29
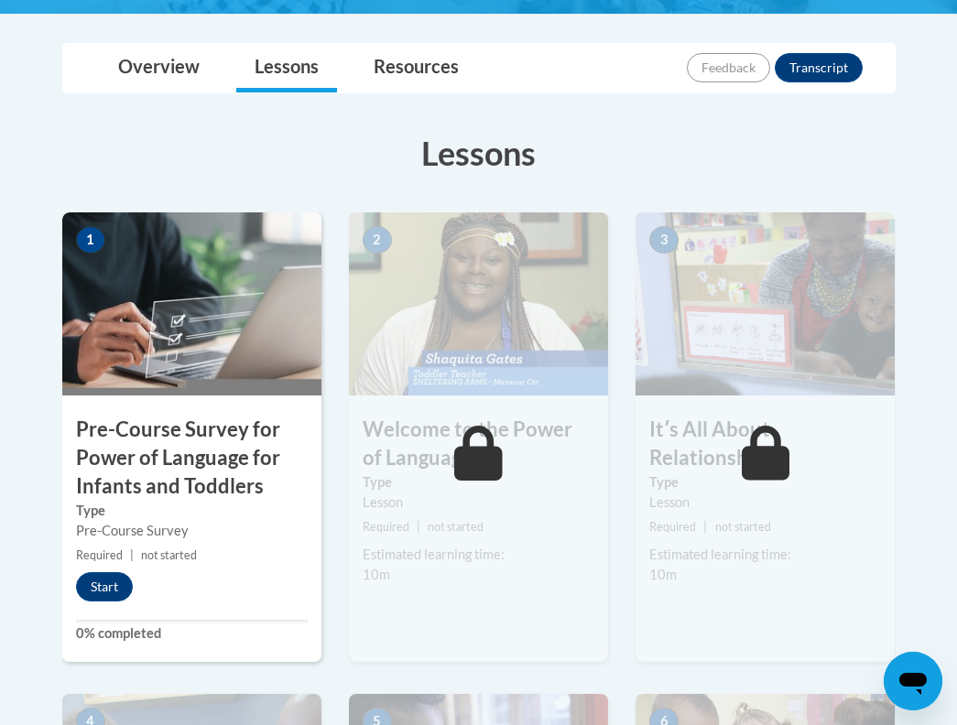
scroll to position [483, 0]
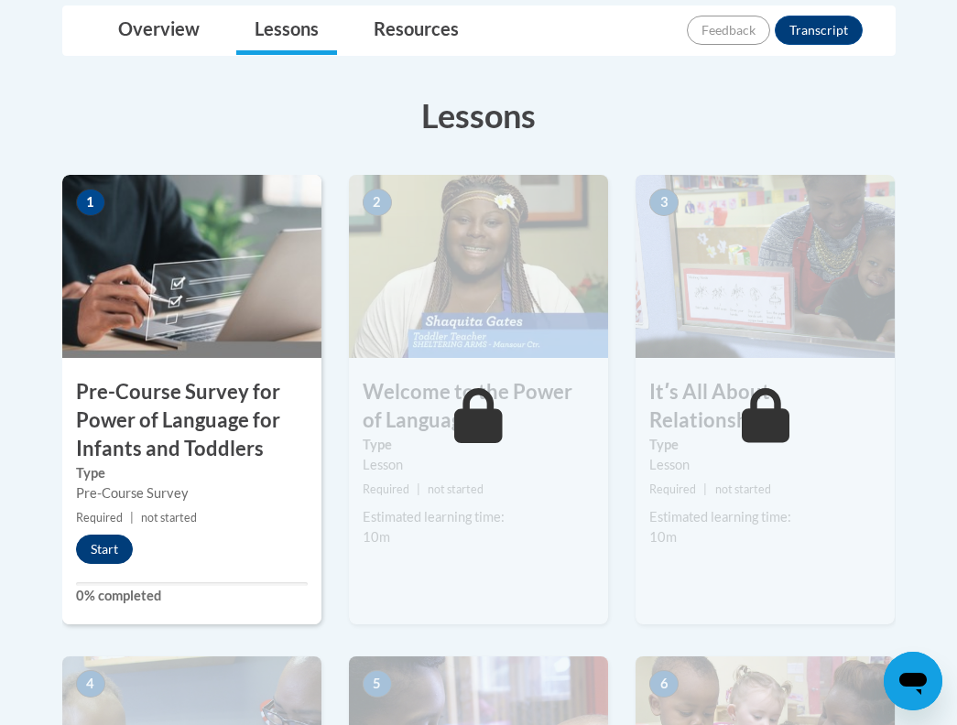
click at [104, 550] on button "Start" at bounding box center [104, 549] width 57 height 29
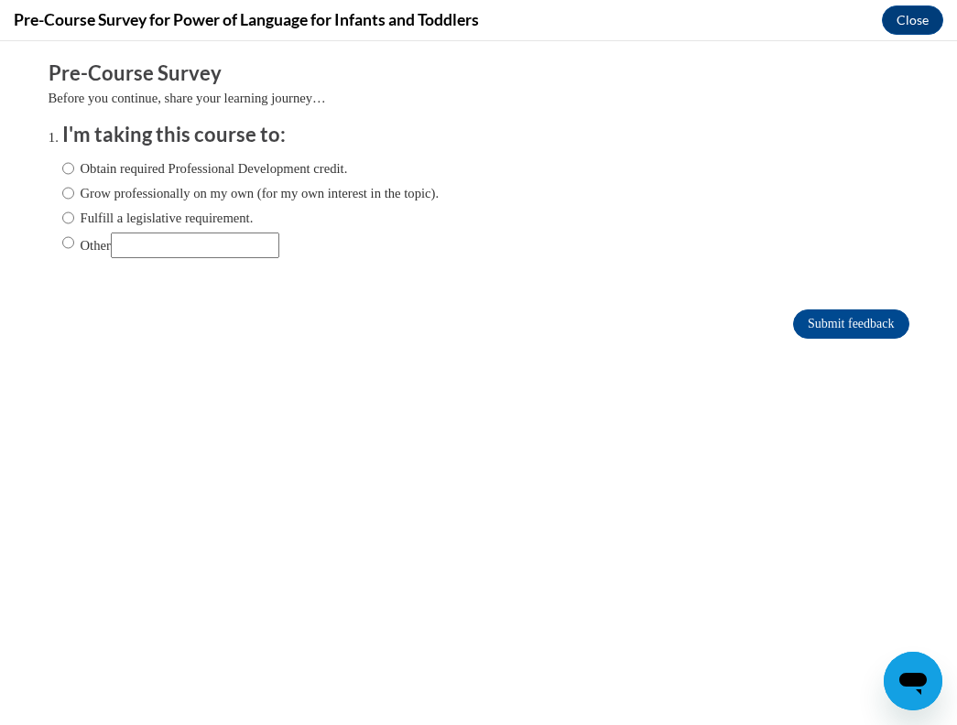
scroll to position [0, 0]
click at [70, 172] on input "Obtain required Professional Development credit." at bounding box center [68, 168] width 12 height 20
radio input "true"
click at [820, 320] on input "Submit feedback" at bounding box center [850, 324] width 115 height 29
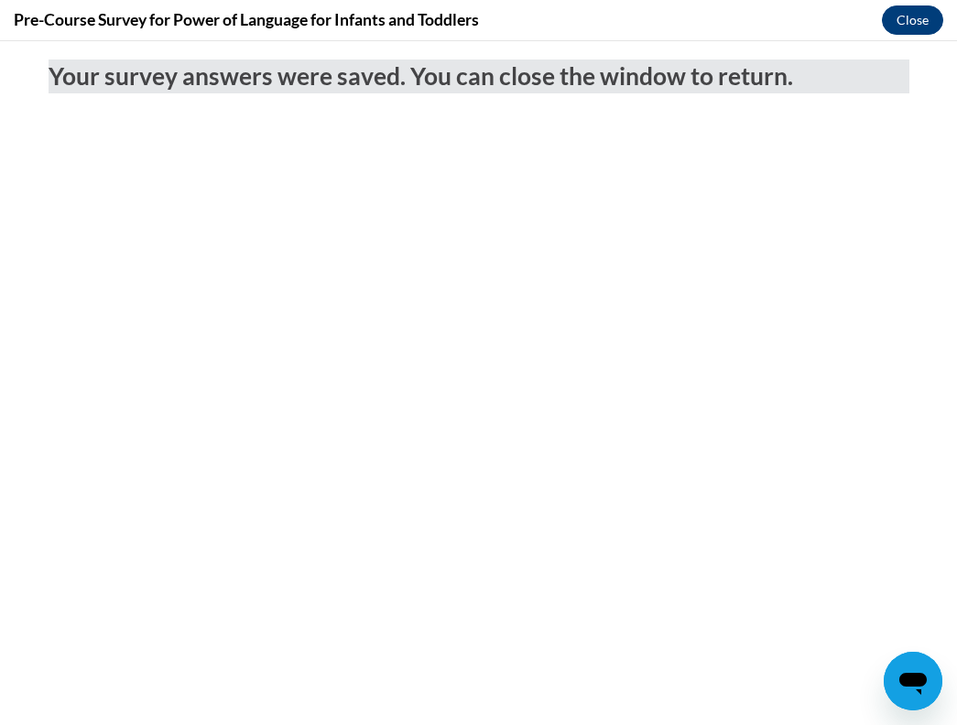
click at [899, 19] on button "Close" at bounding box center [912, 19] width 61 height 29
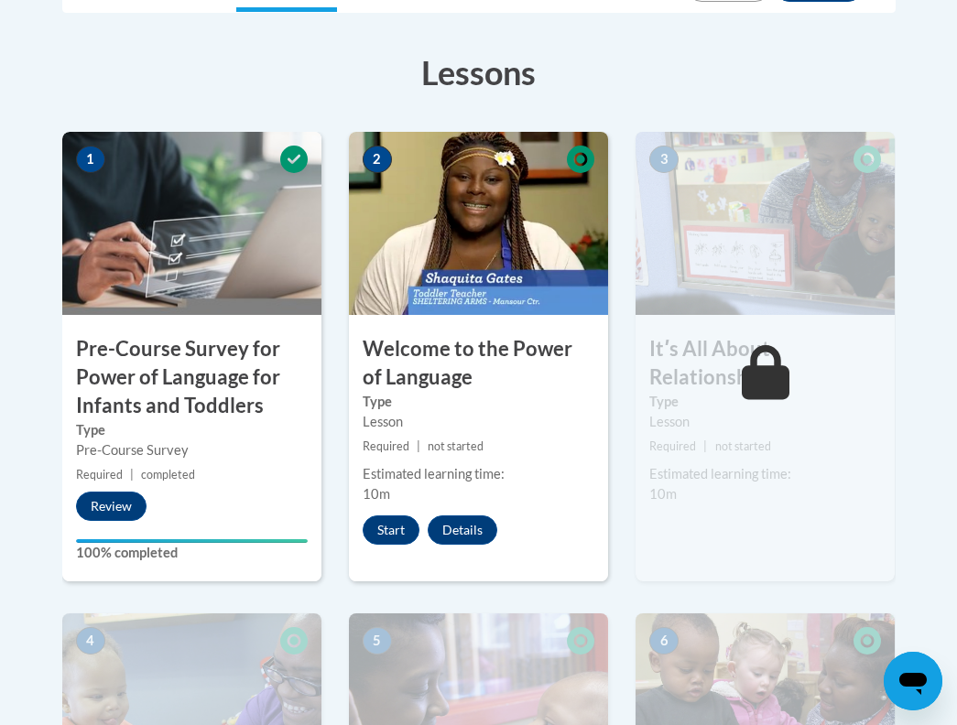
scroll to position [506, 0]
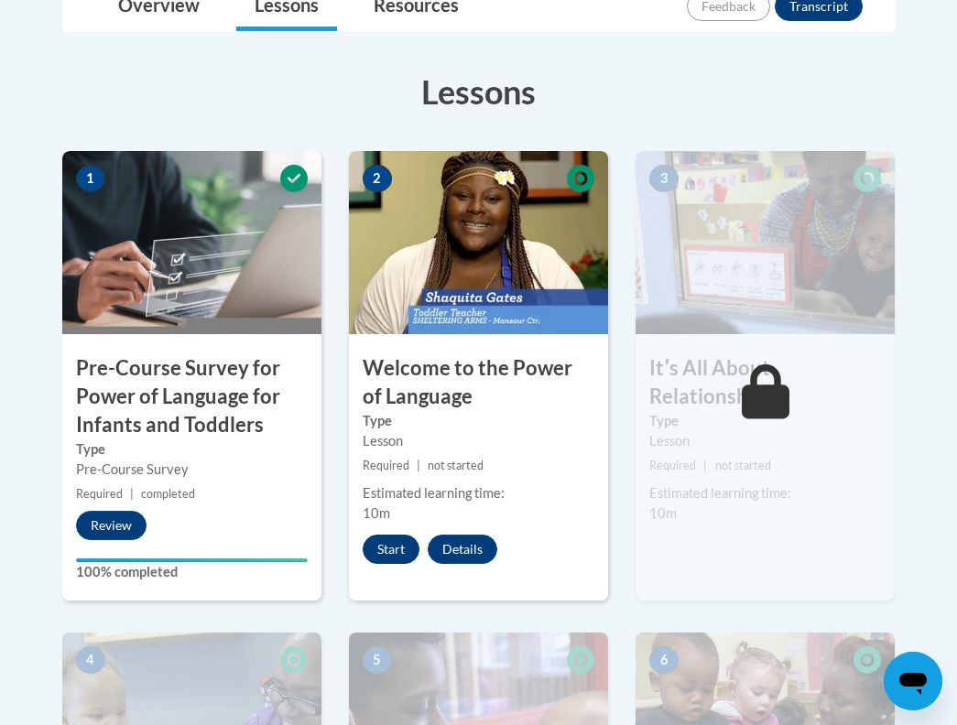
click at [396, 543] on button "Start" at bounding box center [391, 549] width 57 height 29
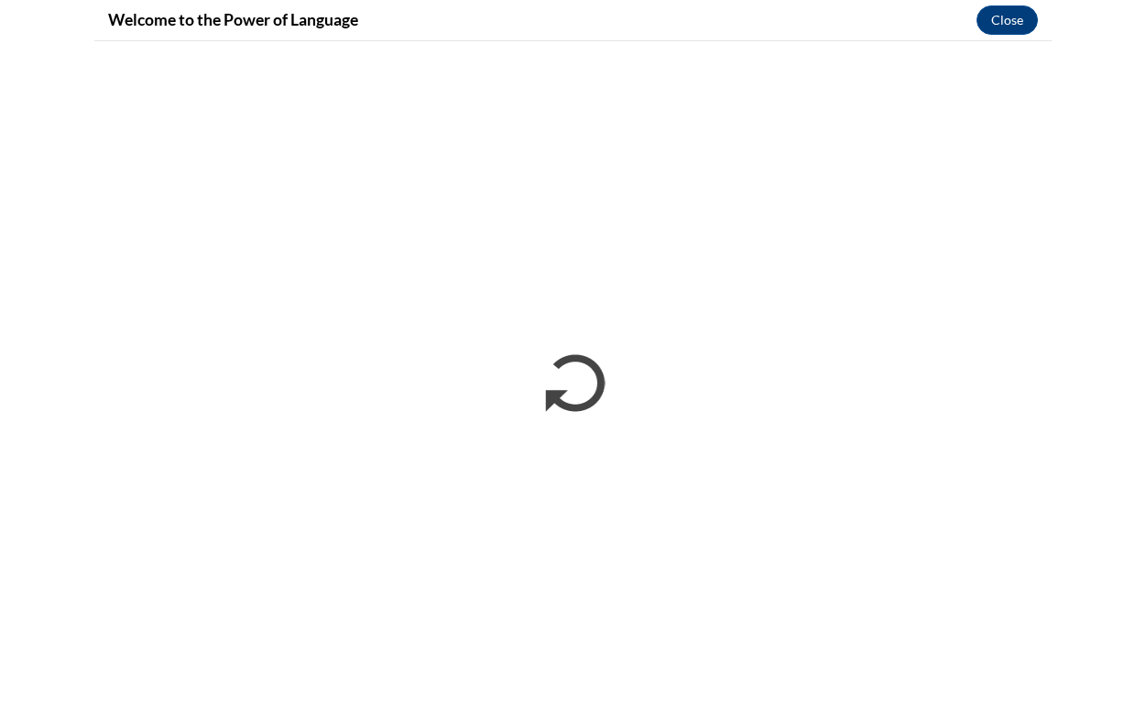
scroll to position [0, 0]
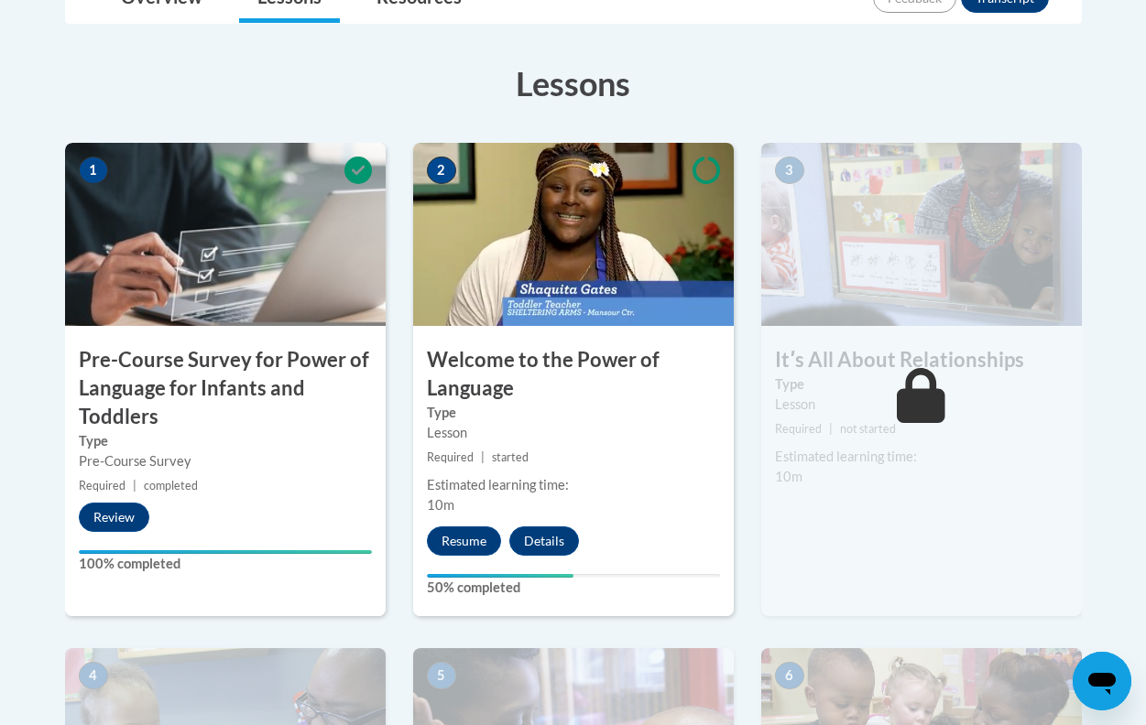
scroll to position [521, 0]
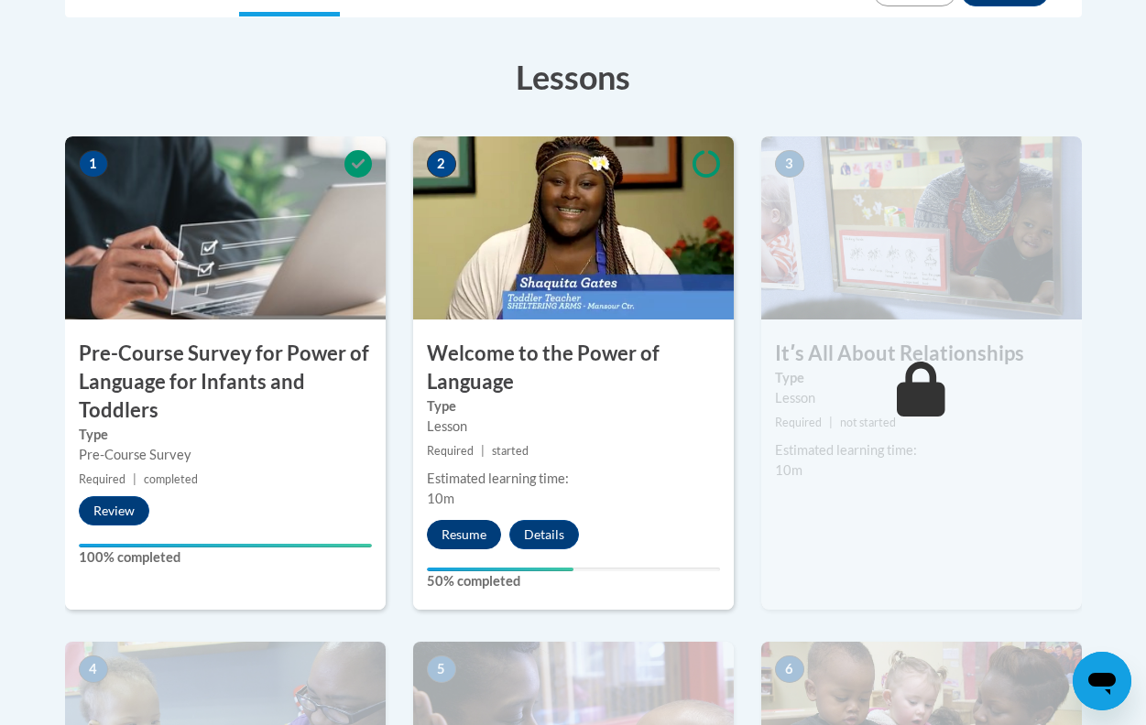
click at [474, 528] on button "Resume" at bounding box center [464, 534] width 74 height 29
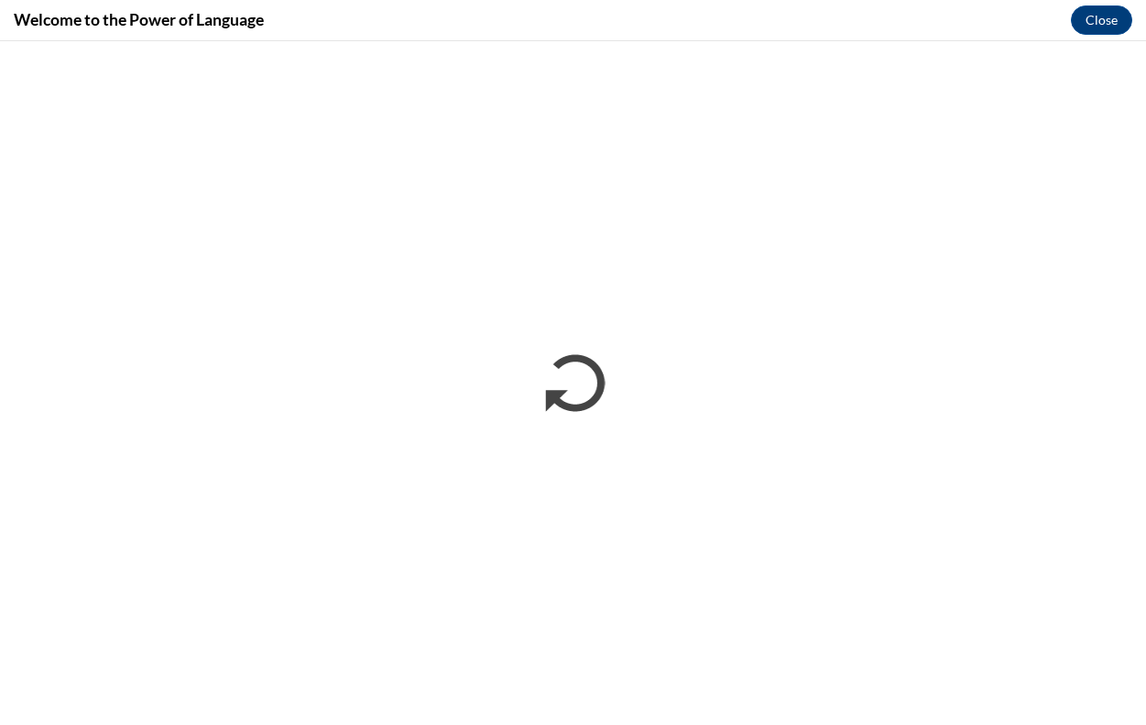
scroll to position [0, 0]
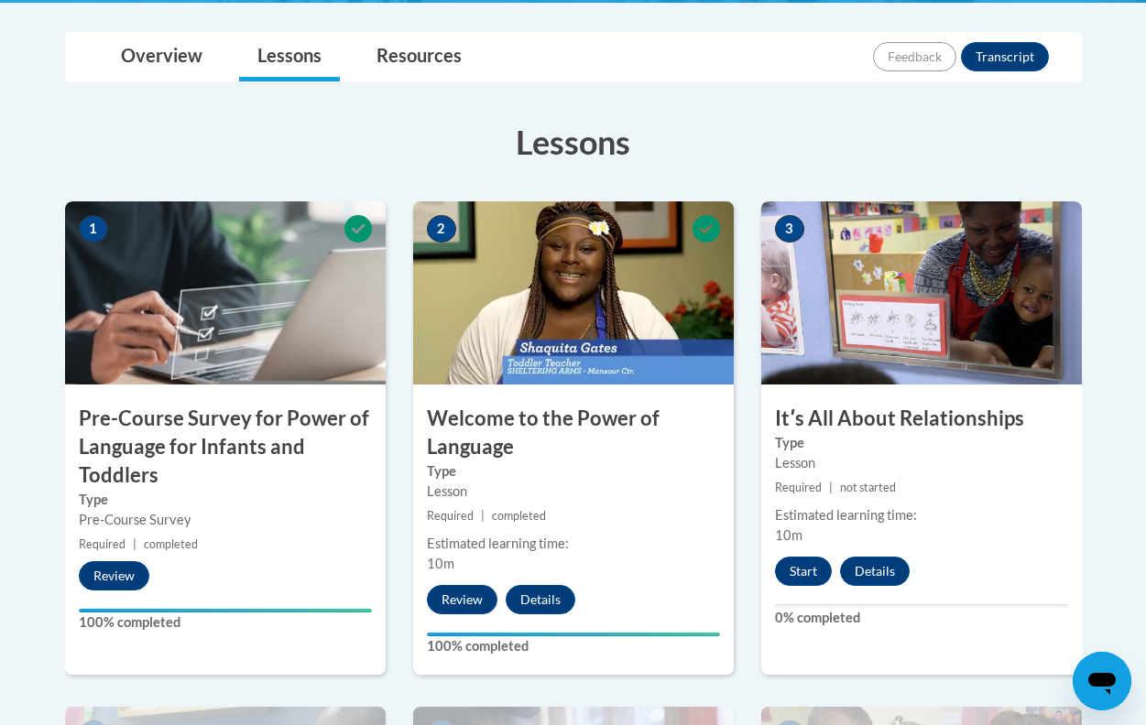
scroll to position [557, 0]
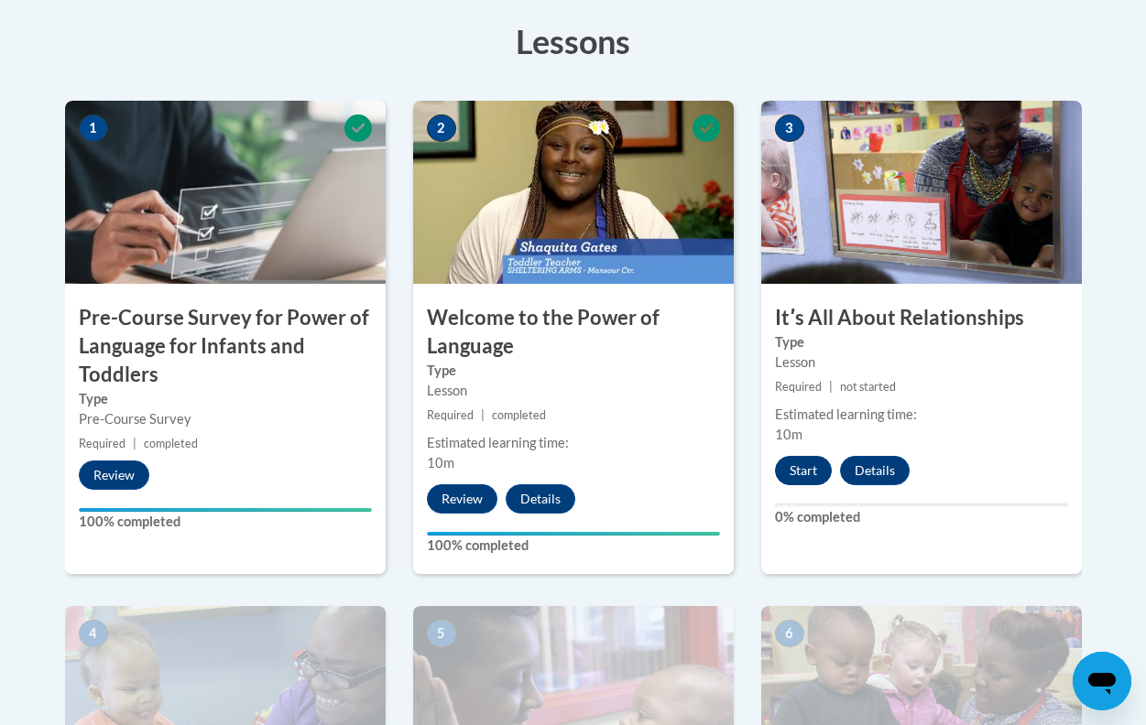
click at [816, 472] on button "Start" at bounding box center [803, 470] width 57 height 29
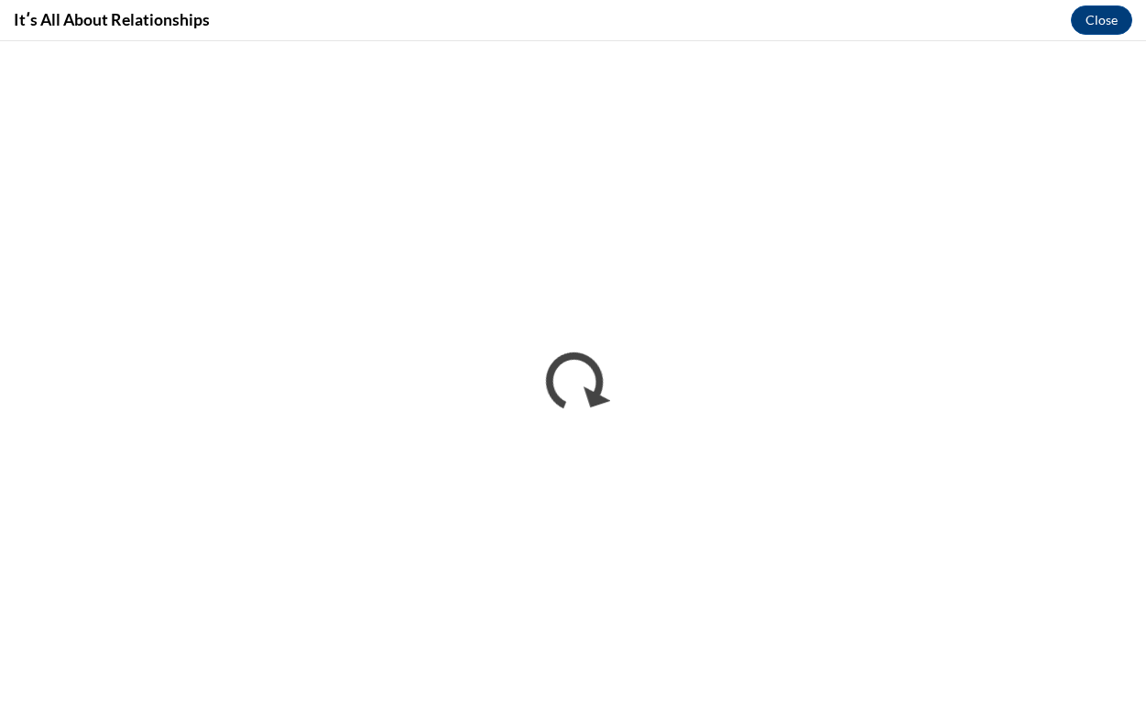
scroll to position [0, 0]
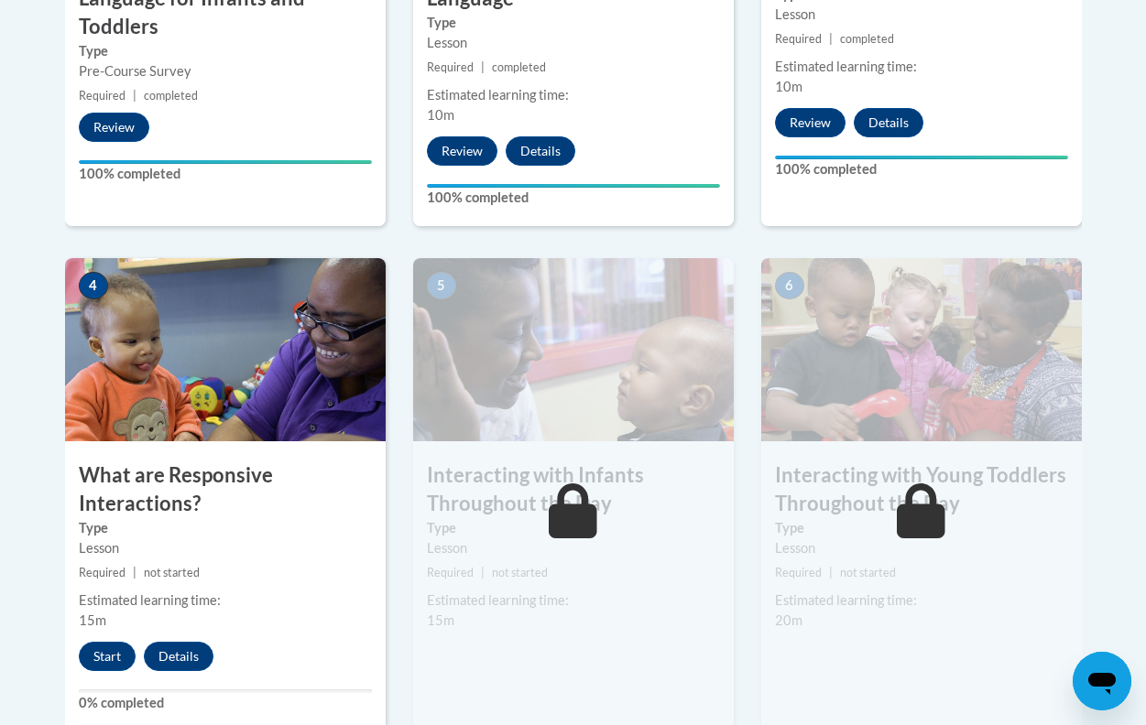
scroll to position [913, 0]
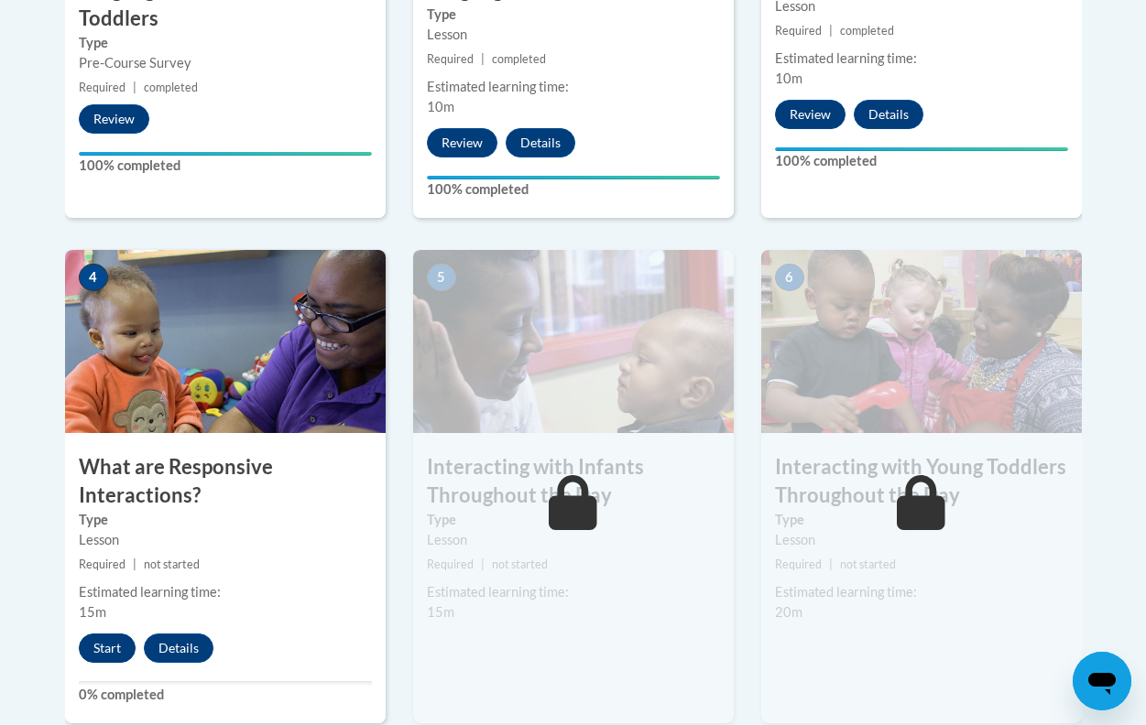
click at [120, 637] on button "Start" at bounding box center [107, 648] width 57 height 29
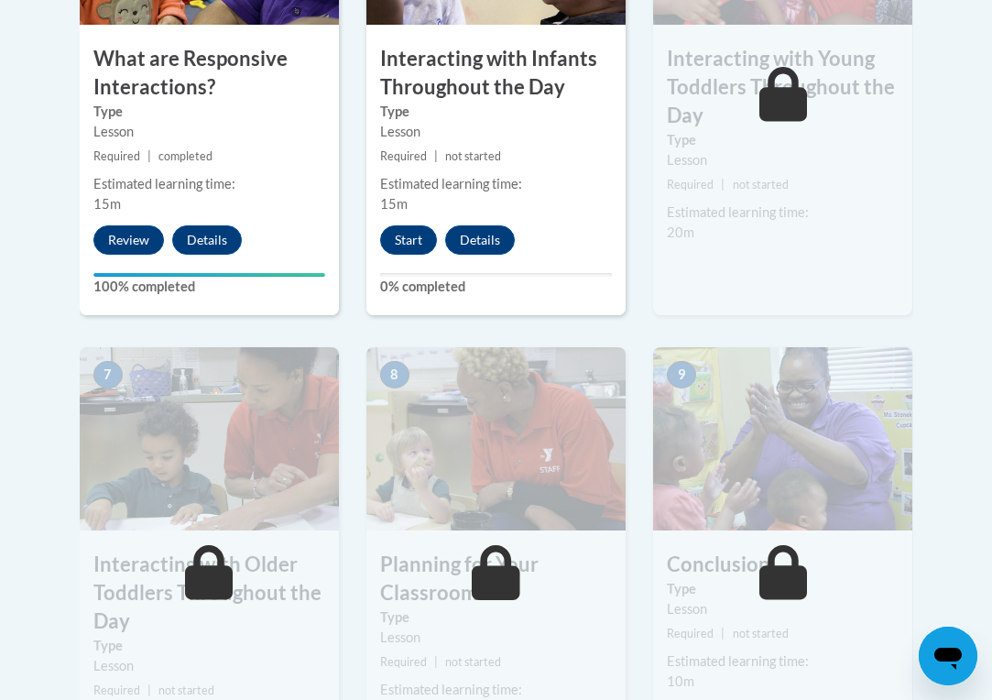
scroll to position [1208, 0]
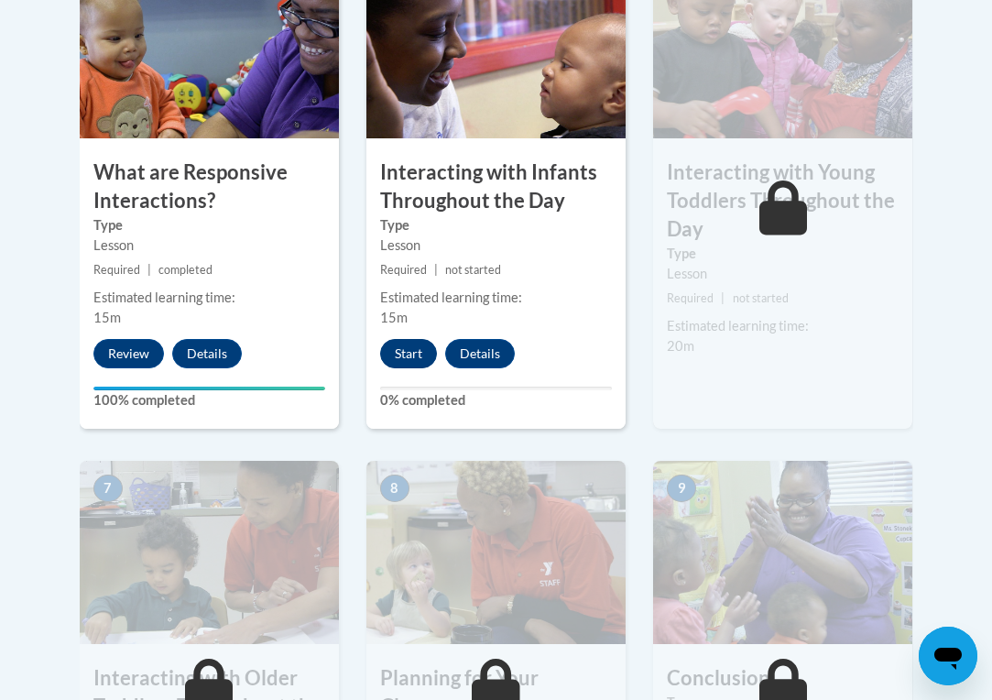
click at [407, 353] on button "Start" at bounding box center [408, 353] width 57 height 29
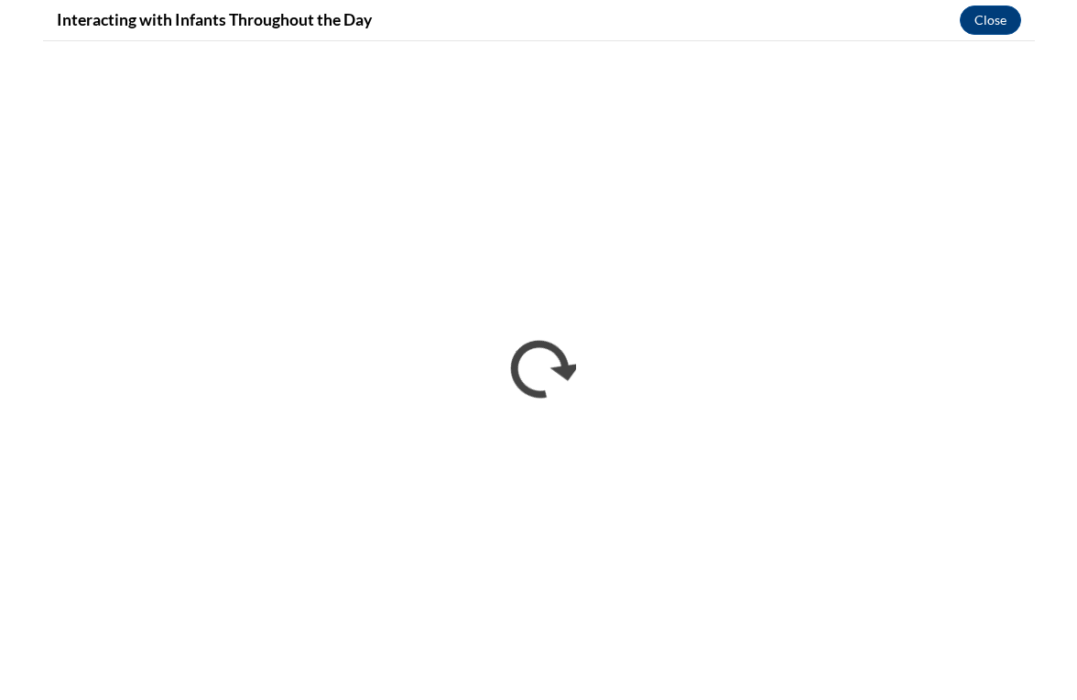
scroll to position [0, 0]
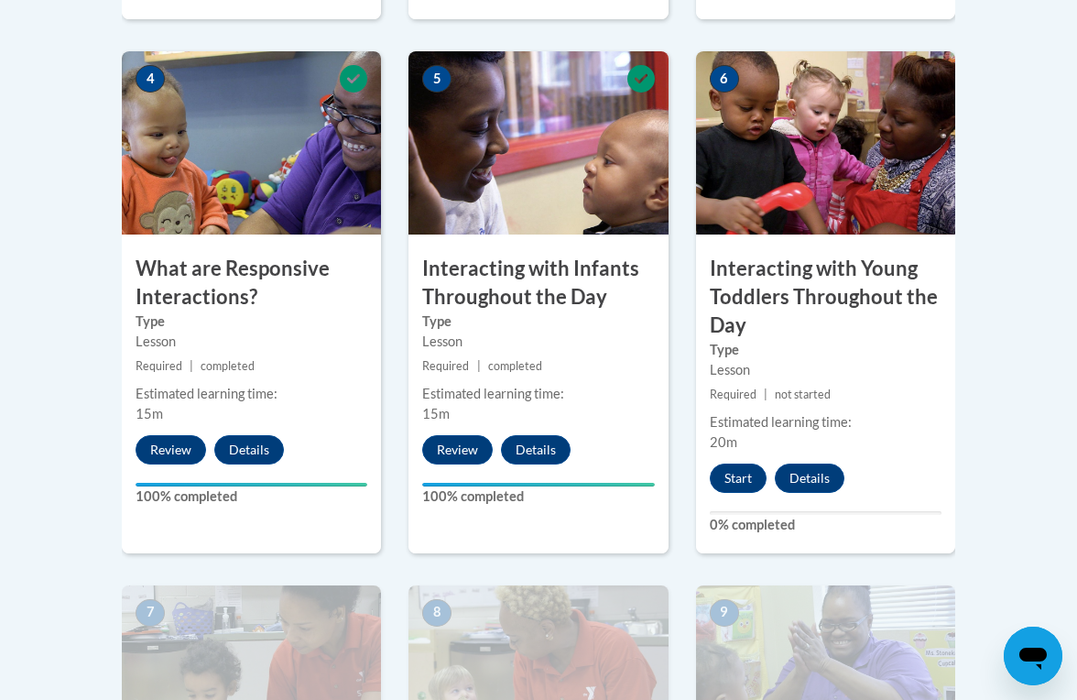
scroll to position [1135, 0]
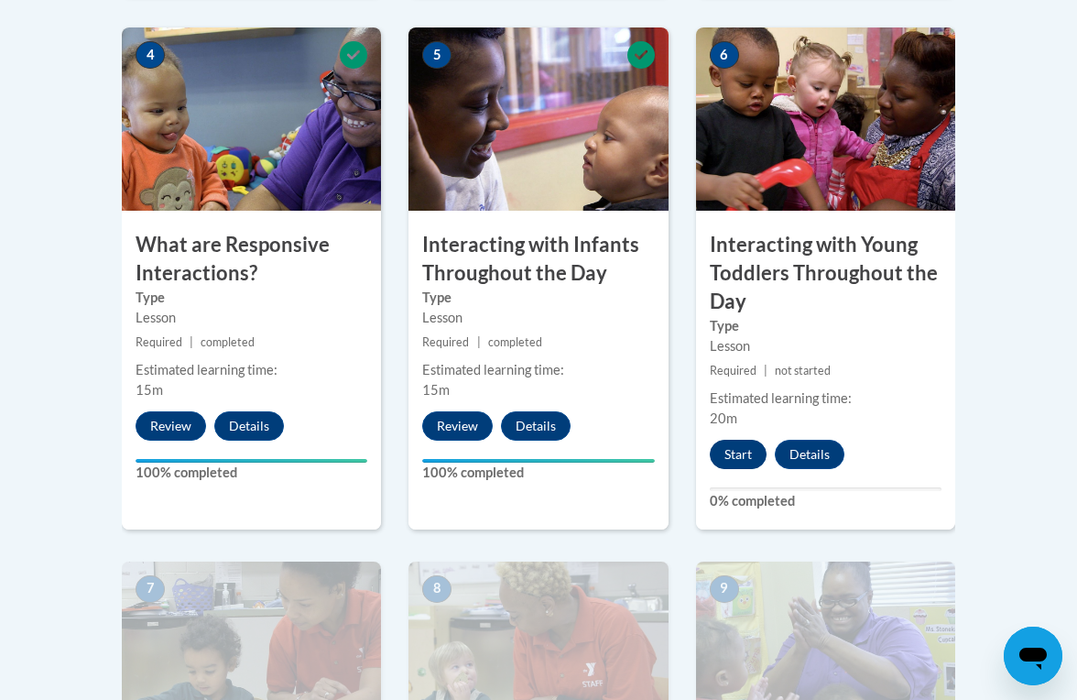
click at [733, 440] on button "Start" at bounding box center [738, 454] width 57 height 29
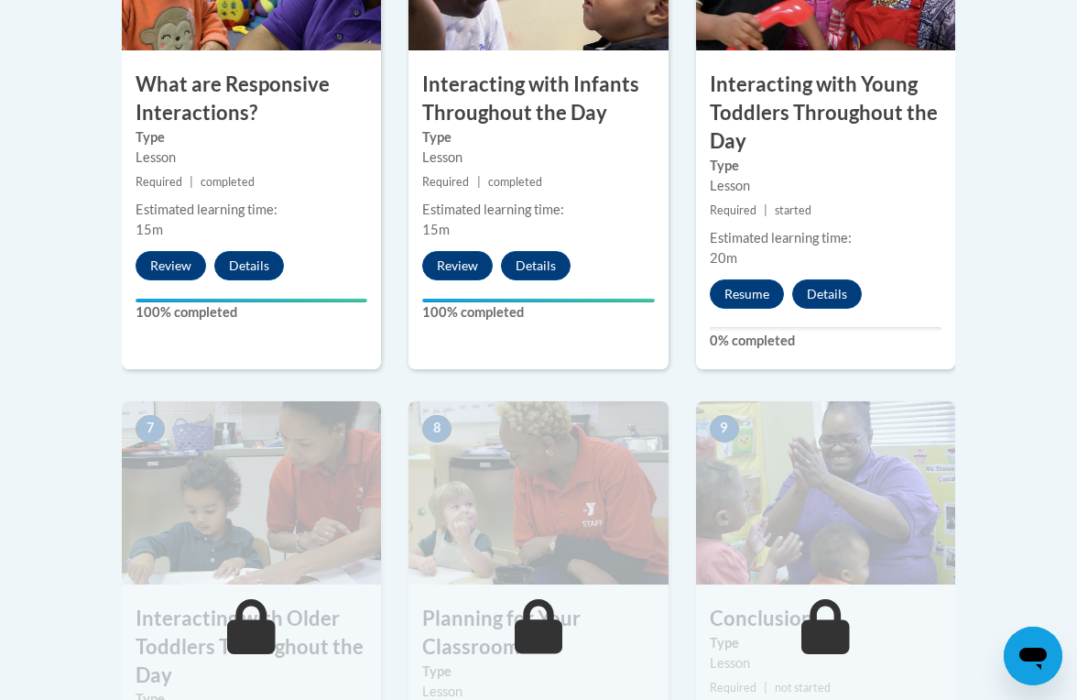
scroll to position [1264, 0]
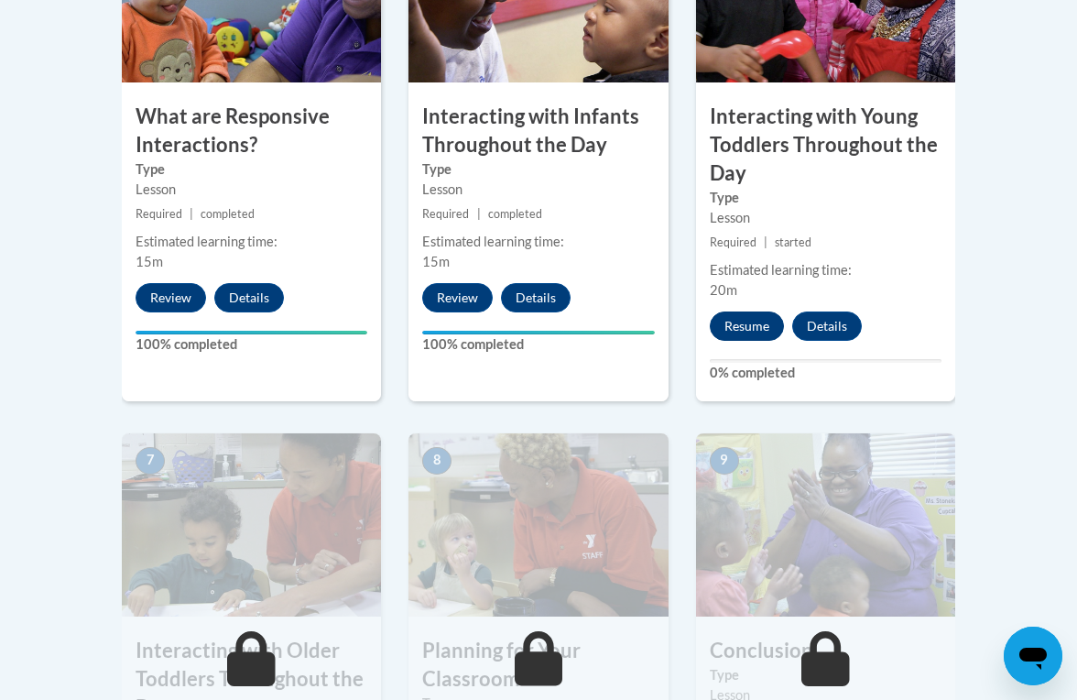
click at [766, 311] on button "Resume" at bounding box center [747, 325] width 74 height 29
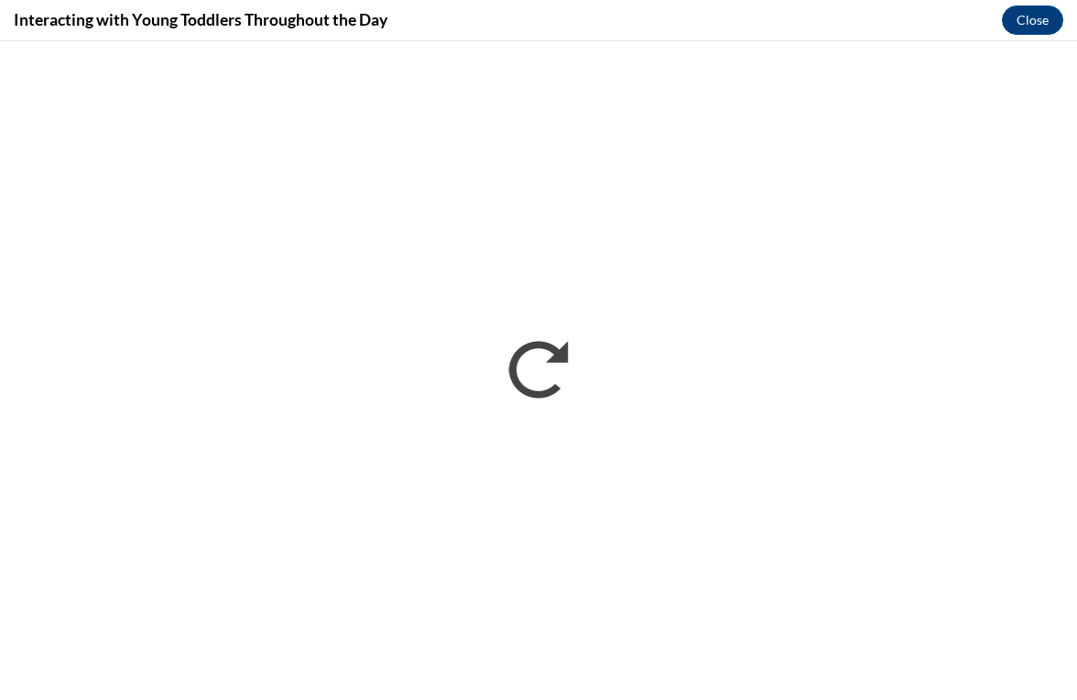
scroll to position [0, 0]
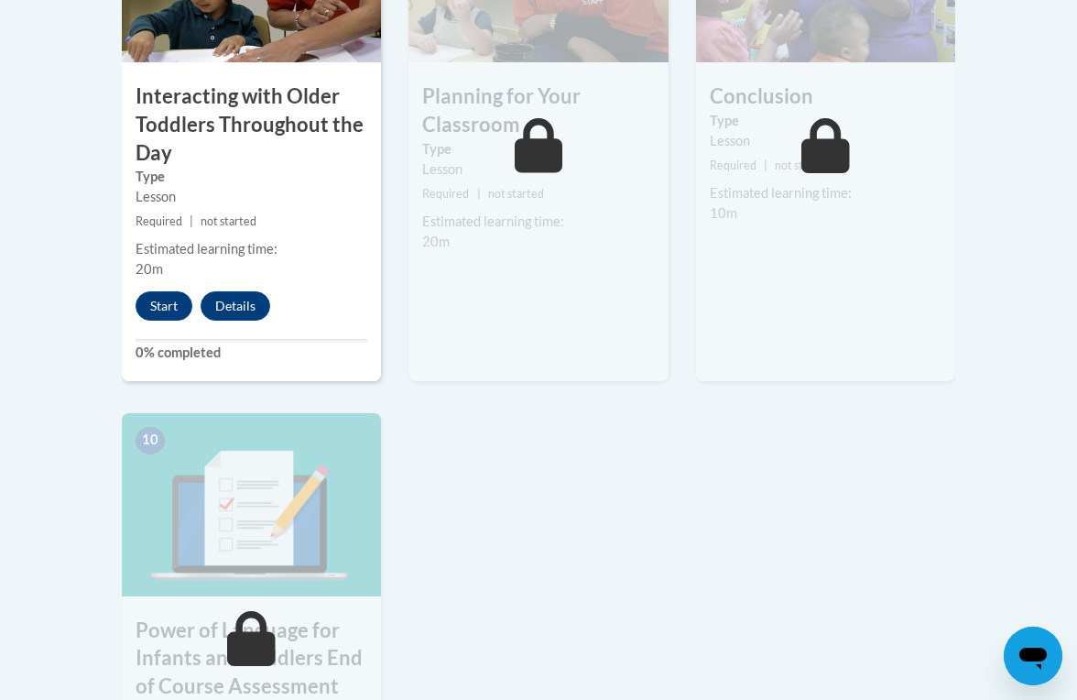
scroll to position [1814, 0]
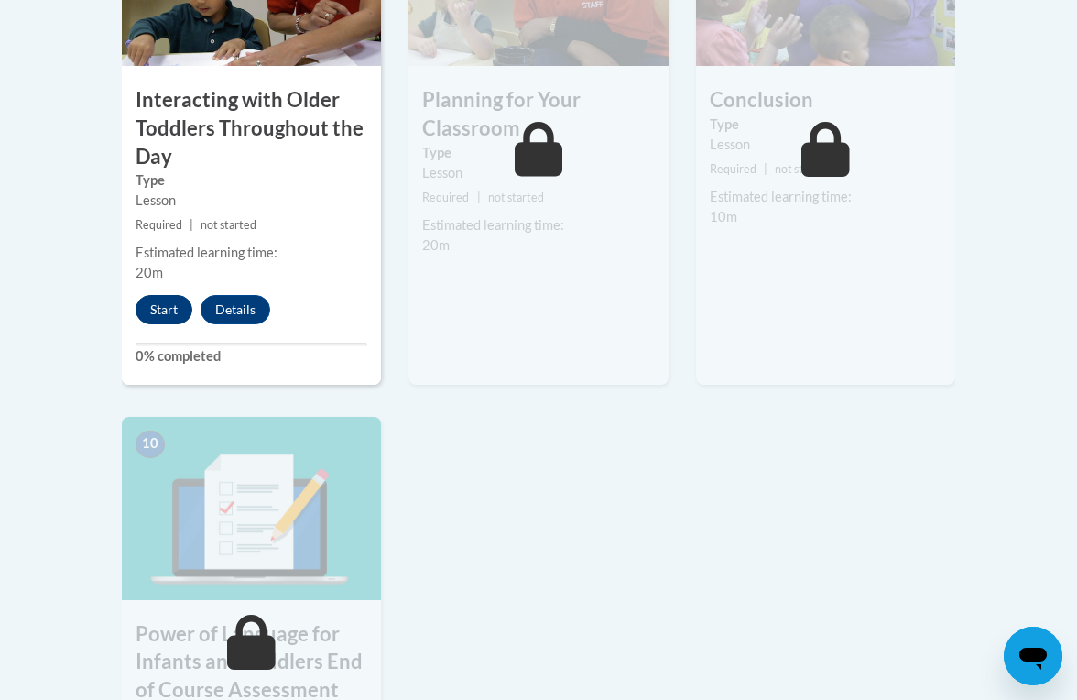
click at [157, 310] on button "Start" at bounding box center [164, 309] width 57 height 29
